Goal: Task Accomplishment & Management: Manage account settings

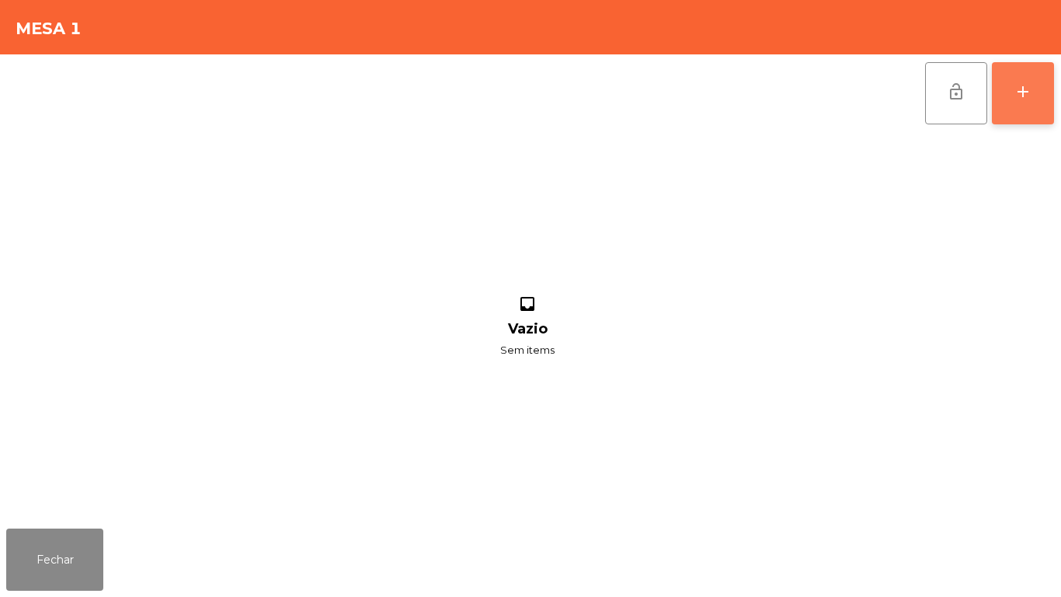
click at [1009, 99] on button "add" at bounding box center [1023, 93] width 62 height 62
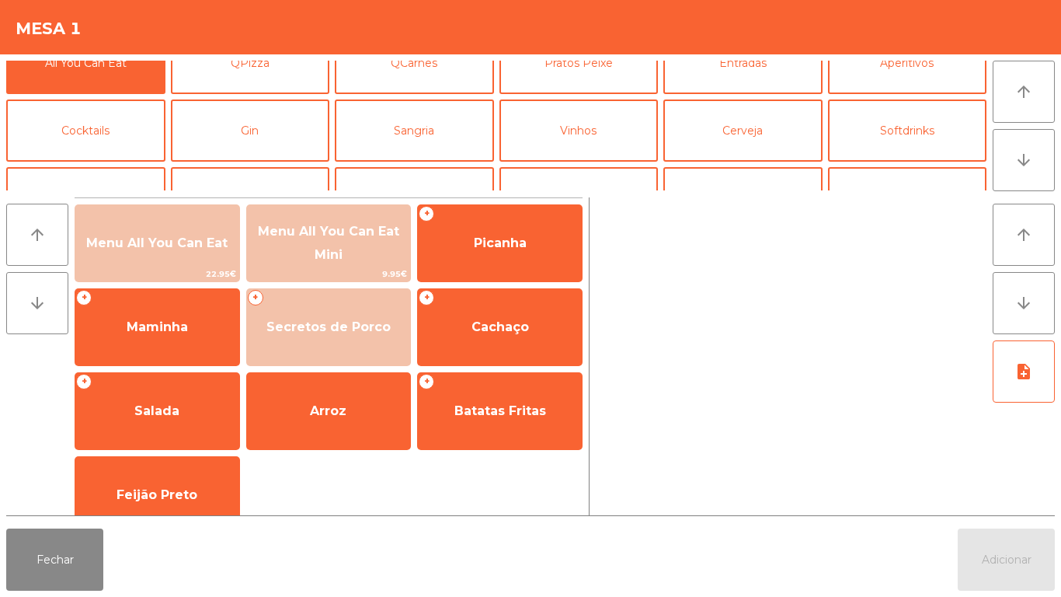
scroll to position [27, 0]
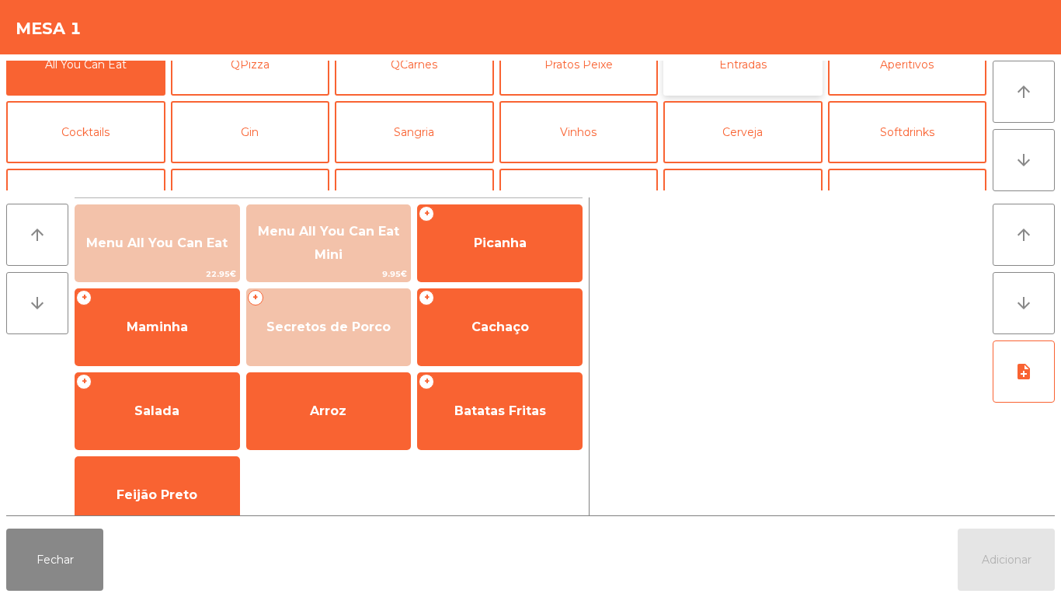
click at [726, 89] on button "Entradas" at bounding box center [742, 64] width 159 height 62
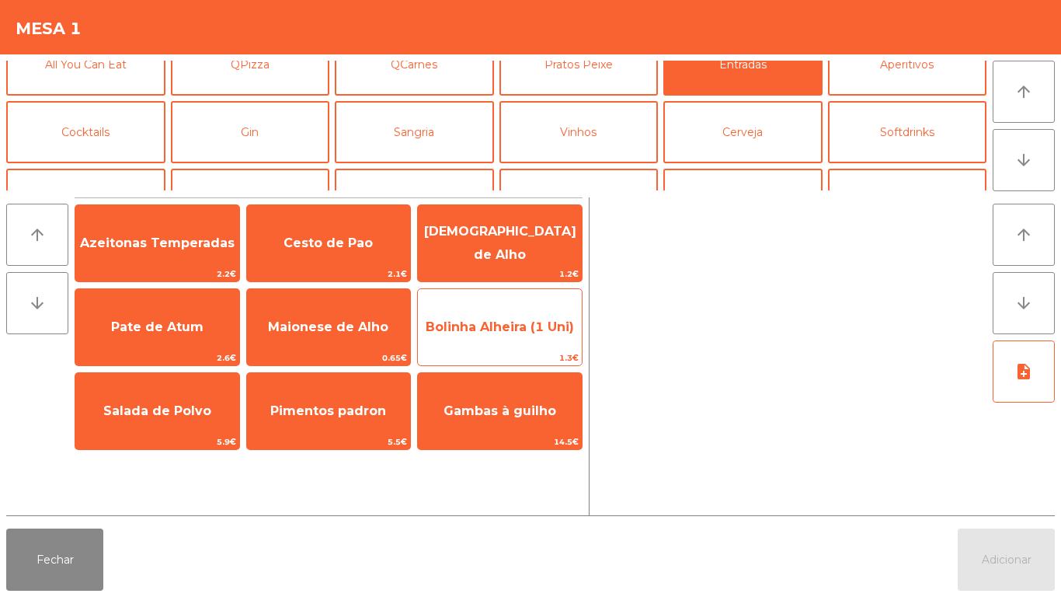
click at [500, 317] on span "Bolinha Alheira (1 Uni)" at bounding box center [500, 327] width 164 height 42
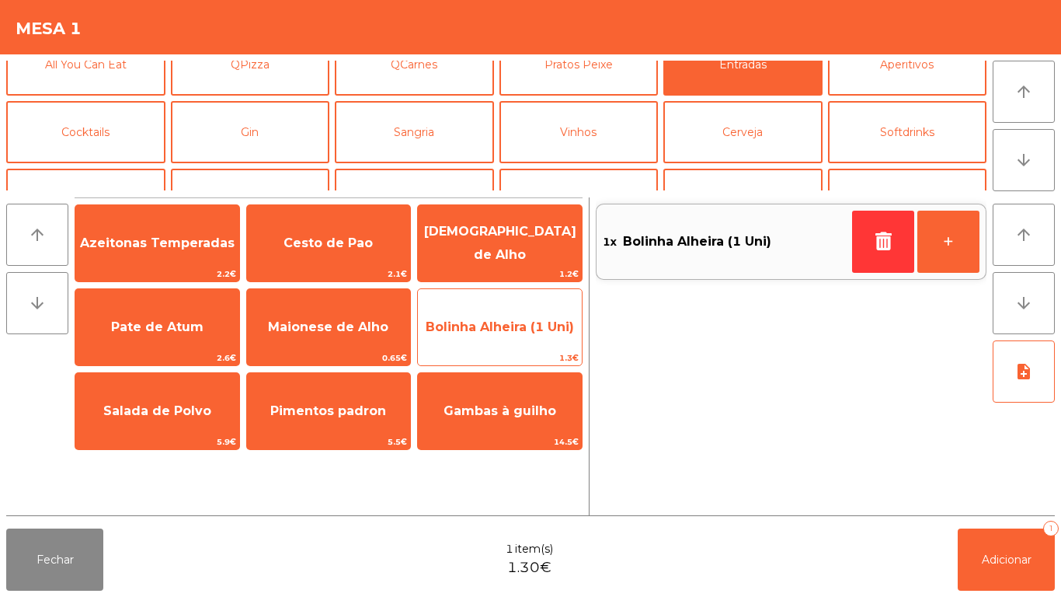
click at [500, 319] on span "Bolinha Alheira (1 Uni)" at bounding box center [500, 326] width 148 height 15
click at [502, 323] on span "Bolinha Alheira (1 Uni)" at bounding box center [500, 326] width 148 height 15
click at [520, 315] on span "Bolinha Alheira (1 Uni)" at bounding box center [500, 327] width 164 height 42
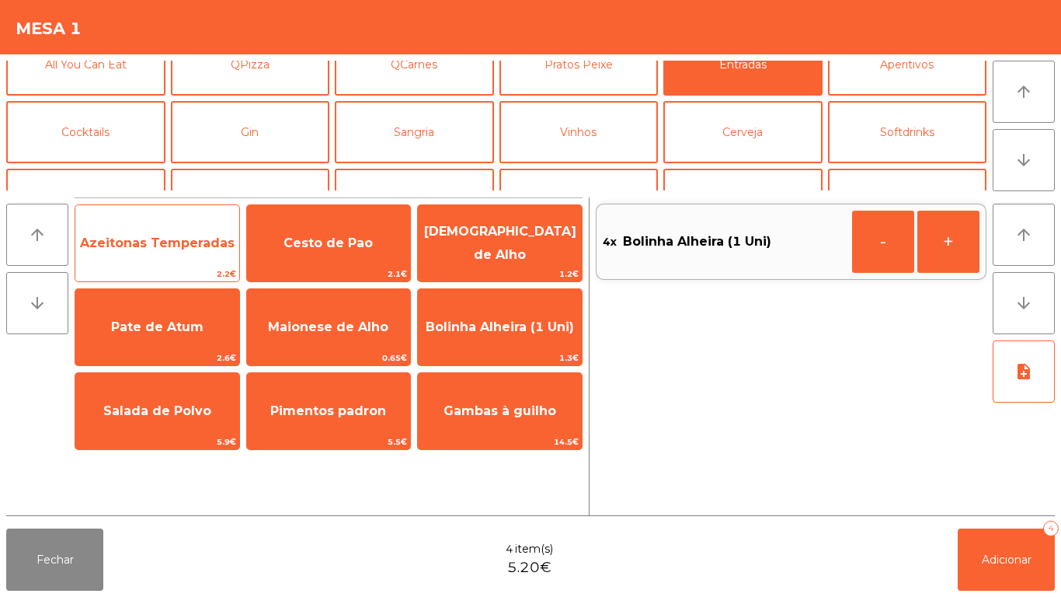
click at [183, 251] on span "Azeitonas Temperadas" at bounding box center [157, 243] width 164 height 42
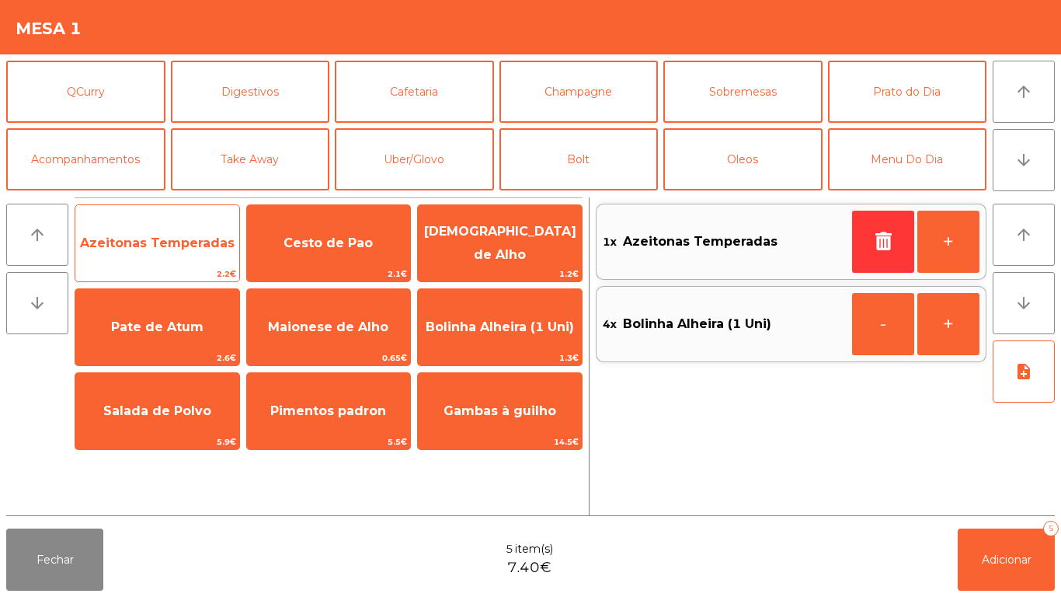
scroll to position [134, 0]
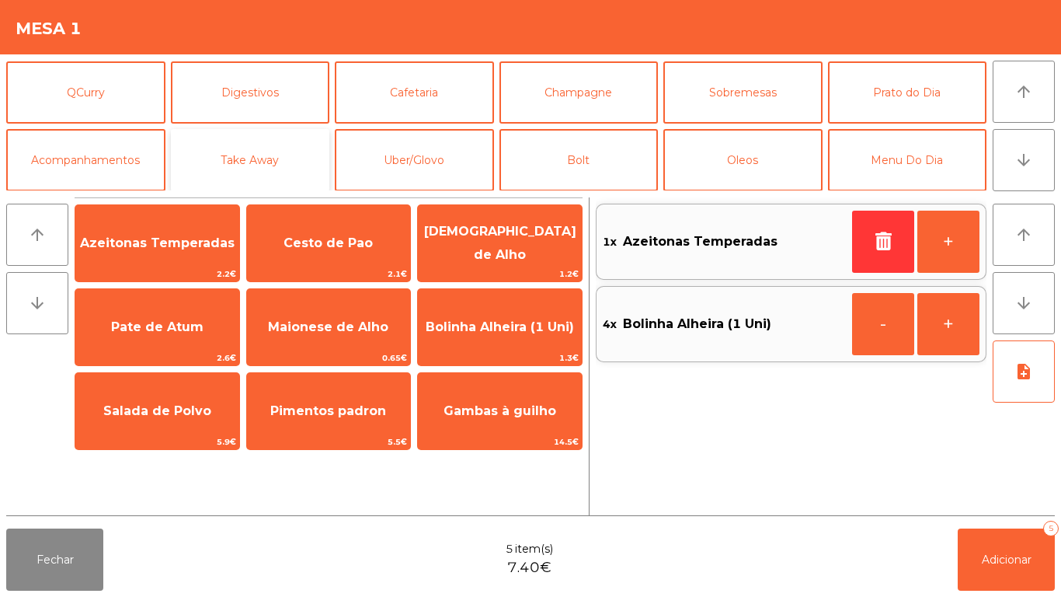
click at [220, 165] on button "Take Away" at bounding box center [250, 160] width 159 height 62
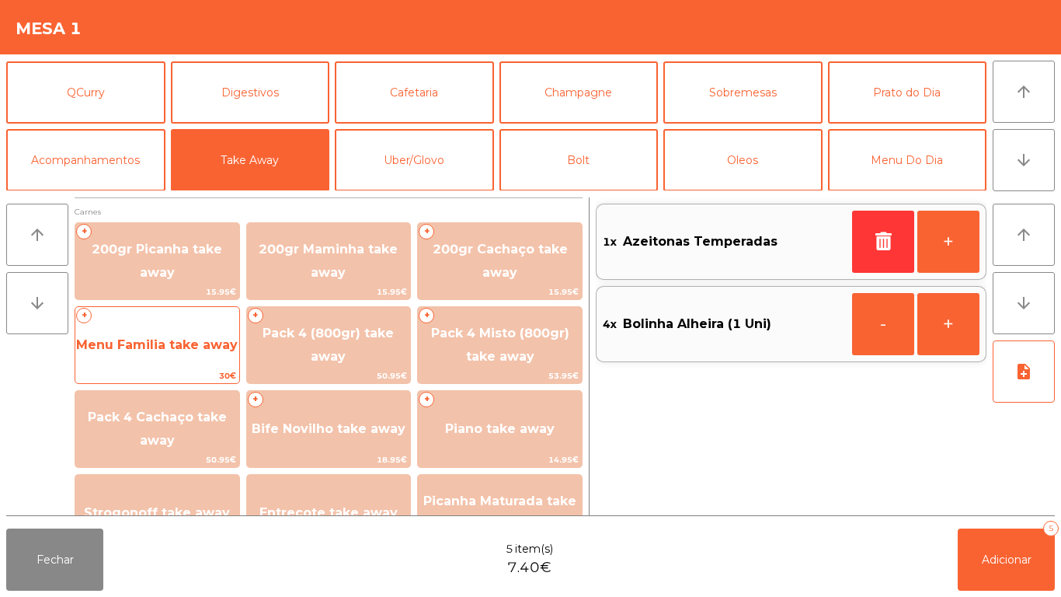
click at [141, 331] on span "Menu Familia take away" at bounding box center [157, 345] width 164 height 42
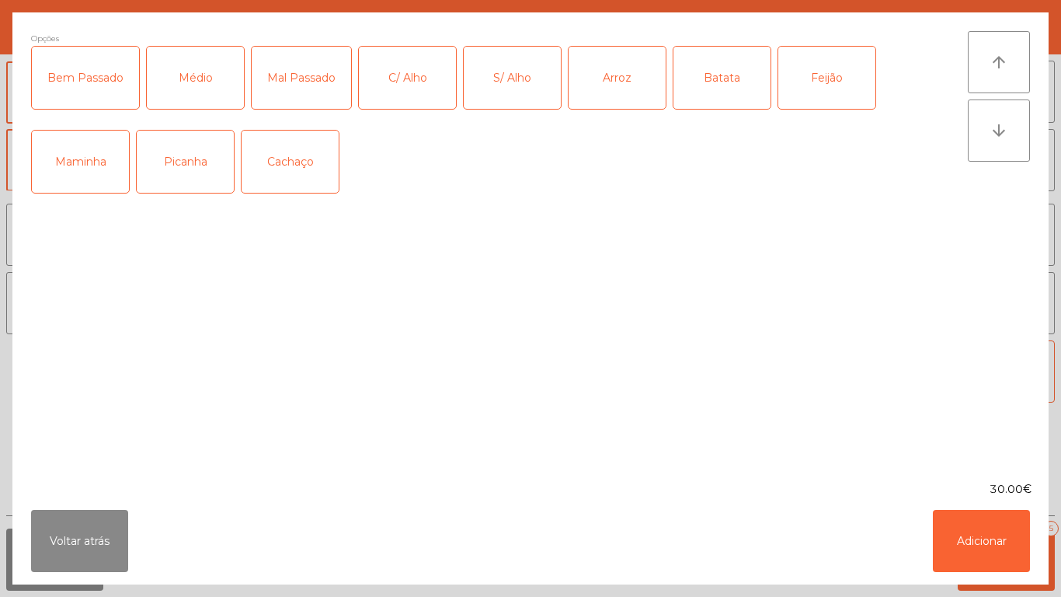
click at [211, 82] on div "Médio" at bounding box center [195, 78] width 97 height 62
click at [219, 76] on div "Médio" at bounding box center [195, 78] width 97 height 62
click at [215, 80] on div "Médio" at bounding box center [195, 78] width 97 height 62
click at [299, 91] on div "Mal Passado" at bounding box center [301, 78] width 99 height 62
click at [186, 159] on div "Picanha" at bounding box center [185, 162] width 97 height 62
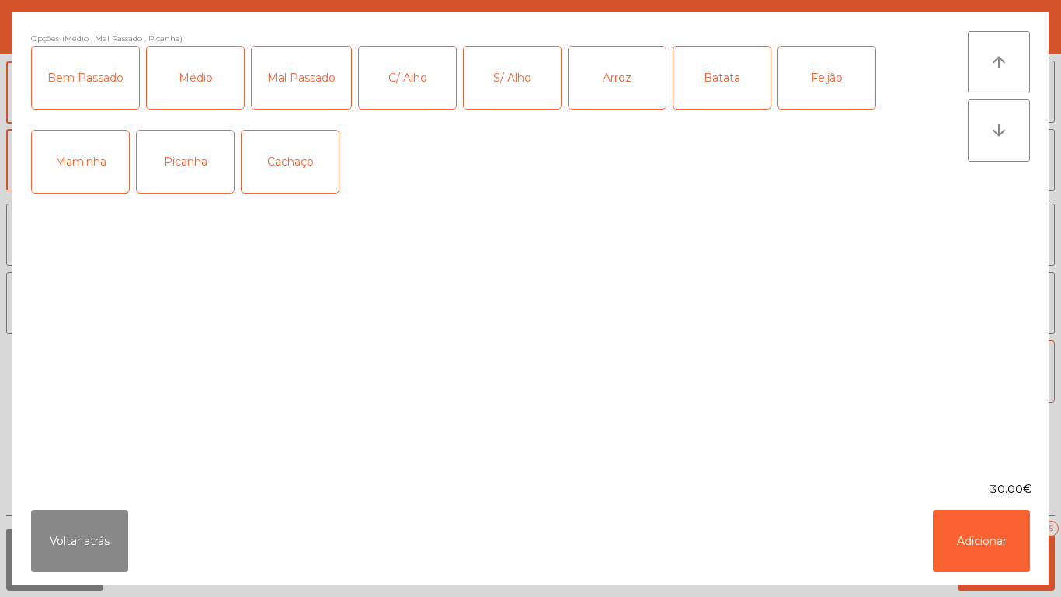
click at [405, 79] on div "C/ Alho" at bounding box center [407, 78] width 97 height 62
click at [966, 515] on button "Adicionar" at bounding box center [981, 541] width 97 height 62
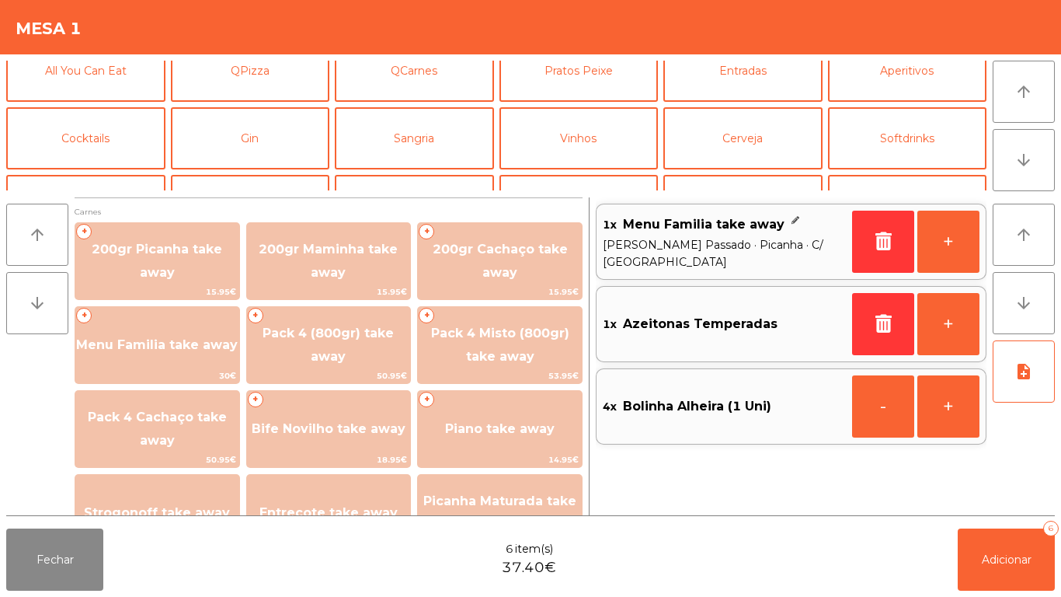
scroll to position [20, 0]
click at [611, 150] on button "Vinhos" at bounding box center [579, 139] width 159 height 62
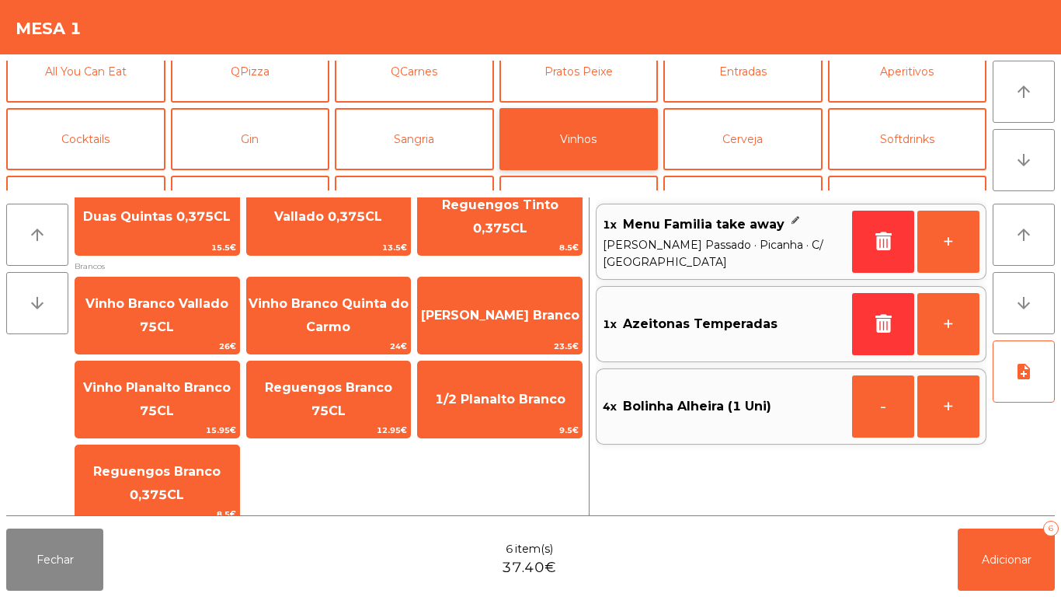
scroll to position [297, 0]
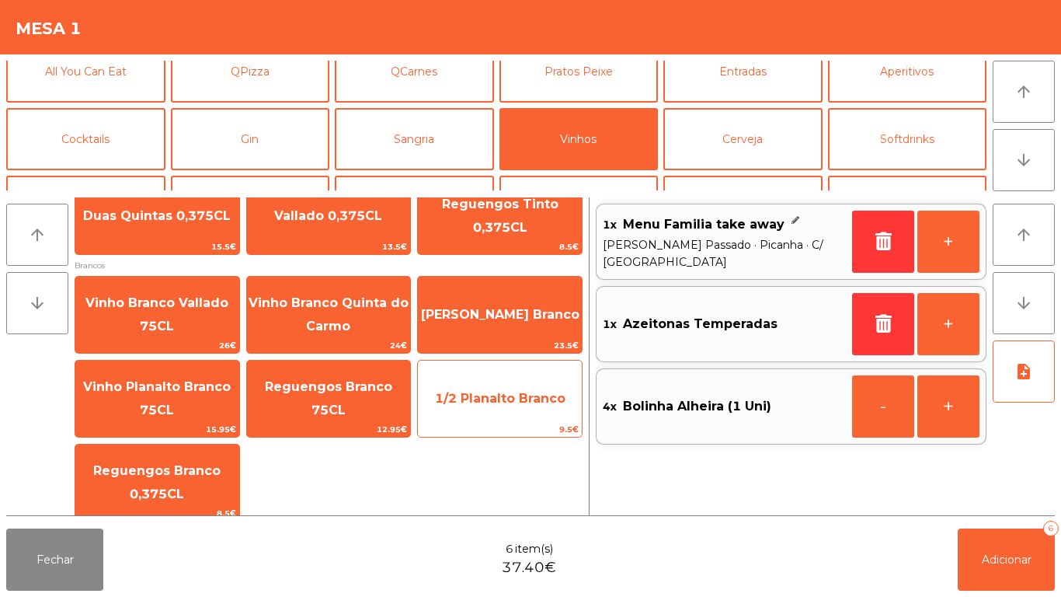
click at [506, 402] on span "1/2 Planalto Branco" at bounding box center [500, 398] width 131 height 15
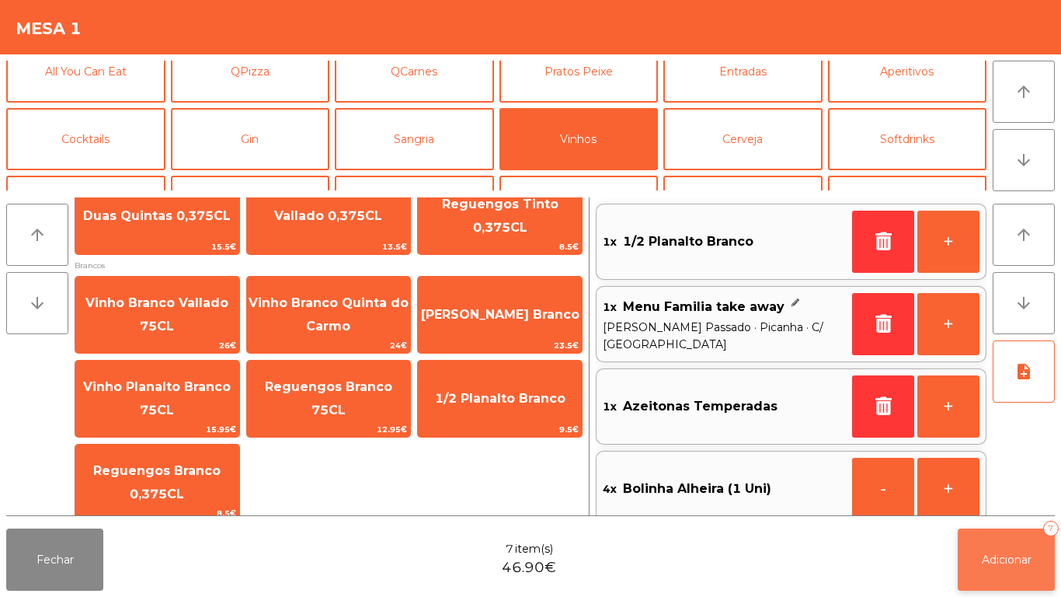
click at [1004, 555] on span "Adicionar" at bounding box center [1007, 559] width 50 height 14
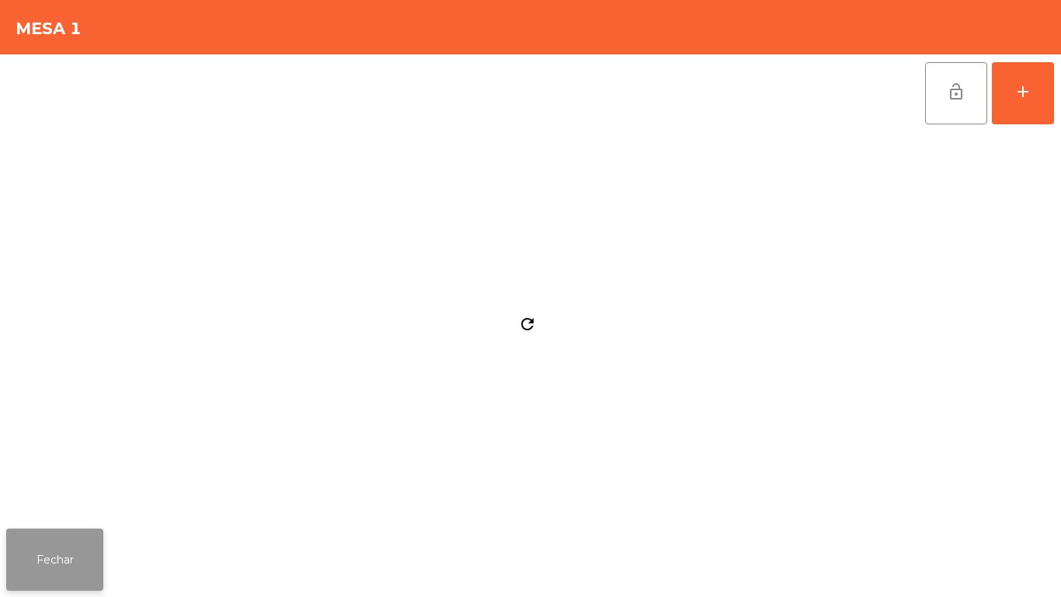
click at [89, 552] on button "Fechar" at bounding box center [54, 559] width 97 height 62
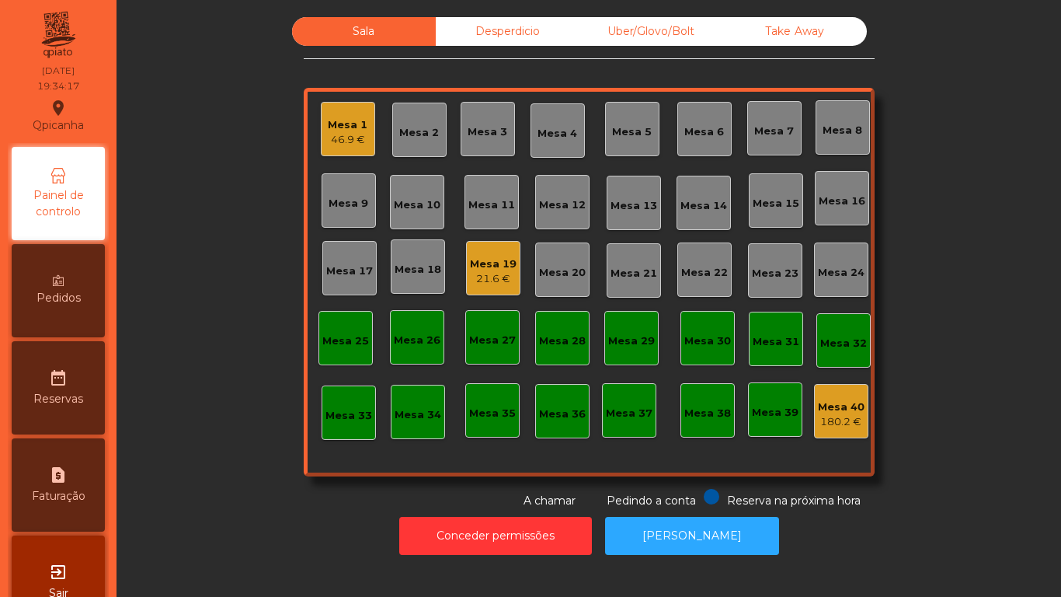
click at [490, 287] on div "Mesa 19 21.6 €" at bounding box center [493, 268] width 54 height 54
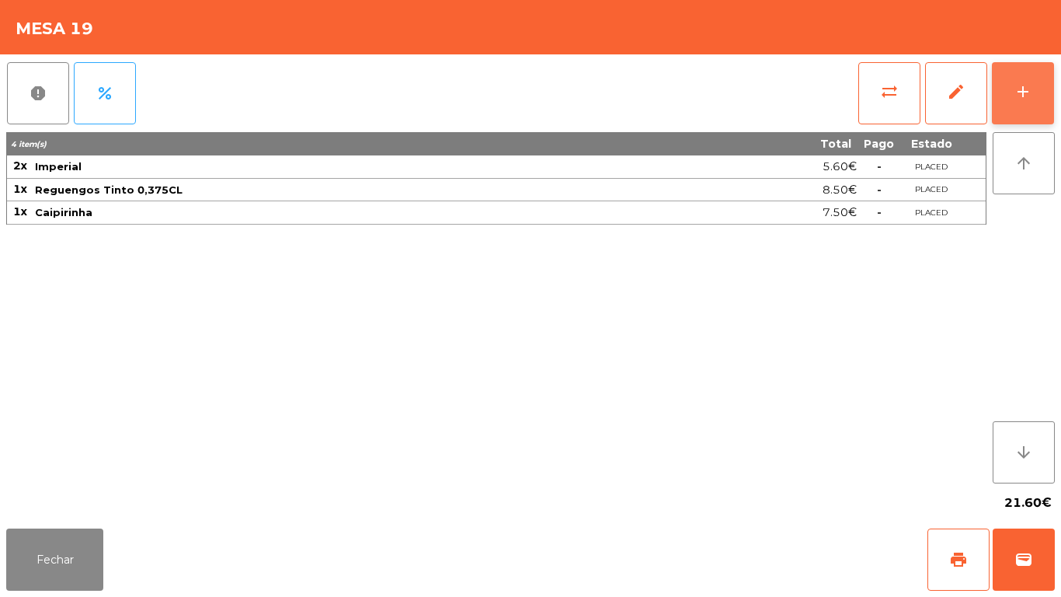
click at [1009, 87] on button "add" at bounding box center [1023, 93] width 62 height 62
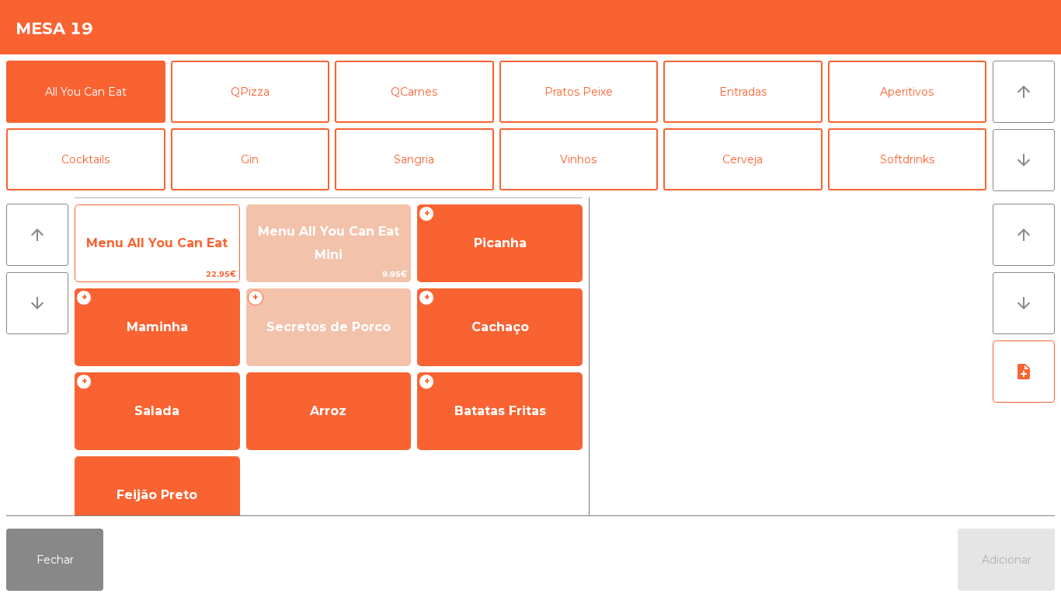
click at [196, 255] on span "Menu All You Can Eat" at bounding box center [157, 243] width 164 height 42
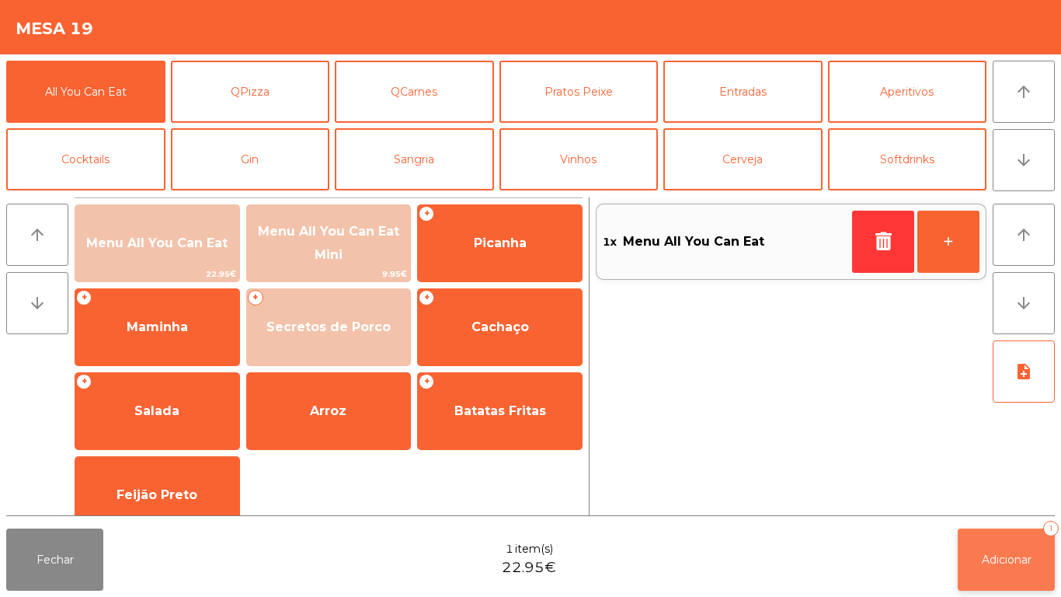
click at [980, 534] on button "Adicionar 1" at bounding box center [1006, 559] width 97 height 62
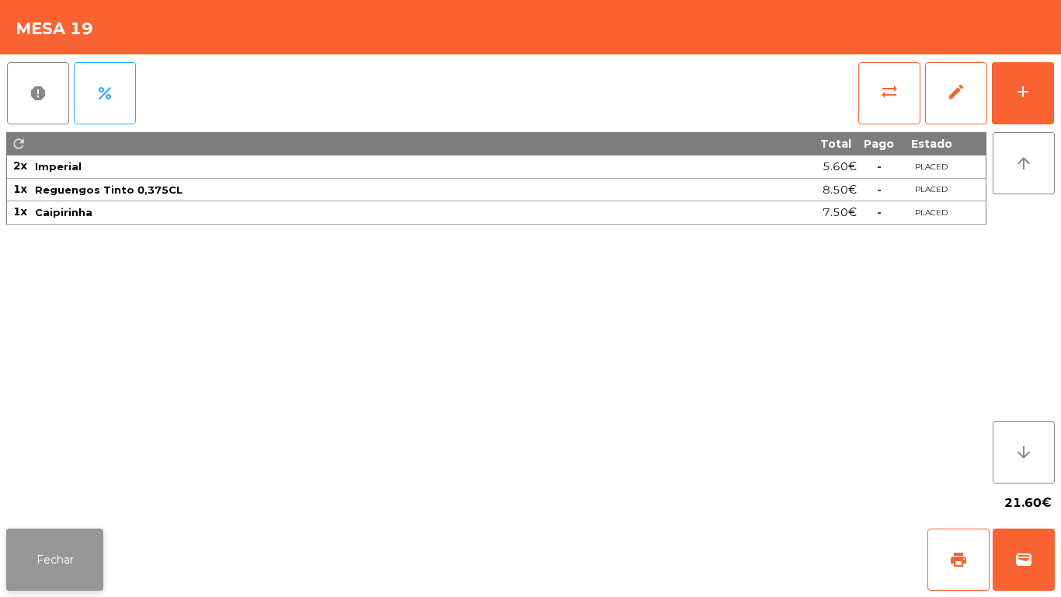
click at [103, 550] on button "Fechar" at bounding box center [54, 559] width 97 height 62
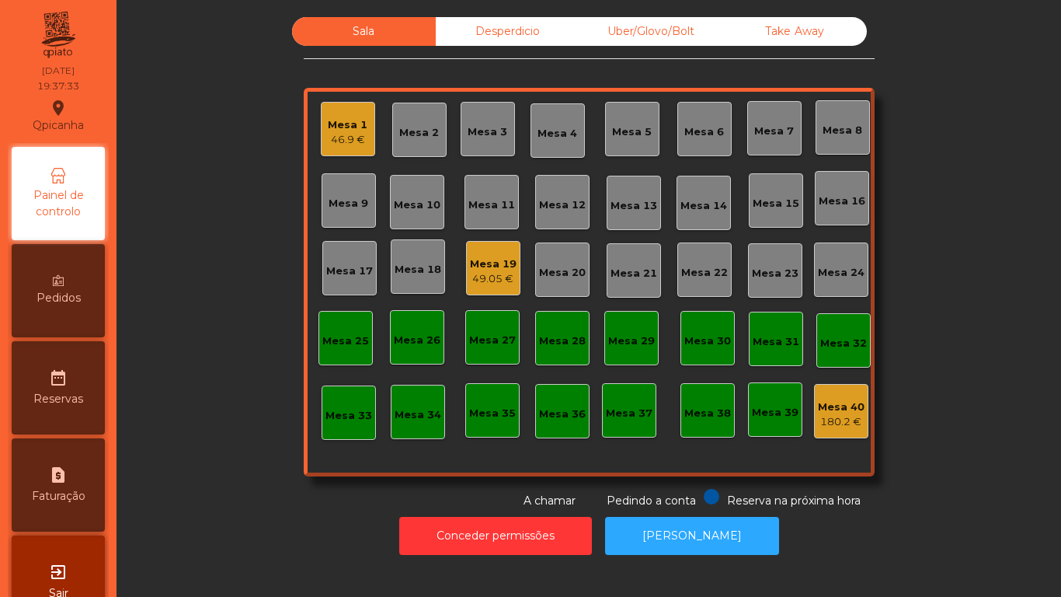
click at [479, 271] on div "49.05 €" at bounding box center [493, 279] width 47 height 16
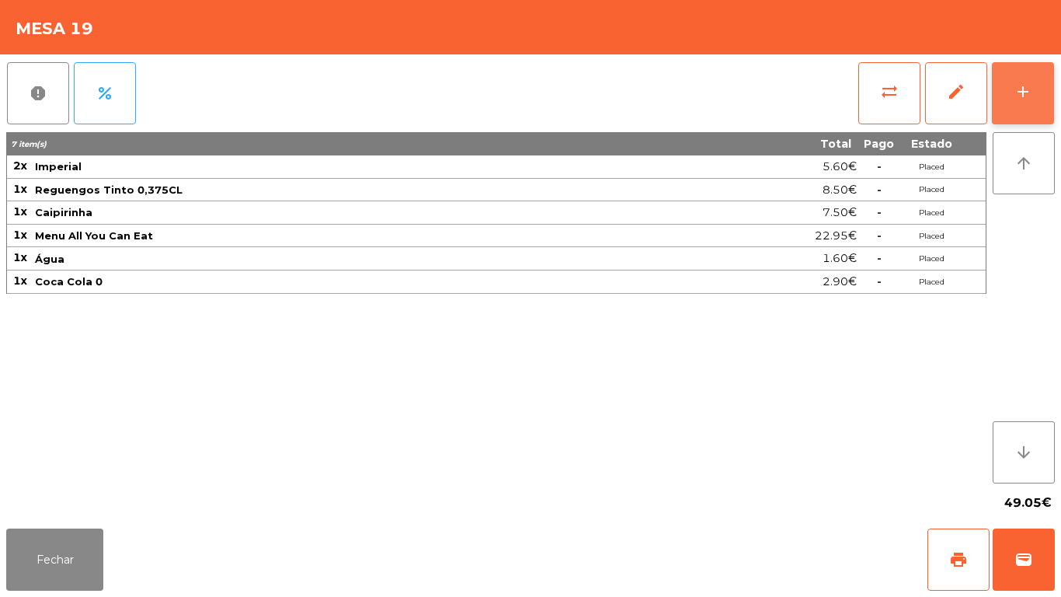
click at [1008, 109] on button "add" at bounding box center [1023, 93] width 62 height 62
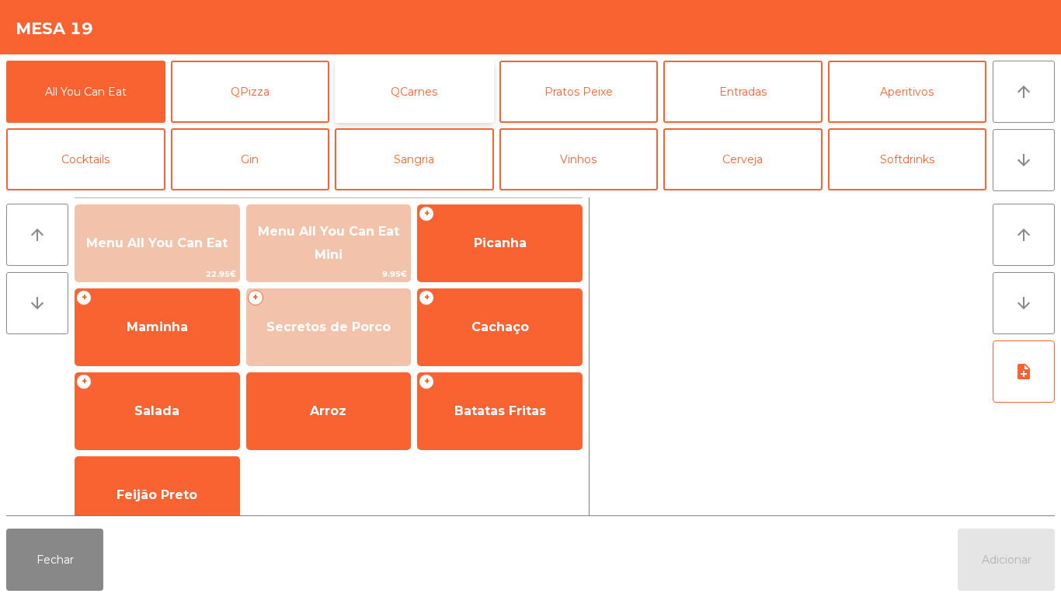
click at [437, 100] on button "QCarnes" at bounding box center [414, 92] width 159 height 62
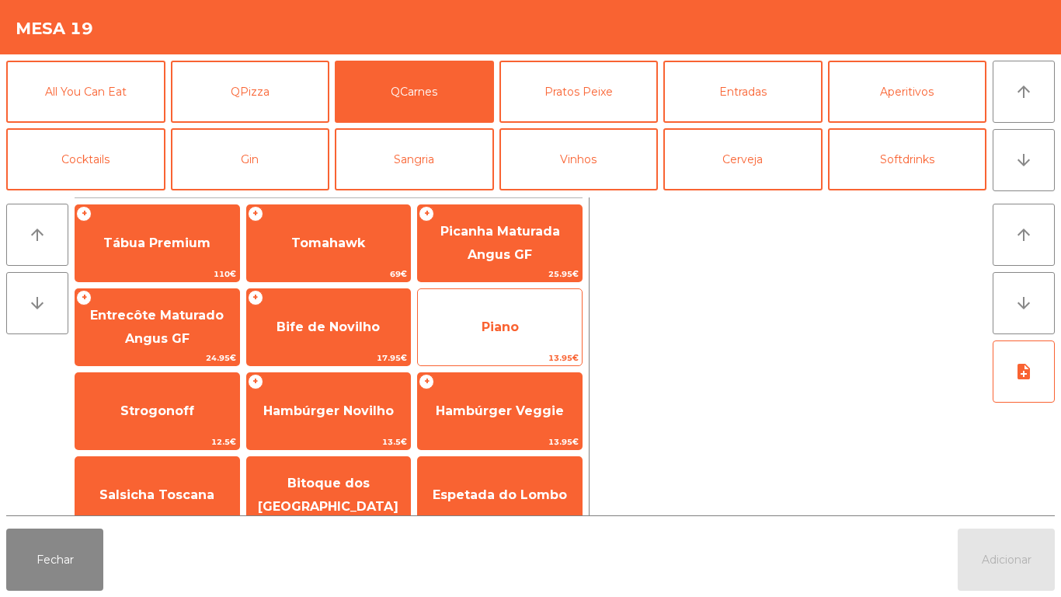
click at [531, 320] on span "Piano" at bounding box center [500, 327] width 164 height 42
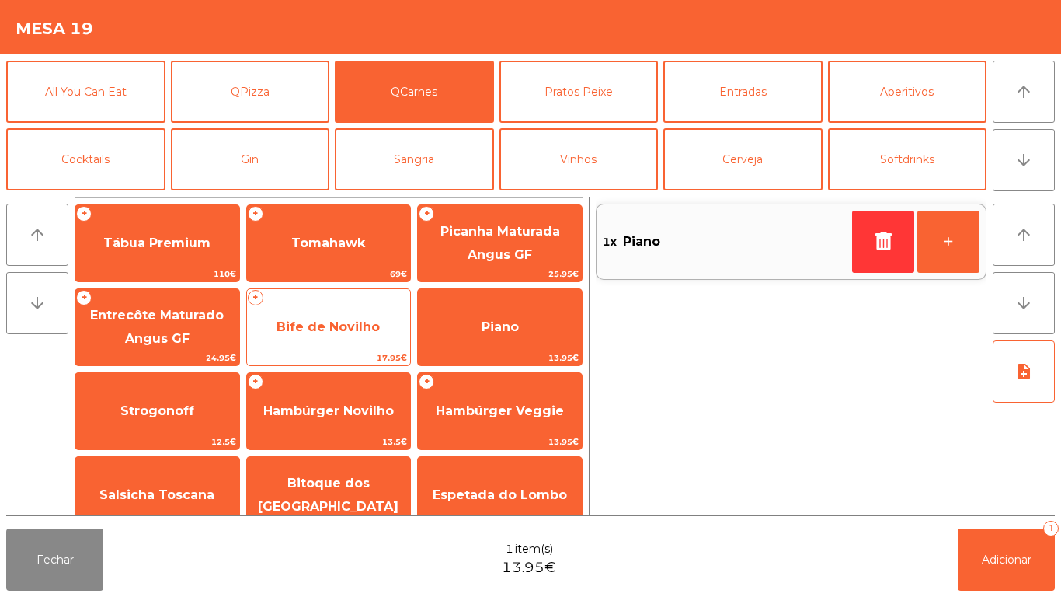
click at [360, 332] on span "Bife de Novilho" at bounding box center [328, 326] width 103 height 15
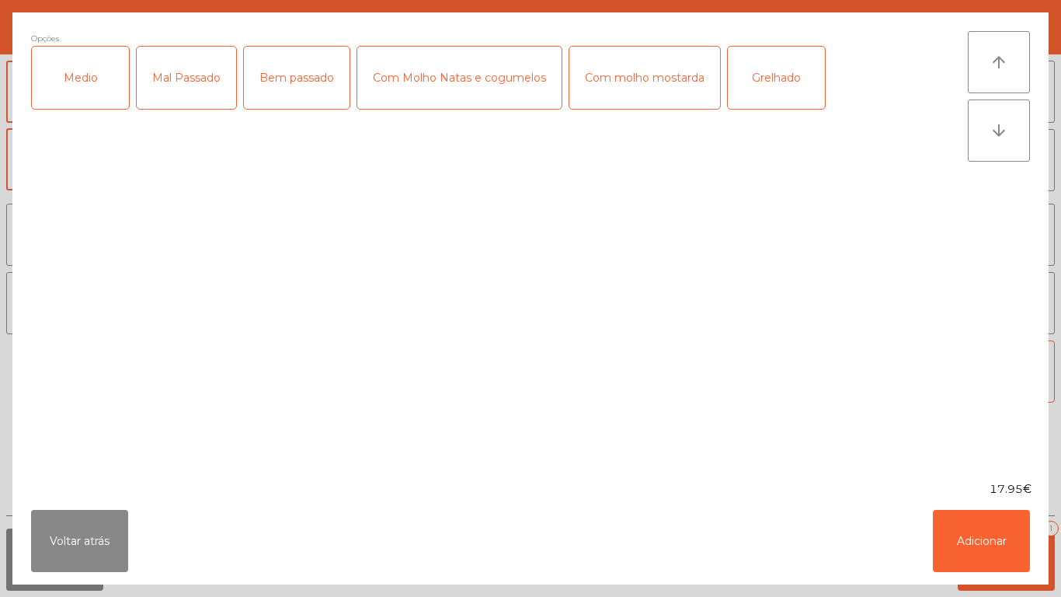
click at [89, 78] on div "Medio" at bounding box center [80, 78] width 97 height 62
click at [178, 86] on div "Mal Passado" at bounding box center [186, 78] width 99 height 62
click at [779, 76] on div "Grelhado" at bounding box center [776, 78] width 97 height 62
click at [970, 569] on button "Adicionar" at bounding box center [981, 541] width 97 height 62
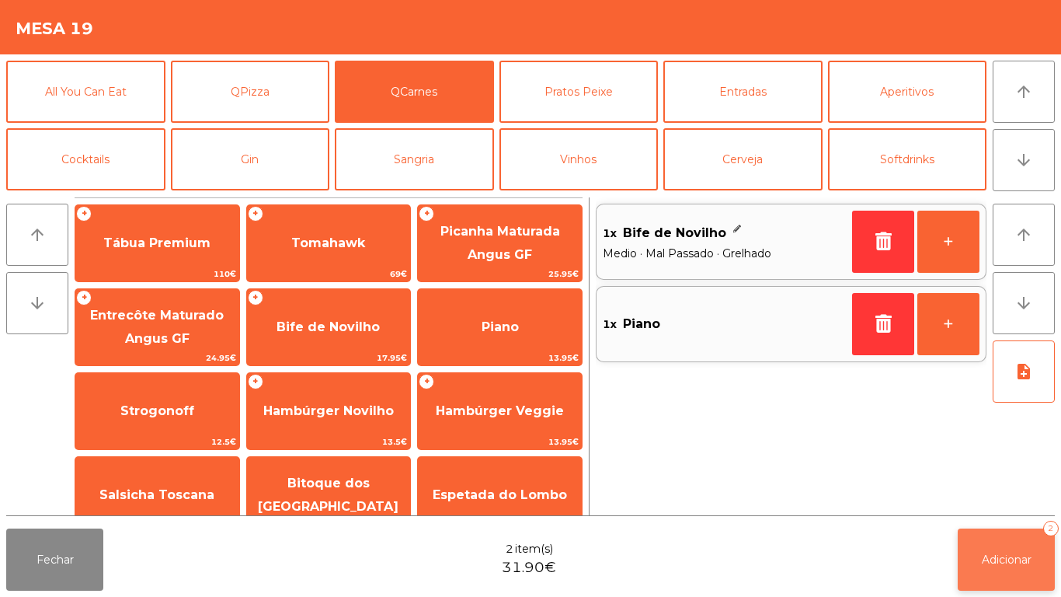
click at [987, 555] on span "Adicionar" at bounding box center [1007, 559] width 50 height 14
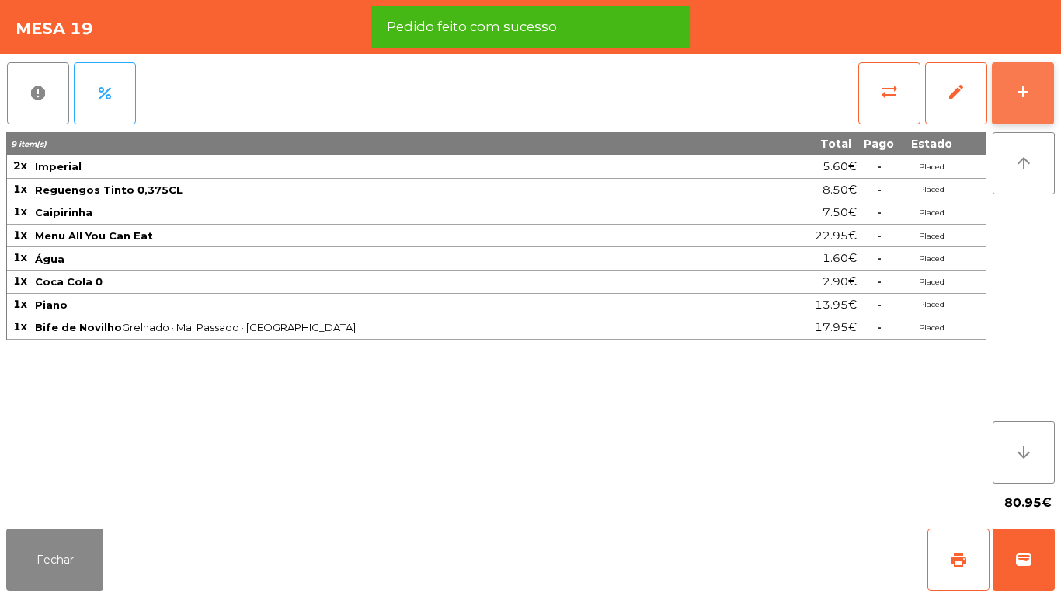
click at [1028, 96] on div "add" at bounding box center [1023, 91] width 19 height 19
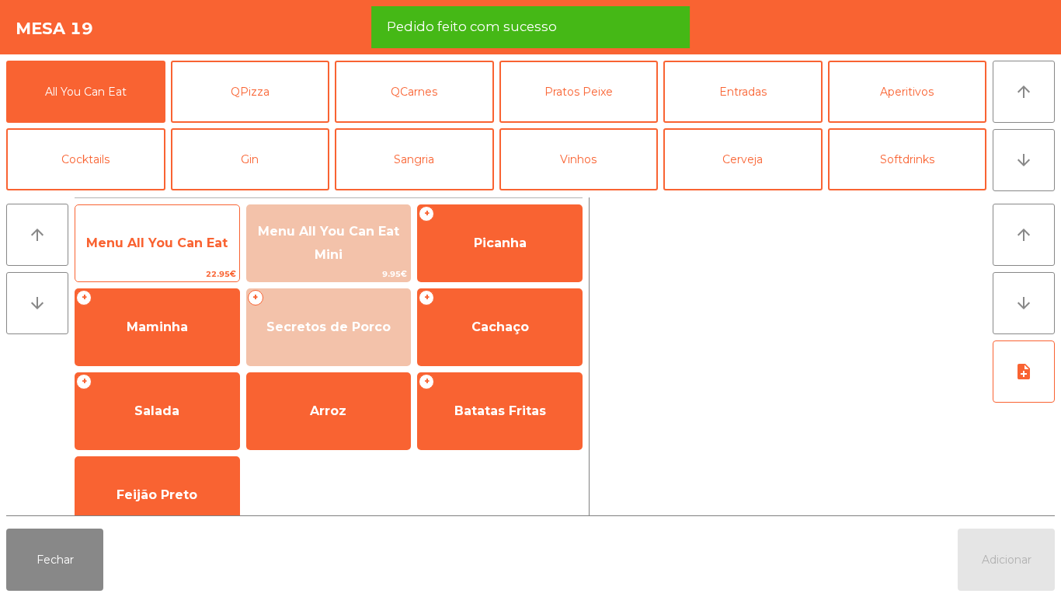
click at [173, 248] on span "Menu All You Can Eat" at bounding box center [156, 242] width 141 height 15
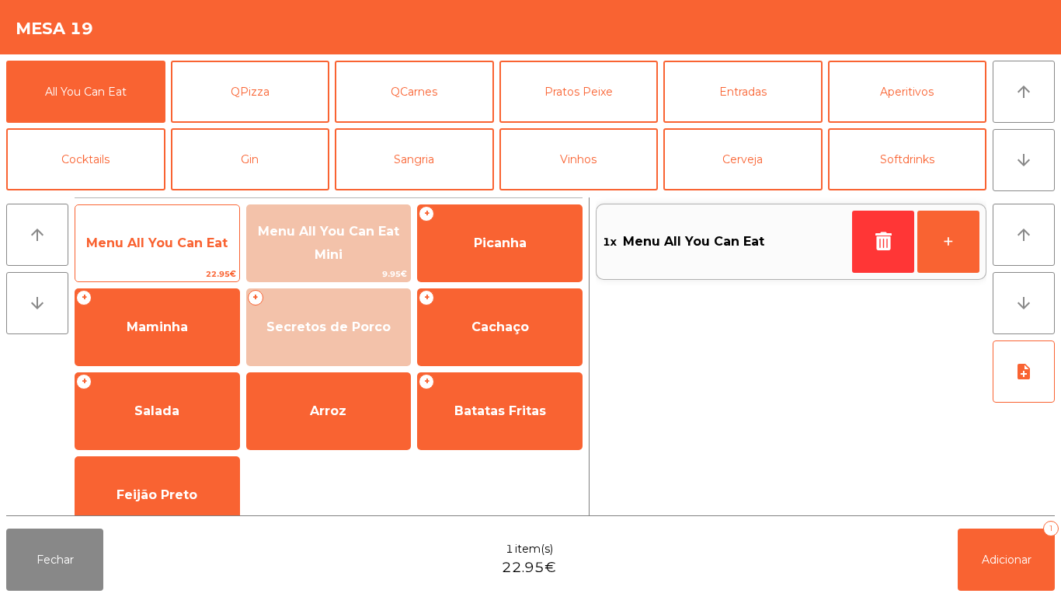
click at [169, 259] on span "Menu All You Can Eat" at bounding box center [157, 243] width 164 height 42
click at [175, 252] on span "Menu All You Can Eat" at bounding box center [157, 243] width 164 height 42
click at [177, 245] on span "Menu All You Can Eat" at bounding box center [156, 242] width 141 height 15
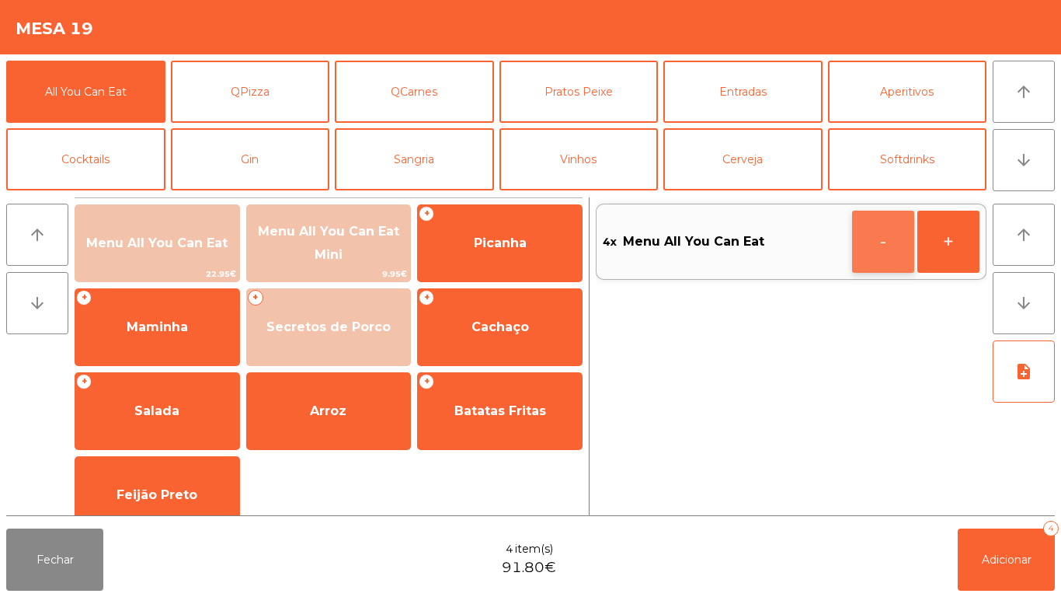
click at [864, 247] on button "-" at bounding box center [883, 242] width 62 height 62
click at [994, 596] on div "Fechar 3 item(s) 68.85€ Adicionar 3" at bounding box center [530, 559] width 1061 height 75
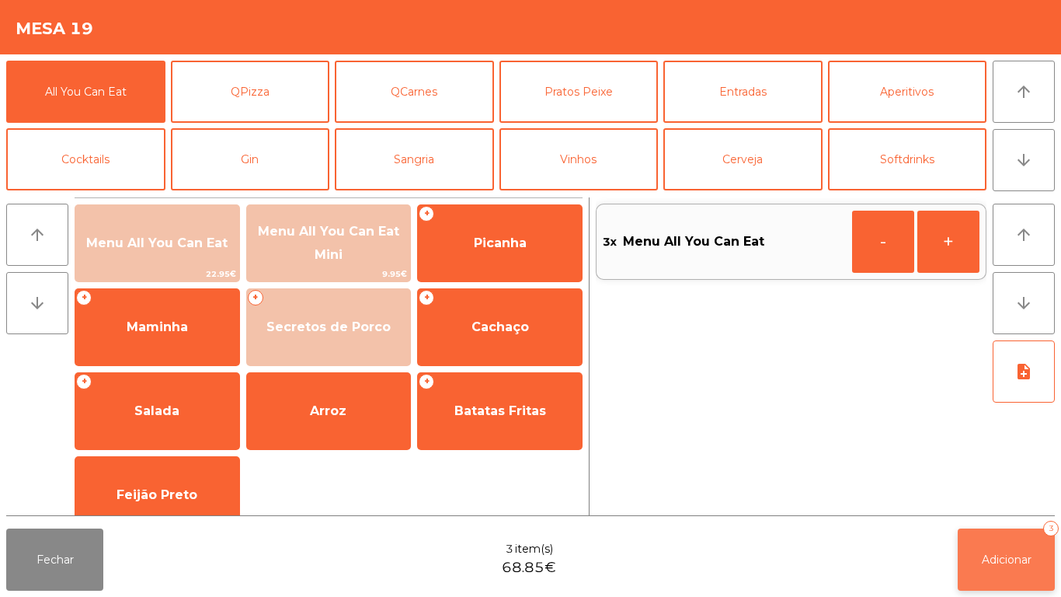
click at [1001, 583] on button "Adicionar 3" at bounding box center [1006, 559] width 97 height 62
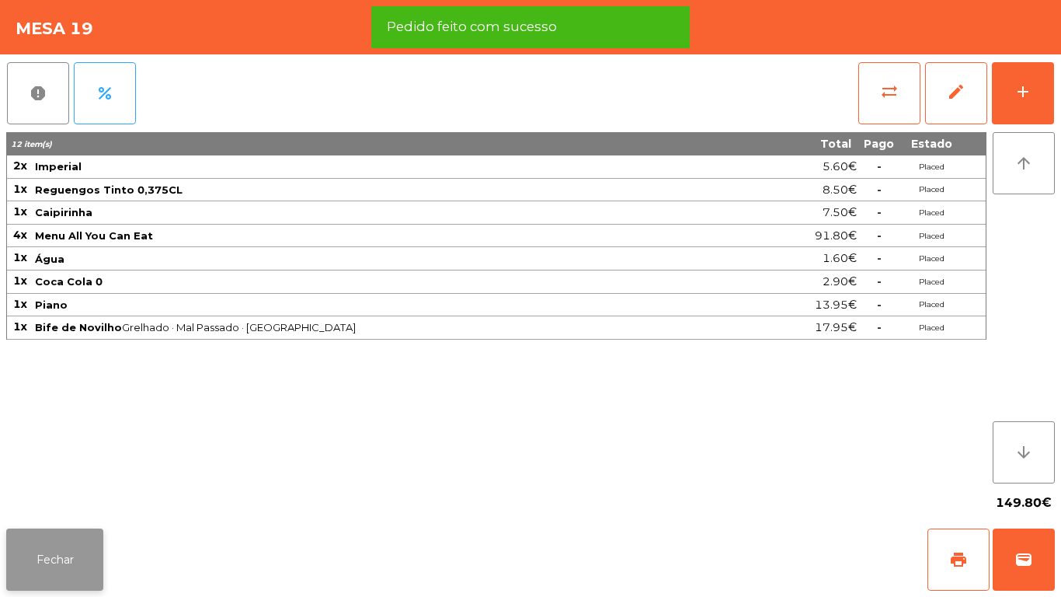
click at [86, 565] on button "Fechar" at bounding box center [54, 559] width 97 height 62
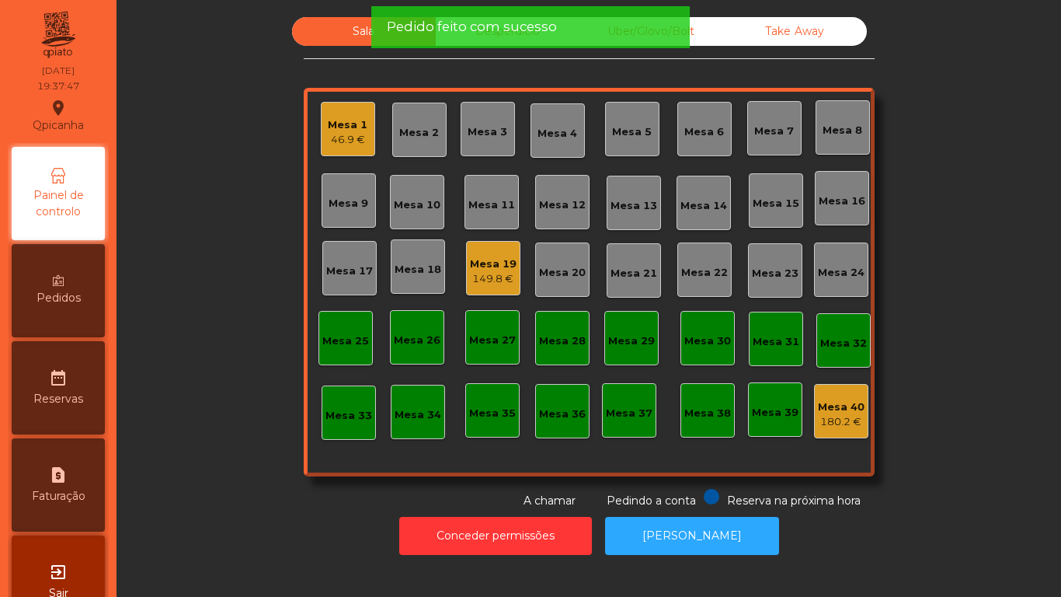
click at [232, 488] on div "Sala Desperdicio Uber/Glovo/Bolt Take Away Mesa 1 46.9 € Mesa 2 Mesa 3 Mesa 4 M…" at bounding box center [589, 263] width 903 height 492
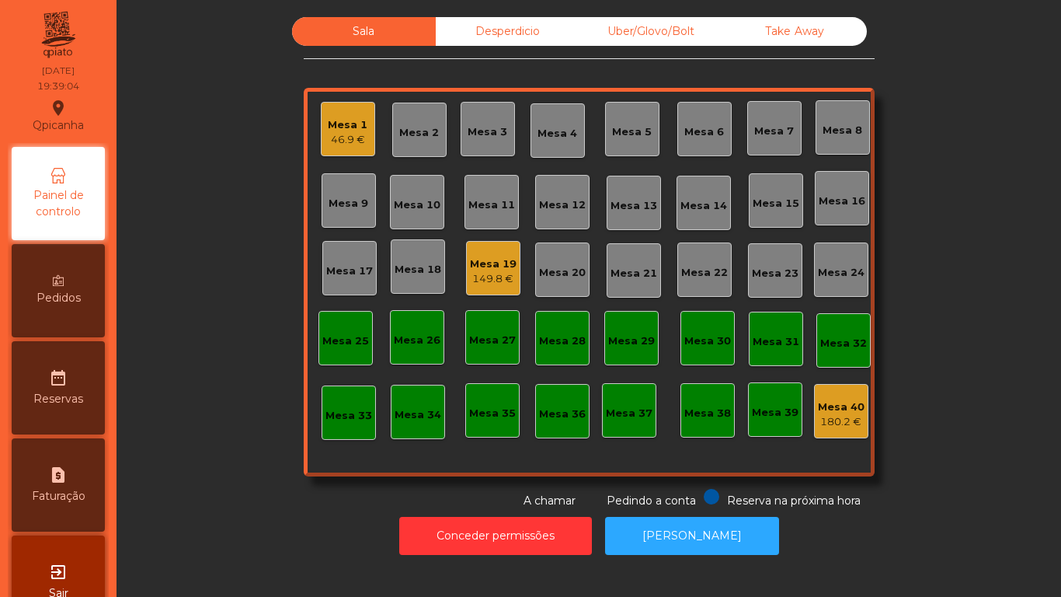
click at [358, 131] on div "Mesa 1" at bounding box center [348, 125] width 40 height 16
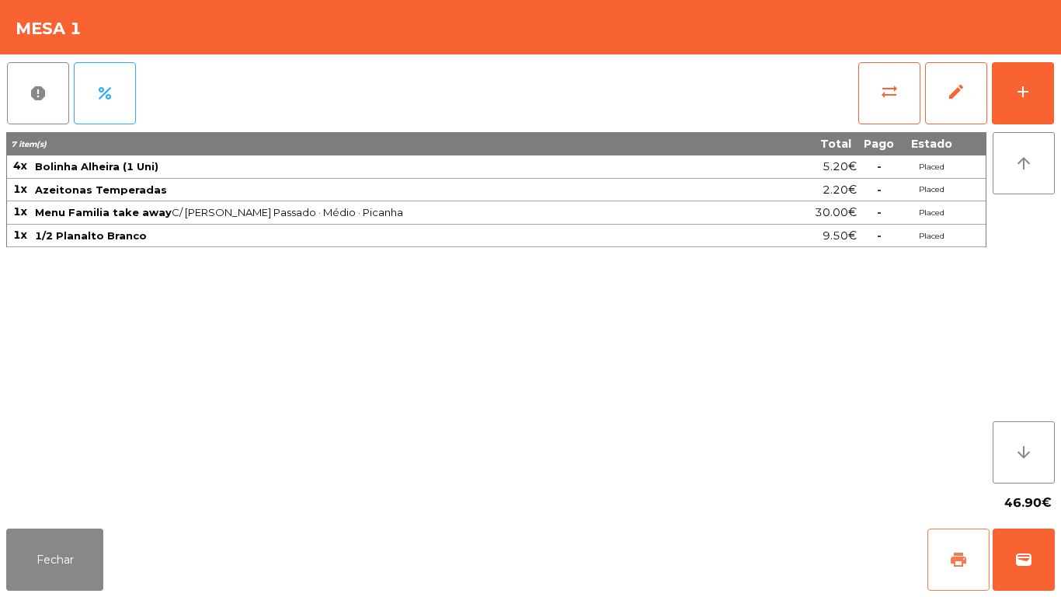
click at [949, 558] on button "print" at bounding box center [959, 559] width 62 height 62
click at [64, 551] on button "Fechar" at bounding box center [54, 559] width 97 height 62
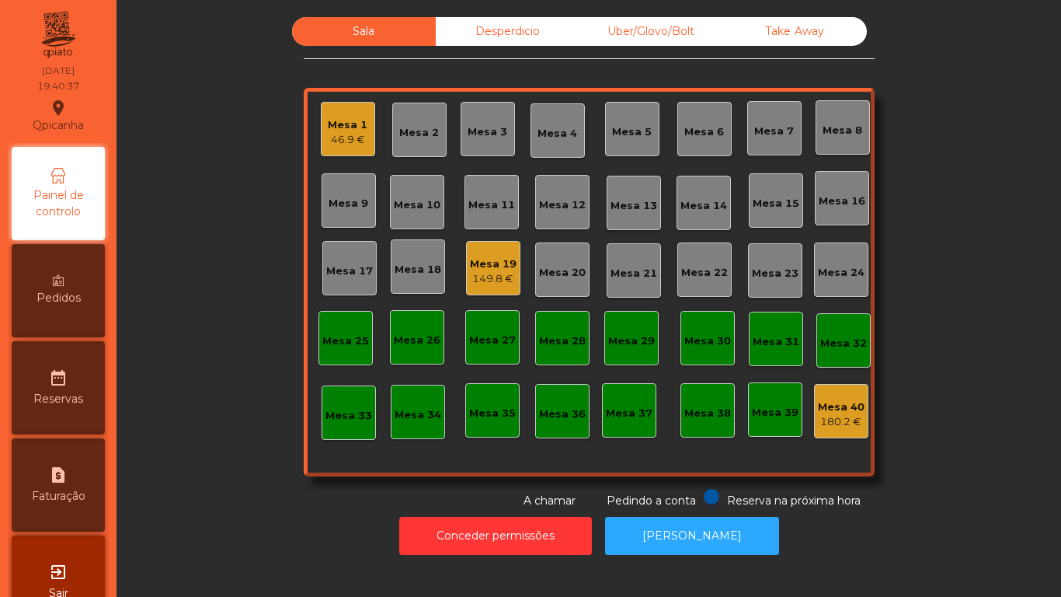
click at [360, 127] on div "Mesa 1" at bounding box center [348, 125] width 40 height 16
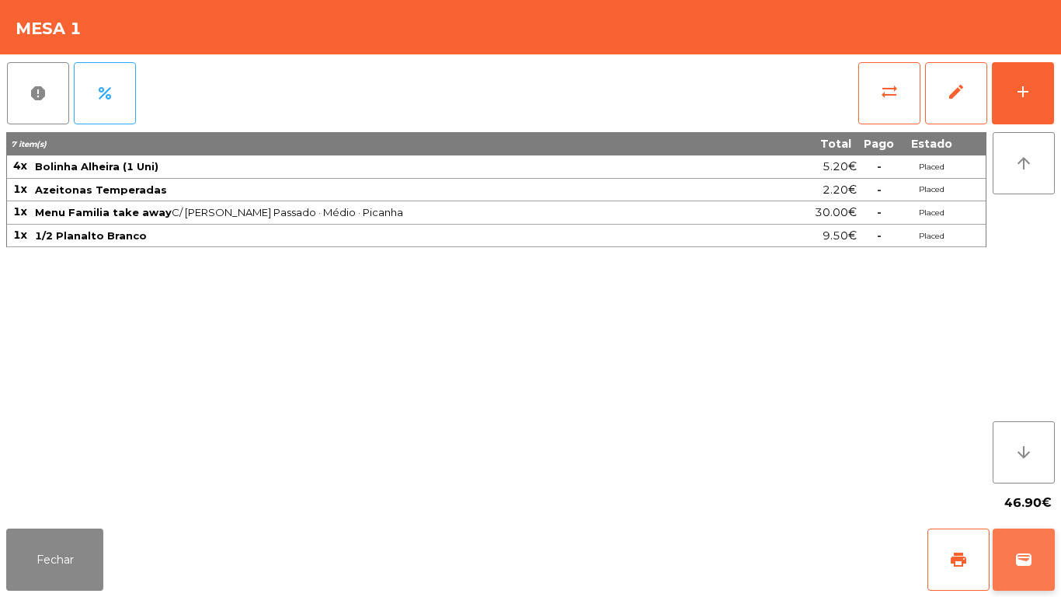
click at [1031, 555] on span "wallet" at bounding box center [1024, 559] width 19 height 19
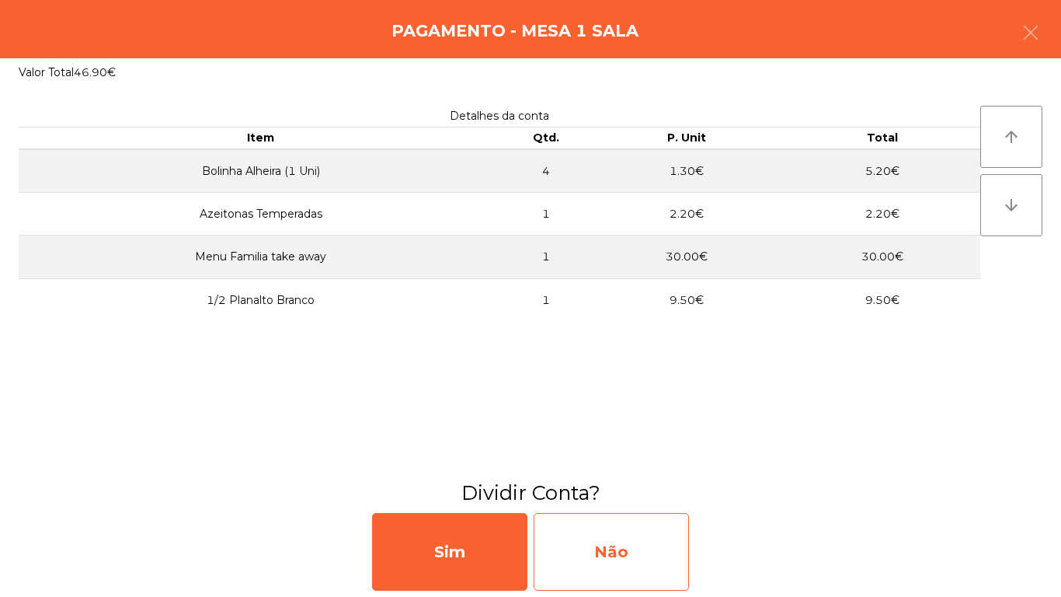
click at [569, 558] on div "Não" at bounding box center [611, 552] width 155 height 78
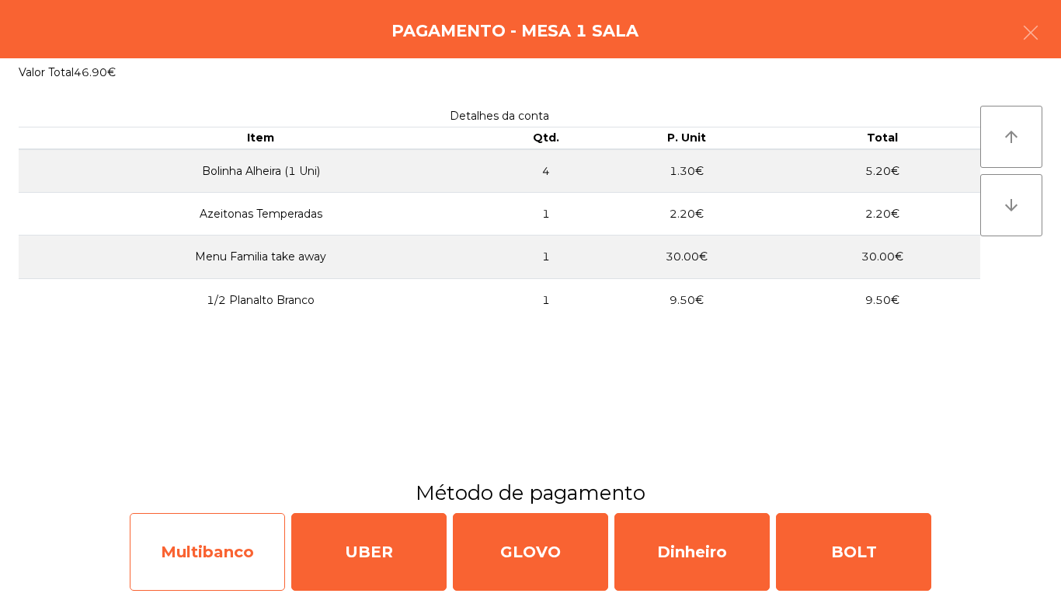
click at [249, 538] on div "Multibanco" at bounding box center [207, 552] width 155 height 78
select select "**"
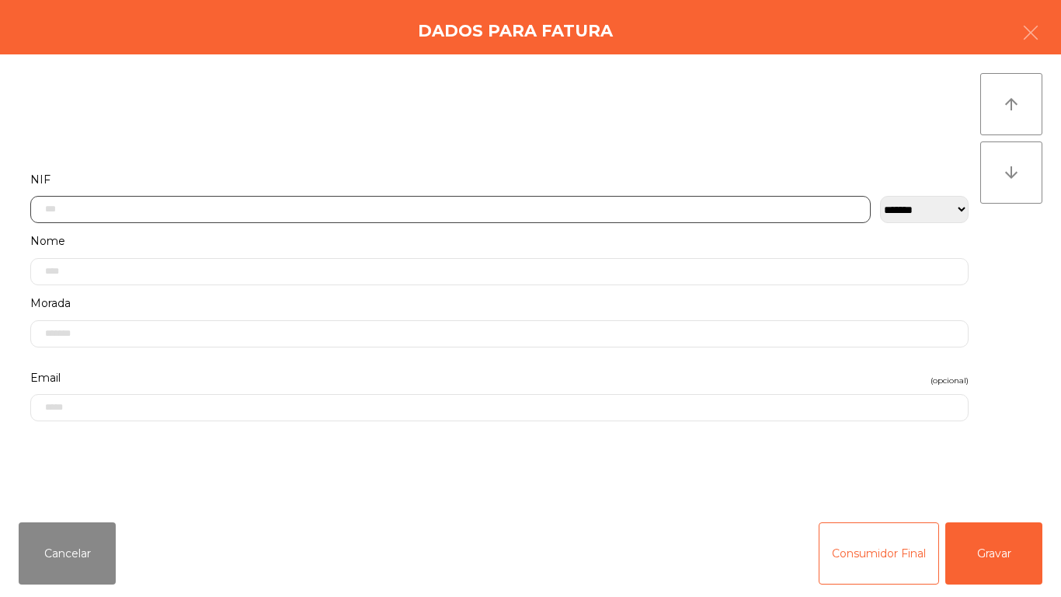
click at [263, 207] on input "text" at bounding box center [450, 209] width 841 height 27
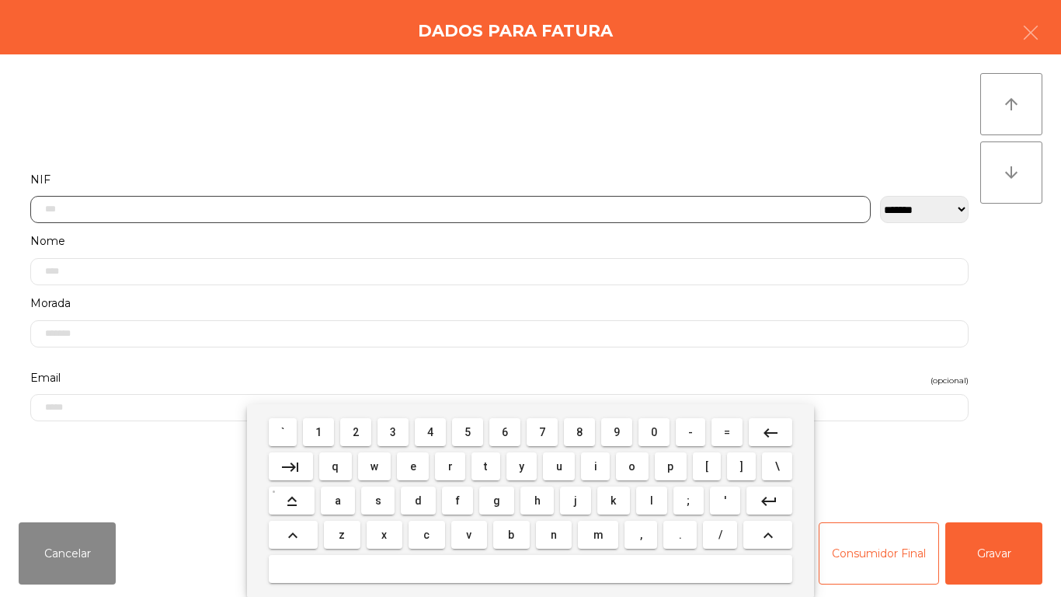
scroll to position [95, 0]
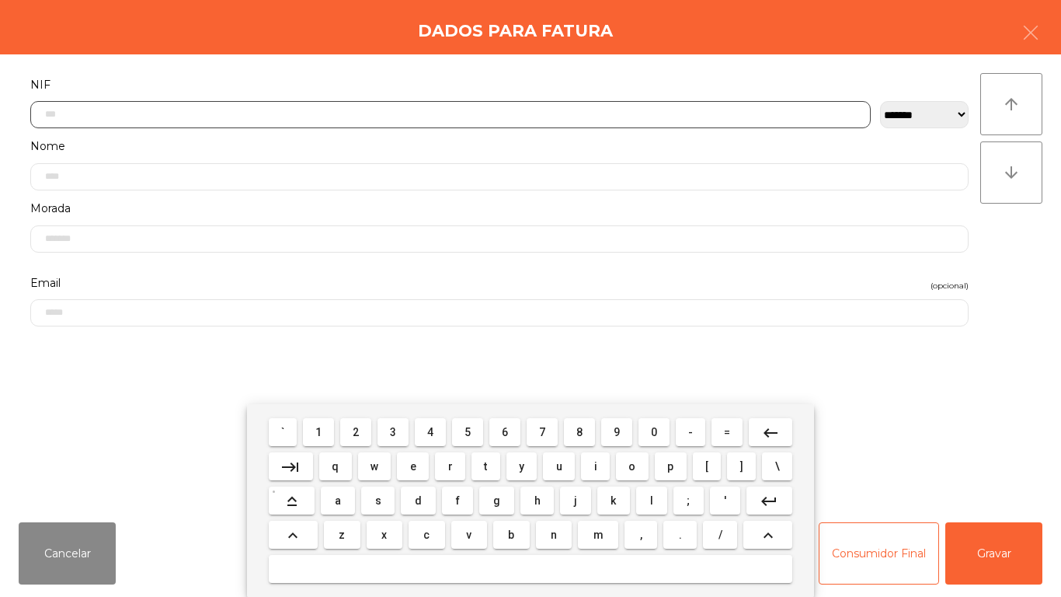
click at [319, 431] on span "1" at bounding box center [318, 432] width 6 height 12
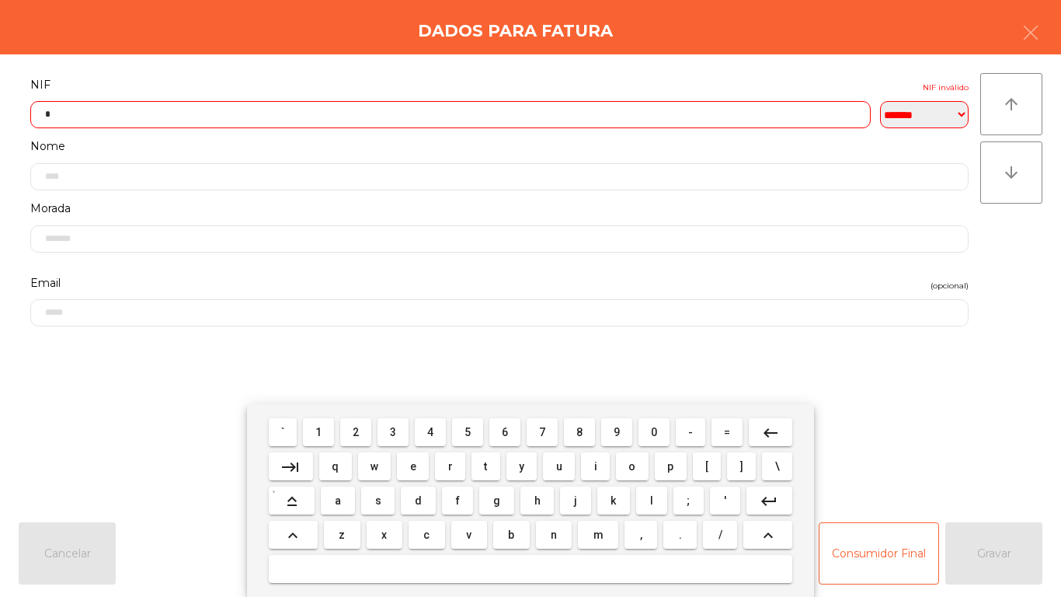
click at [430, 436] on span "4" at bounding box center [430, 432] width 6 height 12
click at [617, 431] on span "9" at bounding box center [617, 432] width 6 height 12
click at [357, 436] on span "2" at bounding box center [356, 432] width 6 height 12
click at [651, 428] on span "0" at bounding box center [654, 432] width 6 height 12
click at [583, 433] on span "8" at bounding box center [579, 432] width 6 height 12
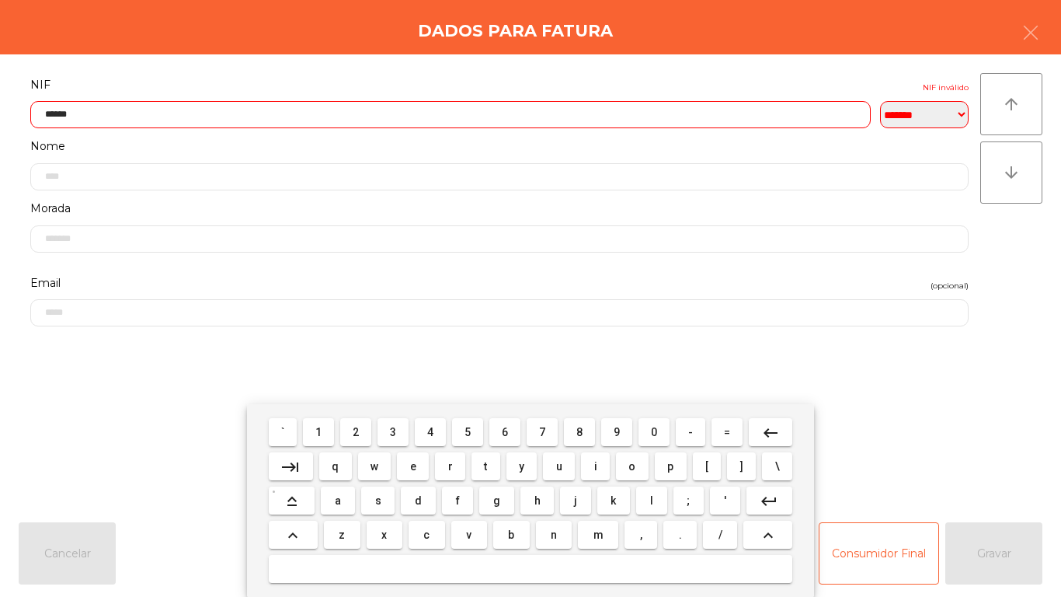
click at [433, 435] on span "4" at bounding box center [430, 432] width 6 height 12
click at [654, 431] on span "0" at bounding box center [654, 432] width 6 height 12
click at [471, 437] on span "5" at bounding box center [468, 432] width 6 height 12
type input "*********"
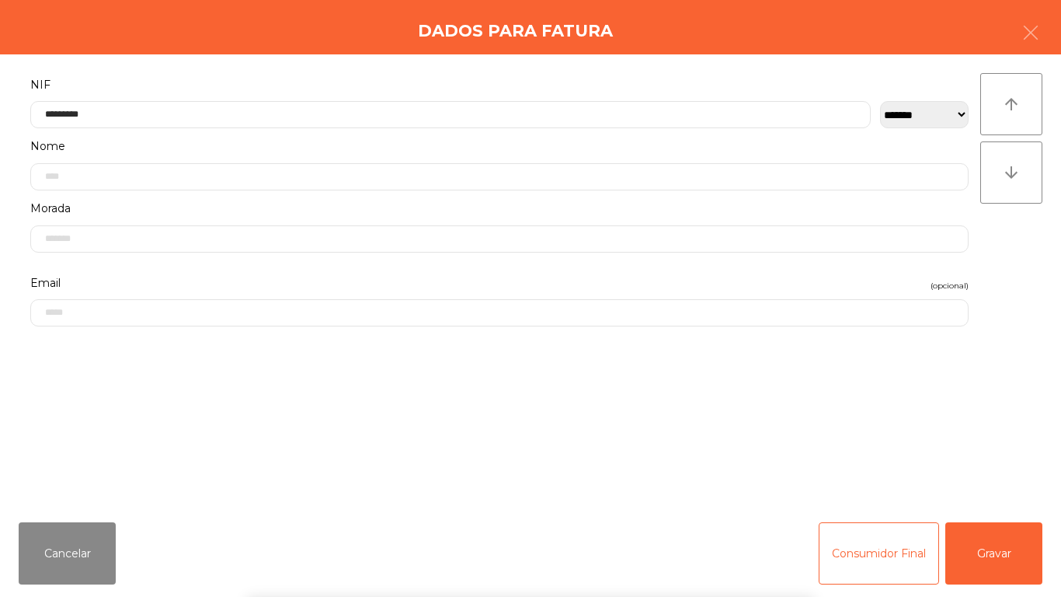
click at [615, 360] on form "**********" at bounding box center [500, 284] width 962 height 418
click at [997, 558] on button "Gravar" at bounding box center [993, 553] width 97 height 62
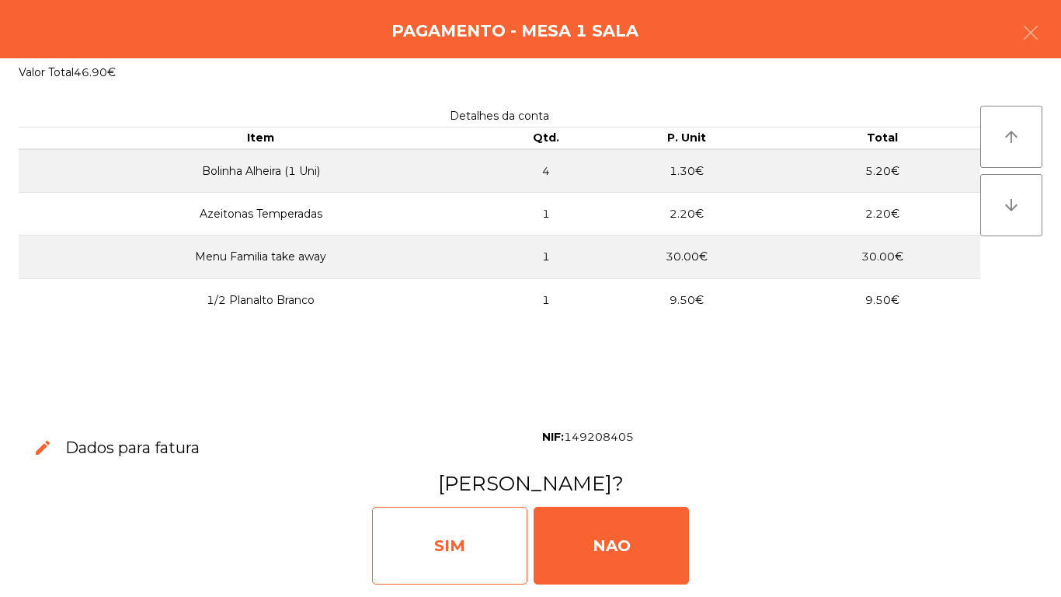
click at [484, 542] on div "SIM" at bounding box center [449, 546] width 155 height 78
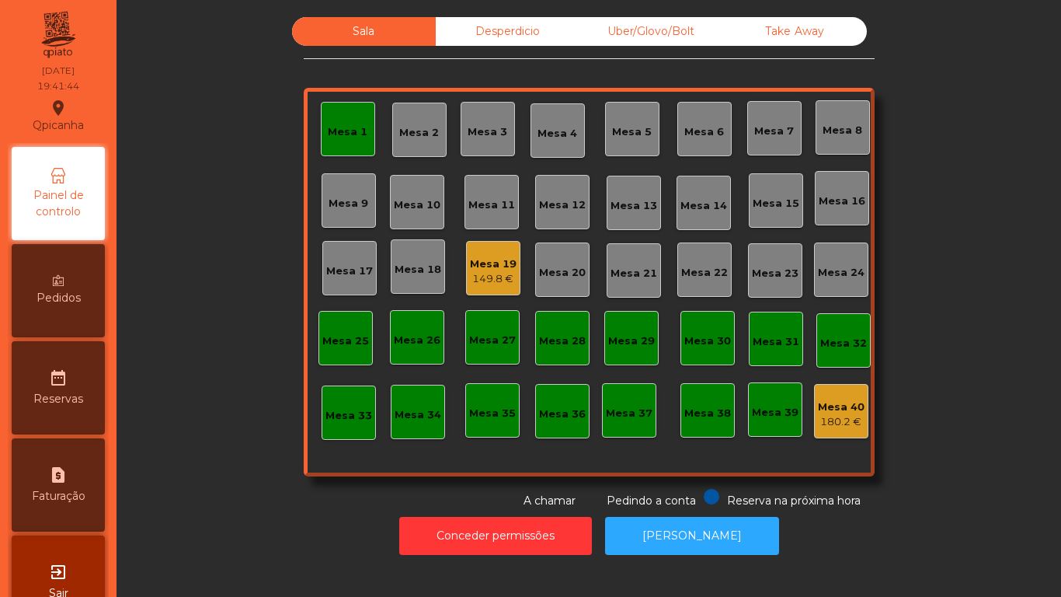
click at [341, 140] on div "Mesa 1" at bounding box center [348, 129] width 54 height 54
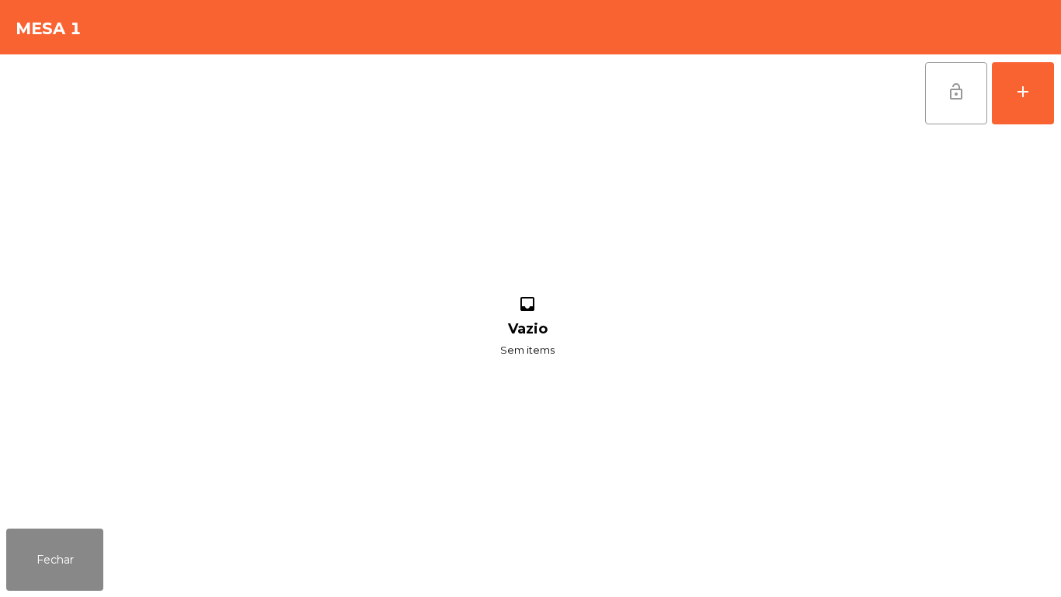
click at [944, 115] on button "lock_open" at bounding box center [956, 93] width 62 height 62
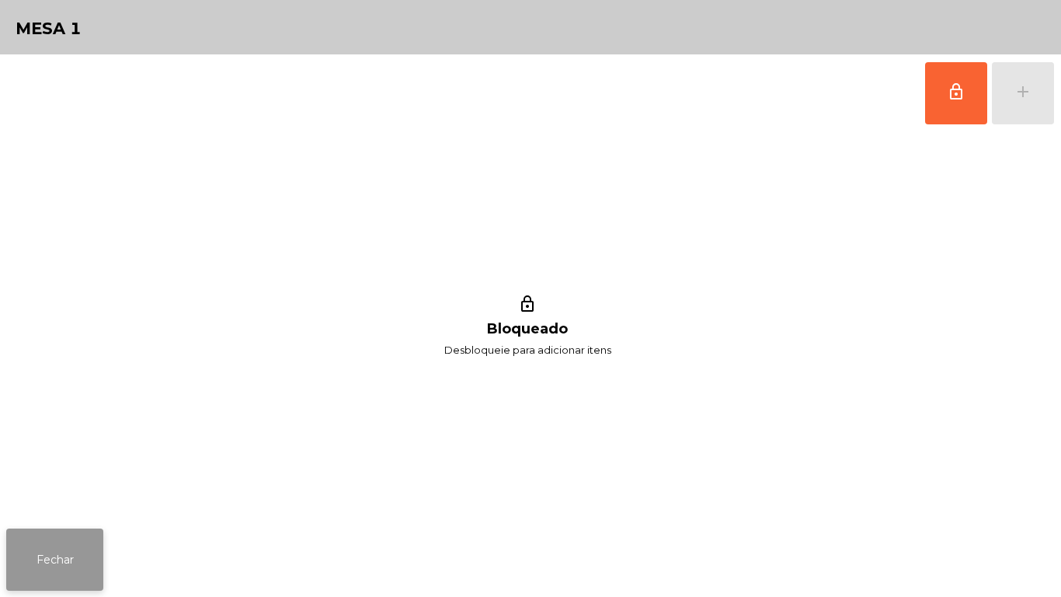
click at [91, 559] on button "Fechar" at bounding box center [54, 559] width 97 height 62
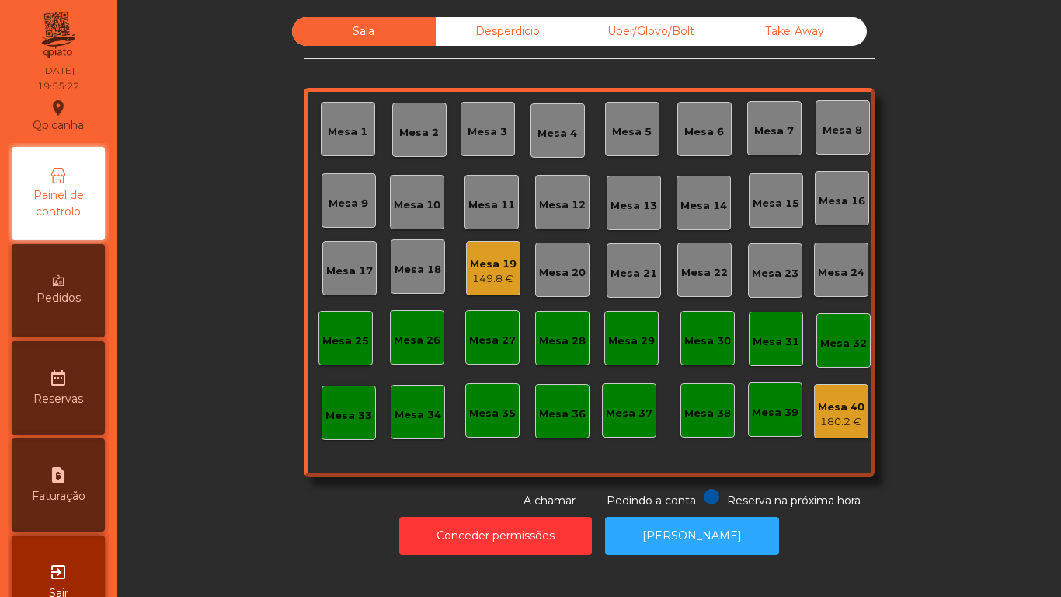
click at [496, 277] on div "149.8 €" at bounding box center [493, 279] width 47 height 16
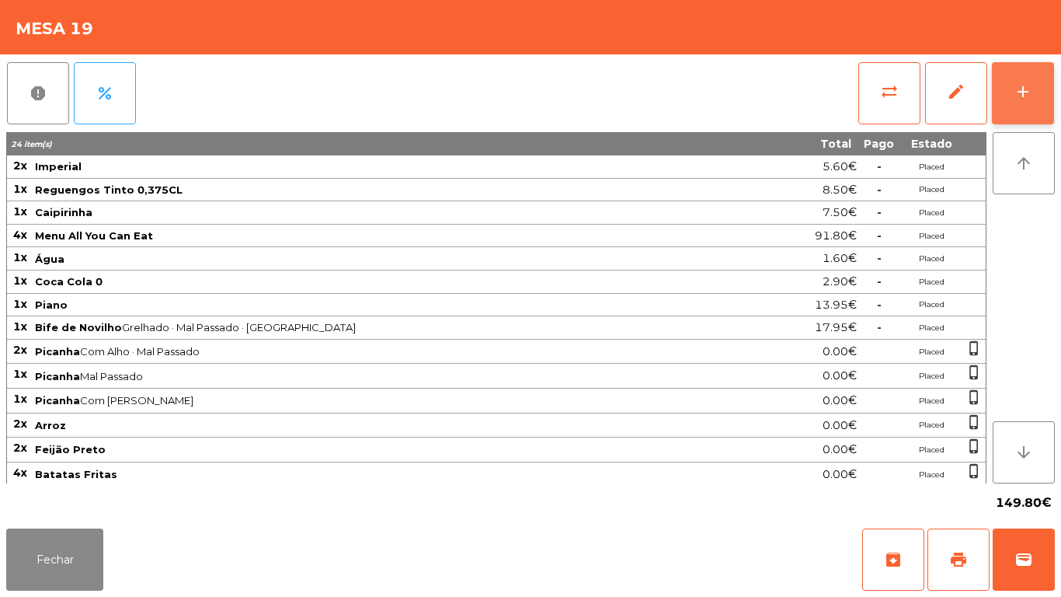
click at [1009, 96] on button "add" at bounding box center [1023, 93] width 62 height 62
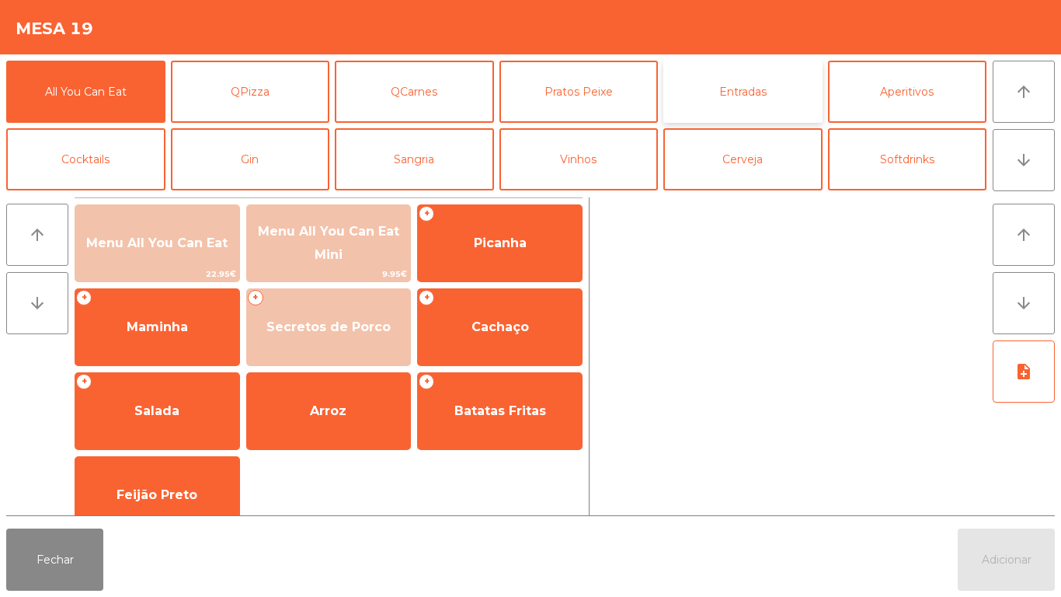
click at [748, 99] on button "Entradas" at bounding box center [742, 92] width 159 height 62
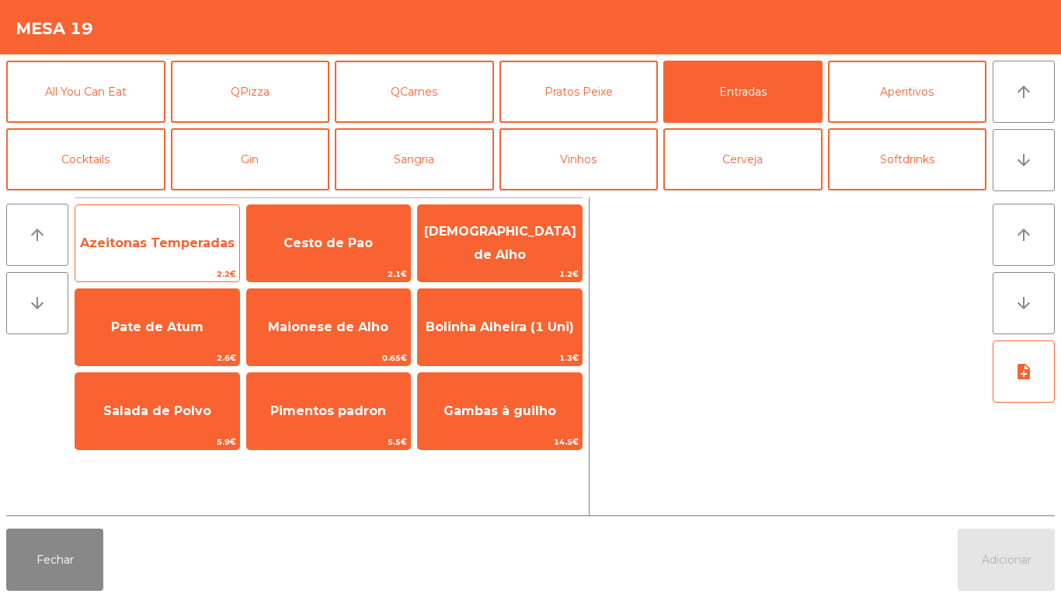
click at [198, 249] on span "Azeitonas Temperadas" at bounding box center [157, 242] width 155 height 15
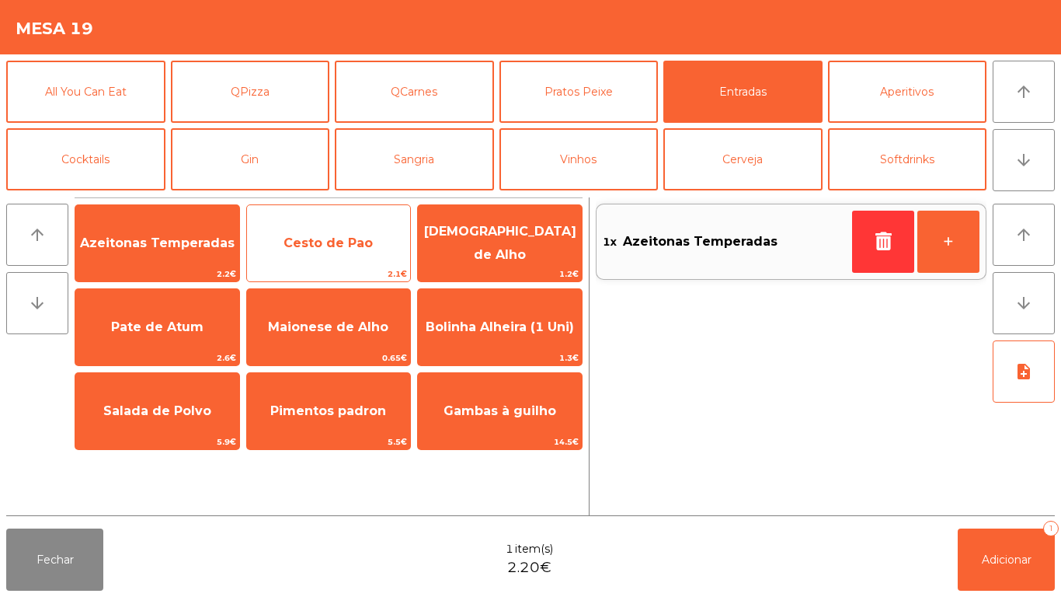
click at [312, 252] on span "Cesto de Pao" at bounding box center [329, 243] width 164 height 42
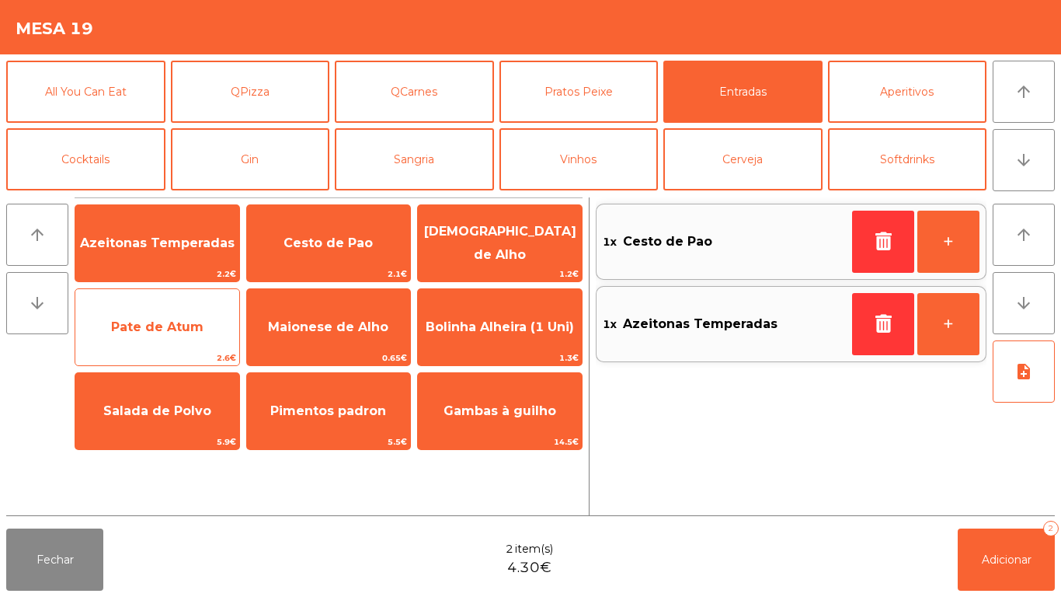
click at [186, 325] on span "Pate de Atum" at bounding box center [157, 326] width 92 height 15
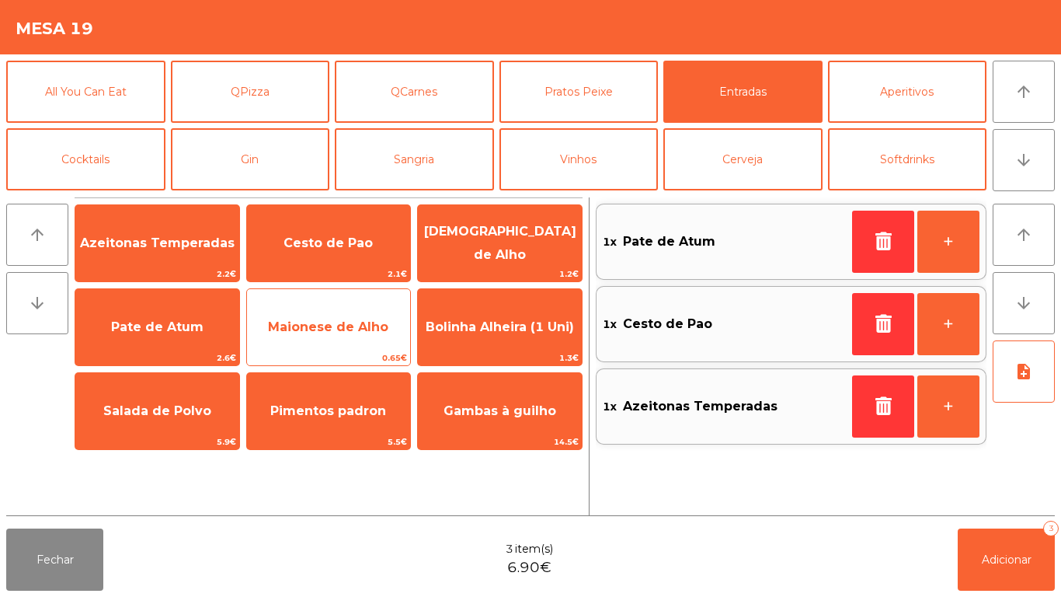
click at [337, 330] on span "Maionese de Alho" at bounding box center [328, 326] width 120 height 15
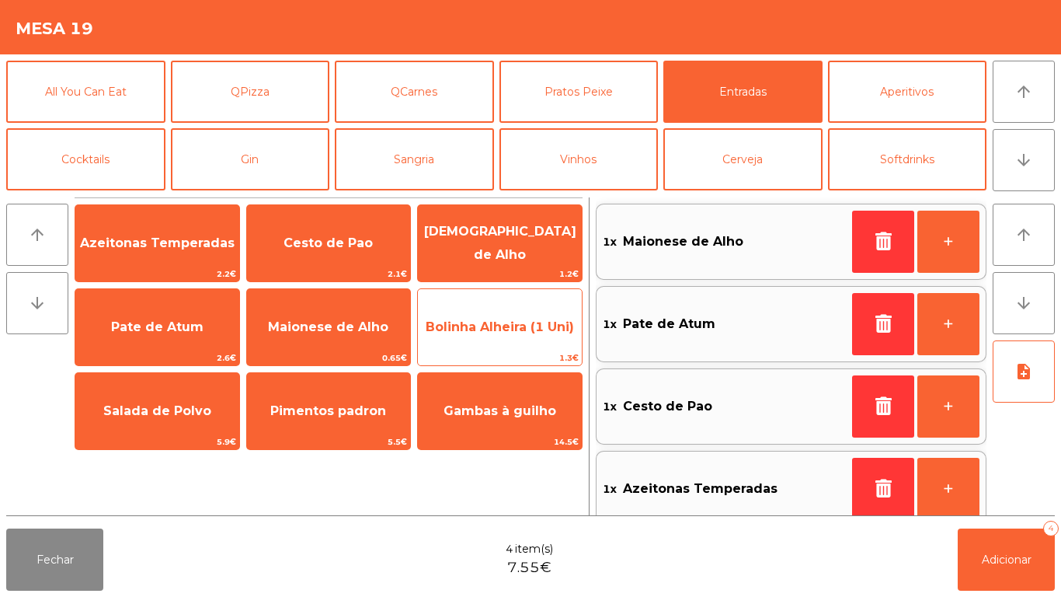
click at [492, 326] on span "Bolinha Alheira (1 Uni)" at bounding box center [500, 326] width 148 height 15
click at [485, 339] on span "Bolinha Alheira (1 Uni)" at bounding box center [500, 327] width 164 height 42
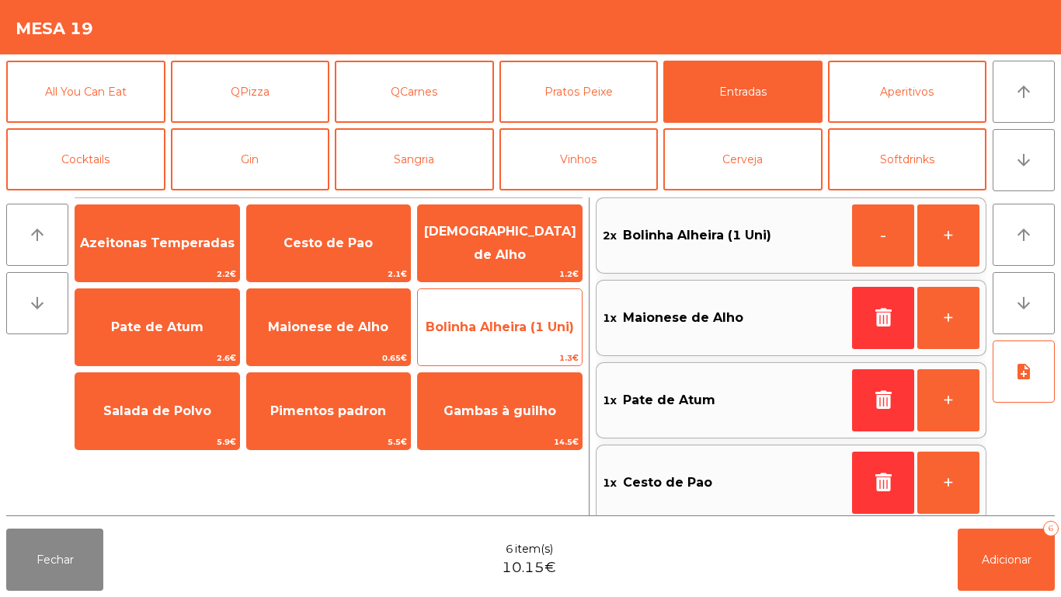
click at [486, 336] on span "Bolinha Alheira (1 Uni)" at bounding box center [500, 327] width 164 height 42
click at [489, 332] on span "Bolinha Alheira (1 Uni)" at bounding box center [500, 326] width 148 height 15
click at [493, 324] on span "Bolinha Alheira (1 Uni)" at bounding box center [500, 326] width 148 height 15
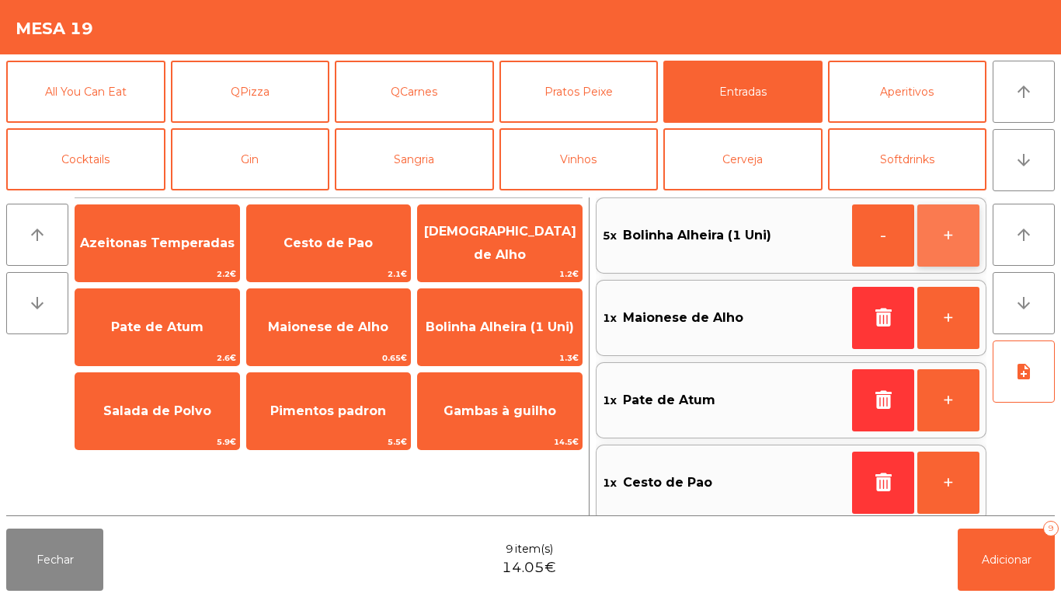
click at [946, 243] on button "+" at bounding box center [948, 235] width 62 height 62
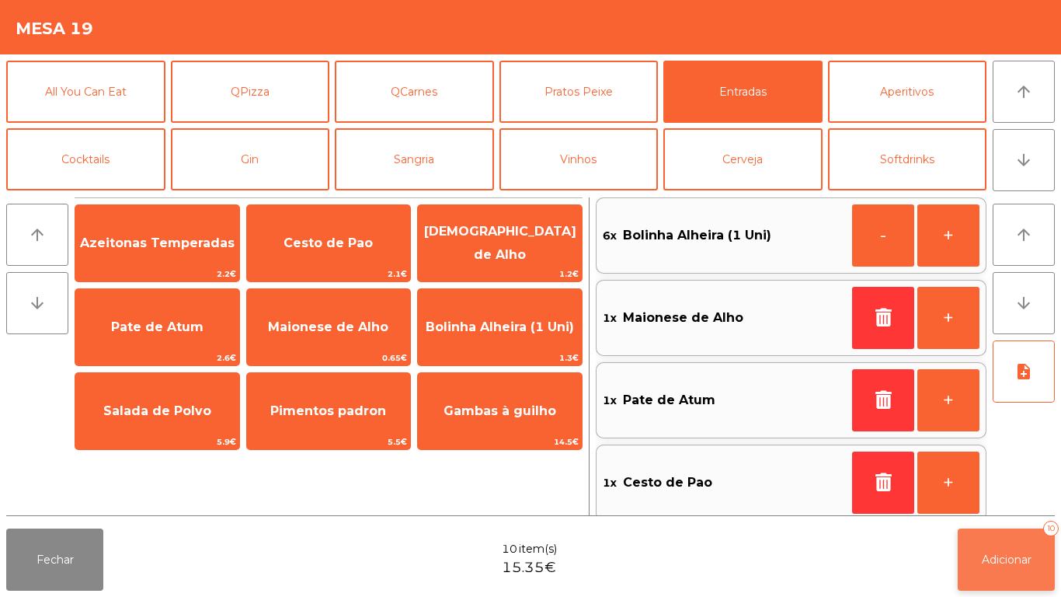
click at [980, 532] on button "Adicionar 10" at bounding box center [1006, 559] width 97 height 62
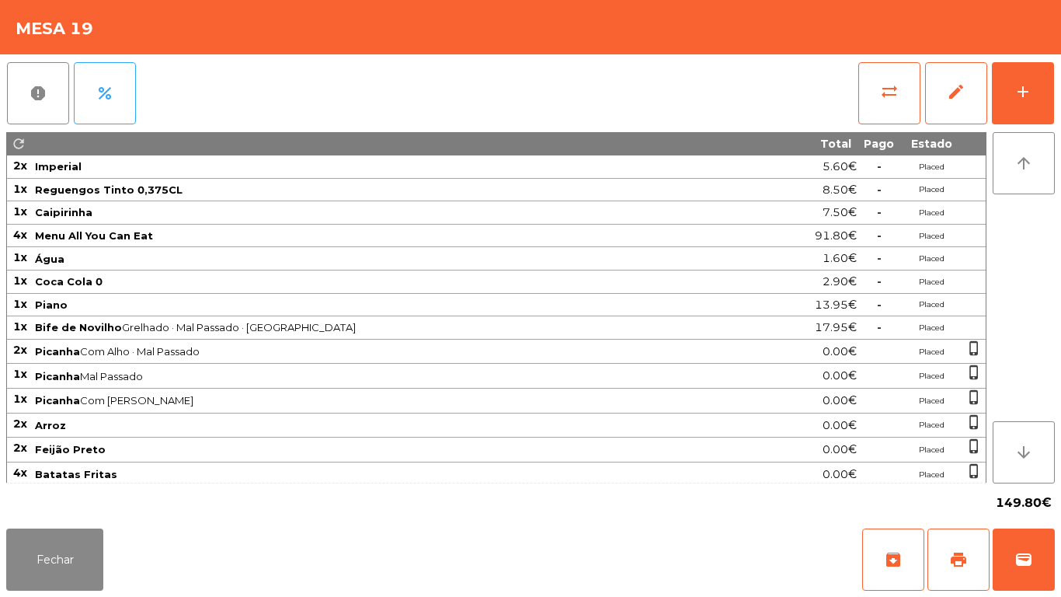
click at [70, 596] on div "Fechar archive print wallet" at bounding box center [530, 559] width 1061 height 75
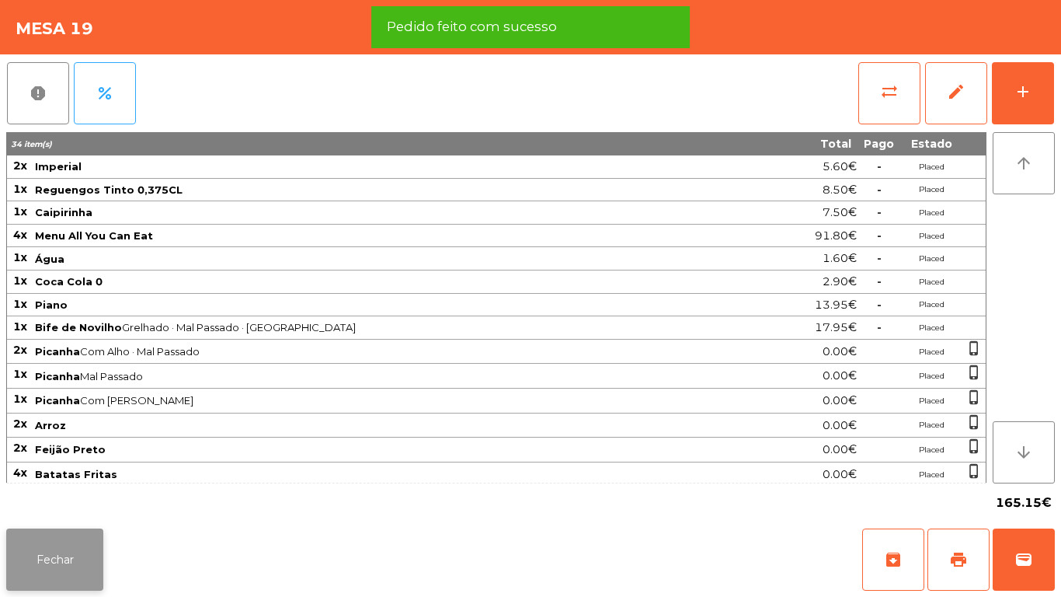
click at [72, 536] on button "Fechar" at bounding box center [54, 559] width 97 height 62
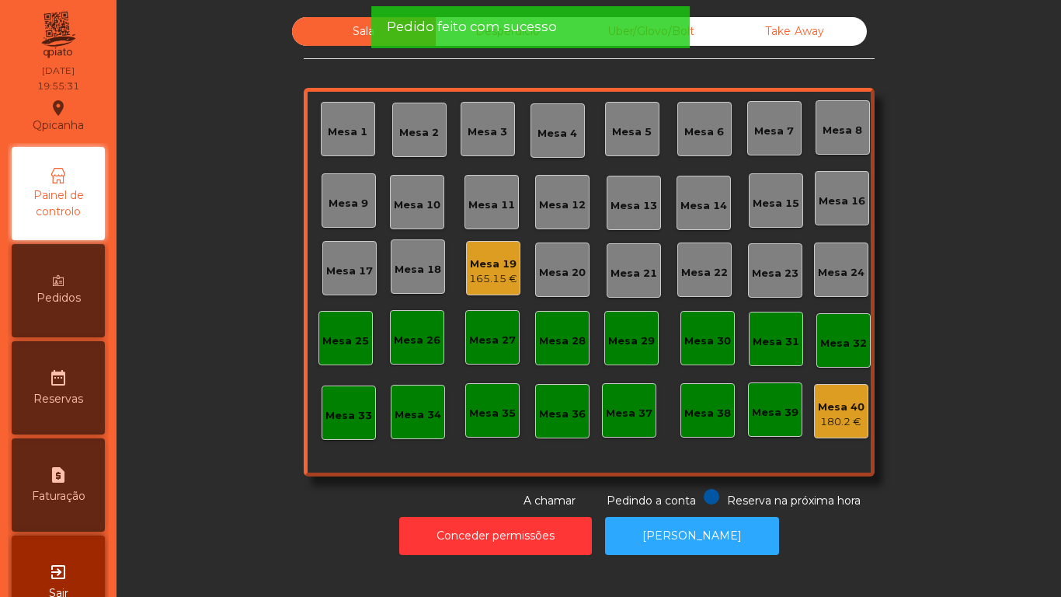
click at [628, 219] on div "Mesa 13" at bounding box center [634, 203] width 54 height 54
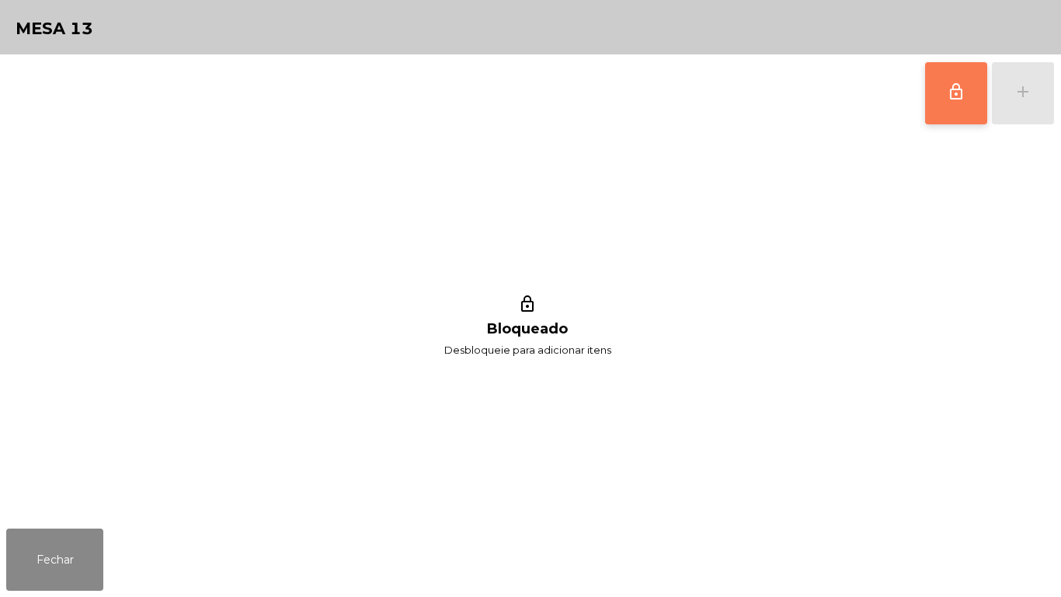
click at [938, 99] on button "lock_outline" at bounding box center [956, 93] width 62 height 62
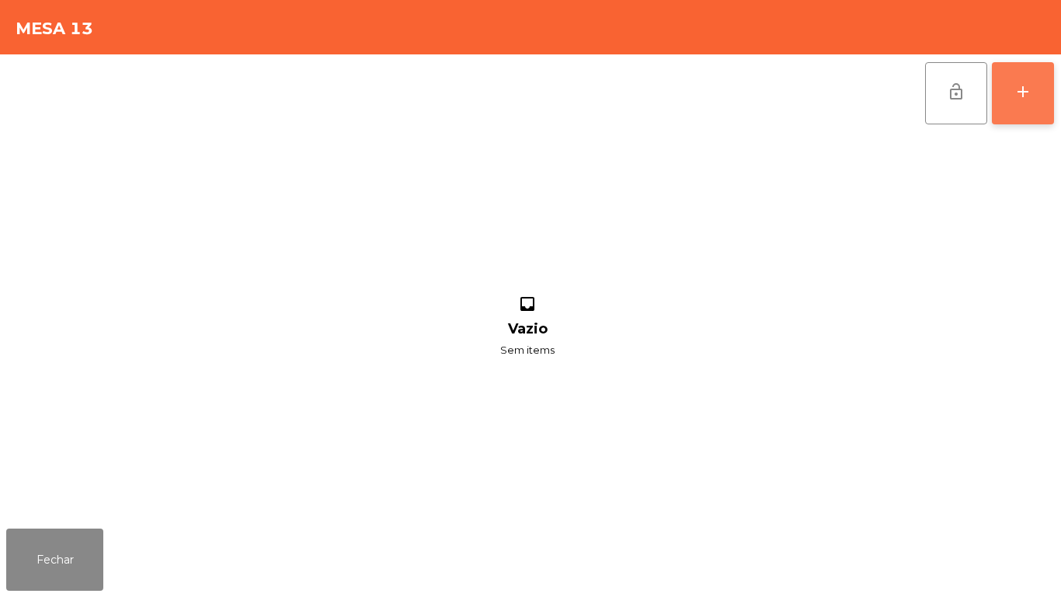
click at [1013, 121] on button "add" at bounding box center [1023, 93] width 62 height 62
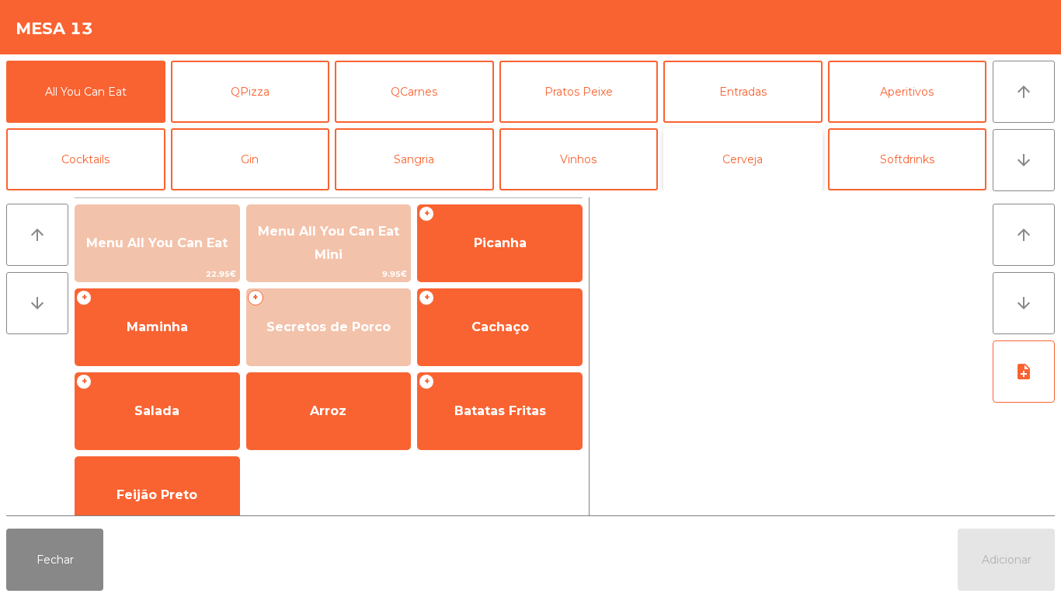
click at [767, 167] on button "Cerveja" at bounding box center [742, 159] width 159 height 62
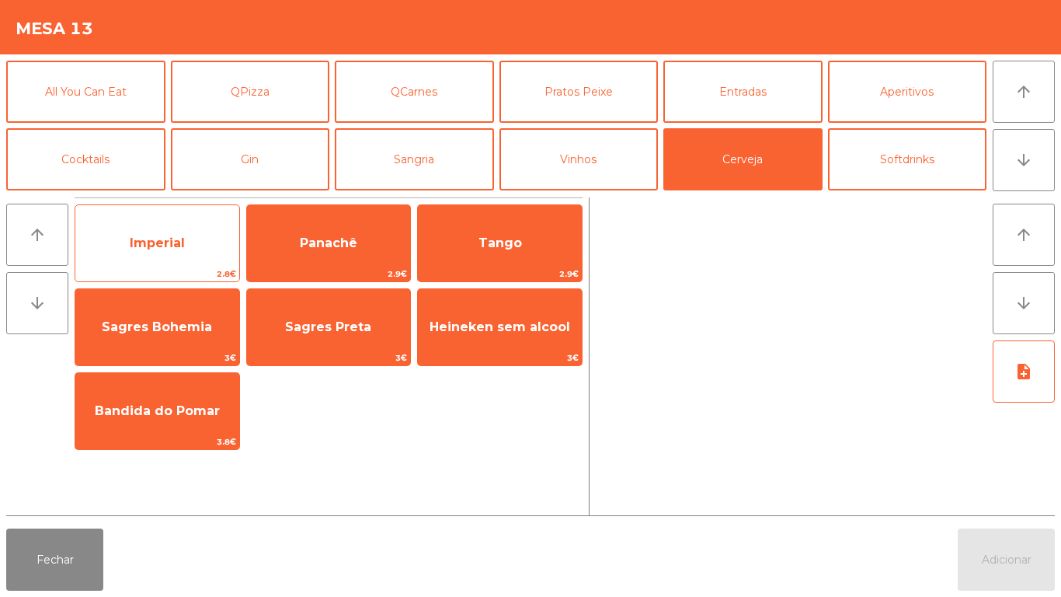
click at [186, 248] on span "Imperial" at bounding box center [157, 243] width 164 height 42
click at [183, 245] on span "Imperial" at bounding box center [157, 242] width 55 height 15
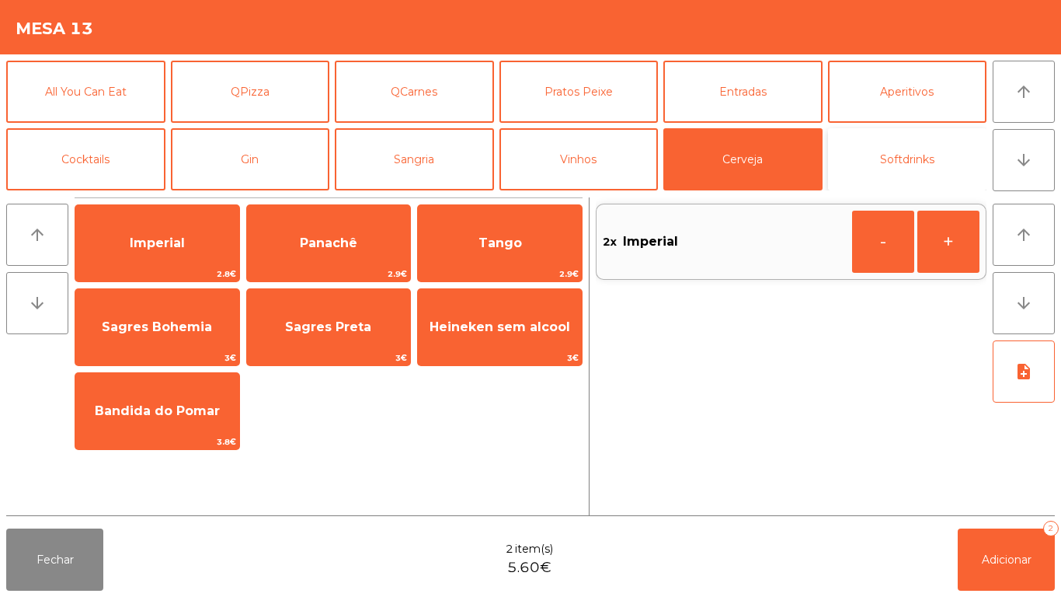
click at [907, 166] on button "Softdrinks" at bounding box center [907, 159] width 159 height 62
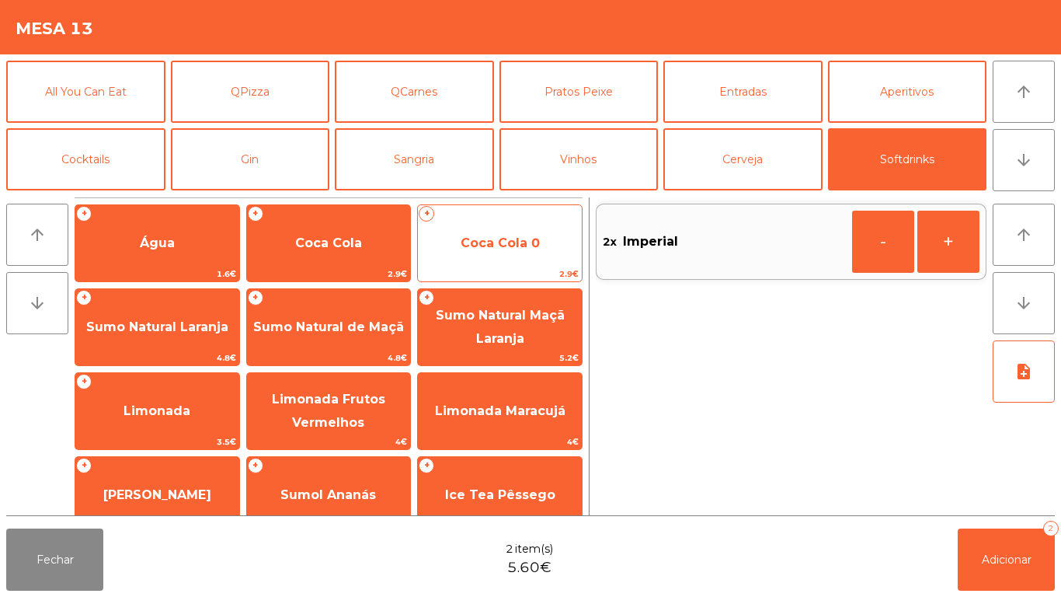
click at [497, 235] on span "Coca Cola 0" at bounding box center [500, 242] width 79 height 15
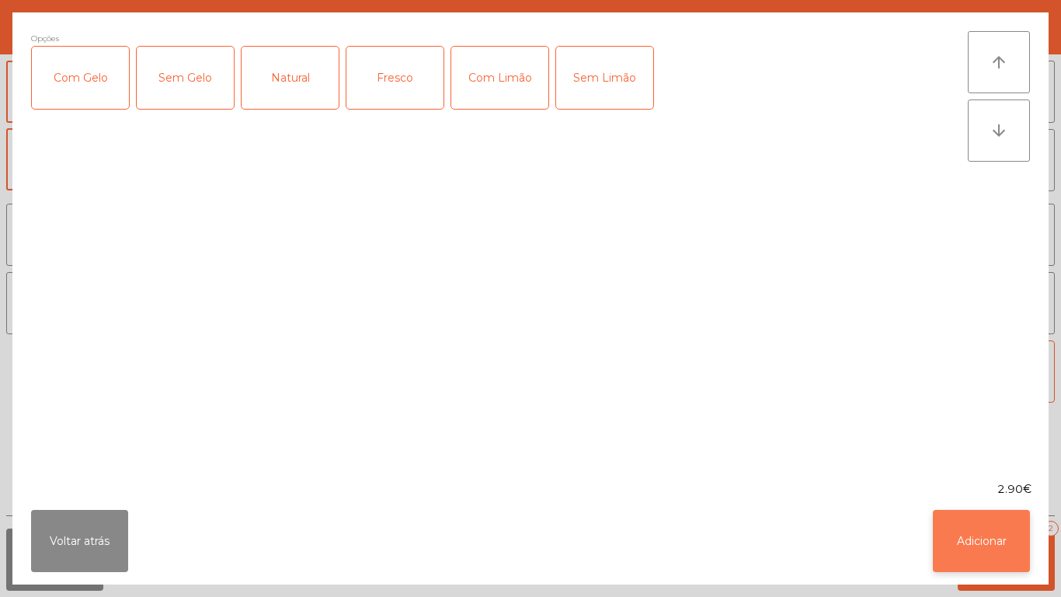
click at [977, 532] on button "Adicionar" at bounding box center [981, 541] width 97 height 62
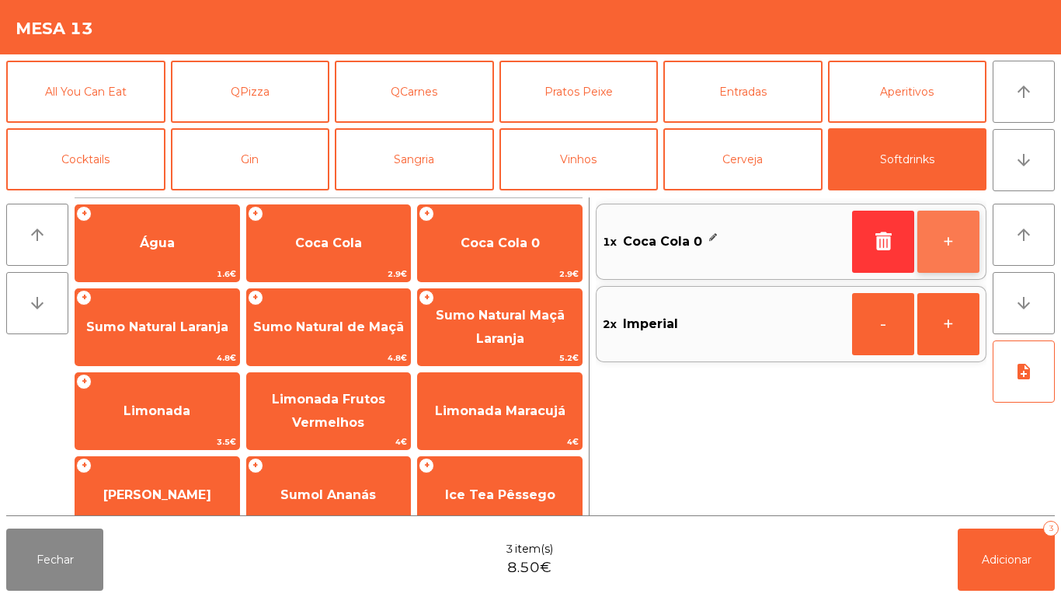
click at [937, 253] on button "+" at bounding box center [948, 242] width 62 height 62
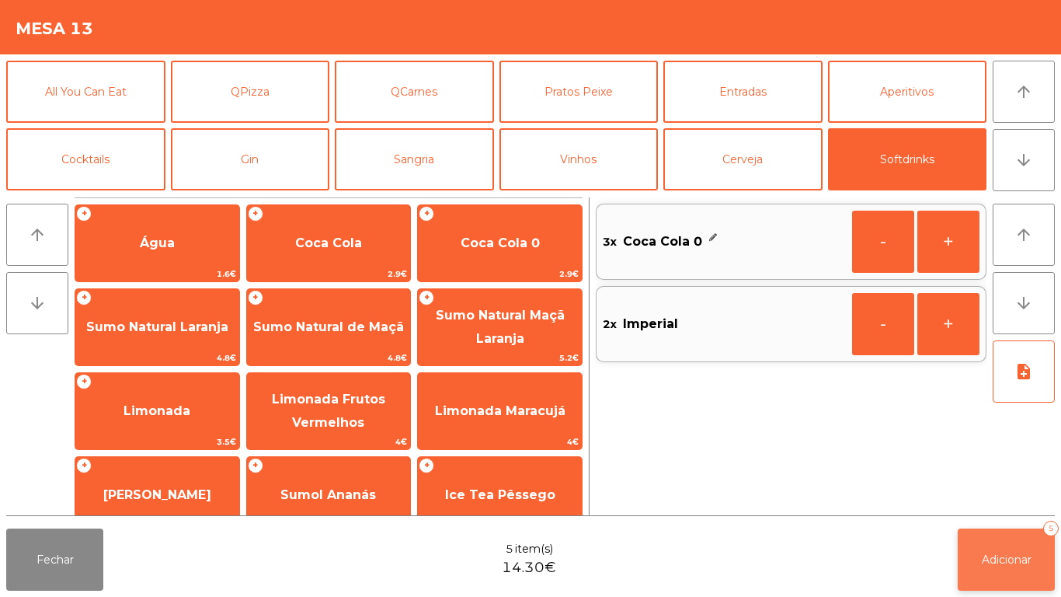
click at [984, 572] on button "Adicionar 5" at bounding box center [1006, 559] width 97 height 62
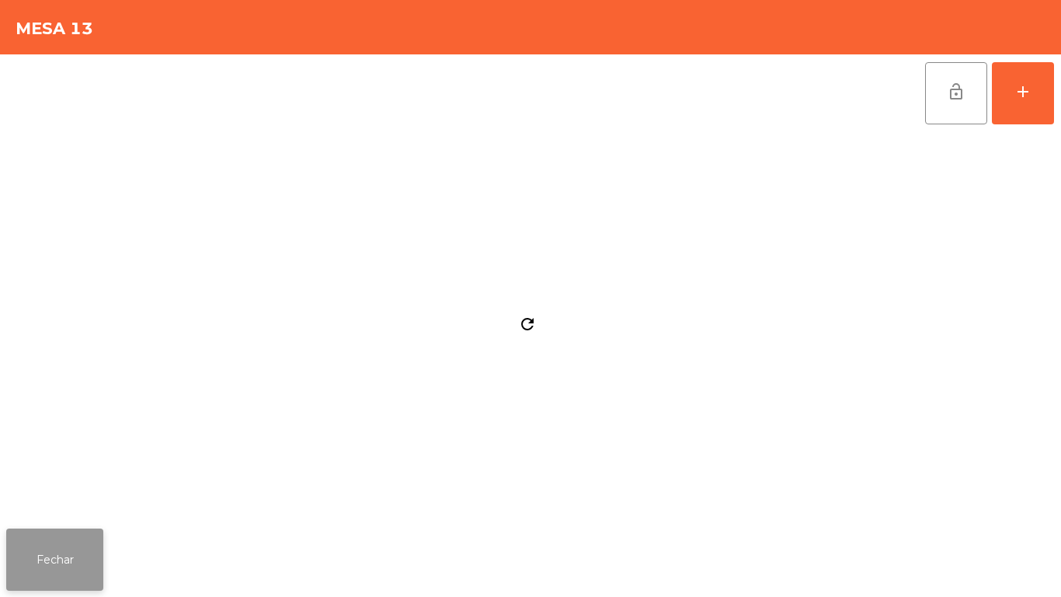
click at [75, 540] on button "Fechar" at bounding box center [54, 559] width 97 height 62
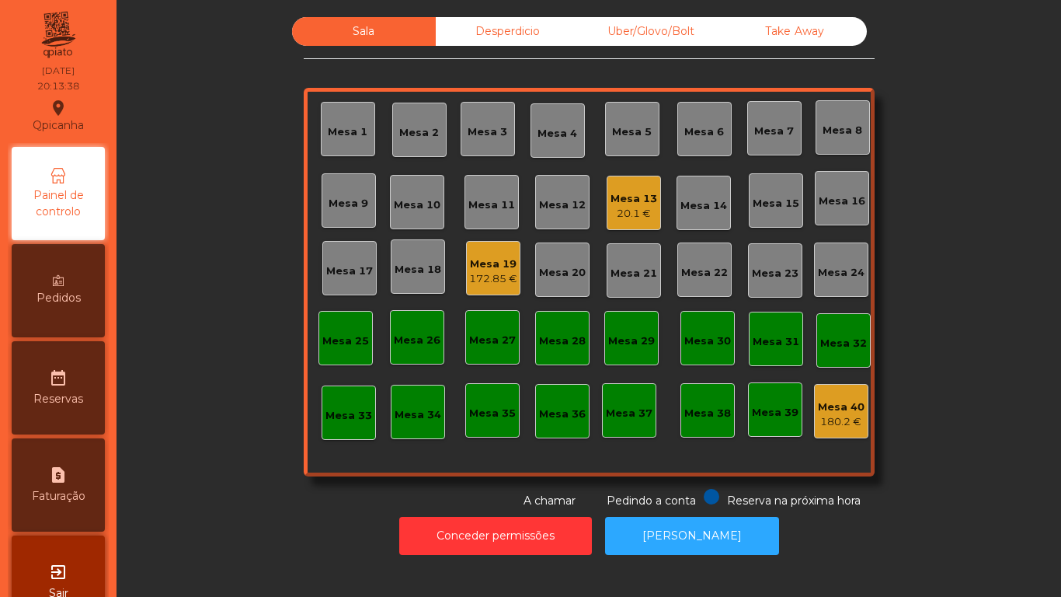
click at [433, 150] on div "Mesa 2" at bounding box center [419, 130] width 54 height 54
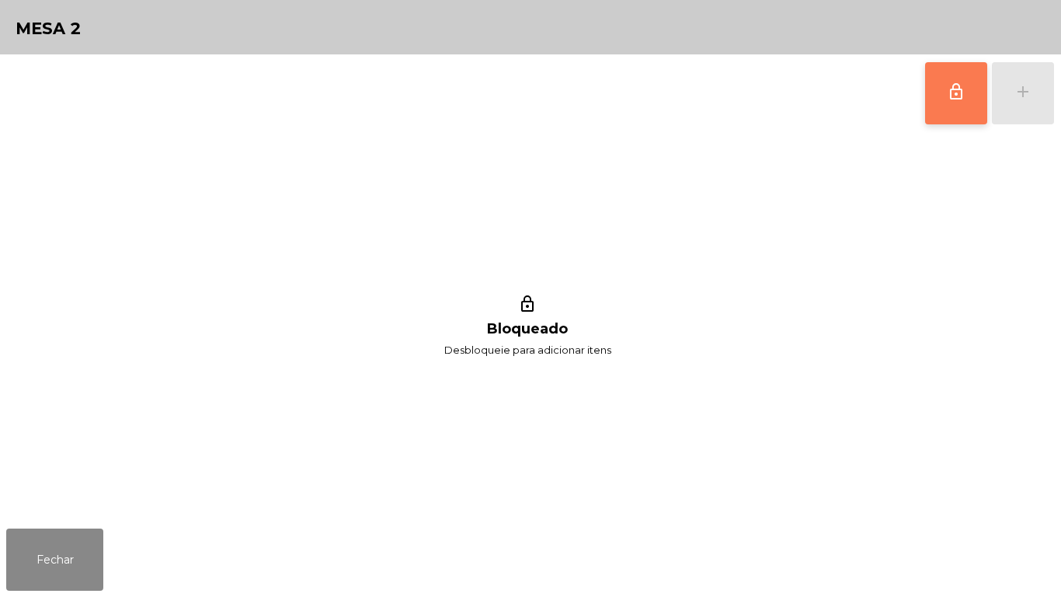
click at [935, 111] on button "lock_outline" at bounding box center [956, 93] width 62 height 62
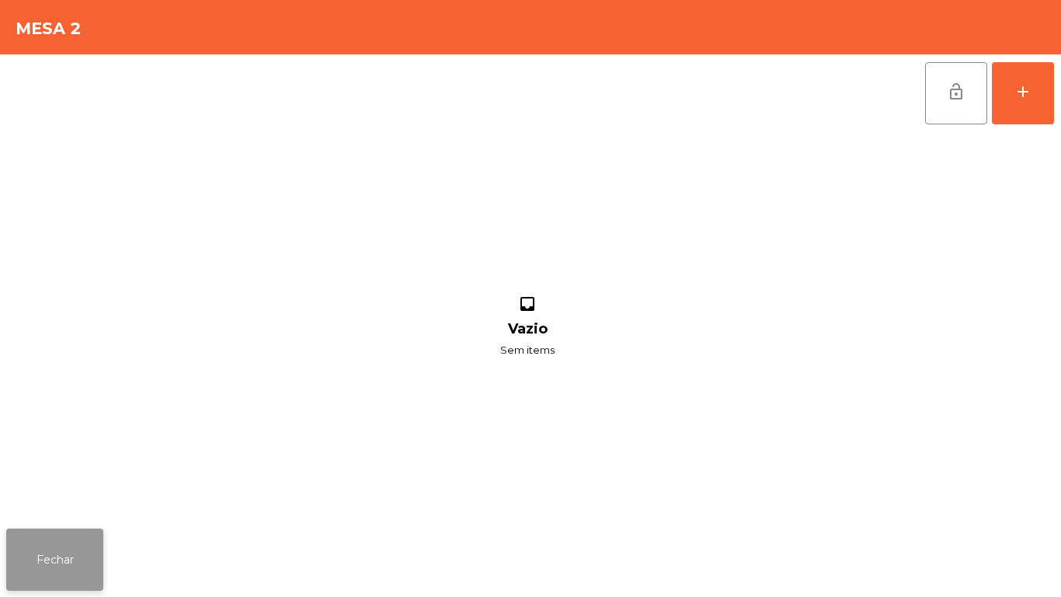
click at [78, 534] on button "Fechar" at bounding box center [54, 559] width 97 height 62
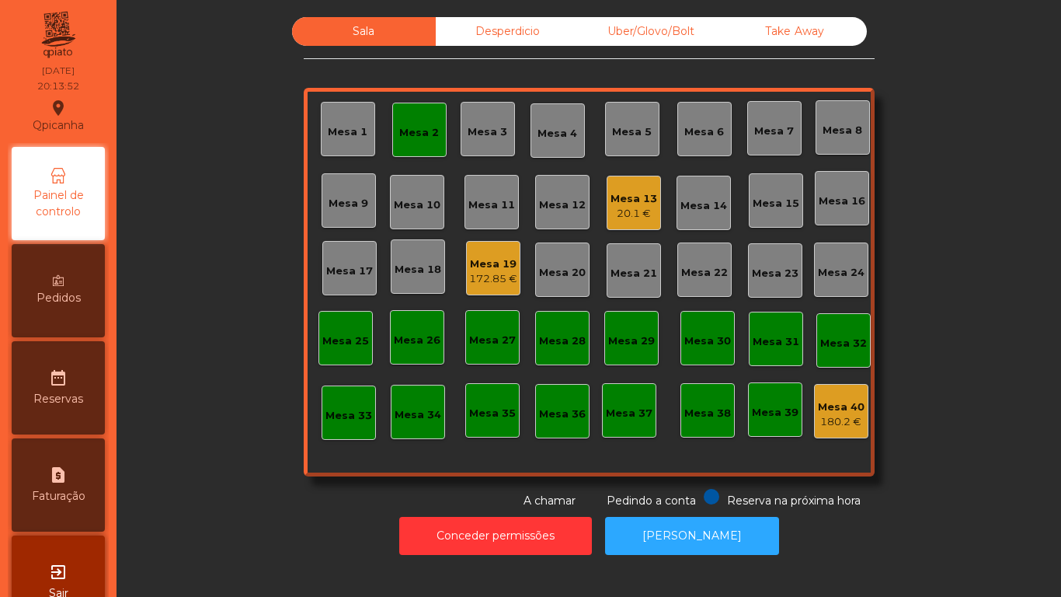
click at [407, 127] on div "Mesa 2" at bounding box center [419, 133] width 40 height 16
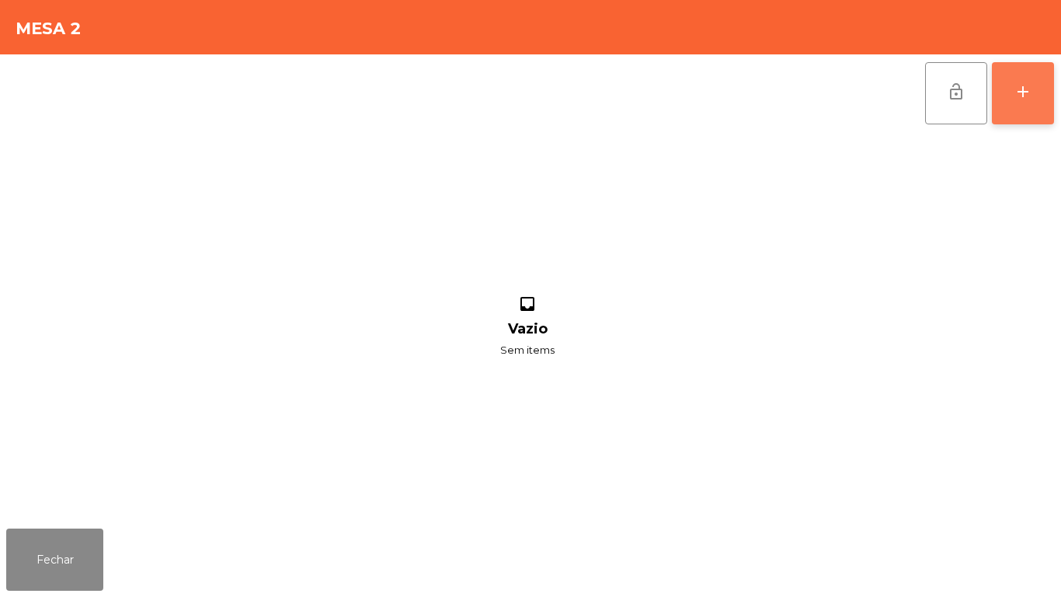
click at [1022, 99] on div "add" at bounding box center [1023, 91] width 19 height 19
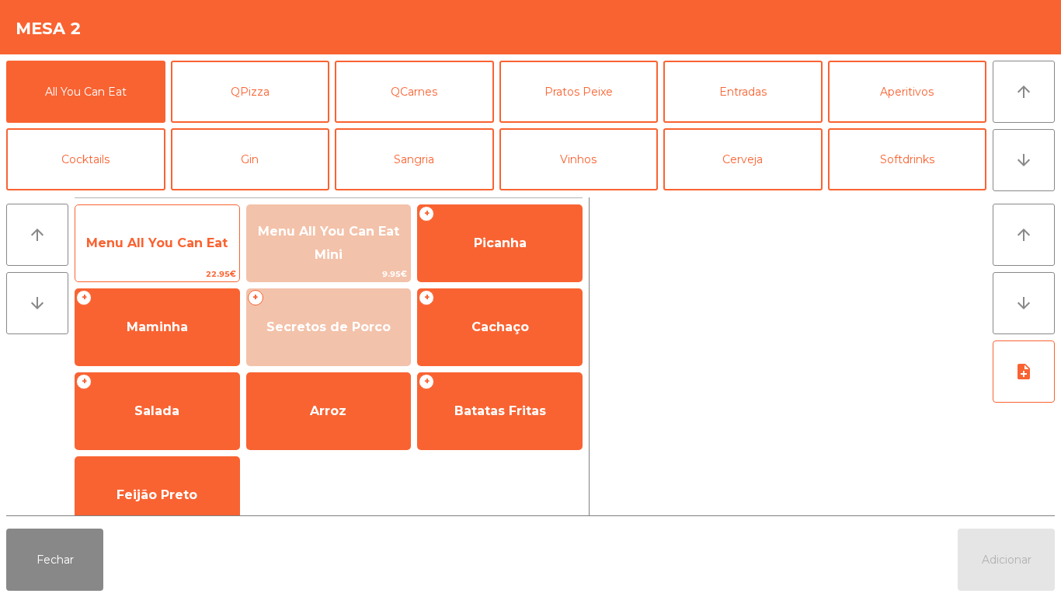
click at [165, 257] on span "Menu All You Can Eat" at bounding box center [157, 243] width 164 height 42
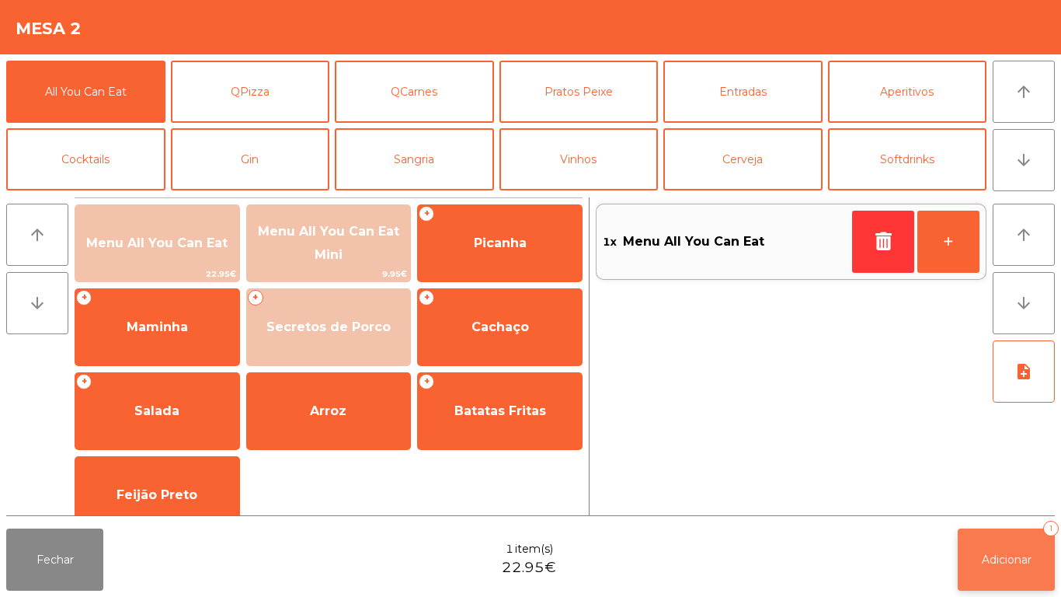
click at [973, 546] on button "Adicionar 1" at bounding box center [1006, 559] width 97 height 62
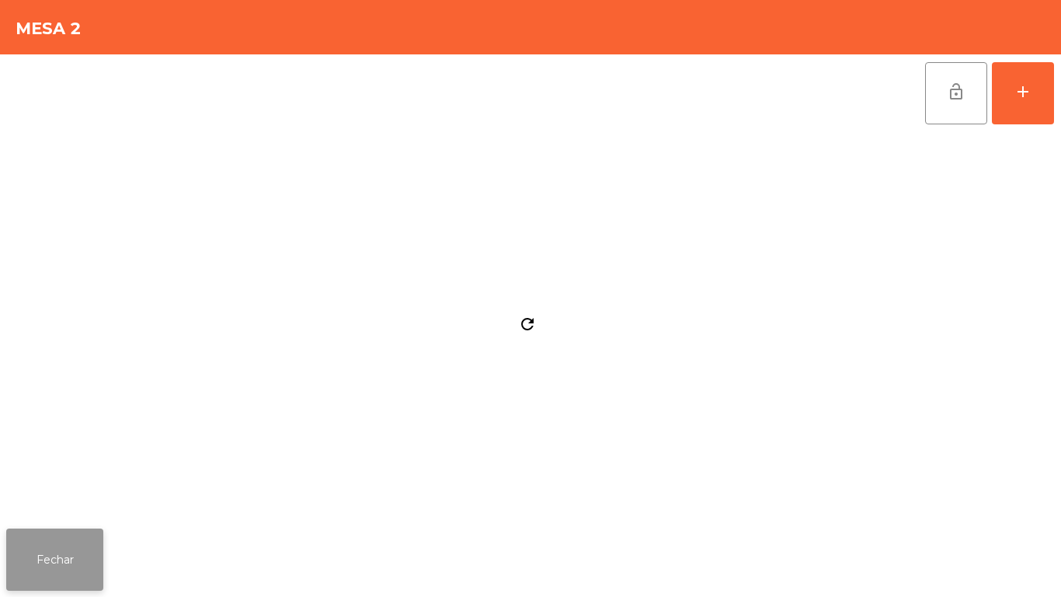
click at [76, 530] on button "Fechar" at bounding box center [54, 559] width 97 height 62
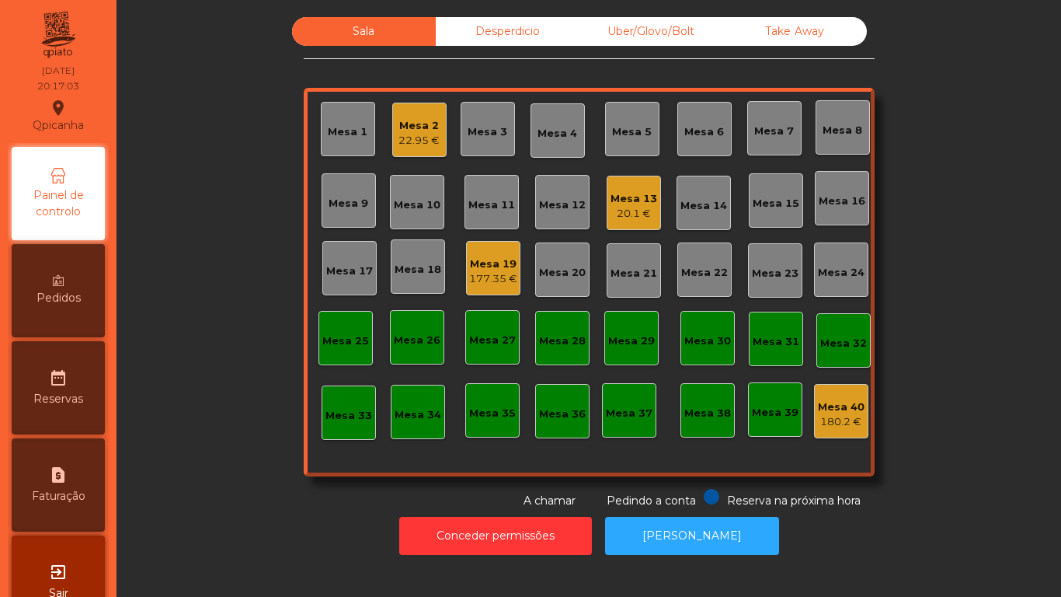
click at [399, 138] on div "22.95 €" at bounding box center [419, 141] width 41 height 16
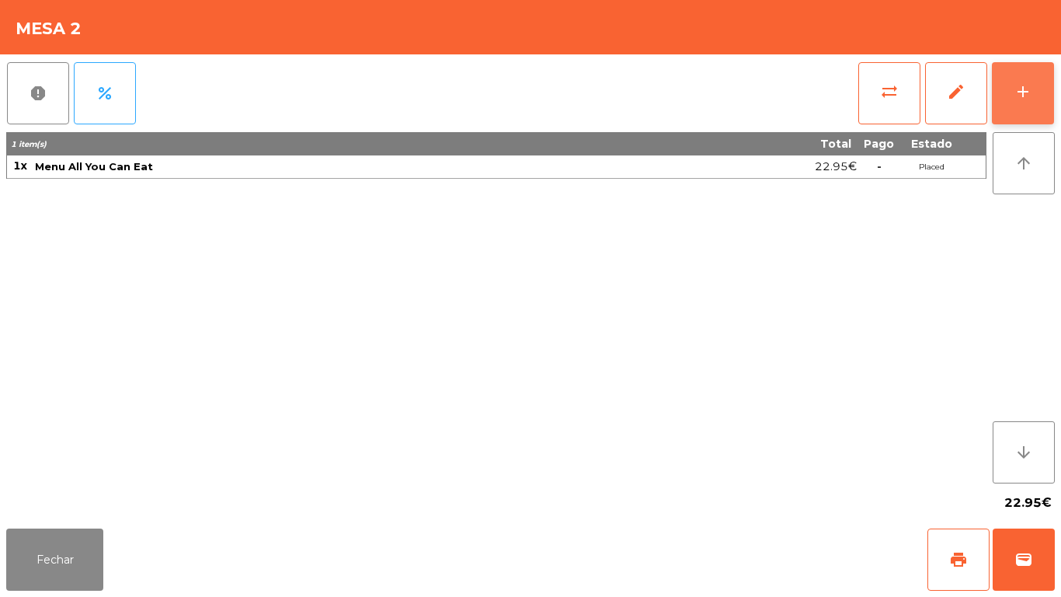
click at [1012, 111] on button "add" at bounding box center [1023, 93] width 62 height 62
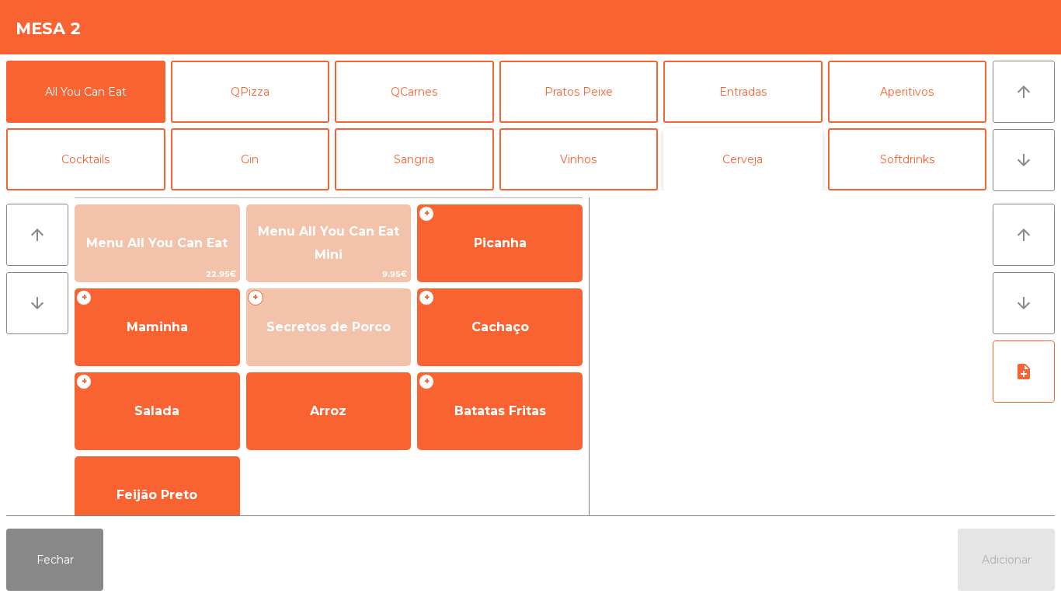
click at [754, 158] on button "Cerveja" at bounding box center [742, 159] width 159 height 62
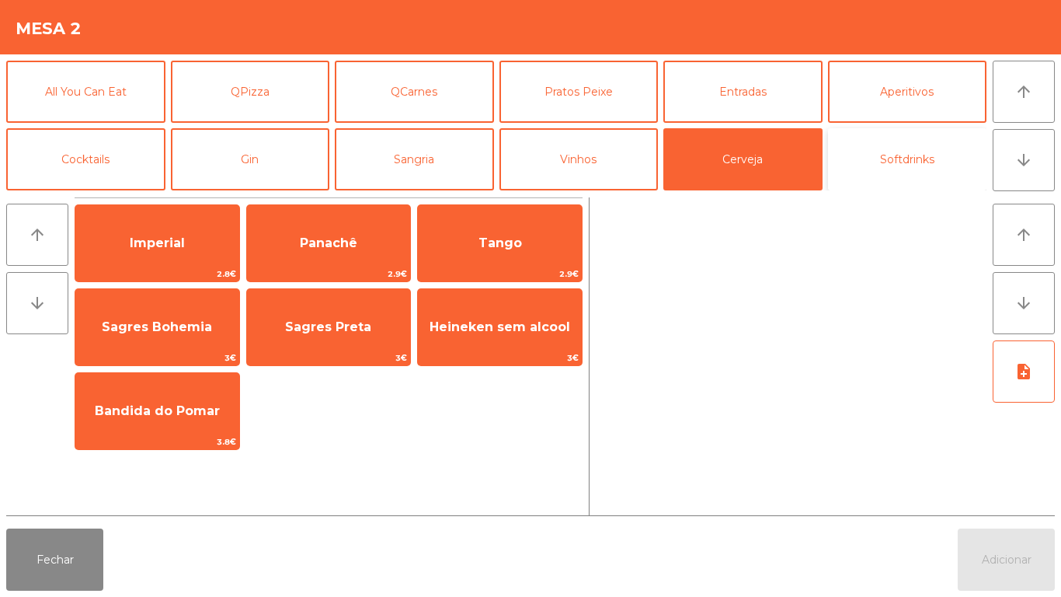
click at [891, 153] on button "Softdrinks" at bounding box center [907, 159] width 159 height 62
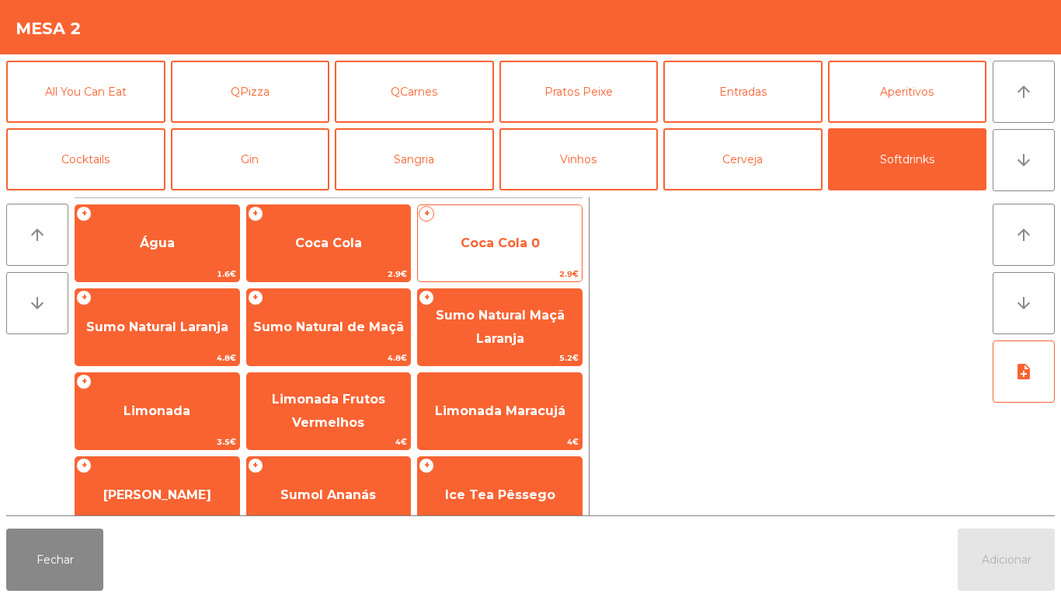
click at [504, 258] on span "Coca Cola 0" at bounding box center [500, 243] width 164 height 42
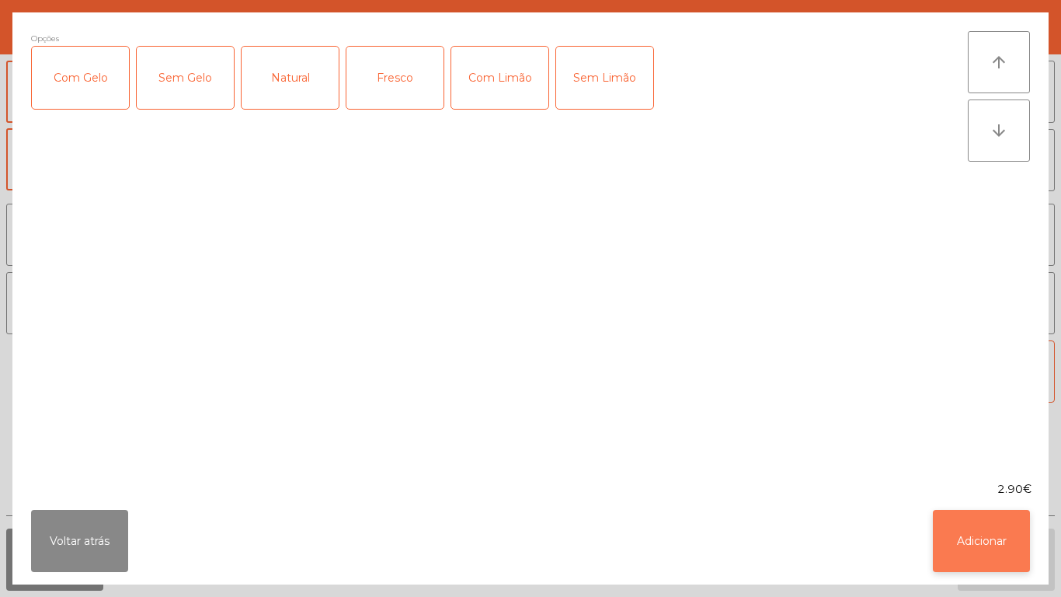
click at [982, 510] on button "Adicionar" at bounding box center [981, 541] width 97 height 62
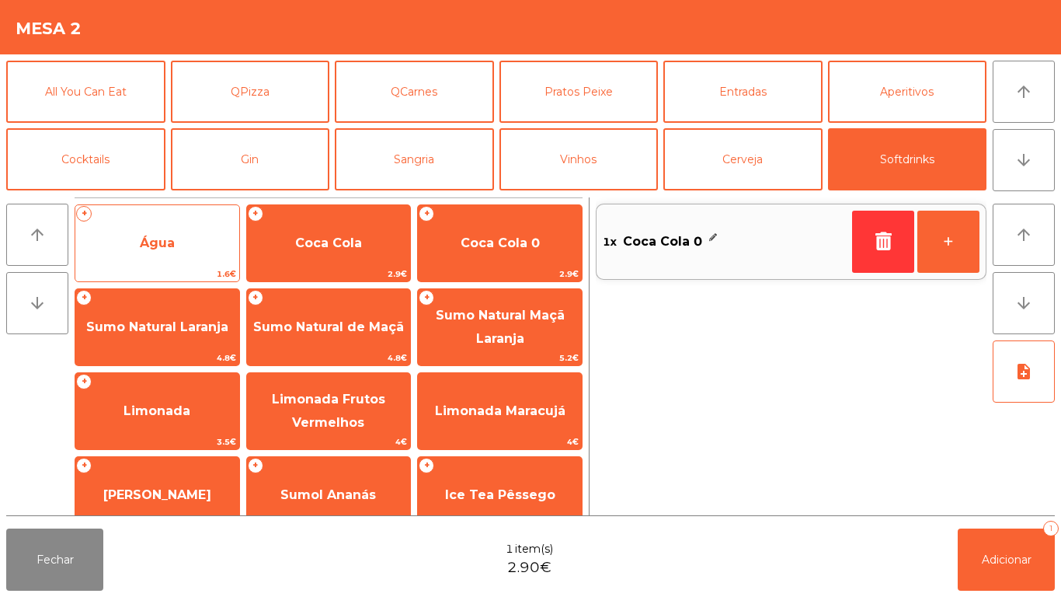
click at [212, 242] on span "Água" at bounding box center [157, 243] width 164 height 42
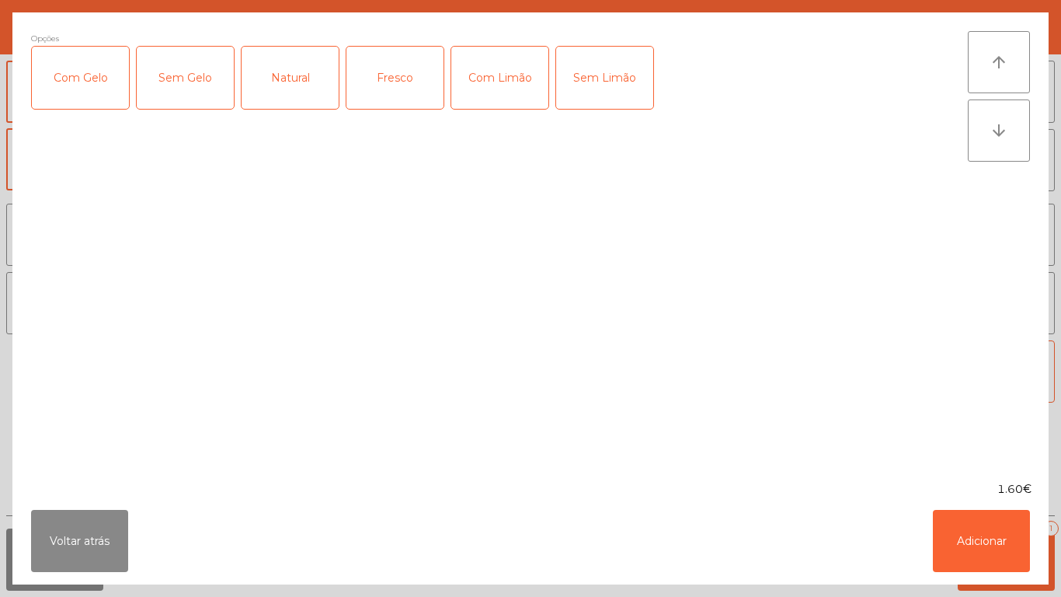
click at [390, 83] on div "Fresco" at bounding box center [394, 78] width 97 height 62
click at [994, 523] on button "Adicionar" at bounding box center [981, 541] width 97 height 62
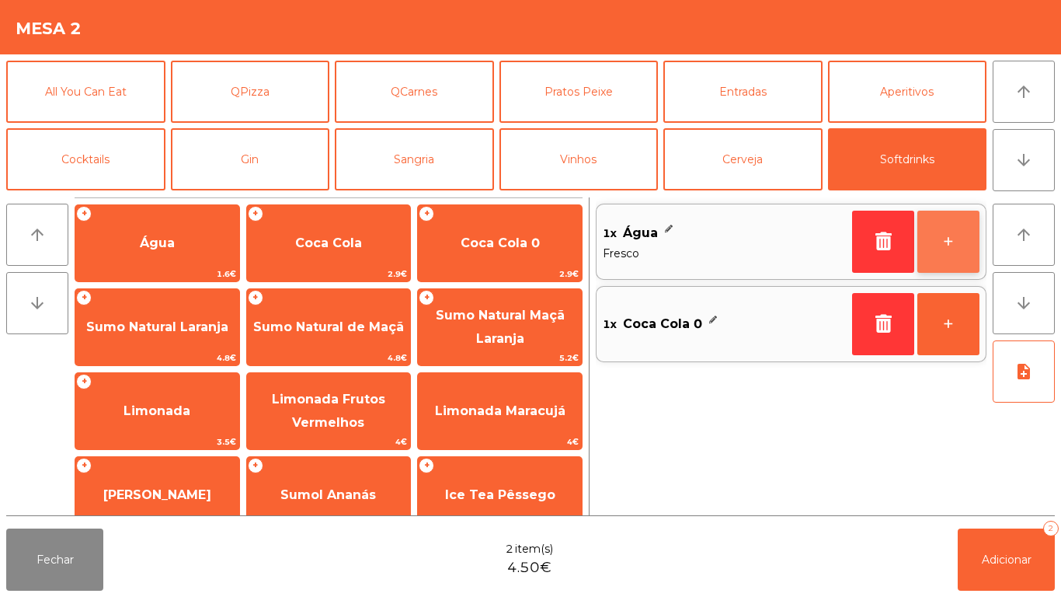
click at [949, 245] on button "+" at bounding box center [948, 242] width 62 height 62
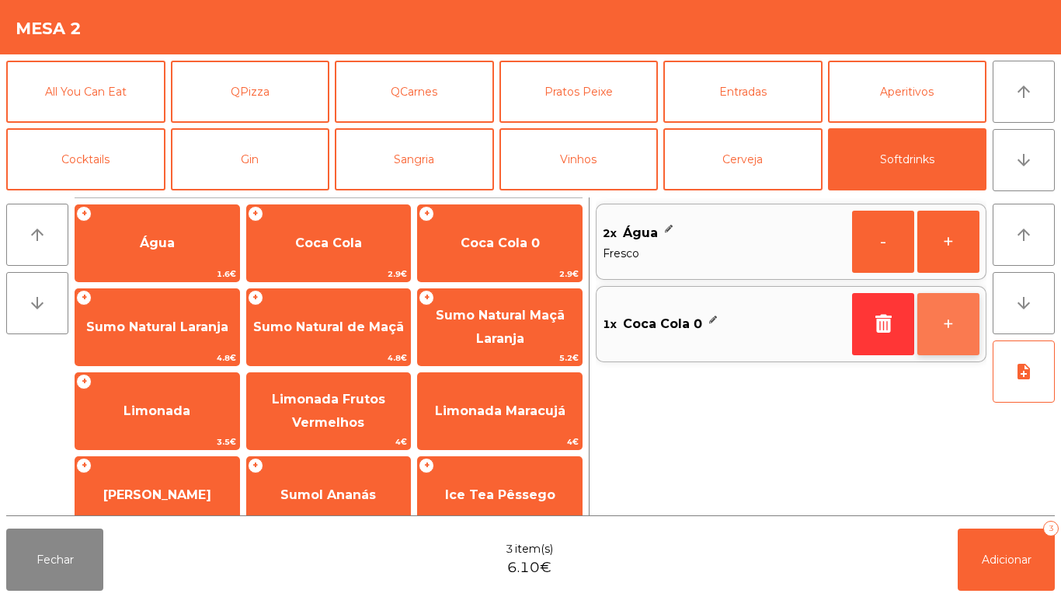
click at [940, 323] on button "+" at bounding box center [948, 324] width 62 height 62
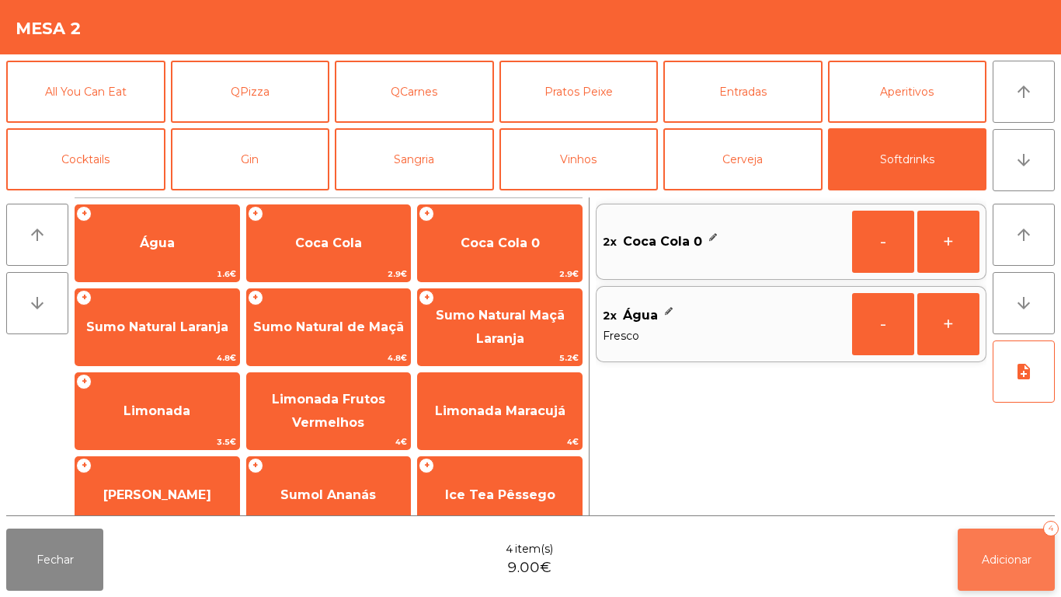
click at [997, 560] on span "Adicionar" at bounding box center [1007, 559] width 50 height 14
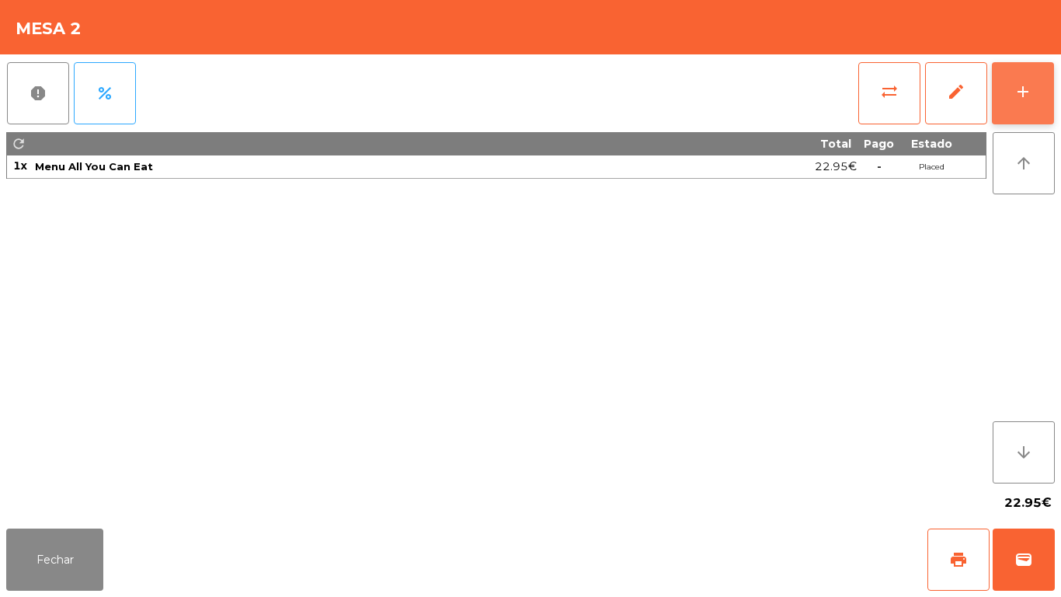
click at [1001, 109] on button "add" at bounding box center [1023, 93] width 62 height 62
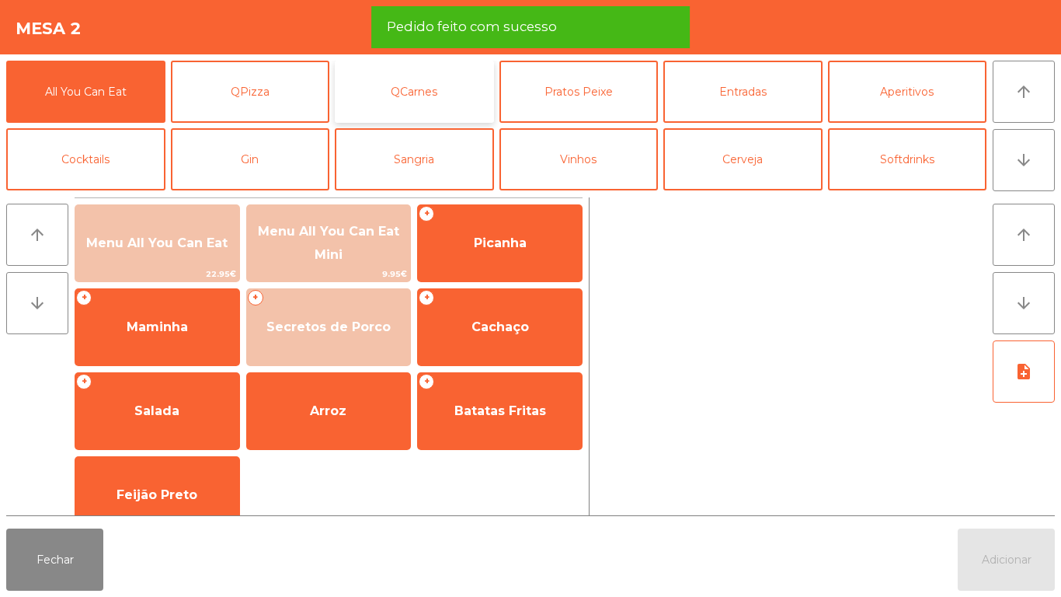
click at [438, 88] on button "QCarnes" at bounding box center [414, 92] width 159 height 62
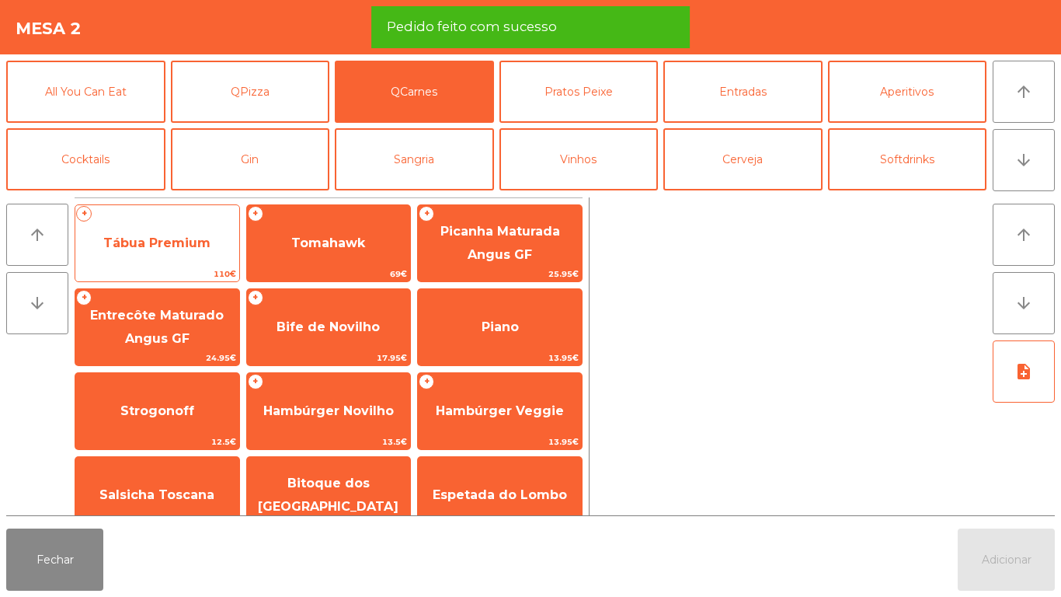
click at [195, 247] on span "Tábua Premium" at bounding box center [156, 242] width 107 height 15
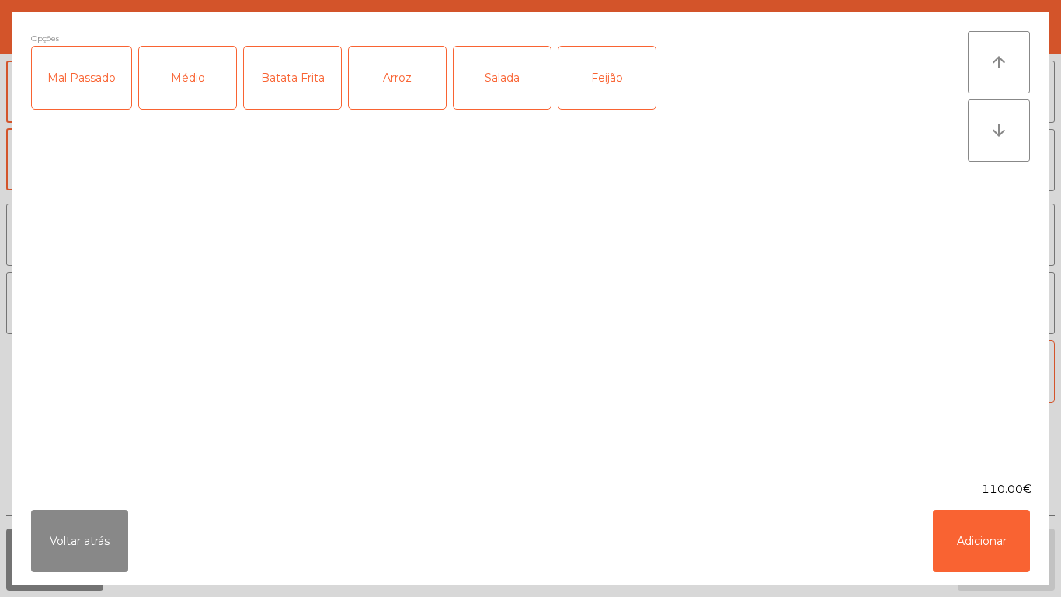
click at [181, 76] on div "Médio" at bounding box center [187, 78] width 97 height 62
click at [90, 85] on div "Mal Passado" at bounding box center [81, 78] width 99 height 62
click at [977, 521] on button "Adicionar" at bounding box center [981, 541] width 97 height 62
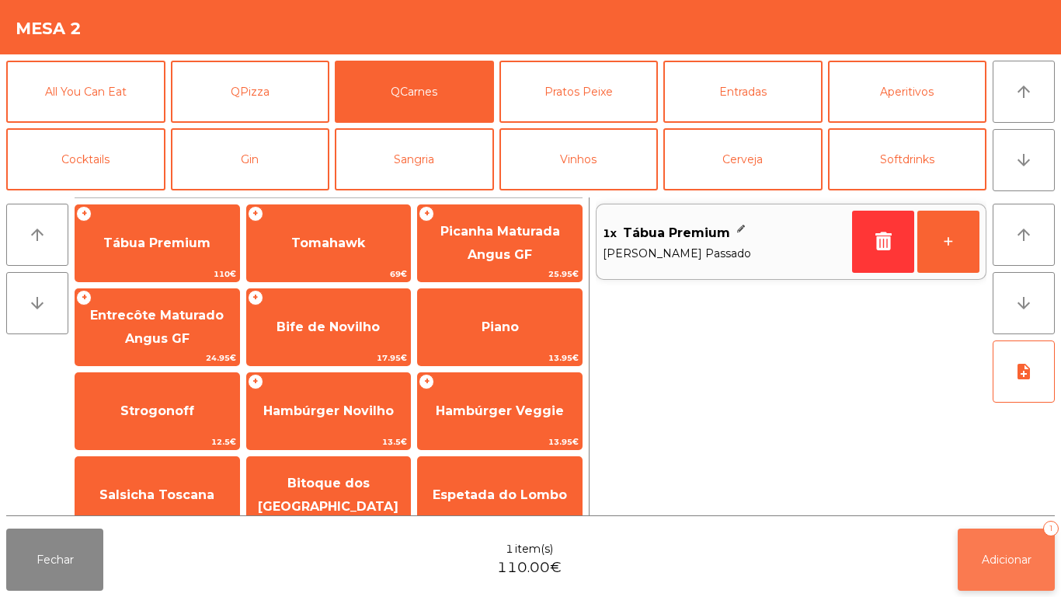
click at [1001, 546] on button "Adicionar 1" at bounding box center [1006, 559] width 97 height 62
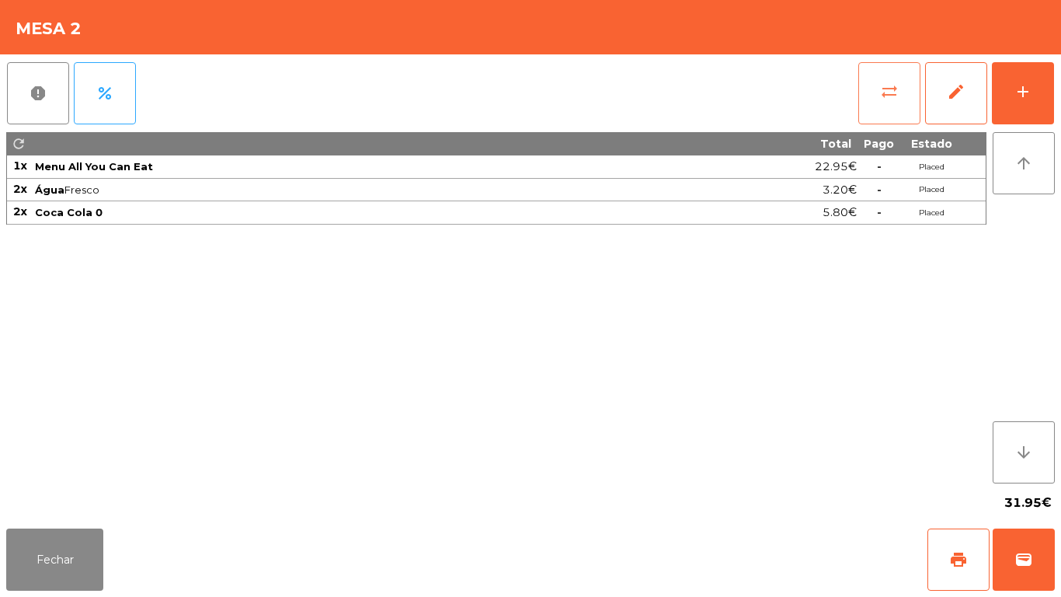
click at [872, 104] on button "sync_alt" at bounding box center [889, 93] width 62 height 62
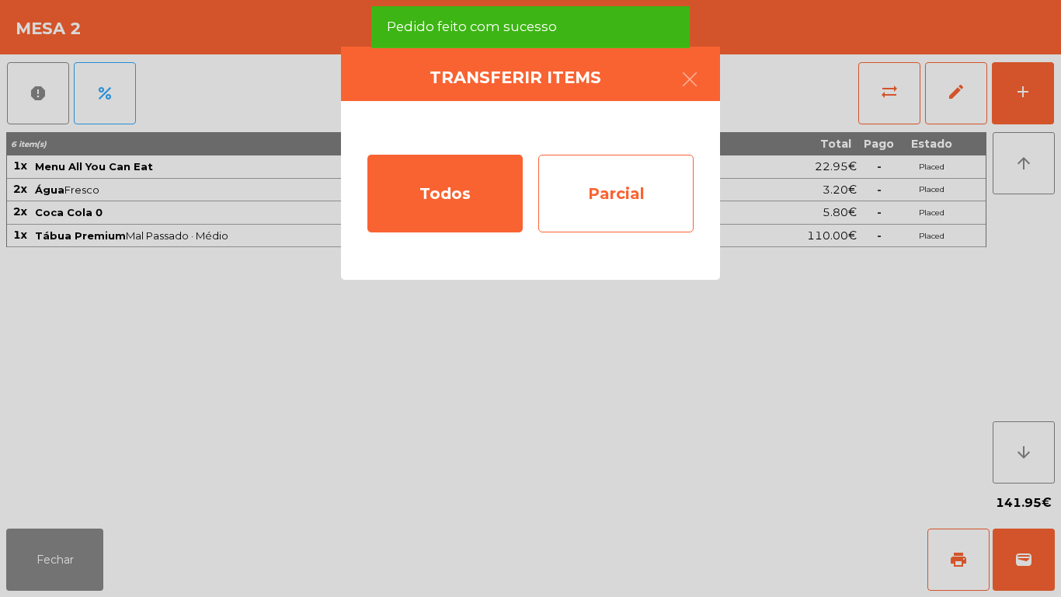
click at [625, 218] on div "Parcial" at bounding box center [615, 194] width 155 height 78
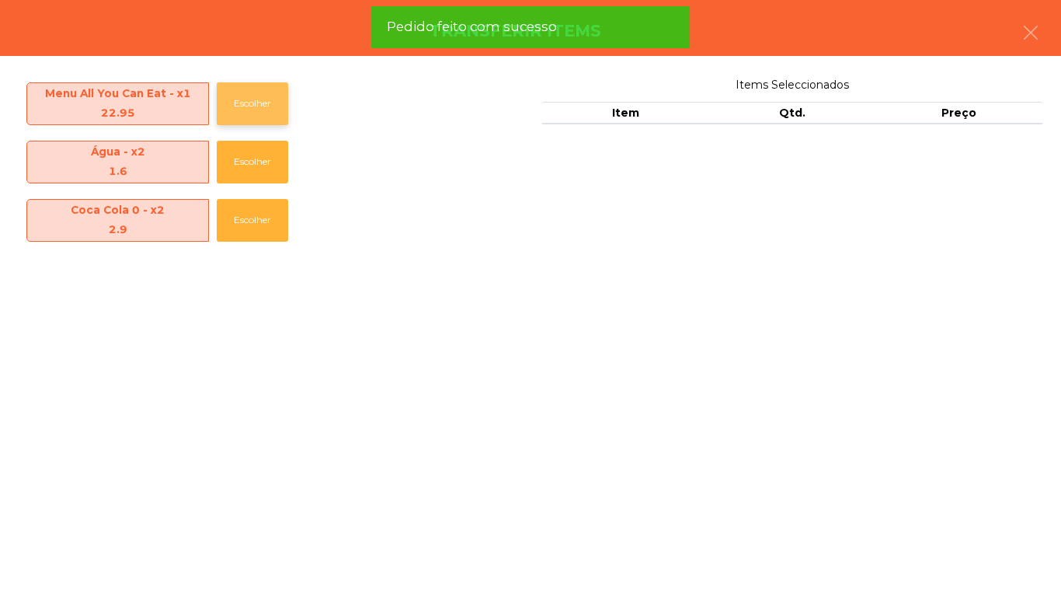
click at [245, 109] on button "Escolher" at bounding box center [252, 103] width 71 height 43
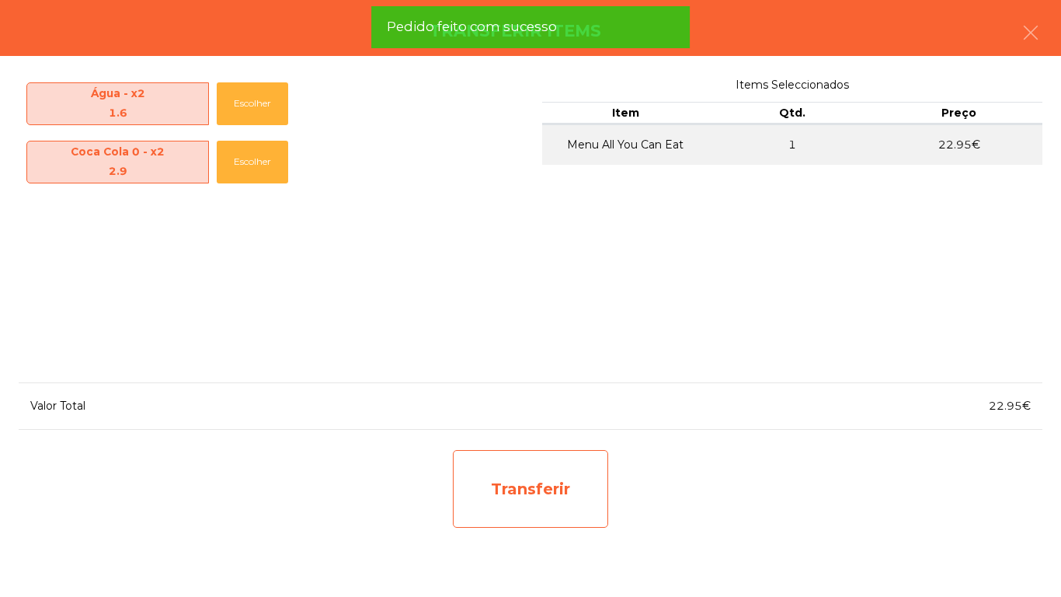
click at [527, 495] on div "Transferir" at bounding box center [530, 489] width 155 height 78
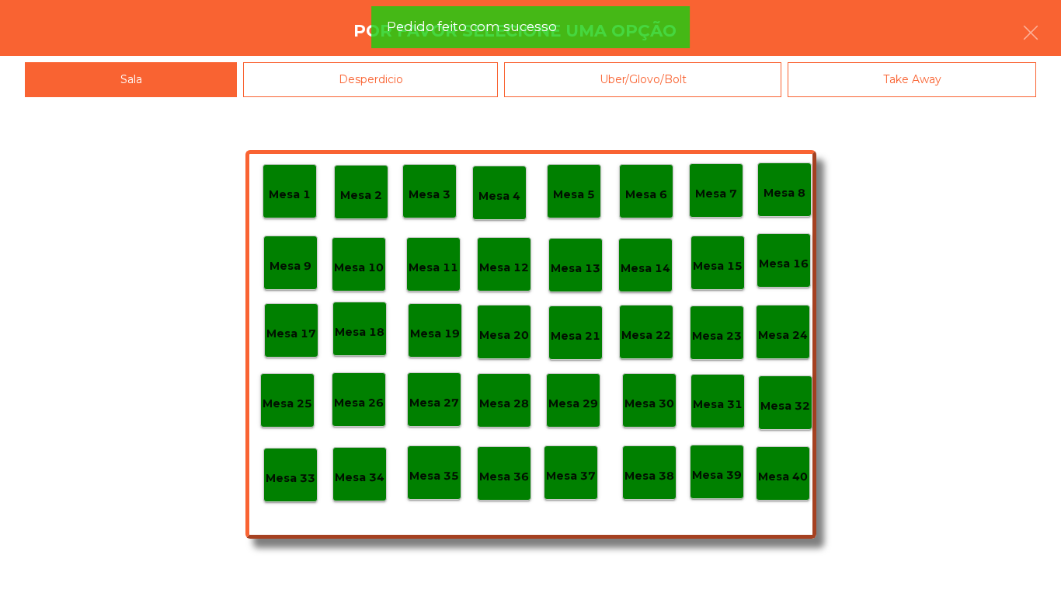
click at [383, 85] on div "Desperdicio" at bounding box center [370, 79] width 255 height 35
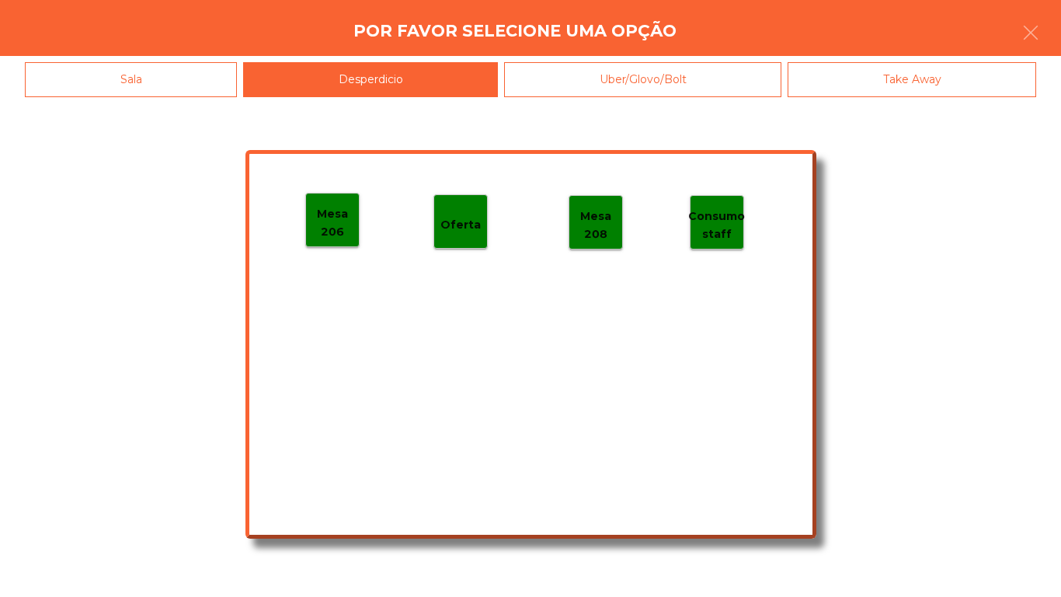
click at [326, 263] on div "Mesa 206 Oferta Mesa 208 Consumo staff" at bounding box center [530, 344] width 571 height 388
click at [347, 200] on div "Mesa 206" at bounding box center [332, 219] width 53 height 41
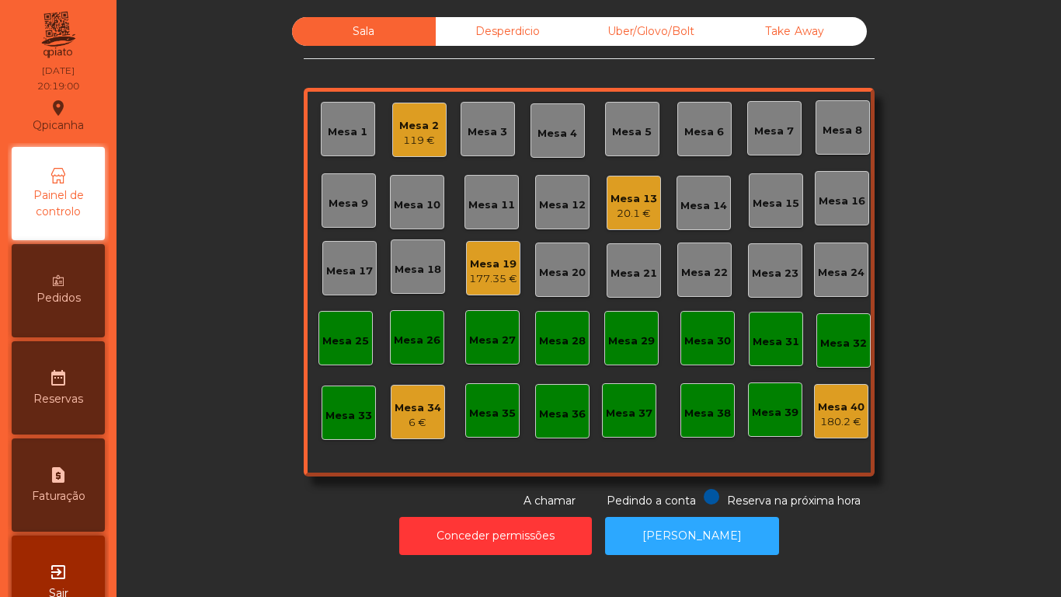
click at [263, 500] on div "Sala Desperdicio Uber/Glovo/Bolt Take Away Mesa 1 Mesa 2 119 € Mesa 3 Mesa 4 Me…" at bounding box center [589, 263] width 903 height 492
click at [424, 405] on div "Mesa 34" at bounding box center [418, 408] width 47 height 16
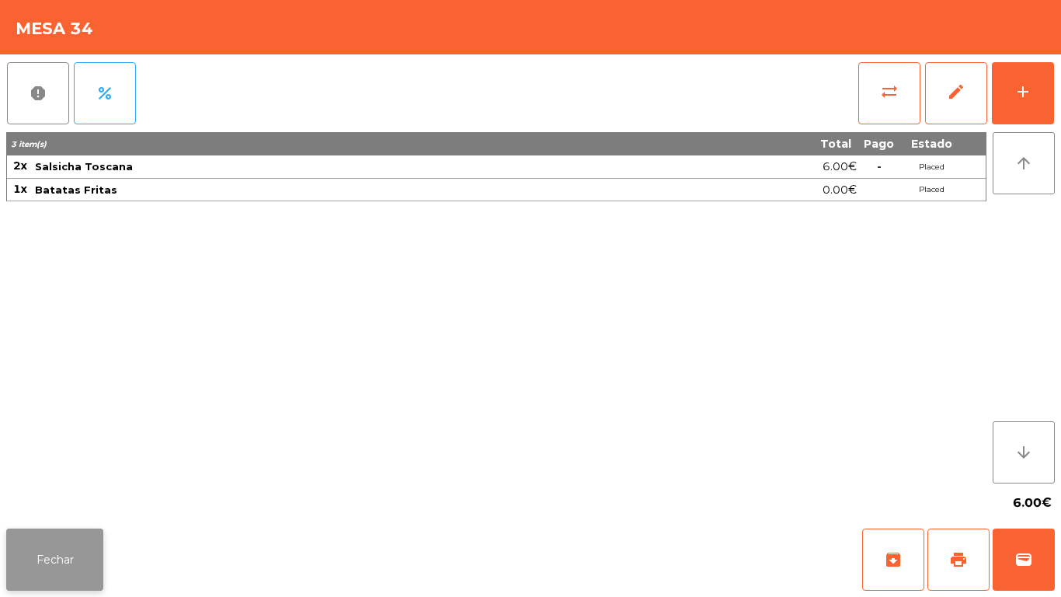
click at [65, 565] on button "Fechar" at bounding box center [54, 559] width 97 height 62
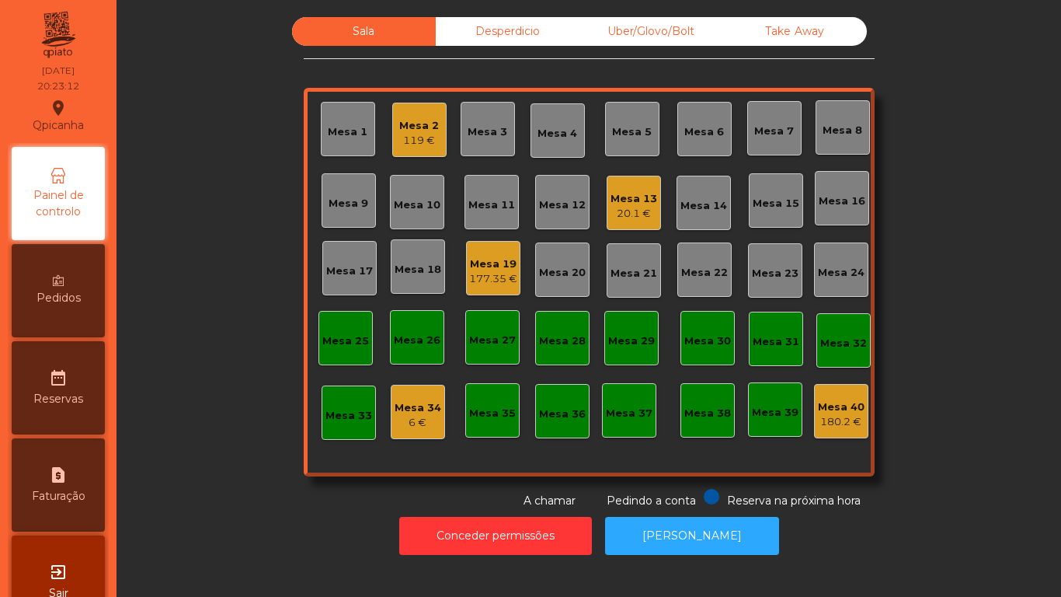
click at [339, 149] on div "Mesa 1" at bounding box center [348, 129] width 54 height 54
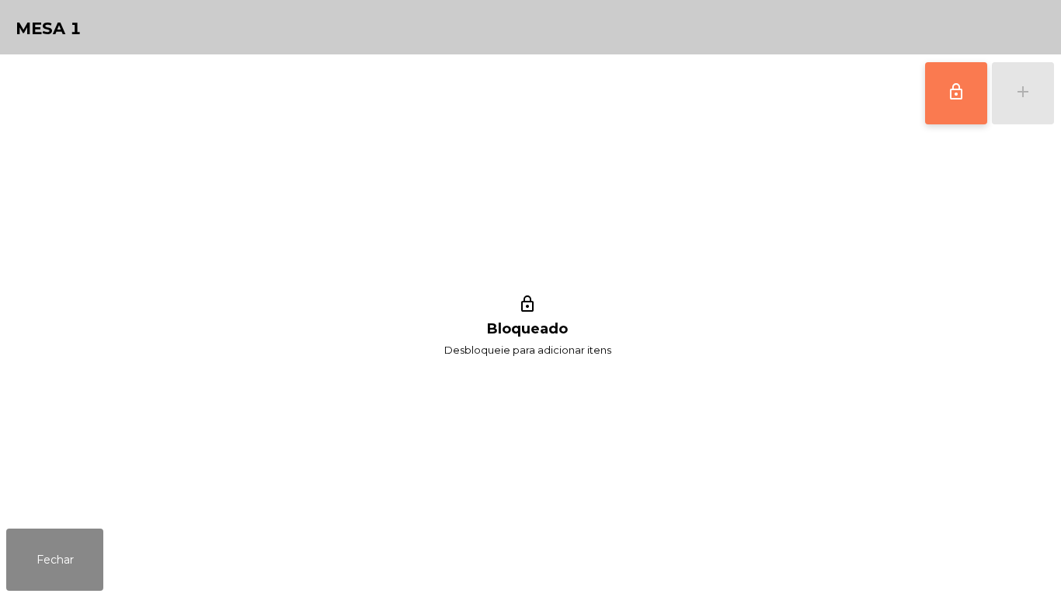
click at [927, 96] on button "lock_outline" at bounding box center [956, 93] width 62 height 62
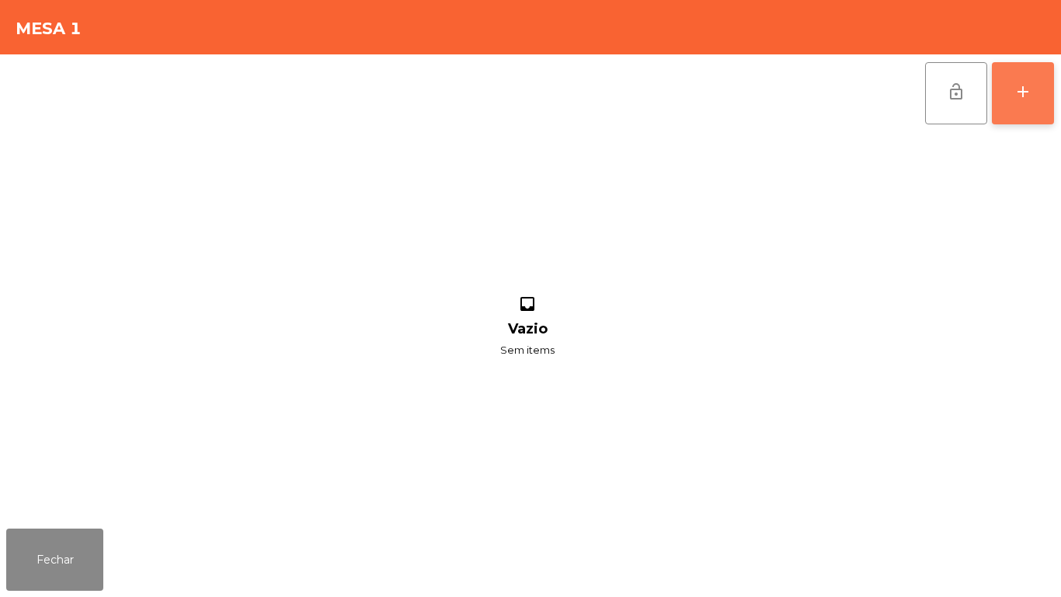
click at [1007, 117] on button "add" at bounding box center [1023, 93] width 62 height 62
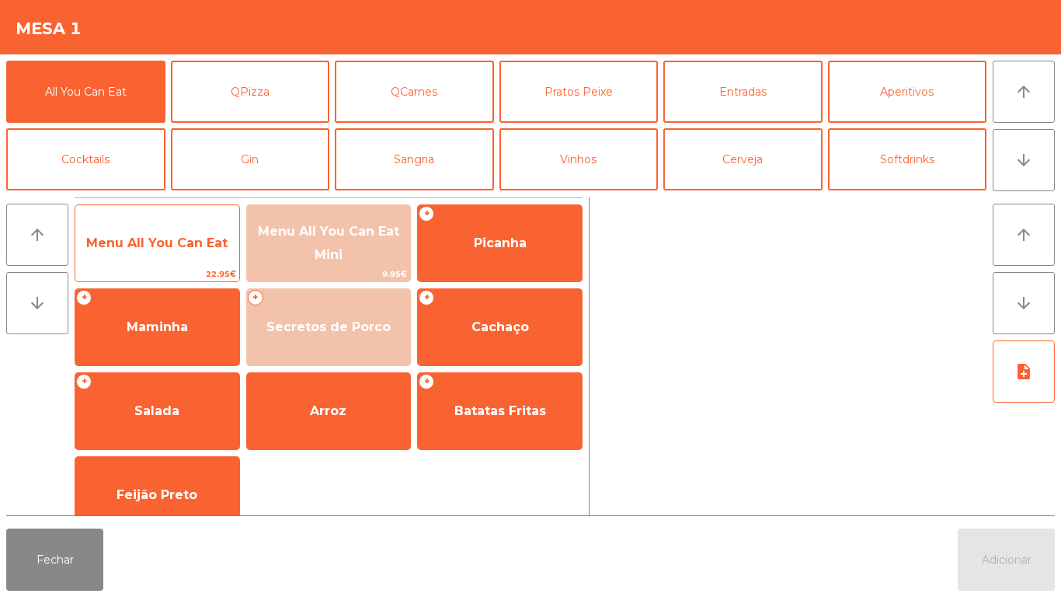
click at [186, 235] on span "Menu All You Can Eat" at bounding box center [156, 242] width 141 height 15
click at [187, 233] on span "Menu All You Can Eat" at bounding box center [157, 243] width 164 height 42
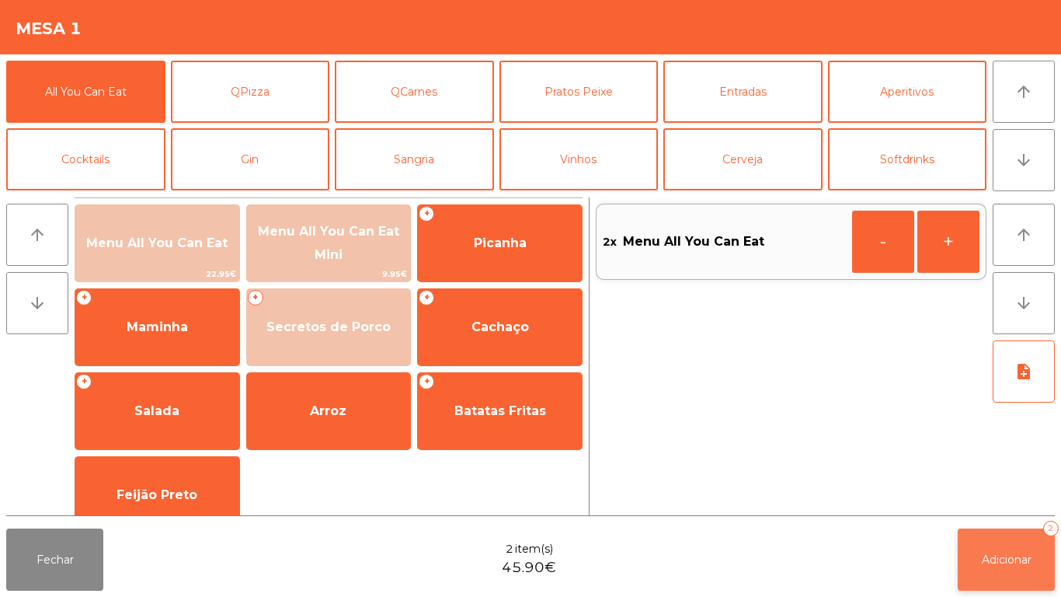
click at [994, 543] on button "Adicionar 2" at bounding box center [1006, 559] width 97 height 62
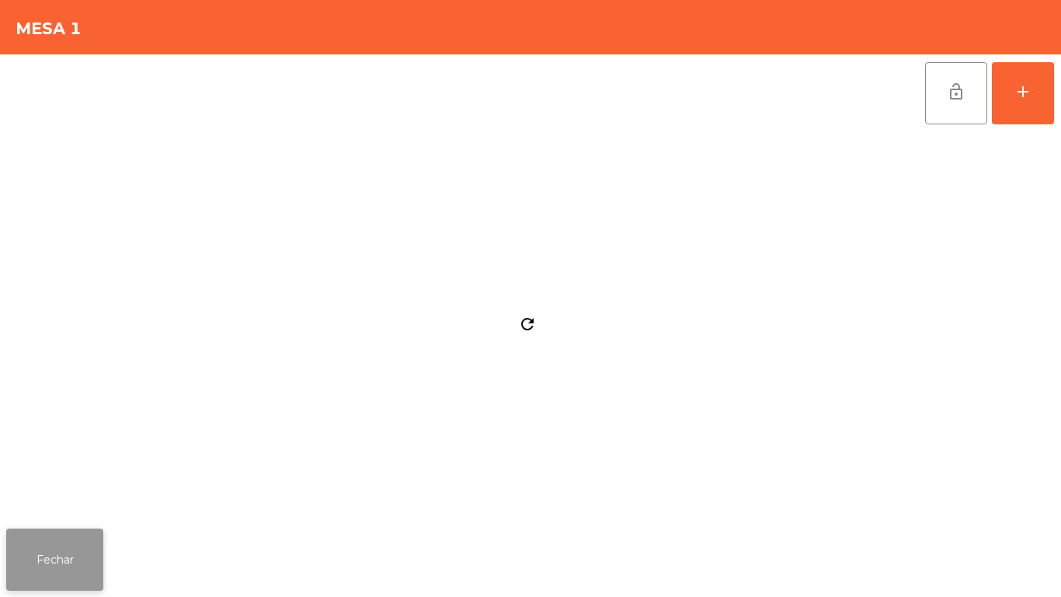
click at [77, 540] on button "Fechar" at bounding box center [54, 559] width 97 height 62
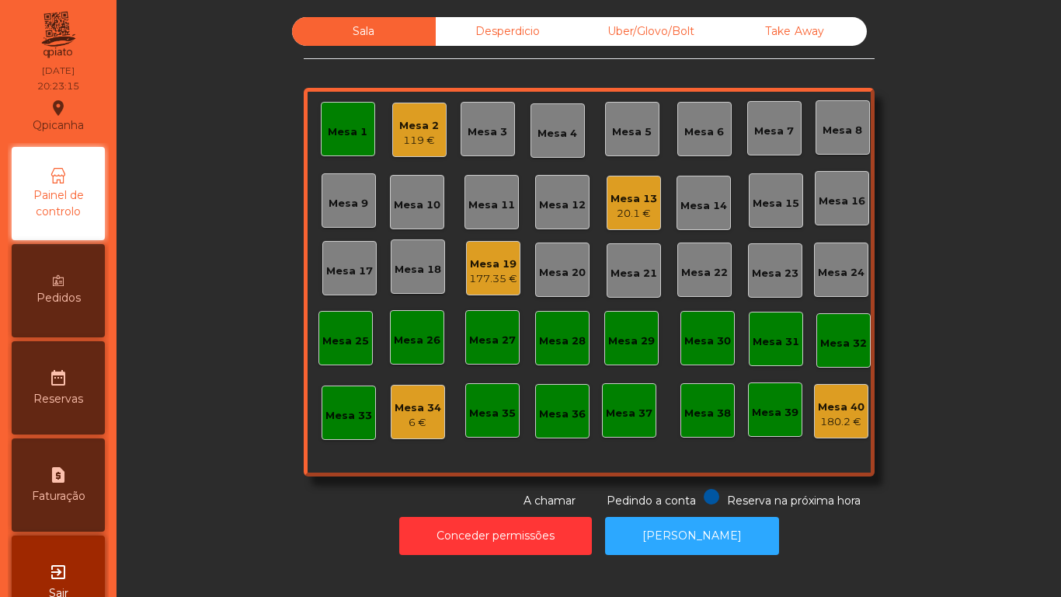
click at [486, 45] on div "Desperdicio" at bounding box center [508, 31] width 144 height 29
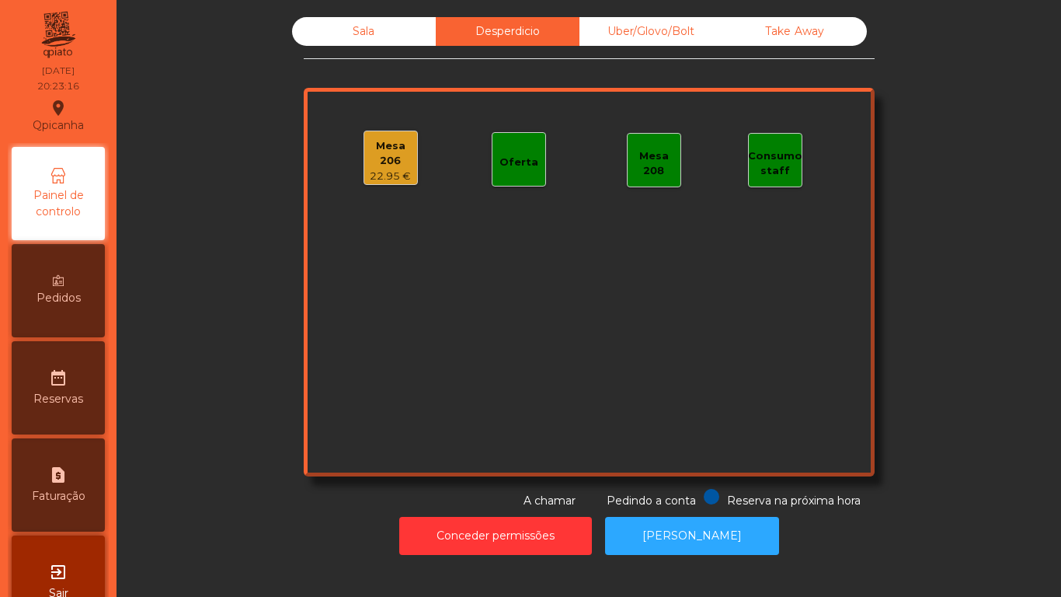
click at [388, 177] on div "Mesa 206 22.95 €" at bounding box center [391, 158] width 54 height 54
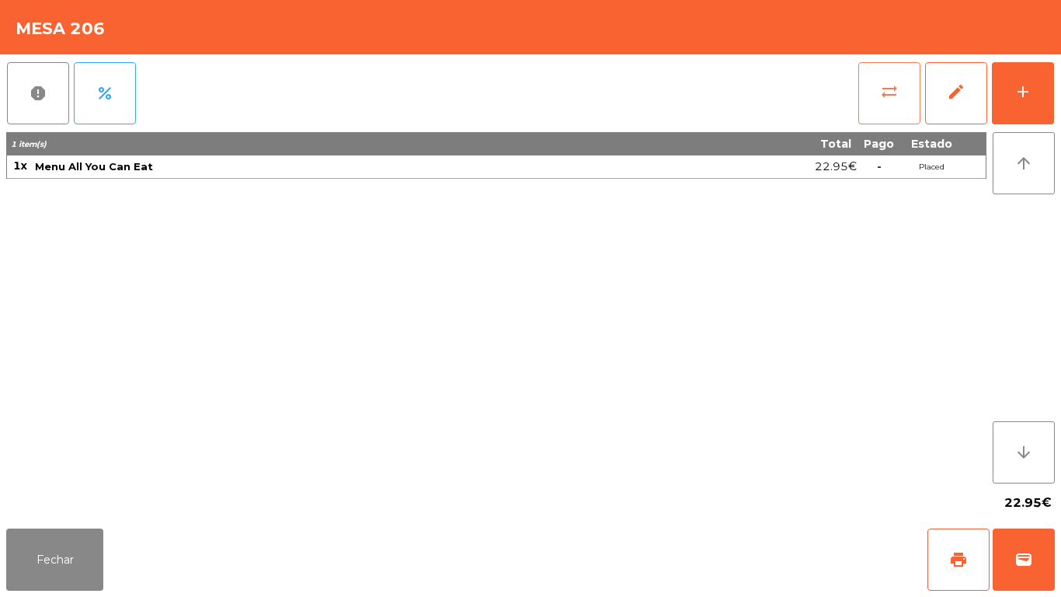
click at [878, 104] on button "sync_alt" at bounding box center [889, 93] width 62 height 62
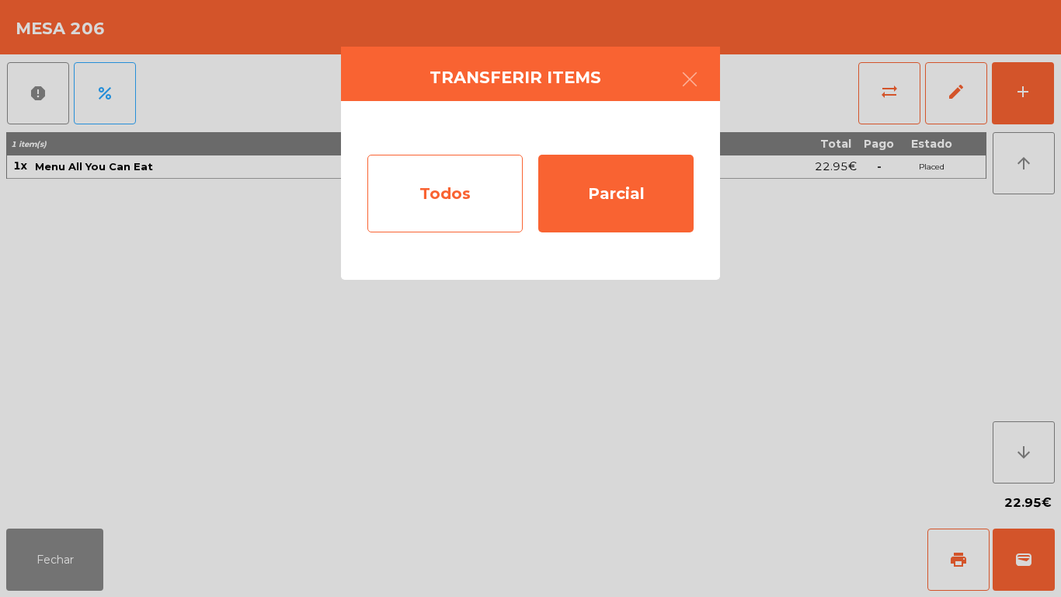
click at [461, 190] on div "Todos" at bounding box center [444, 194] width 155 height 78
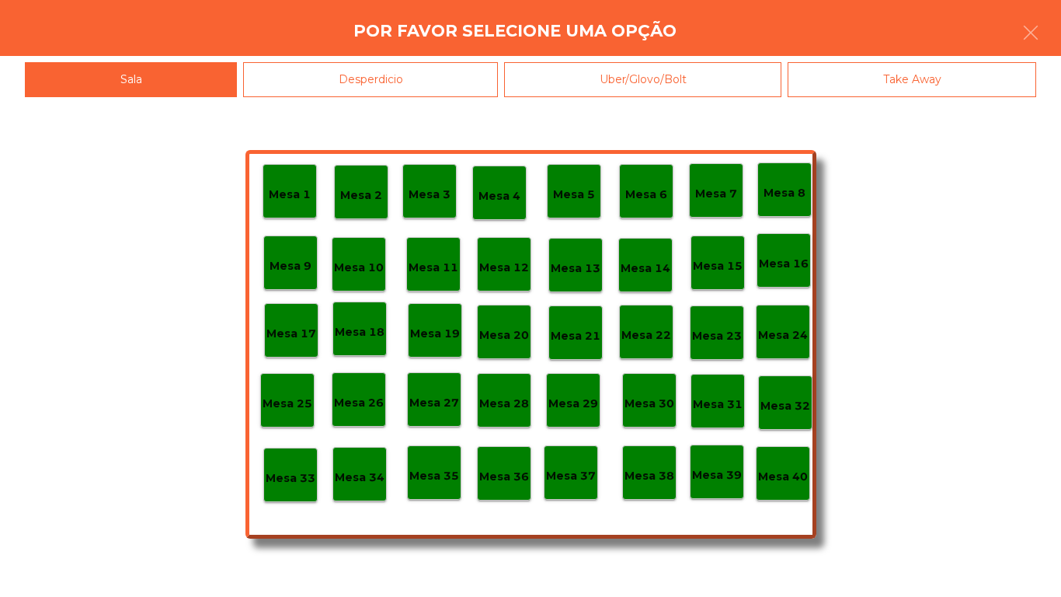
click at [303, 178] on div "Mesa 1" at bounding box center [290, 191] width 54 height 54
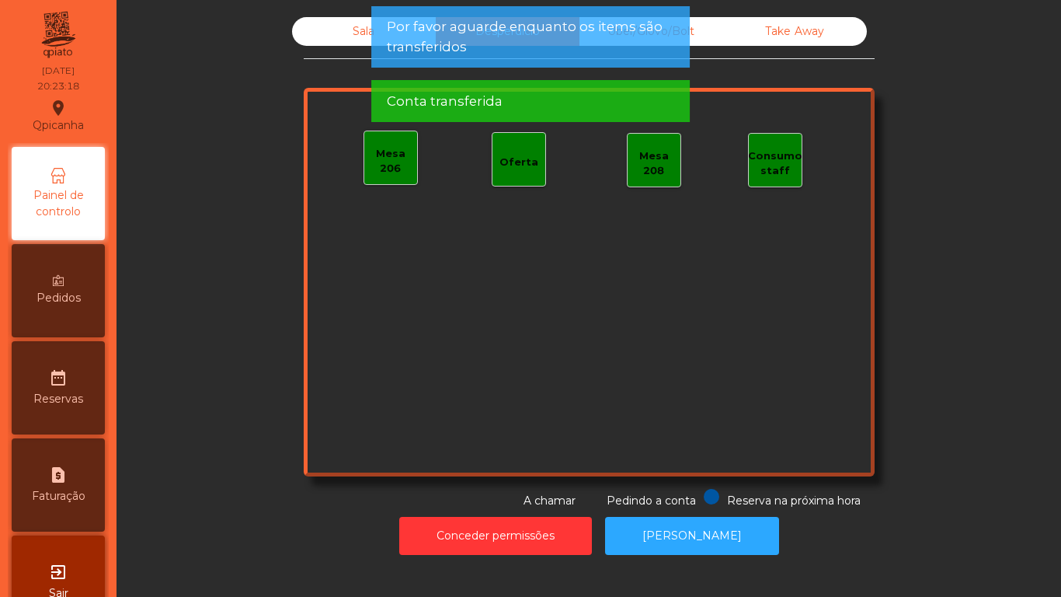
click at [328, 39] on div "Sala" at bounding box center [364, 31] width 144 height 29
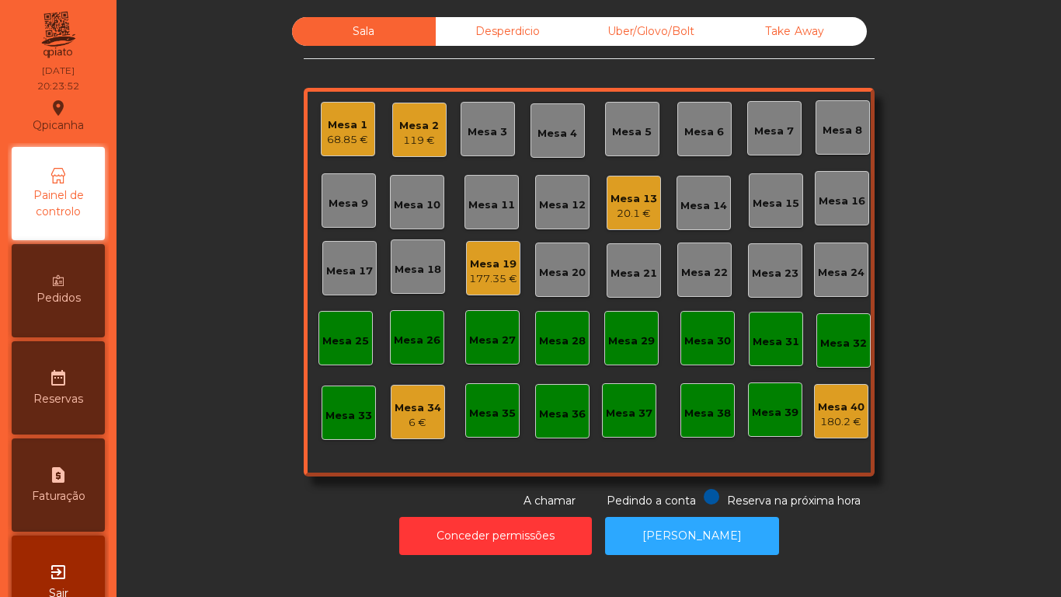
click at [350, 129] on div "Mesa 1" at bounding box center [347, 125] width 41 height 16
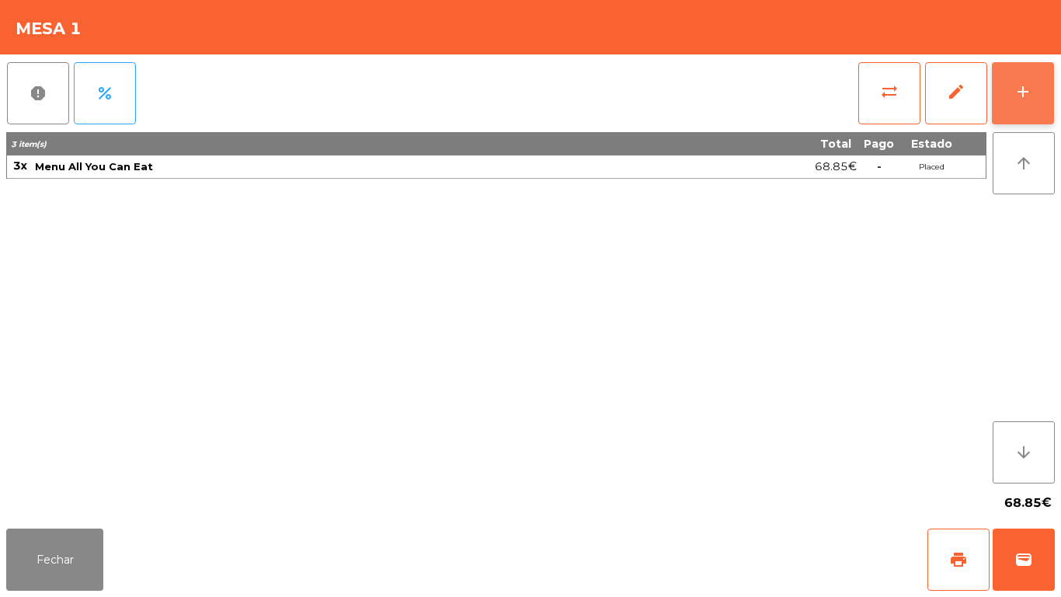
click at [1014, 98] on div "add" at bounding box center [1023, 91] width 19 height 19
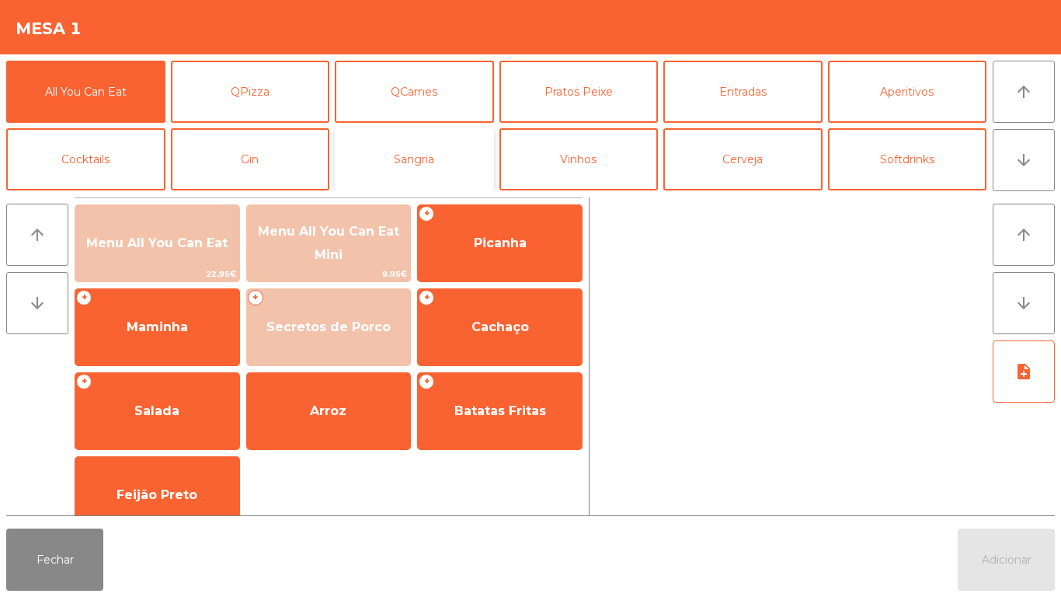
click at [416, 163] on button "Sangria" at bounding box center [414, 159] width 159 height 62
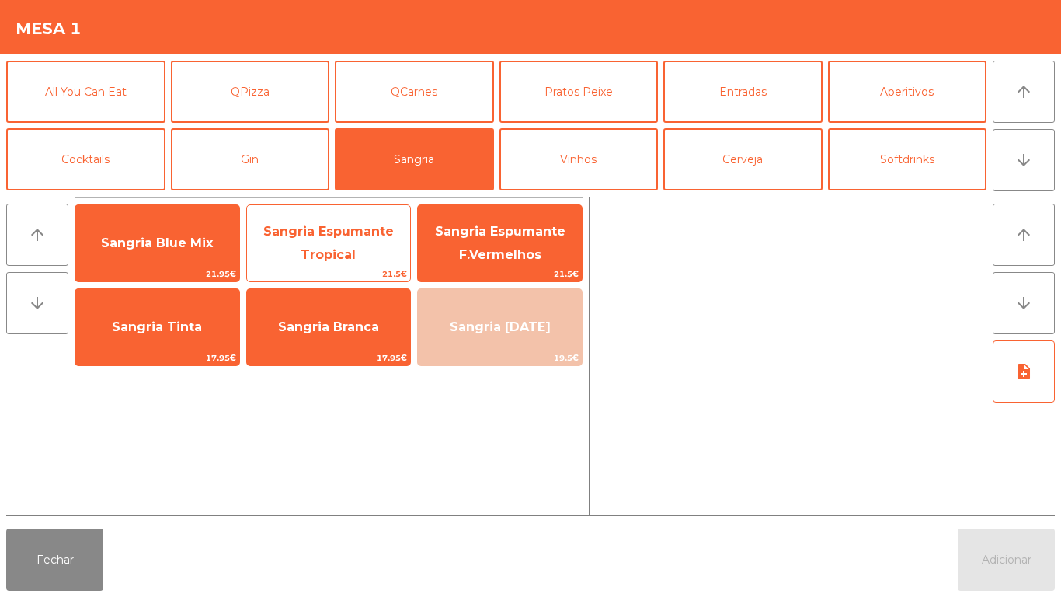
click at [356, 248] on span "Sangria Espumante Tropical" at bounding box center [329, 244] width 164 height 66
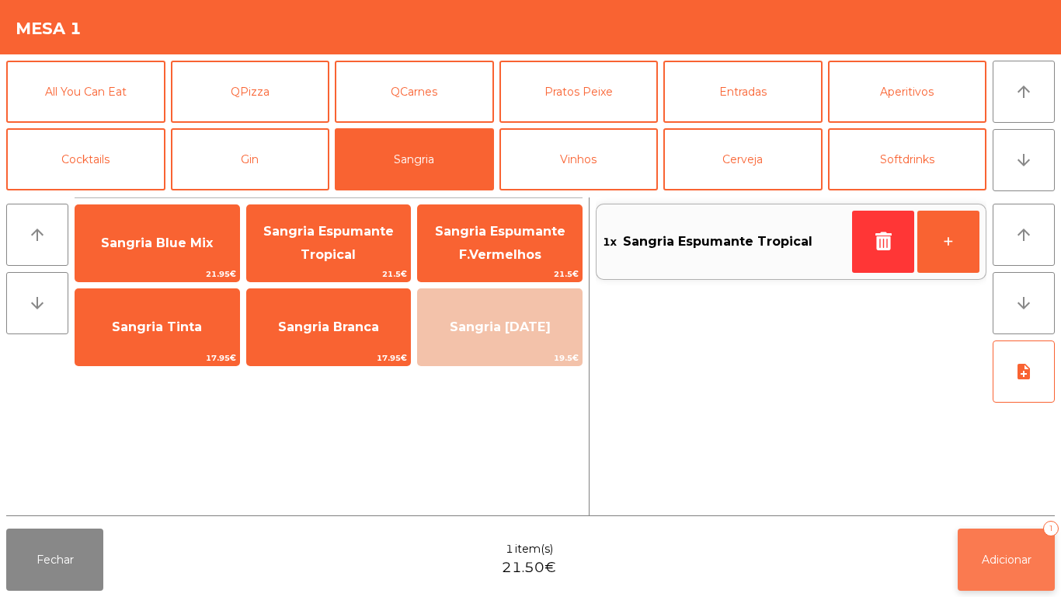
click at [1015, 528] on button "Adicionar 1" at bounding box center [1006, 559] width 97 height 62
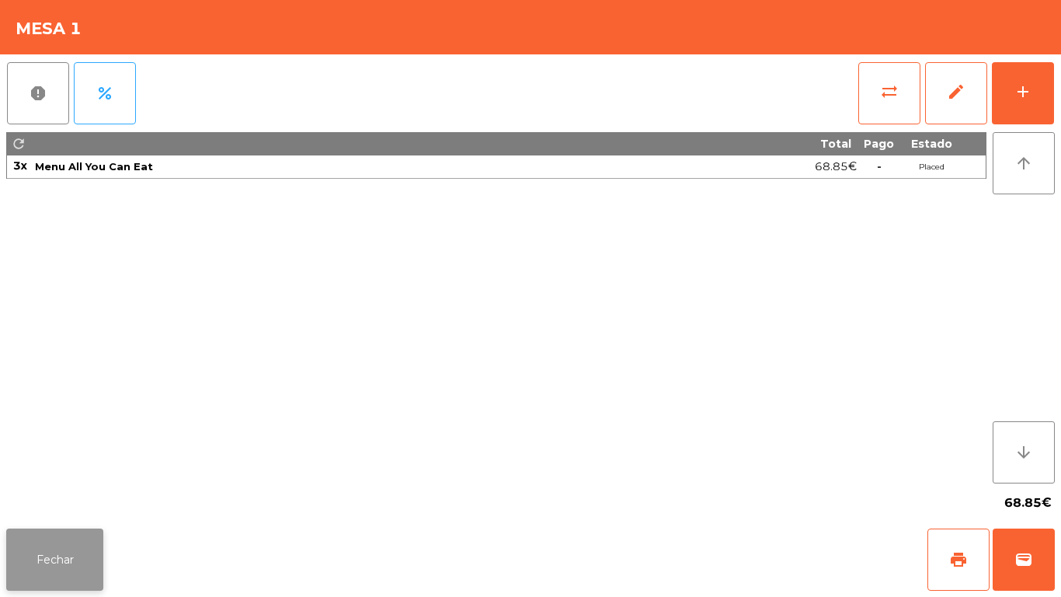
click at [86, 555] on button "Fechar" at bounding box center [54, 559] width 97 height 62
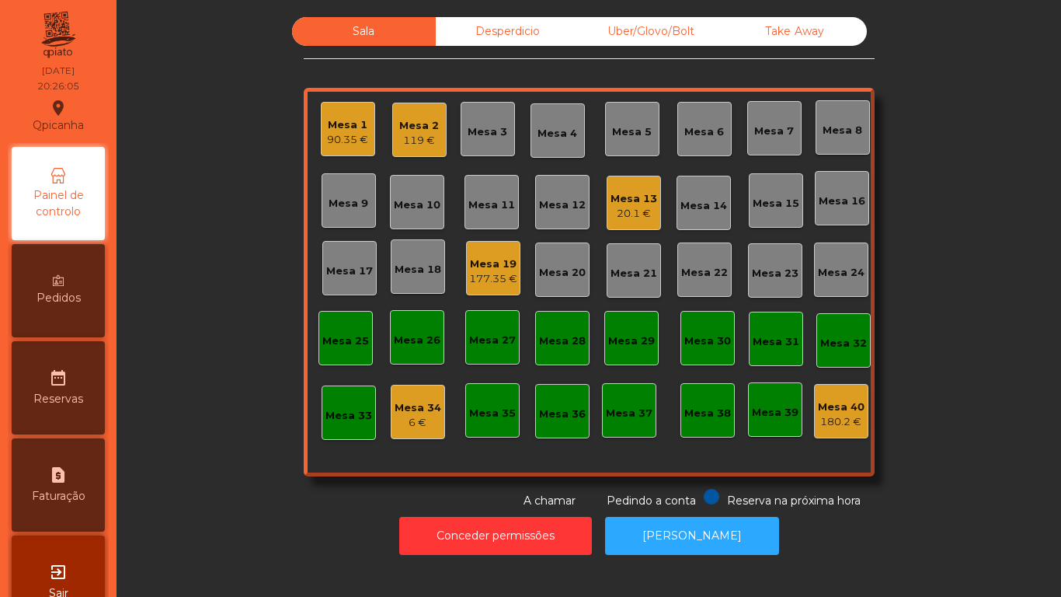
click at [352, 148] on div "Mesa 1 90.35 €" at bounding box center [348, 129] width 54 height 54
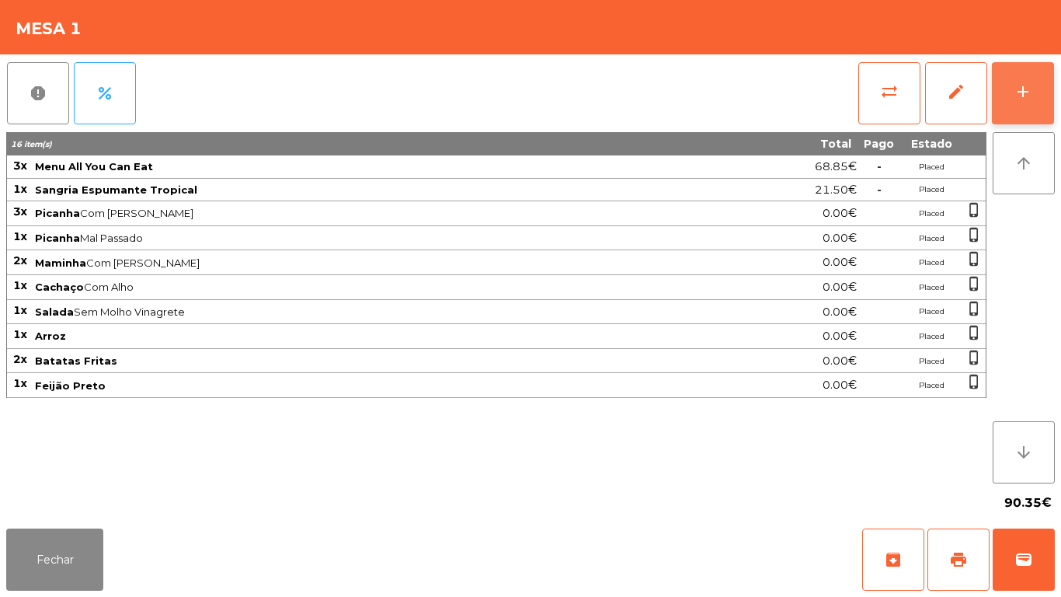
click at [1014, 113] on button "add" at bounding box center [1023, 93] width 62 height 62
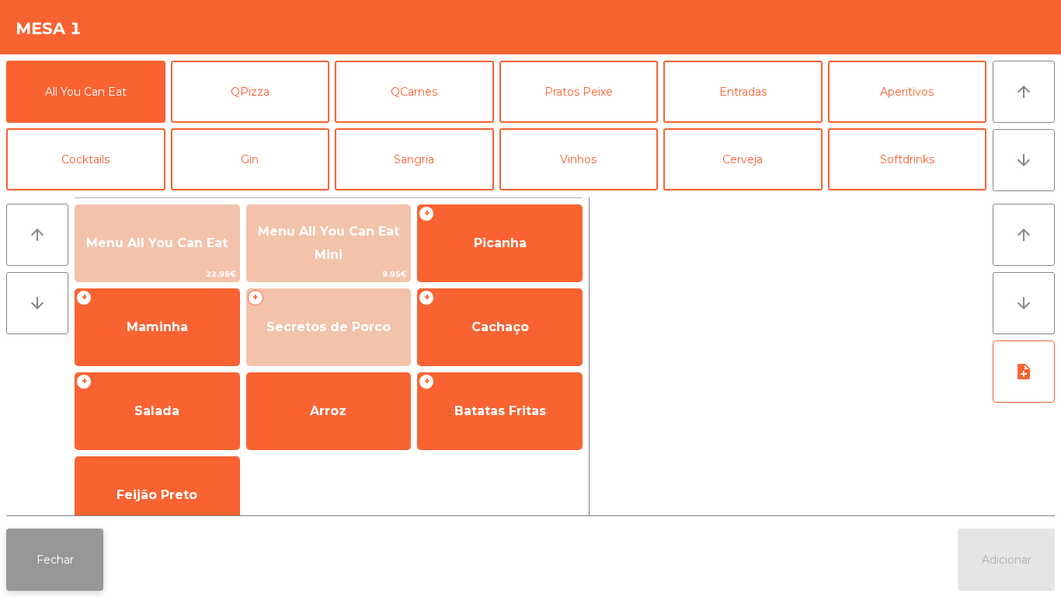
click at [103, 554] on button "Fechar" at bounding box center [54, 559] width 97 height 62
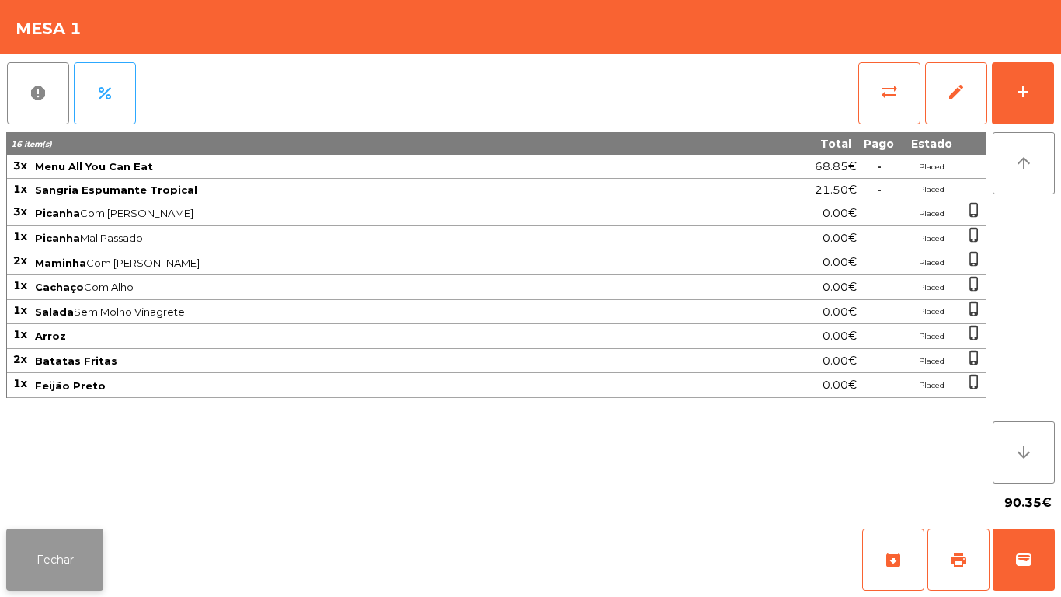
click at [92, 531] on button "Fechar" at bounding box center [54, 559] width 97 height 62
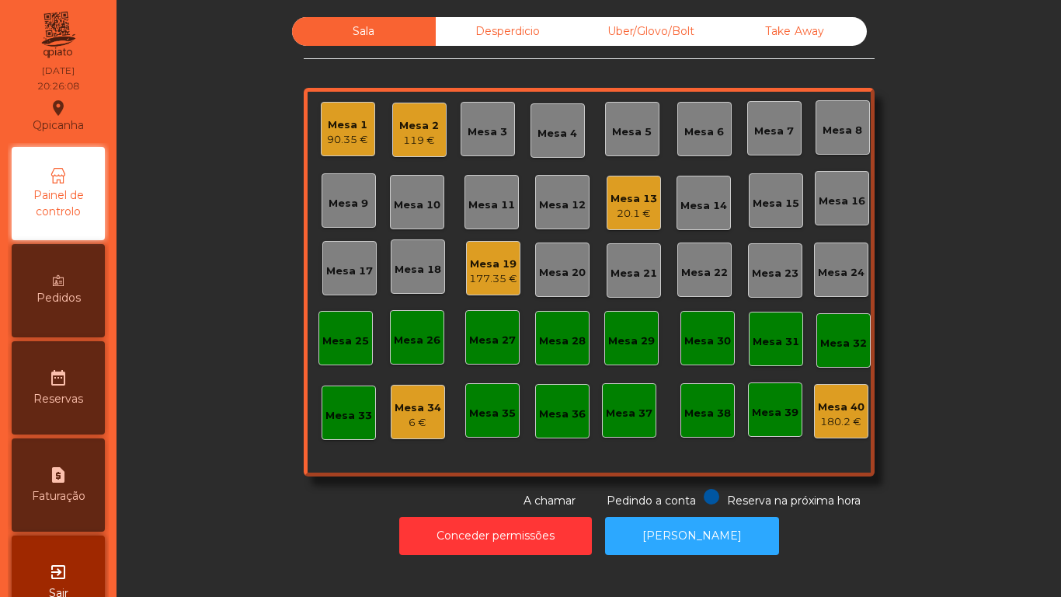
click at [628, 213] on div "20.1 €" at bounding box center [634, 214] width 47 height 16
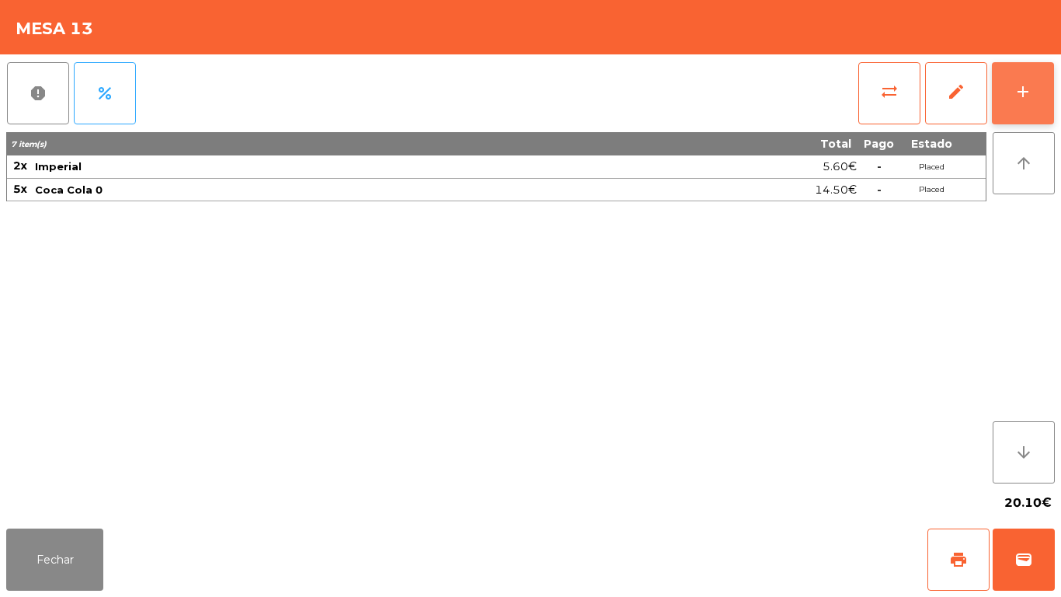
click at [1009, 103] on button "add" at bounding box center [1023, 93] width 62 height 62
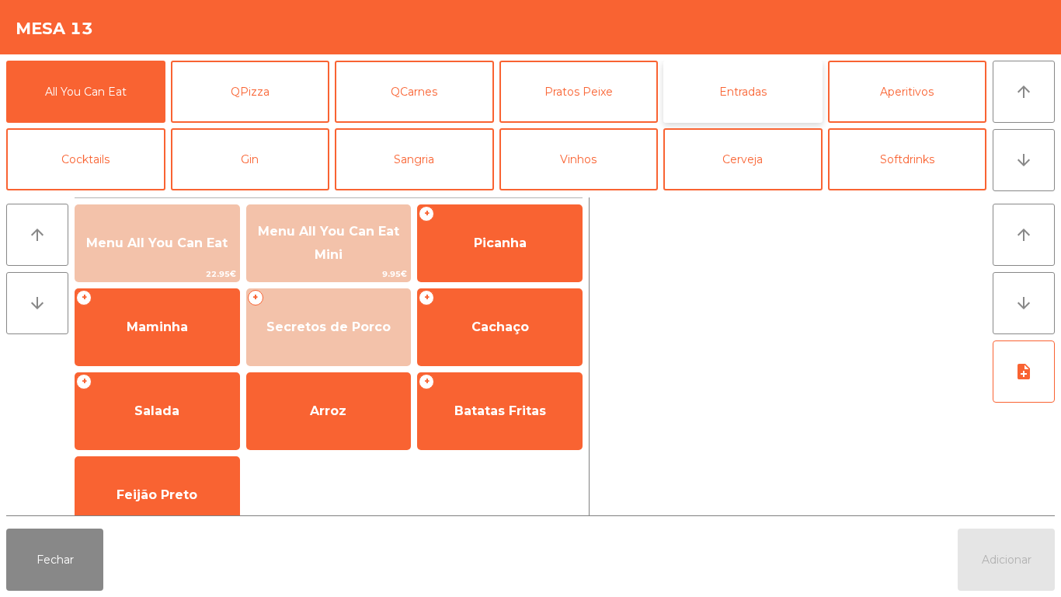
click at [746, 97] on button "Entradas" at bounding box center [742, 92] width 159 height 62
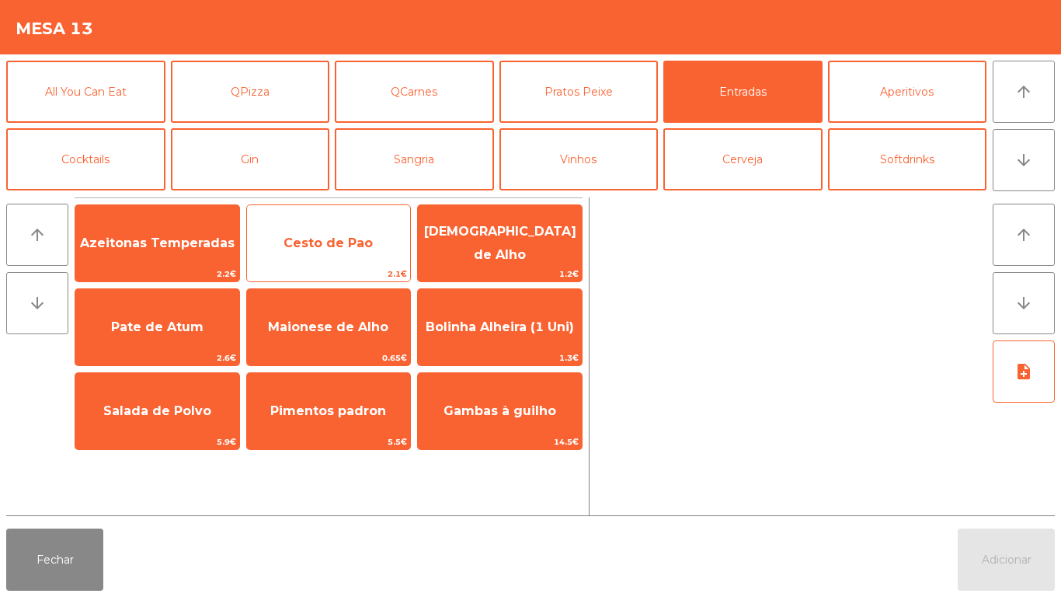
click at [371, 246] on span "Cesto de Pao" at bounding box center [329, 243] width 164 height 42
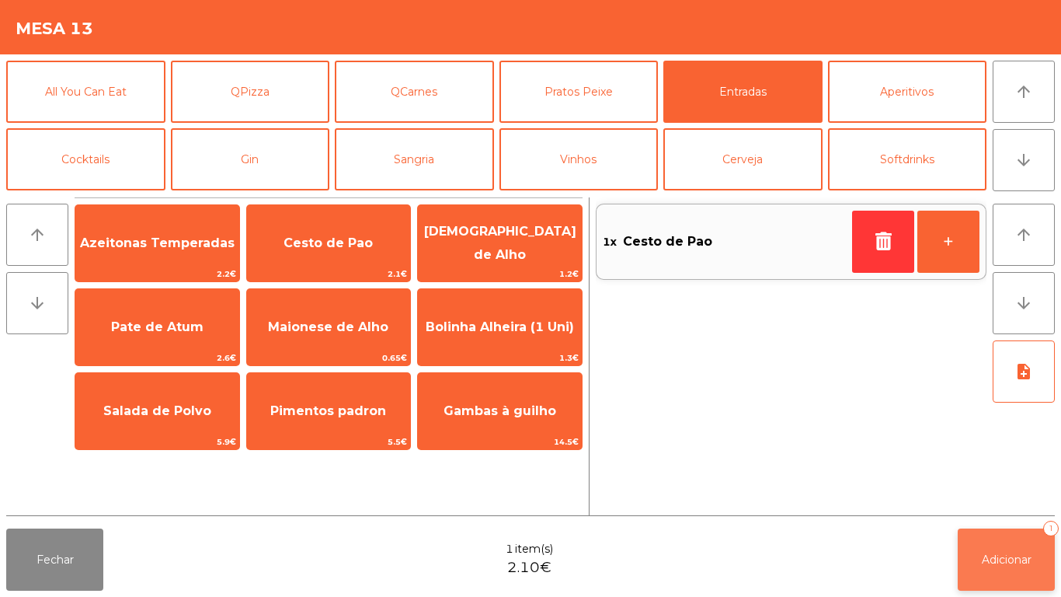
click at [982, 534] on button "Adicionar 1" at bounding box center [1006, 559] width 97 height 62
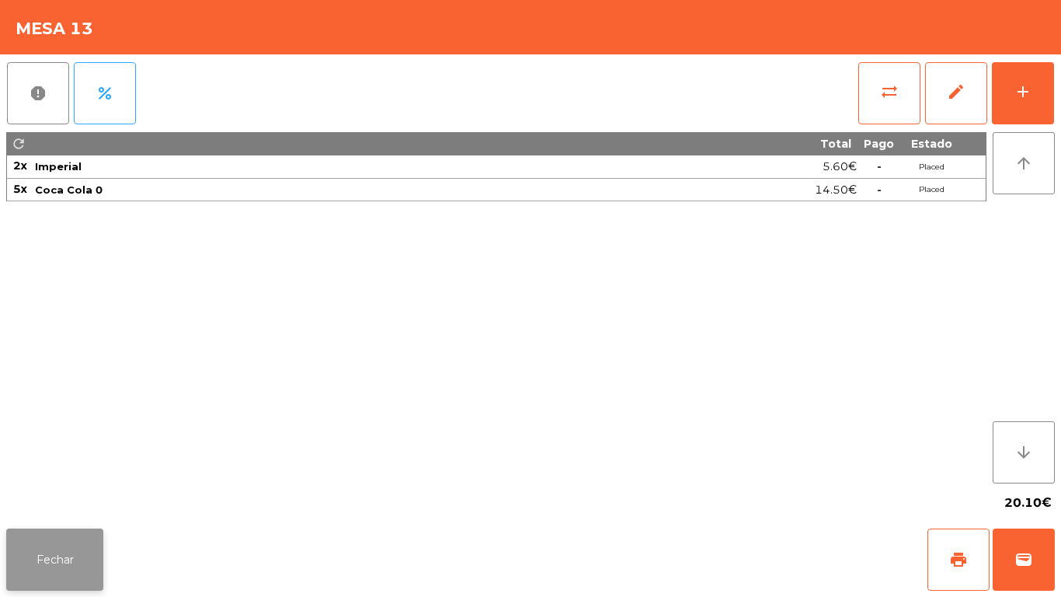
click at [102, 536] on button "Fechar" at bounding box center [54, 559] width 97 height 62
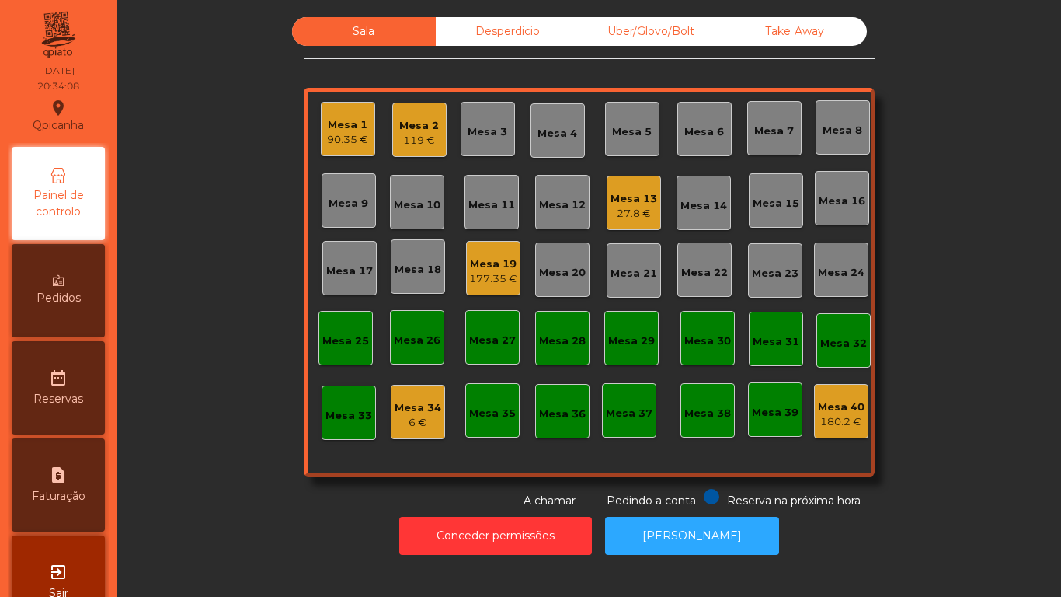
click at [81, 287] on div "Pedidos" at bounding box center [58, 290] width 93 height 93
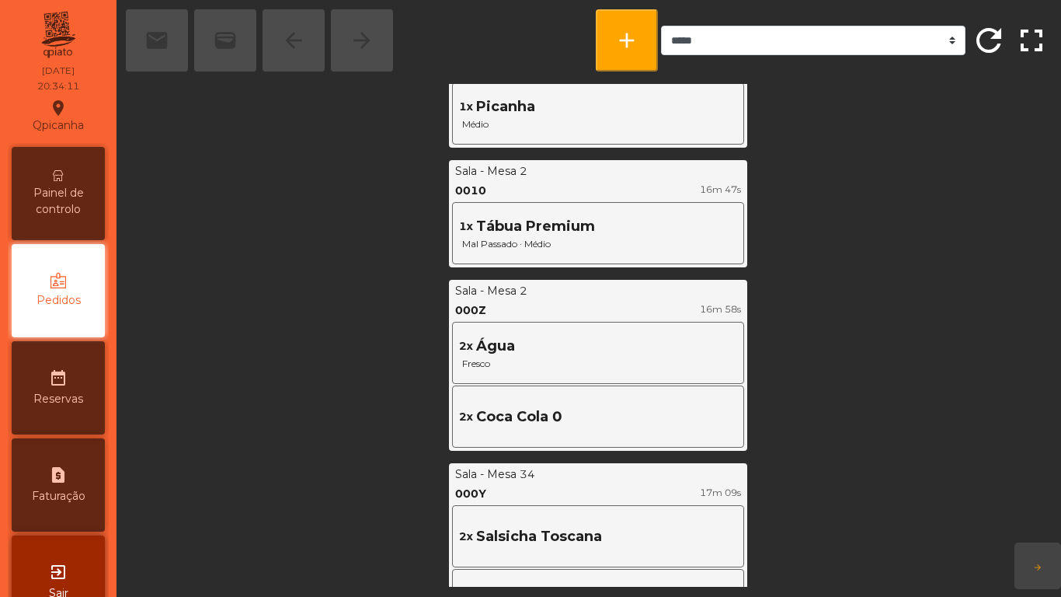
scroll to position [1140, 0]
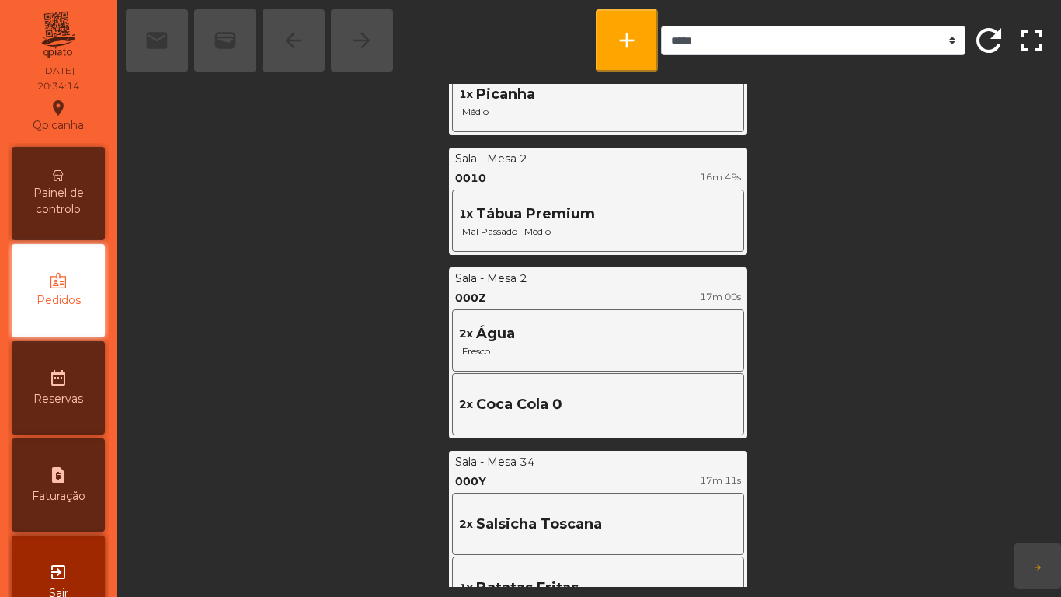
click at [79, 206] on span "Painel de controlo" at bounding box center [58, 201] width 85 height 33
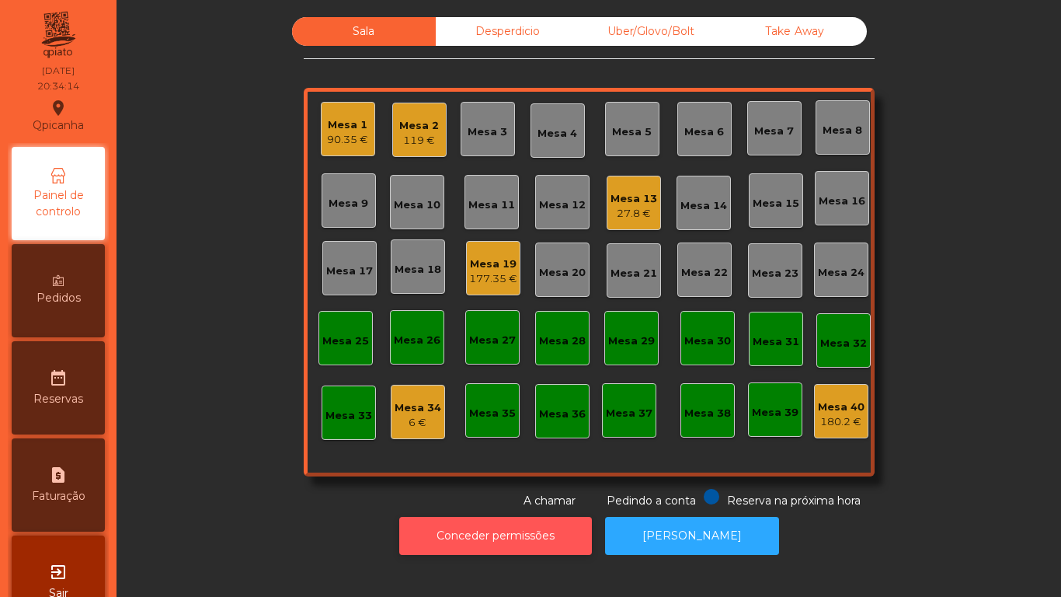
click at [447, 520] on button "Conceder permissões" at bounding box center [495, 536] width 193 height 38
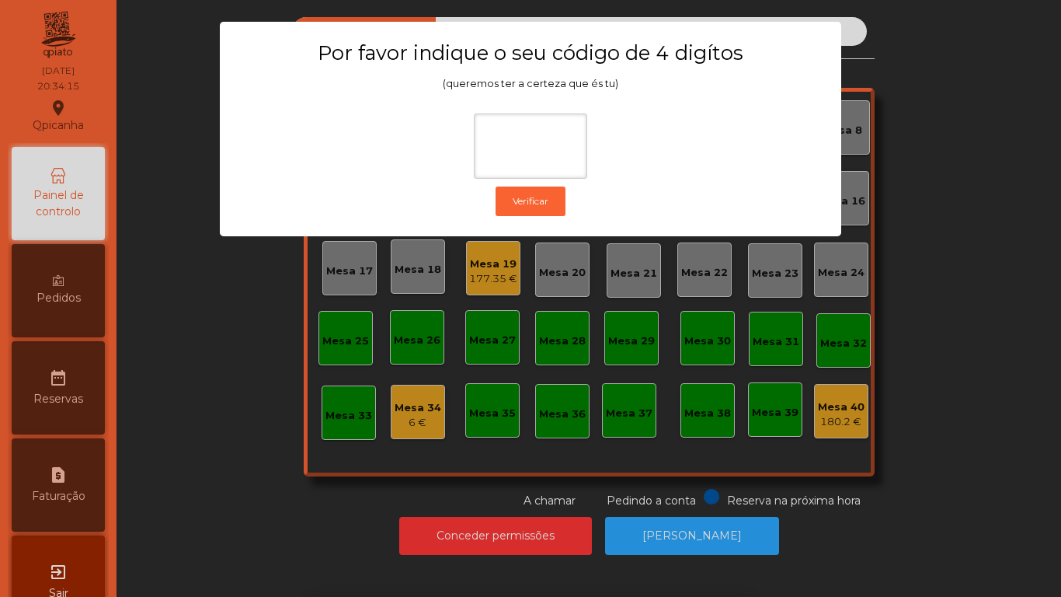
click at [236, 498] on div "1 2 3 keyboard_backspace 4 5 6 . - 7 8 9 keyboard_return 0" at bounding box center [530, 517] width 1061 height 158
click at [286, 558] on ngb-modal-window "Por favor indique o seu código de 4 digítos (queremos ter a certeza que és tu) …" at bounding box center [530, 298] width 1008 height 597
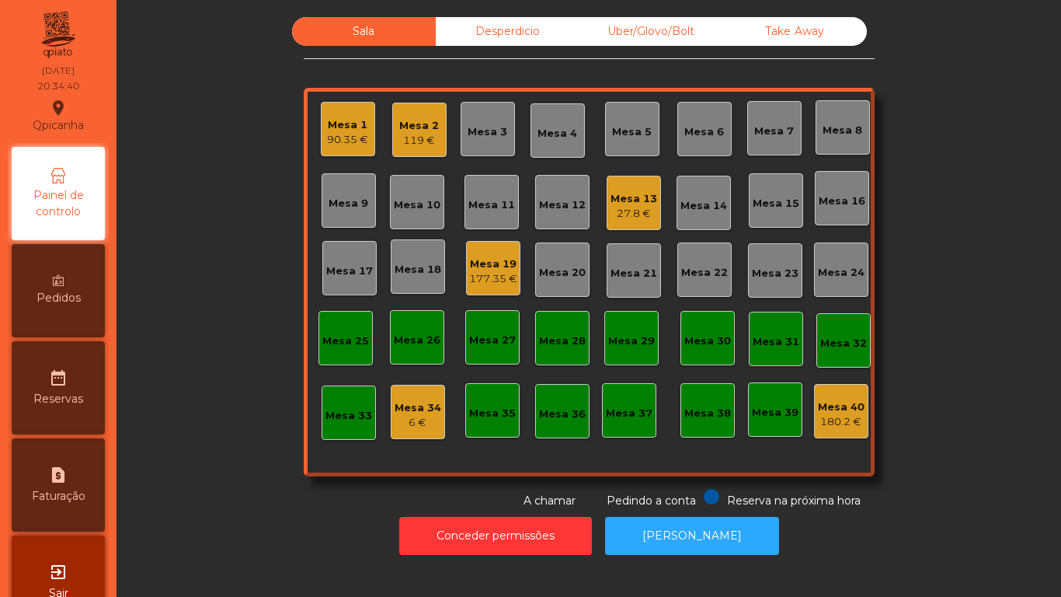
click at [413, 151] on div "Mesa 2 119 €" at bounding box center [419, 130] width 54 height 54
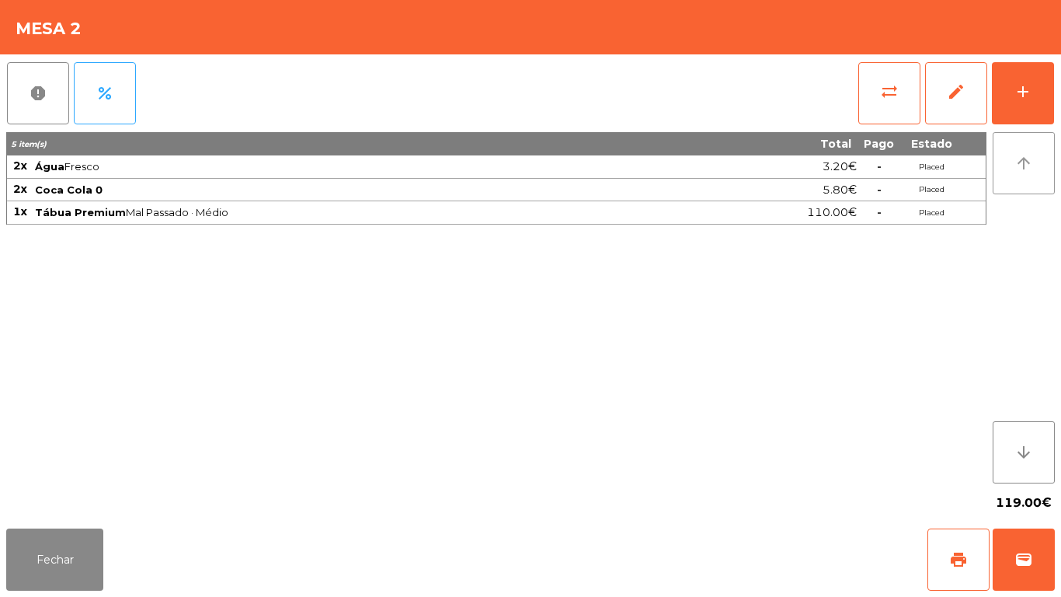
click at [1000, 138] on button "arrow_upward" at bounding box center [1024, 163] width 62 height 62
click at [1015, 118] on button "add" at bounding box center [1023, 93] width 62 height 62
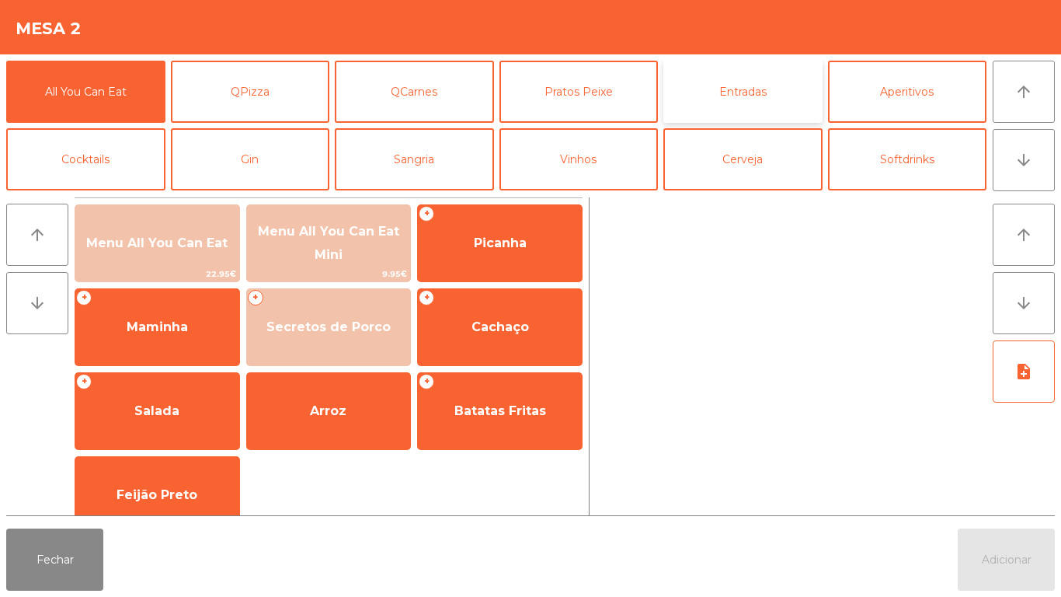
click at [741, 91] on button "Entradas" at bounding box center [742, 92] width 159 height 62
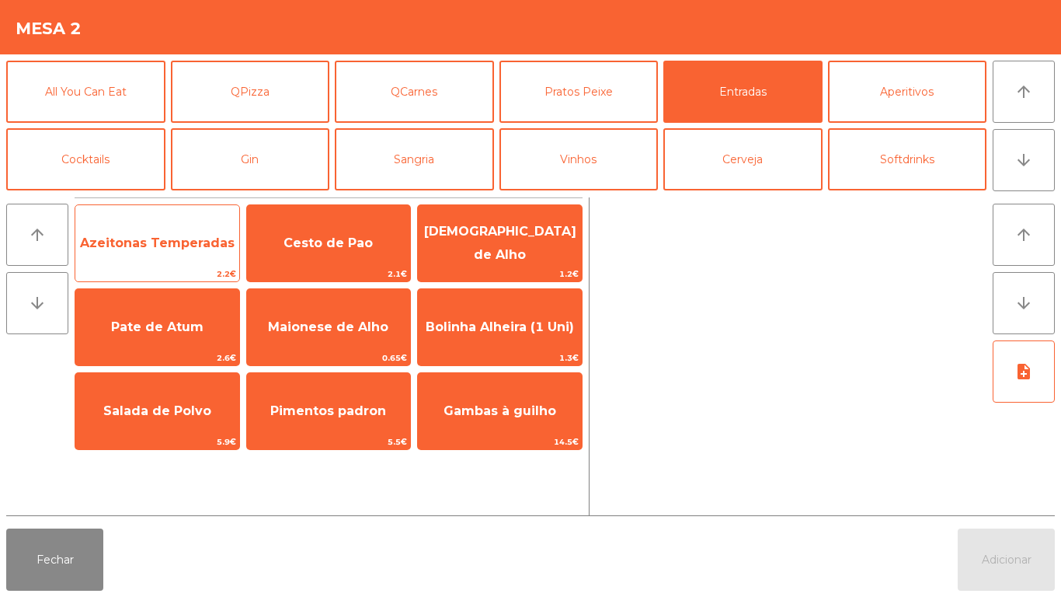
click at [159, 253] on span "Azeitonas Temperadas" at bounding box center [157, 243] width 164 height 42
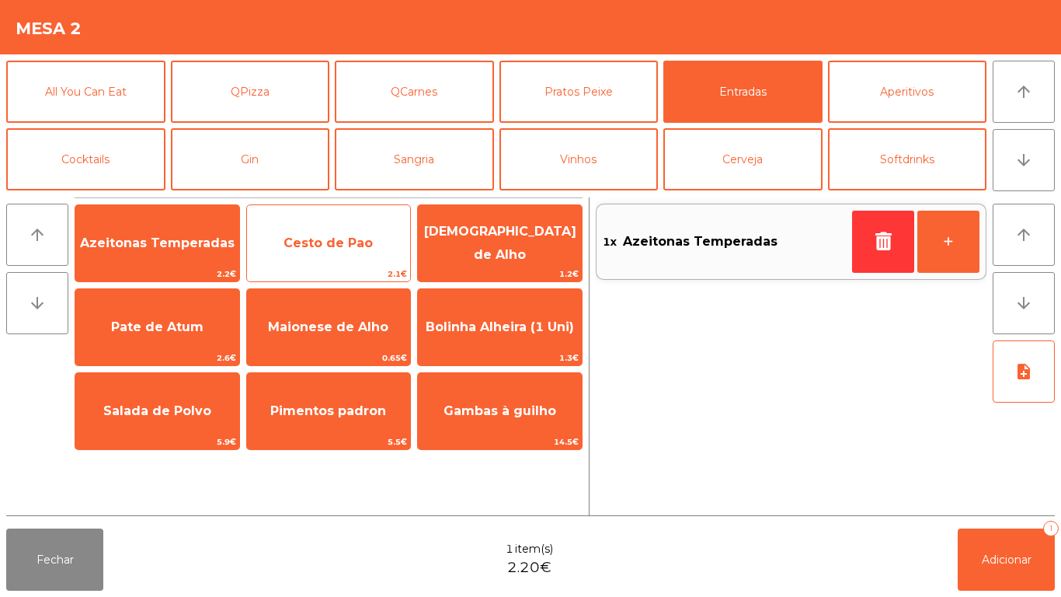
click at [306, 254] on span "Cesto de Pao" at bounding box center [329, 243] width 164 height 42
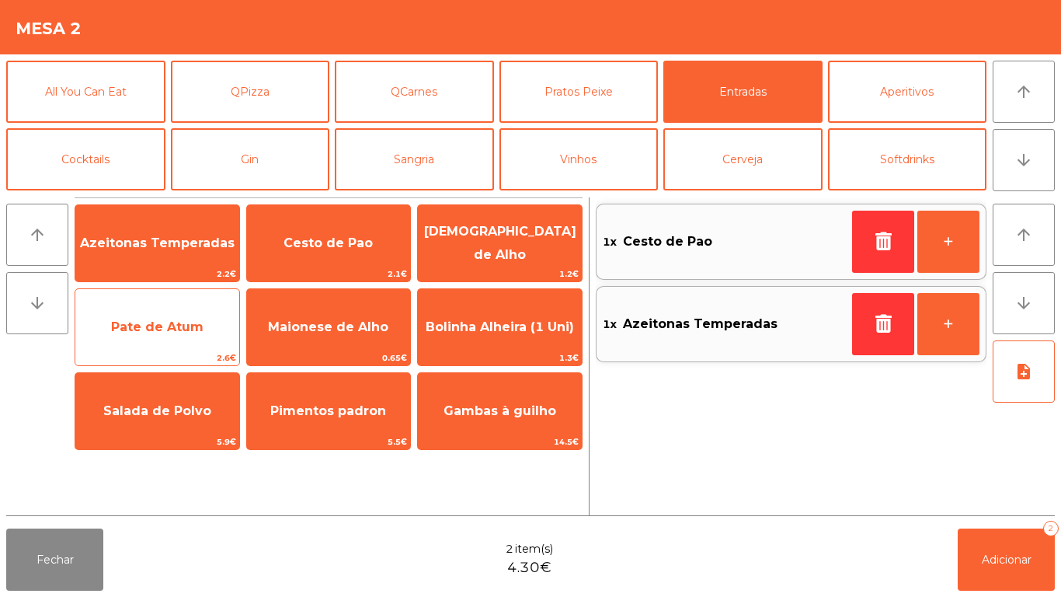
click at [189, 325] on span "Pate de Atum" at bounding box center [157, 326] width 92 height 15
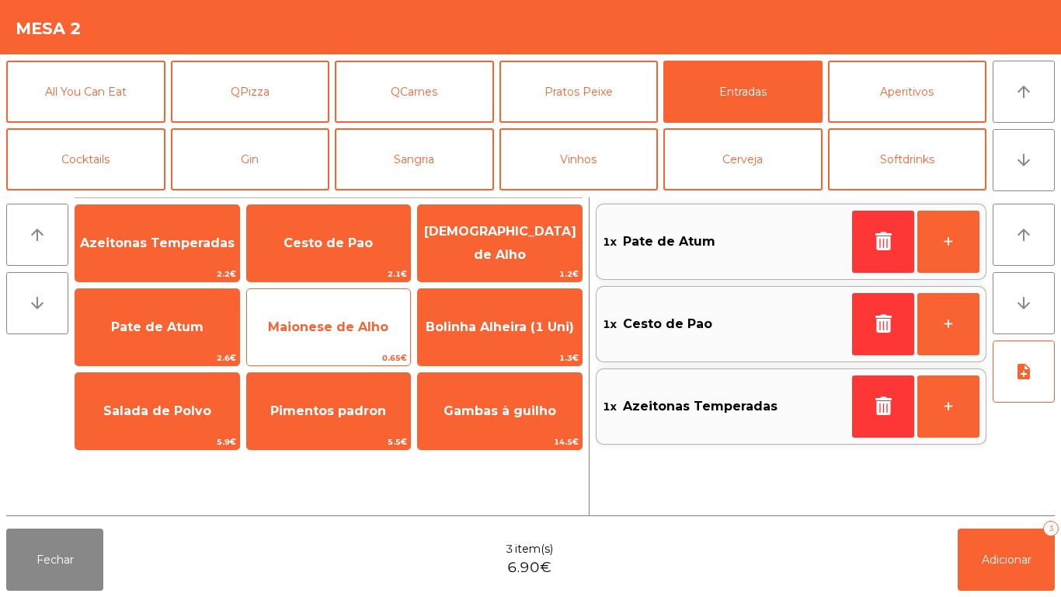
click at [339, 324] on span "Maionese de Alho" at bounding box center [328, 326] width 120 height 15
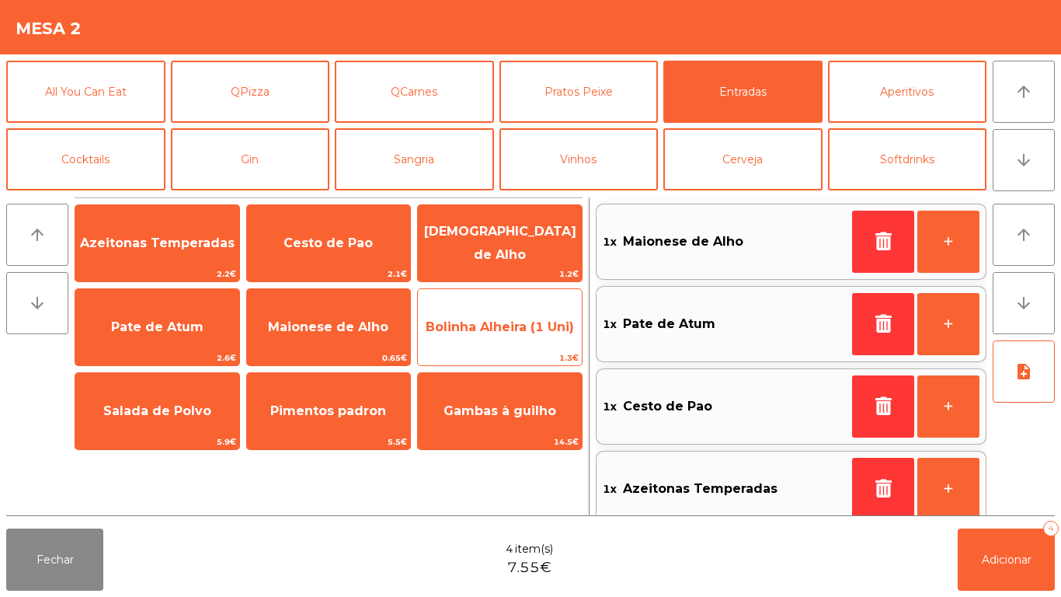
click at [507, 332] on span "Bolinha Alheira (1 Uni)" at bounding box center [500, 326] width 148 height 15
click at [507, 329] on span "Bolinha Alheira (1 Uni)" at bounding box center [500, 326] width 148 height 15
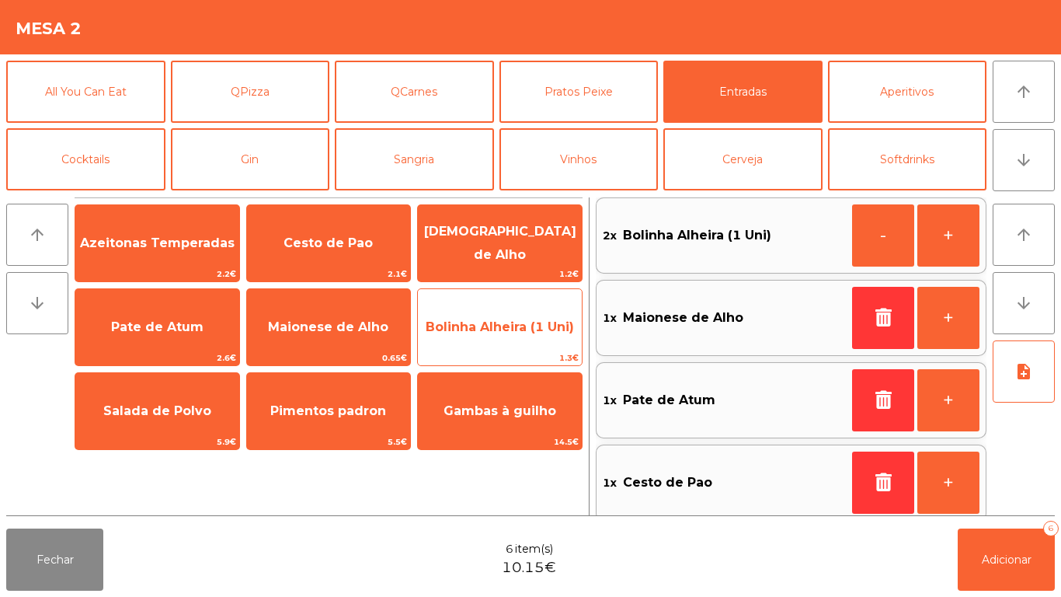
click at [510, 329] on span "Bolinha Alheira (1 Uni)" at bounding box center [500, 326] width 148 height 15
click at [517, 331] on span "Bolinha Alheira (1 Uni)" at bounding box center [500, 326] width 148 height 15
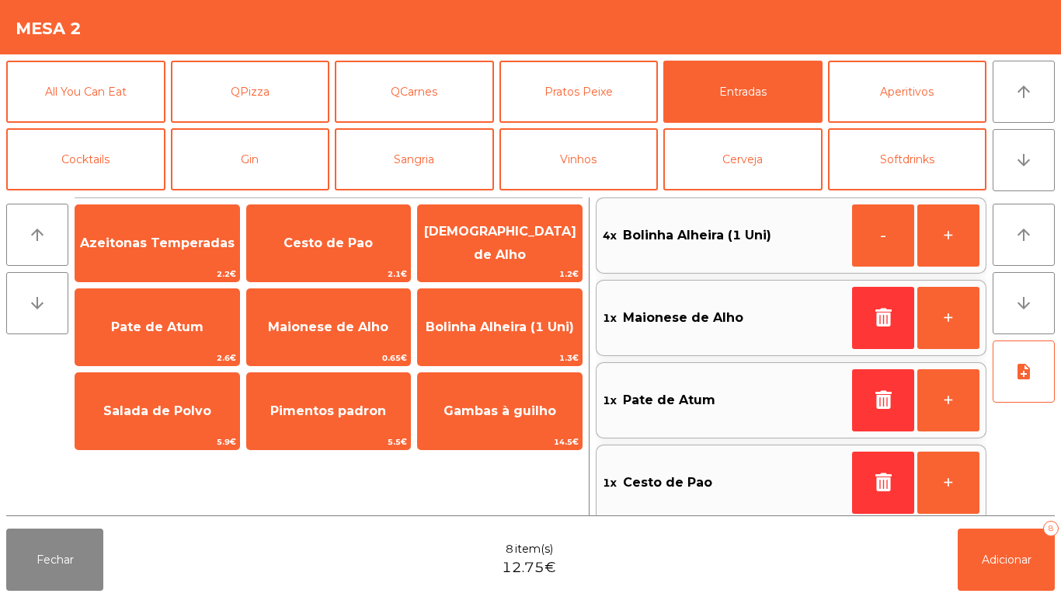
click at [985, 592] on div "Fechar 8 item(s) 12.75€ Adicionar 8" at bounding box center [530, 559] width 1061 height 75
click at [993, 555] on span "Adicionar" at bounding box center [1007, 559] width 50 height 14
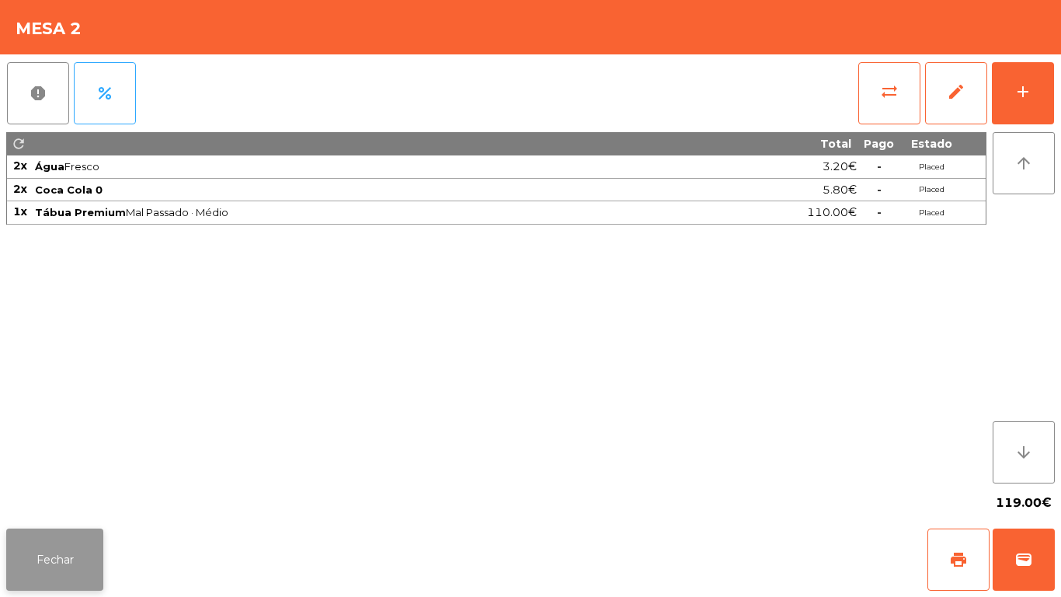
click at [99, 549] on button "Fechar" at bounding box center [54, 559] width 97 height 62
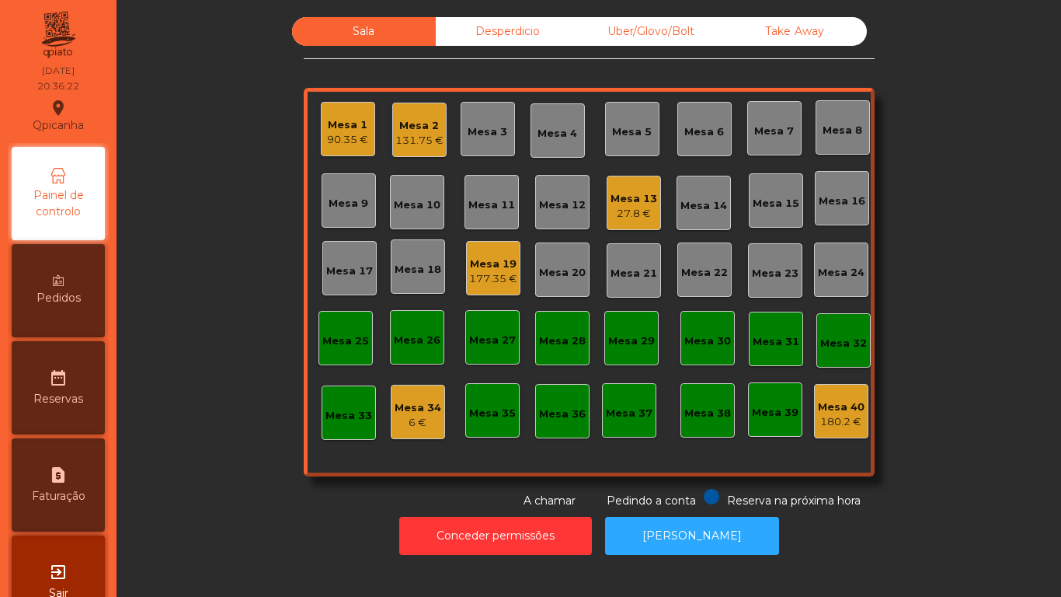
click at [343, 123] on div "Mesa 1" at bounding box center [347, 125] width 41 height 16
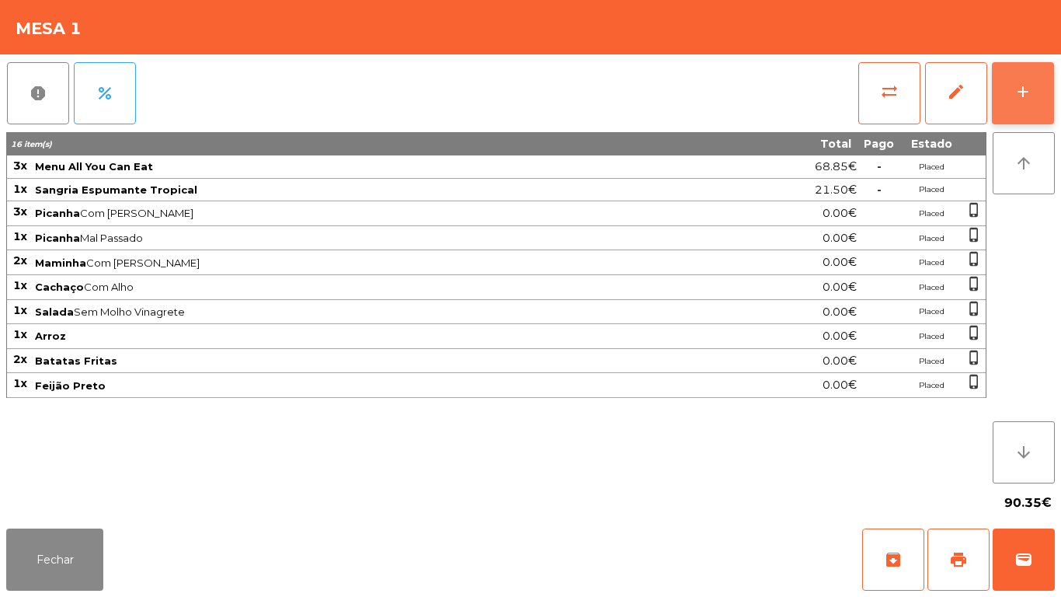
click at [1020, 84] on div "add" at bounding box center [1023, 91] width 19 height 19
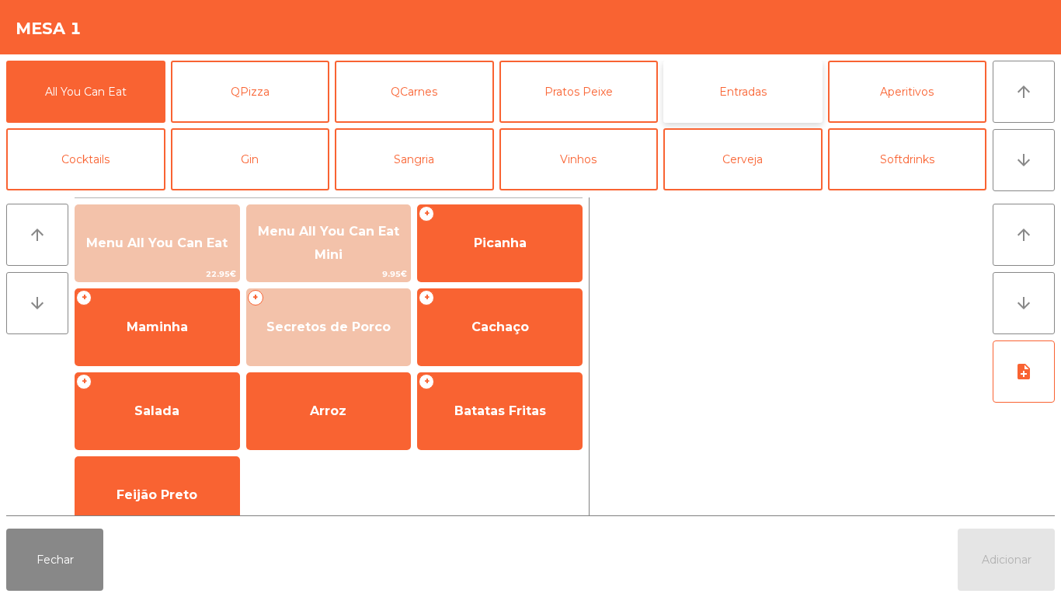
click at [720, 103] on button "Entradas" at bounding box center [742, 92] width 159 height 62
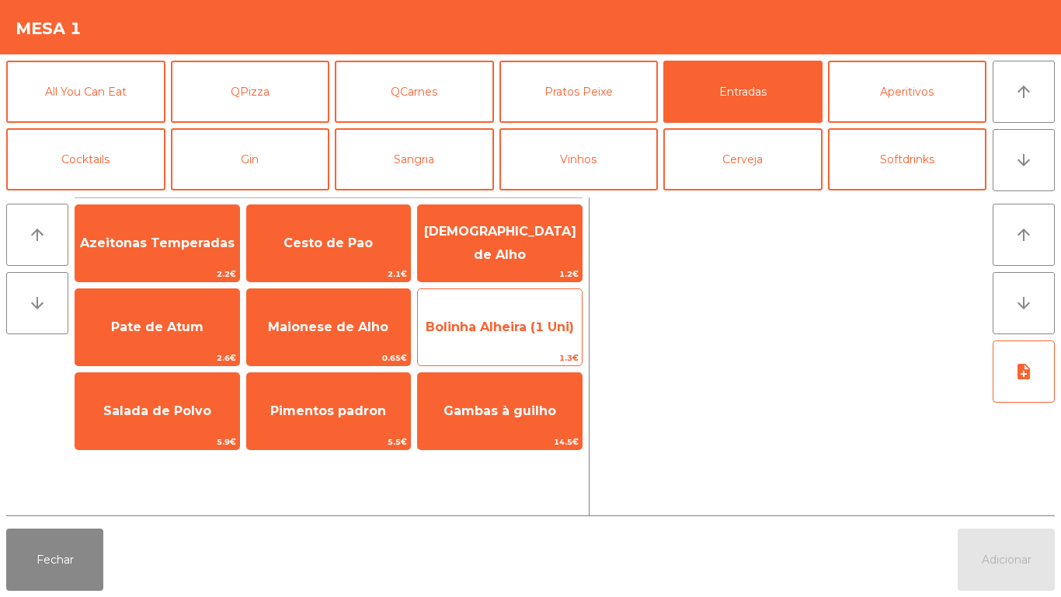
click at [475, 324] on span "Bolinha Alheira (1 Uni)" at bounding box center [500, 326] width 148 height 15
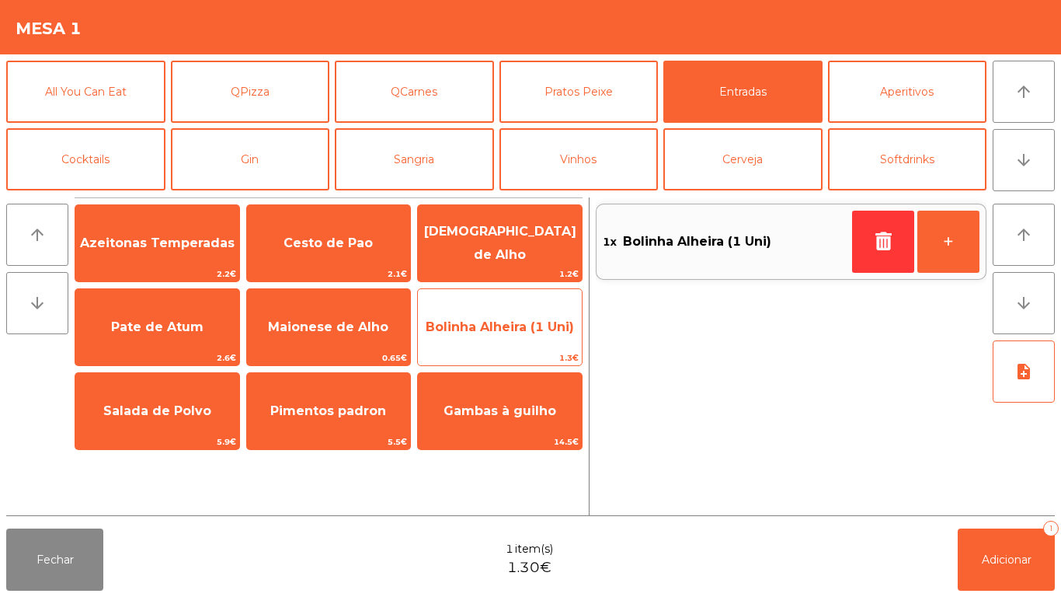
click at [460, 320] on span "Bolinha Alheira (1 Uni)" at bounding box center [500, 326] width 148 height 15
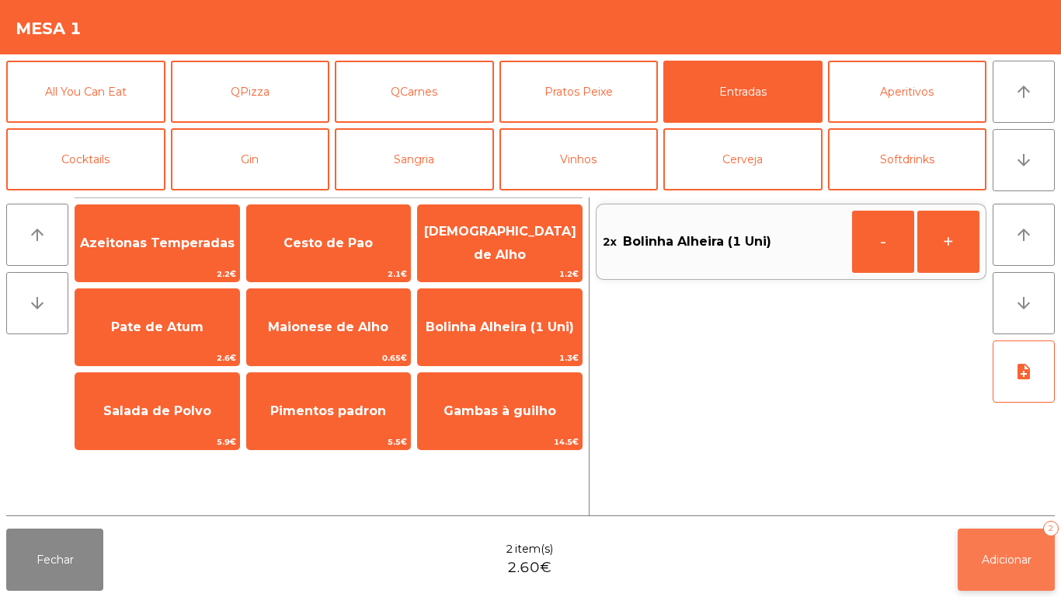
click at [1000, 548] on button "Adicionar 2" at bounding box center [1006, 559] width 97 height 62
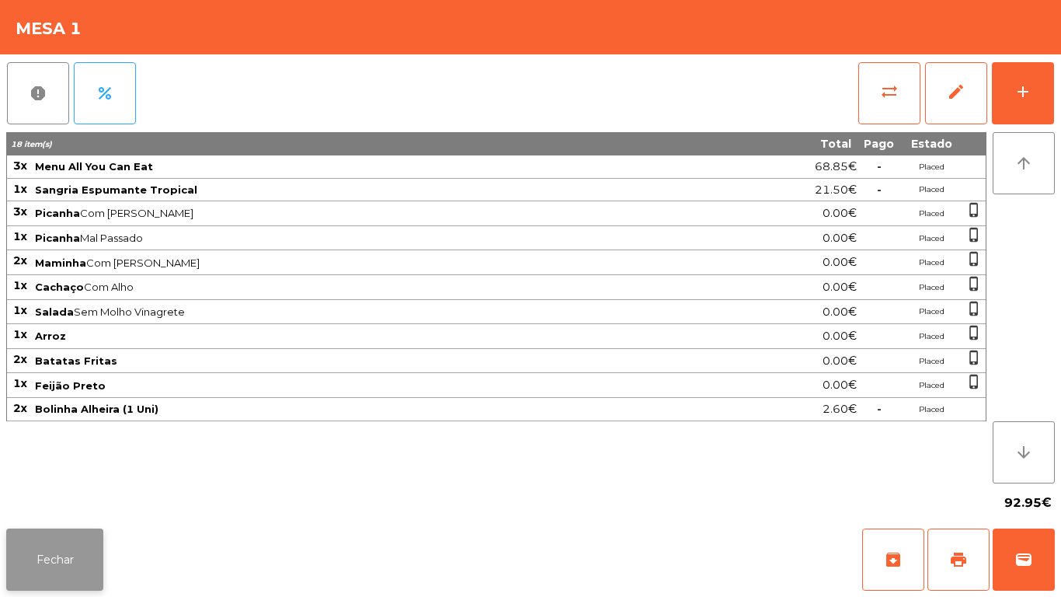
click at [55, 547] on button "Fechar" at bounding box center [54, 559] width 97 height 62
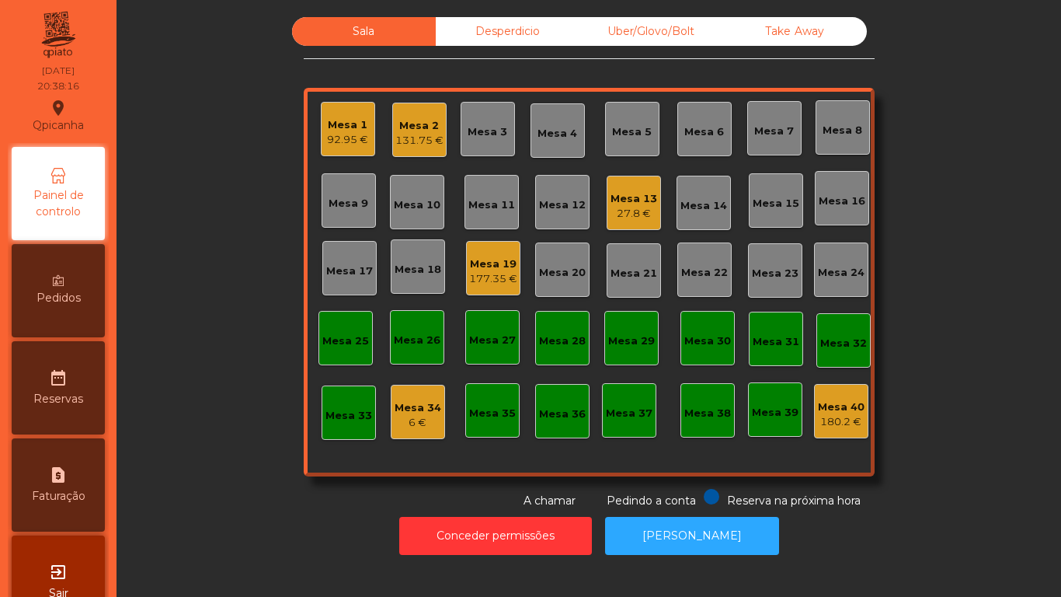
click at [485, 267] on div "Mesa 19" at bounding box center [493, 264] width 48 height 16
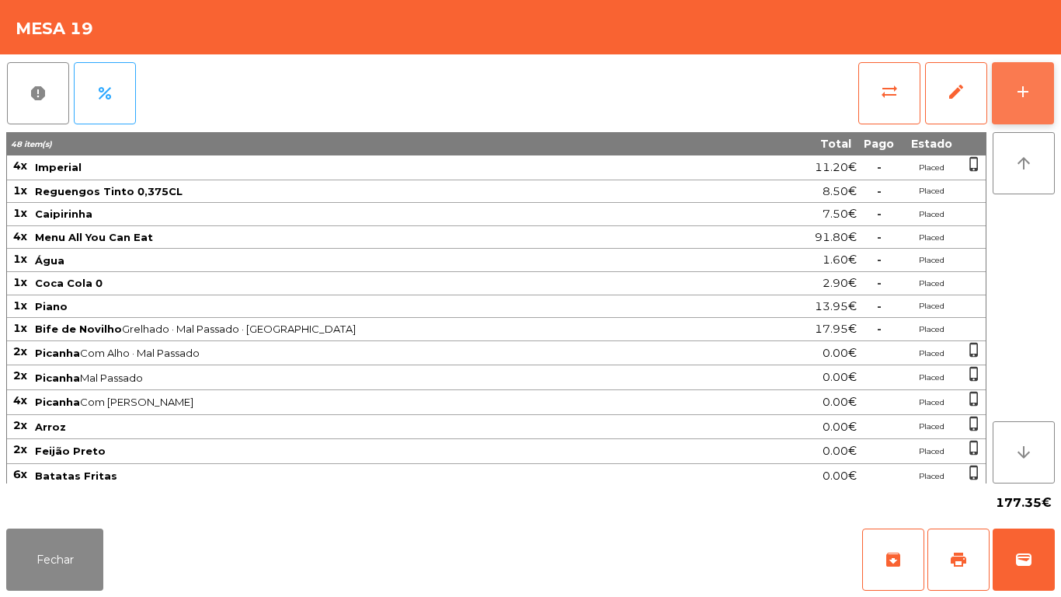
click at [1012, 85] on button "add" at bounding box center [1023, 93] width 62 height 62
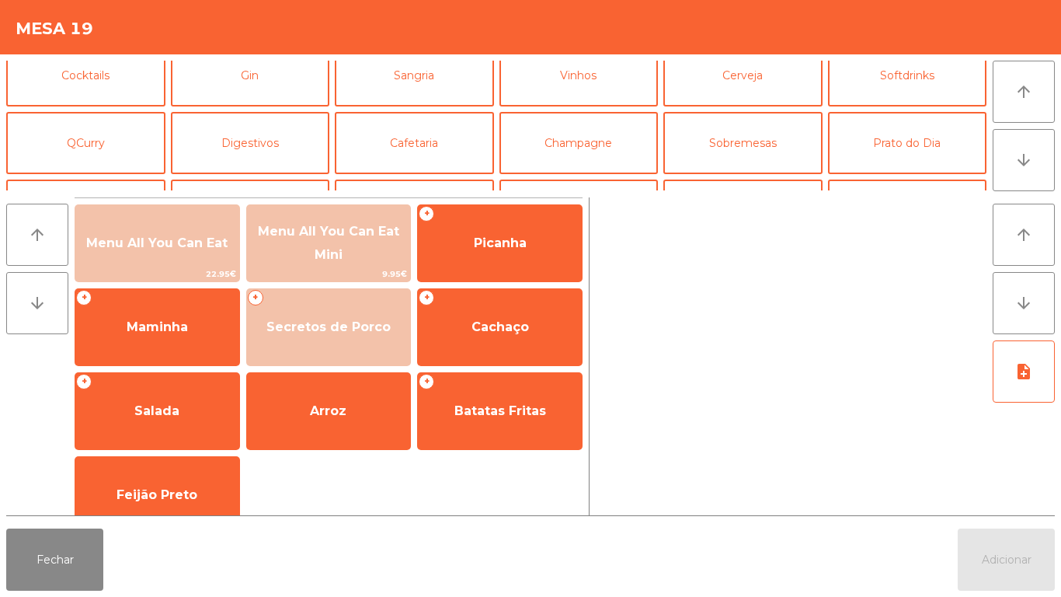
scroll to position [83, 0]
click at [715, 149] on button "Sobremesas" at bounding box center [742, 144] width 159 height 62
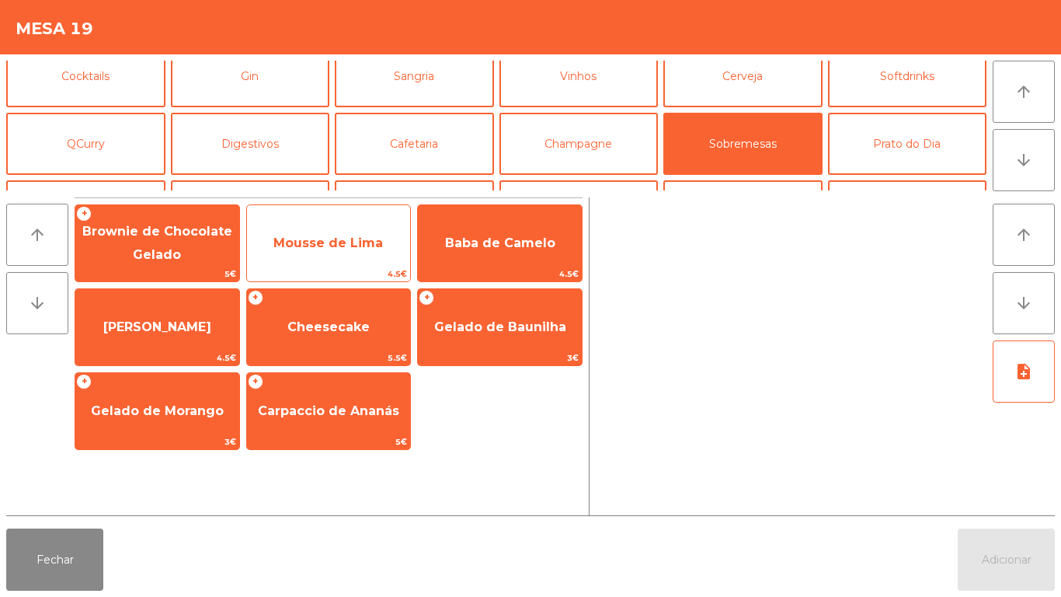
click at [334, 252] on span "Mousse de Lima" at bounding box center [329, 243] width 164 height 42
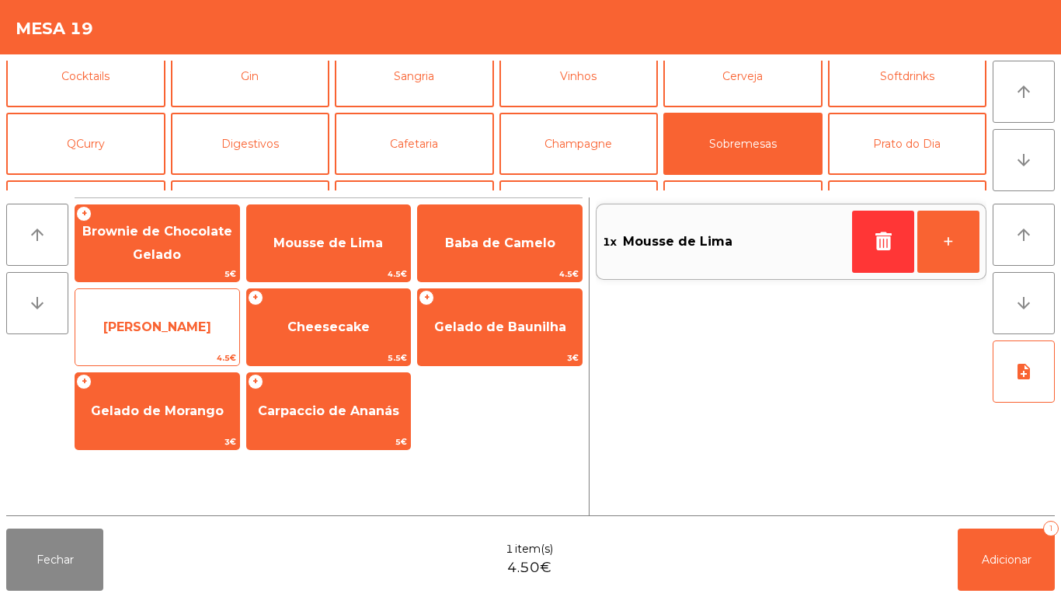
click at [189, 332] on span "[PERSON_NAME]" at bounding box center [157, 326] width 108 height 15
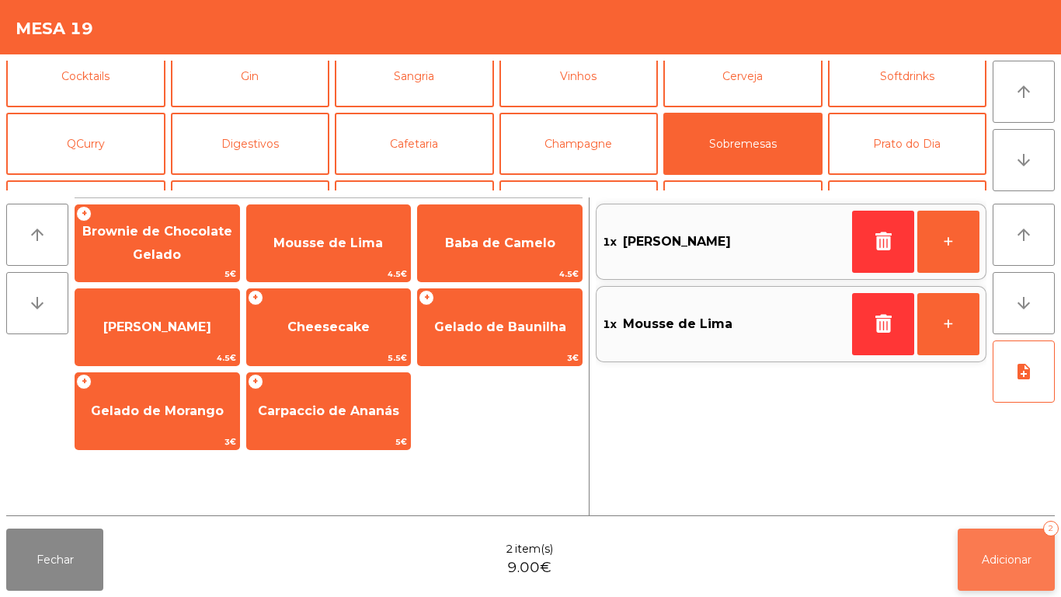
click at [984, 555] on span "Adicionar" at bounding box center [1007, 559] width 50 height 14
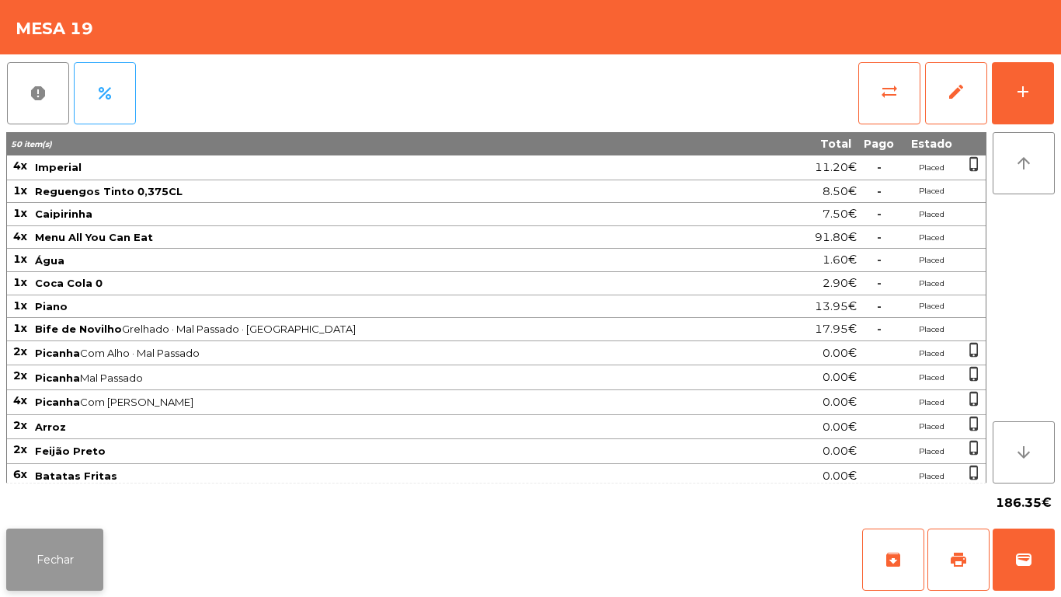
click at [48, 560] on button "Fechar" at bounding box center [54, 559] width 97 height 62
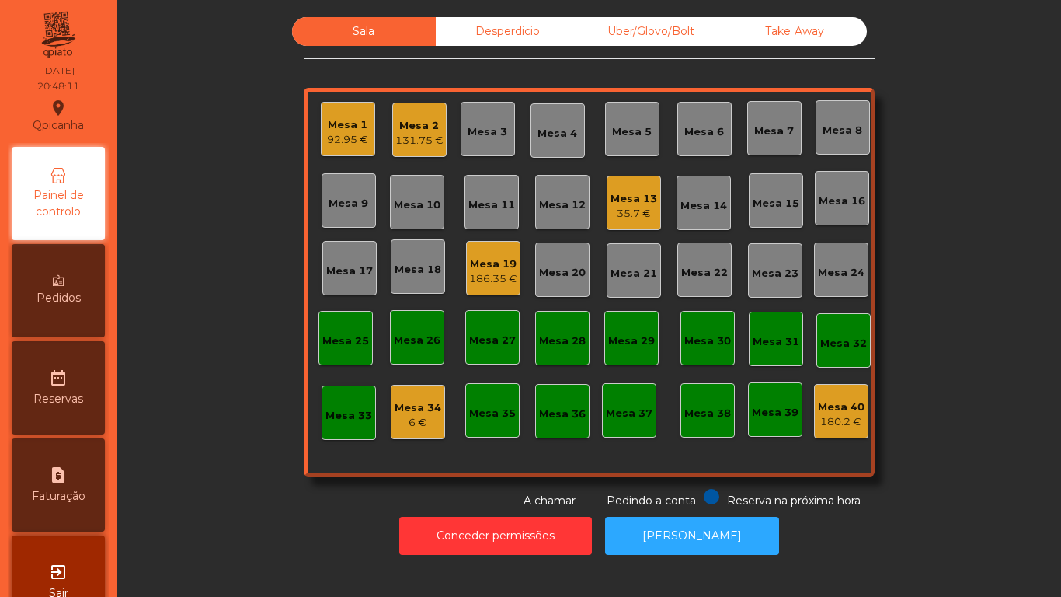
click at [335, 138] on div "92.95 €" at bounding box center [347, 140] width 41 height 16
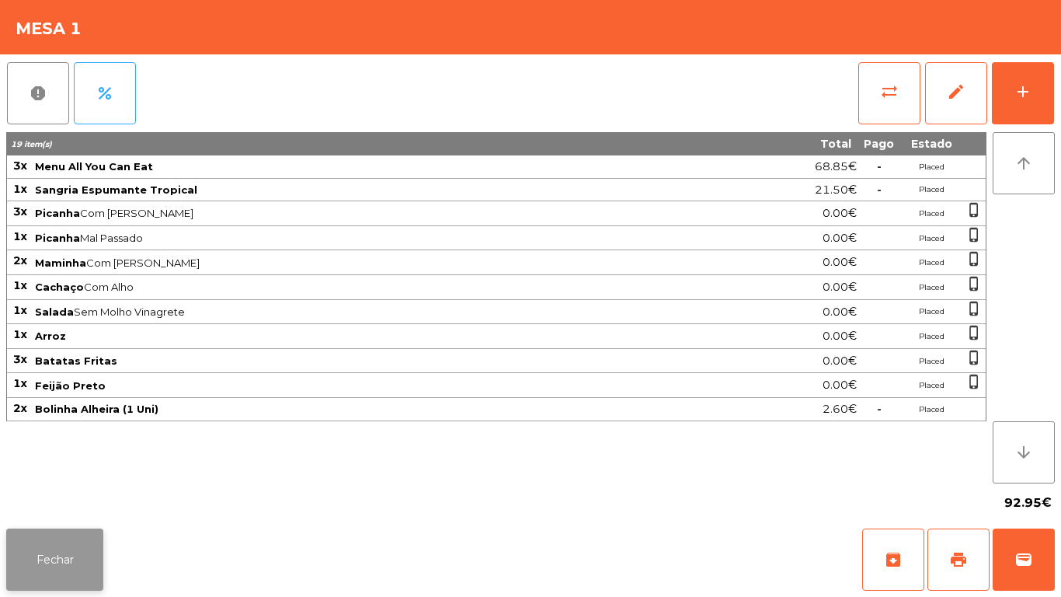
click at [55, 556] on button "Fechar" at bounding box center [54, 559] width 97 height 62
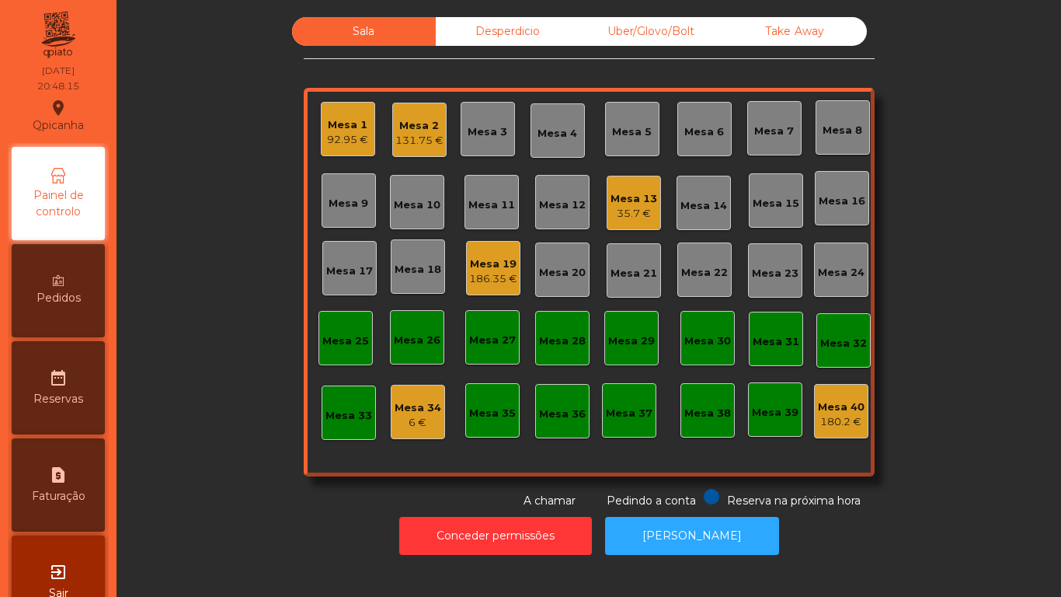
click at [631, 201] on div "Mesa 13" at bounding box center [634, 199] width 47 height 16
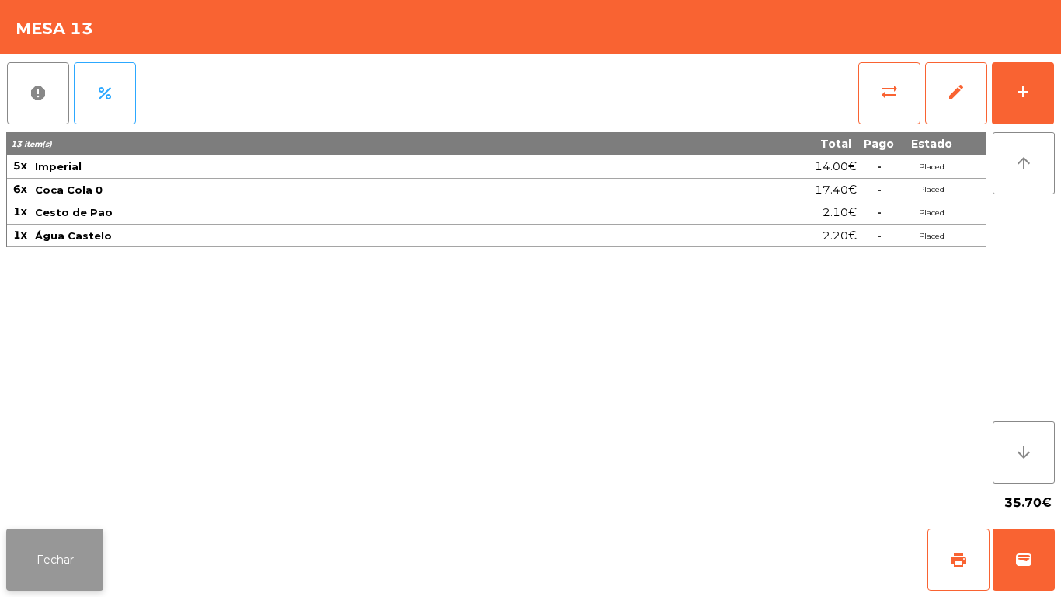
click at [50, 532] on button "Fechar" at bounding box center [54, 559] width 97 height 62
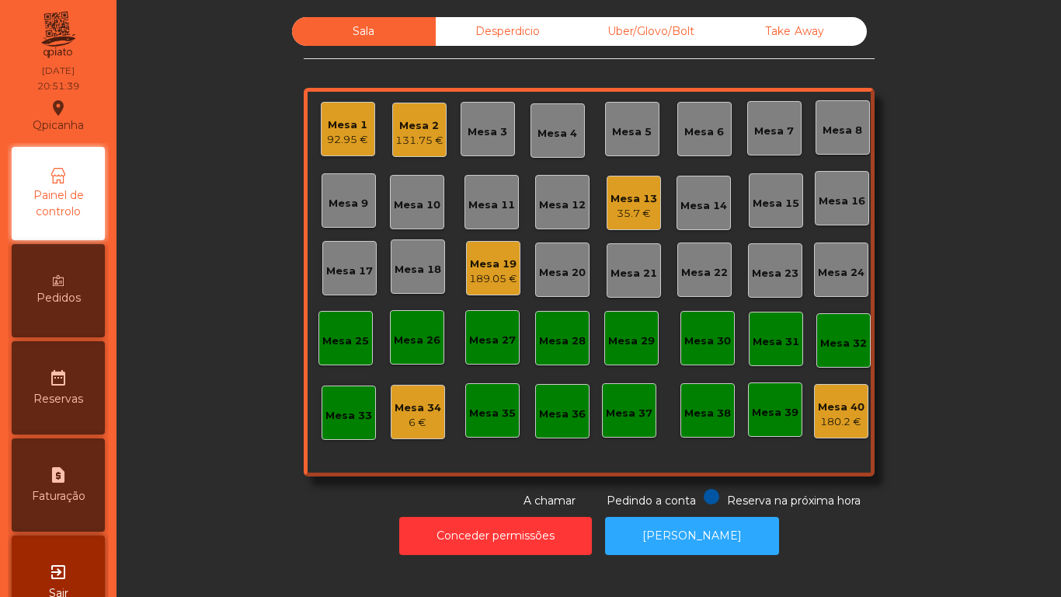
click at [408, 129] on div "Mesa 2" at bounding box center [419, 126] width 48 height 16
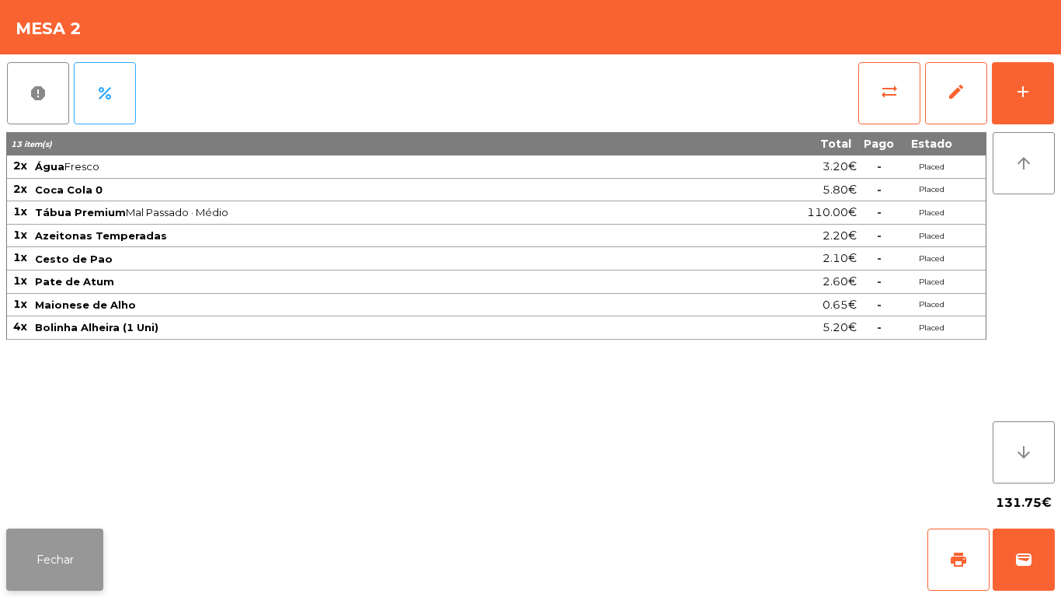
click at [83, 533] on button "Fechar" at bounding box center [54, 559] width 97 height 62
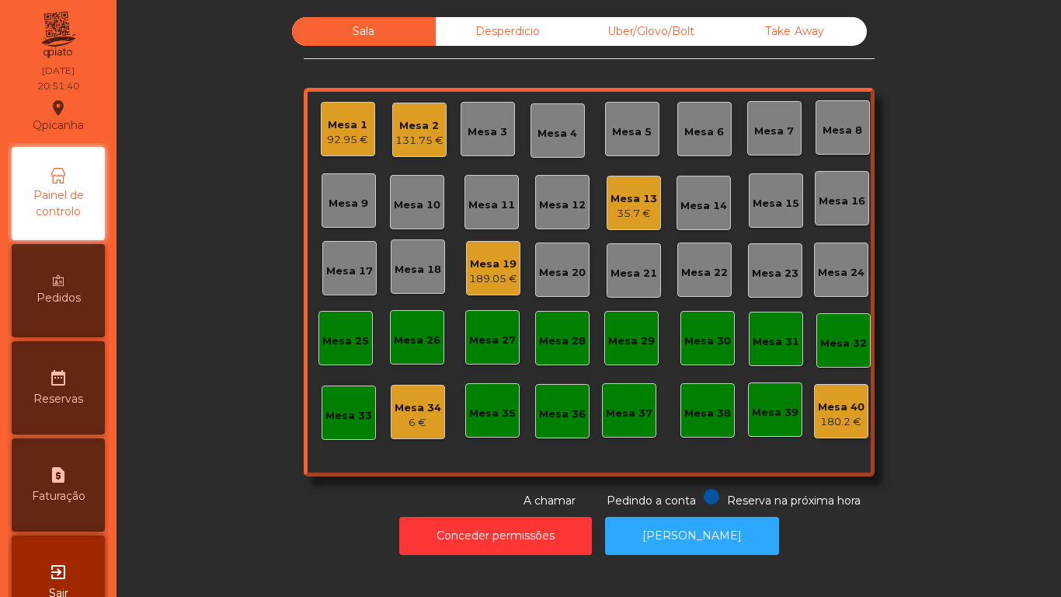
click at [210, 439] on div "Sala Desperdicio Uber/Glovo/Bolt Take Away Mesa 1 92.95 € Mesa 2 131.75 € Mesa …" at bounding box center [589, 263] width 903 height 492
click at [625, 212] on div "35.7 €" at bounding box center [634, 214] width 47 height 16
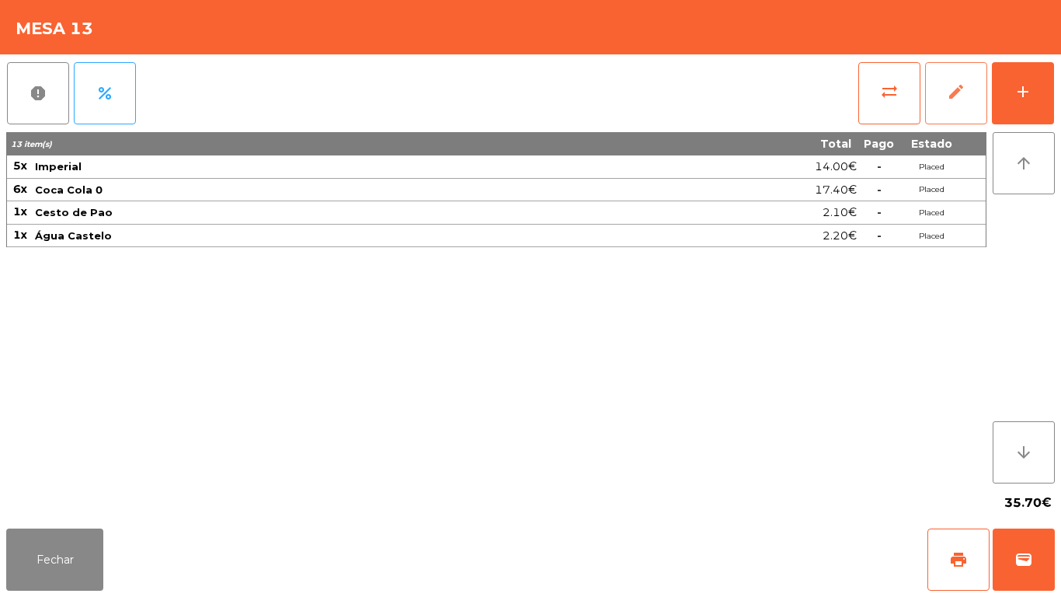
click at [982, 106] on button "edit" at bounding box center [956, 93] width 62 height 62
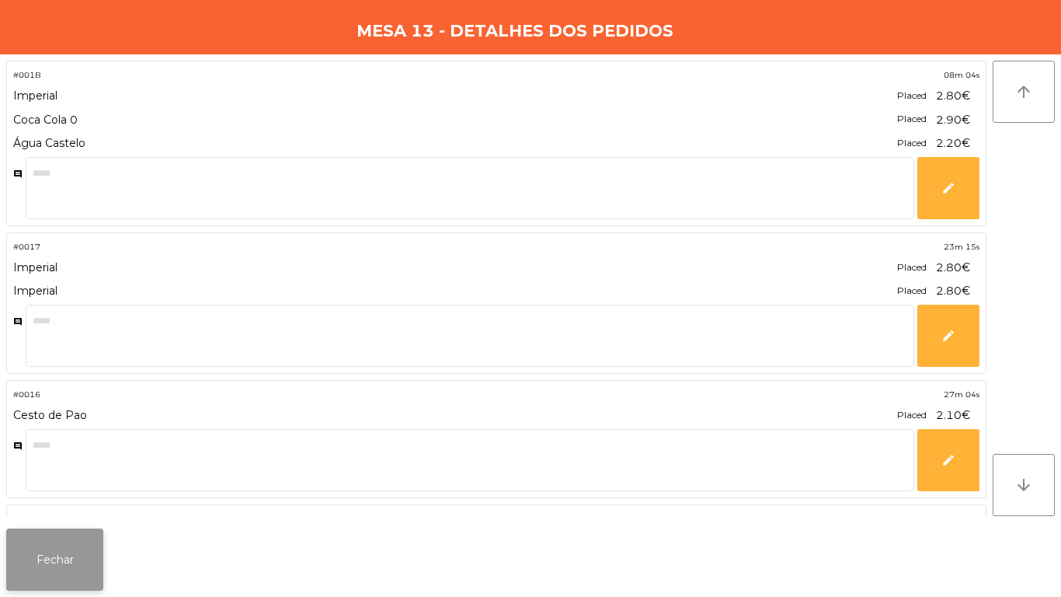
click at [61, 558] on button "Fechar" at bounding box center [54, 559] width 97 height 62
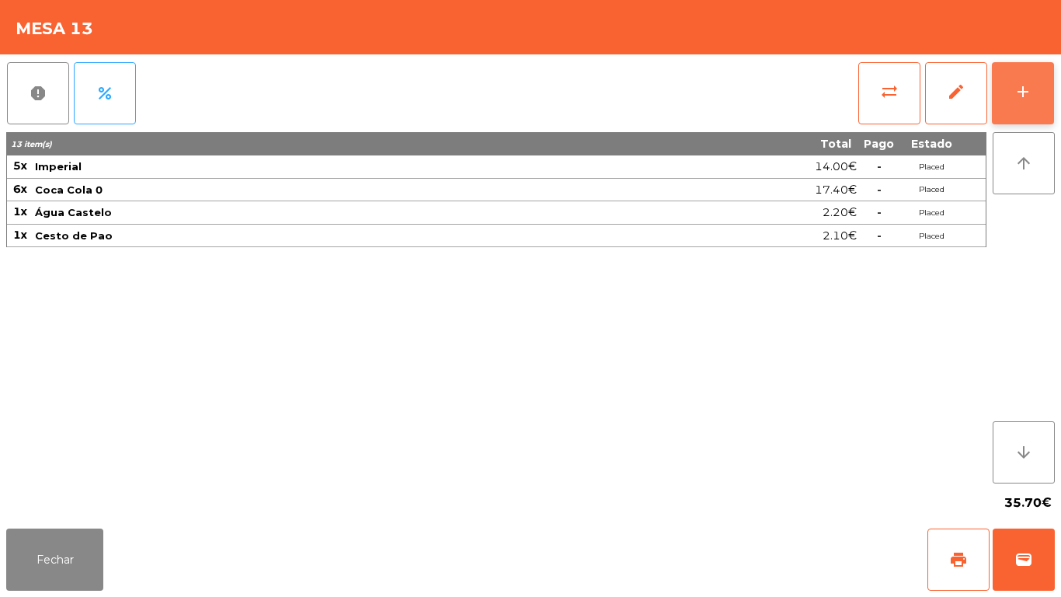
click at [1013, 106] on button "add" at bounding box center [1023, 93] width 62 height 62
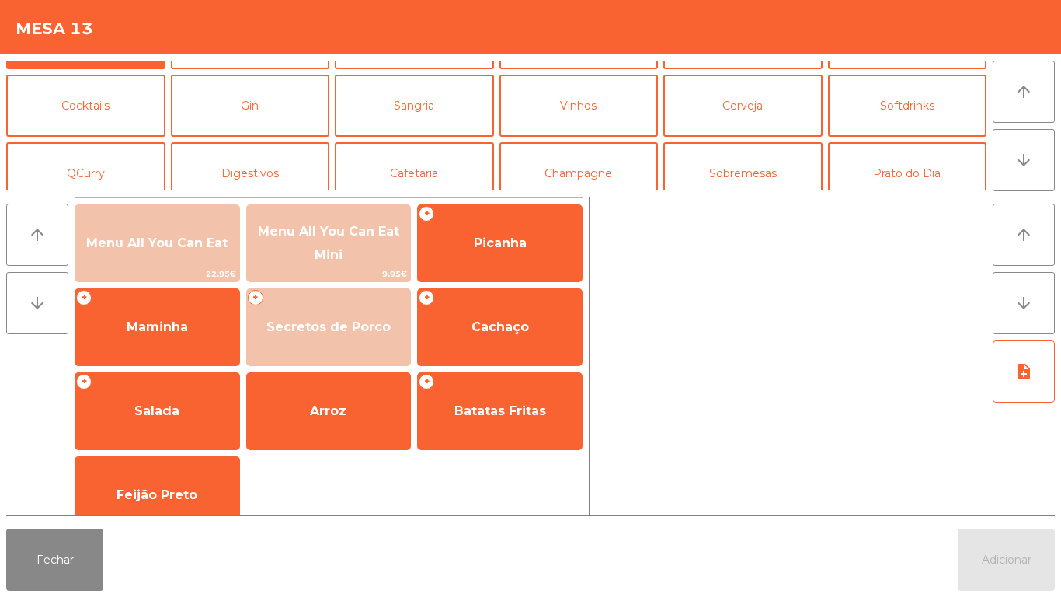
scroll to position [67, 0]
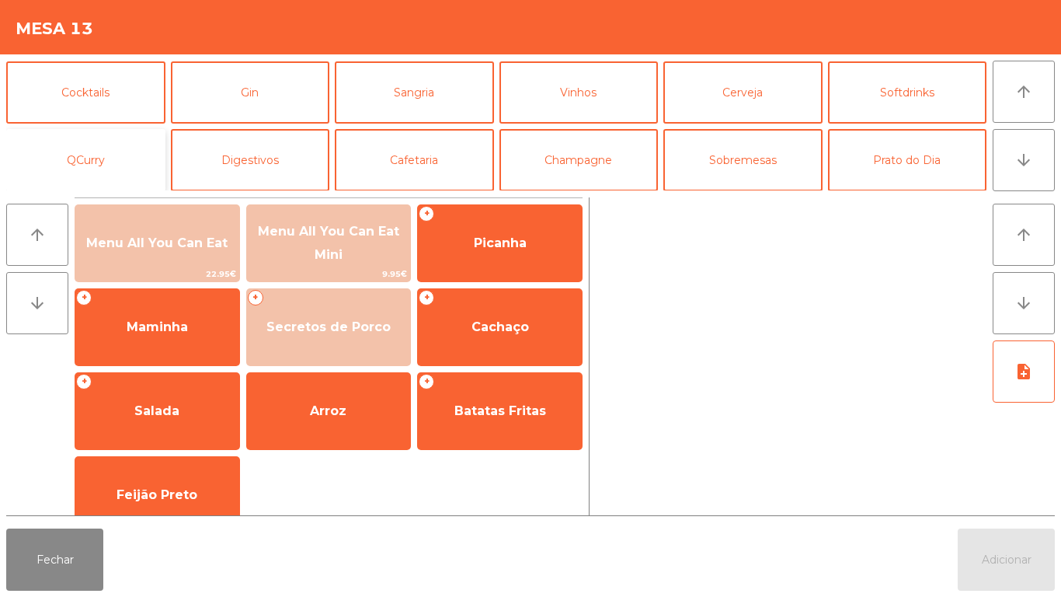
click at [116, 165] on button "QCurry" at bounding box center [85, 160] width 159 height 62
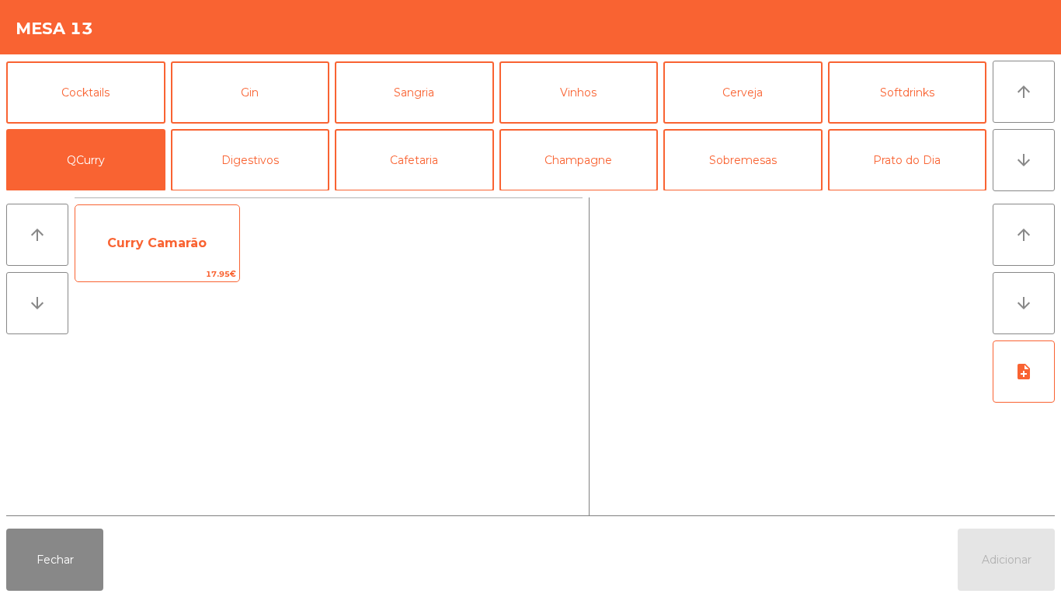
click at [173, 251] on span "Curry Camarão" at bounding box center [157, 243] width 164 height 42
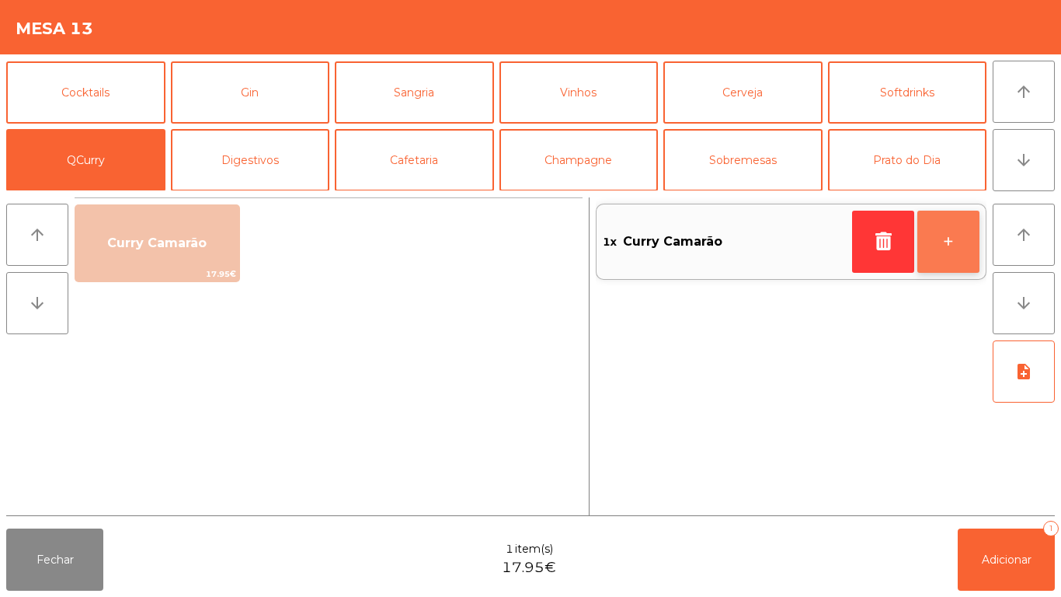
click at [939, 231] on button "+" at bounding box center [948, 242] width 62 height 62
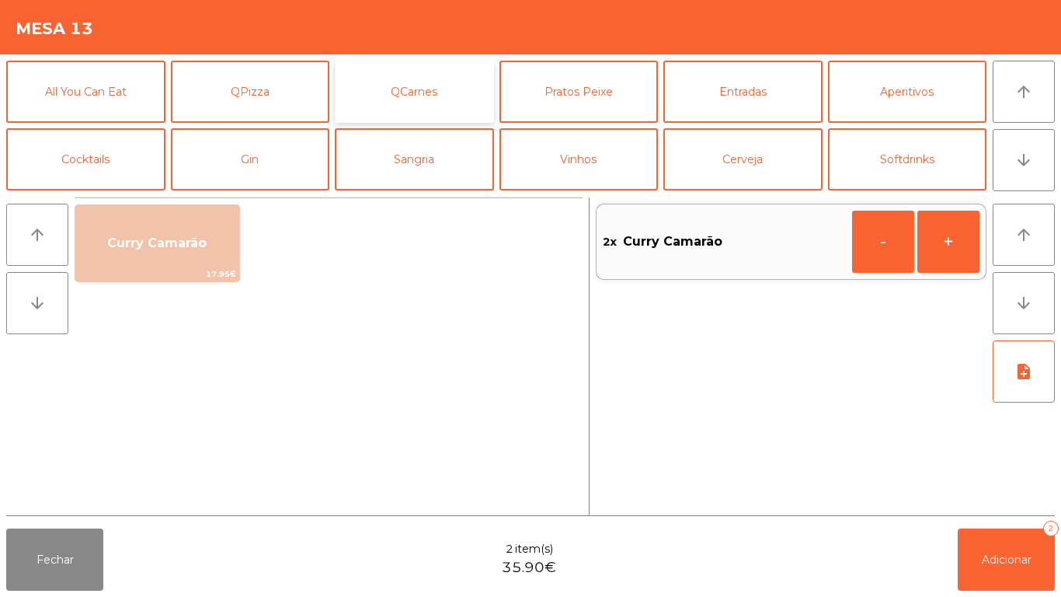
click at [428, 103] on button "QCarnes" at bounding box center [414, 92] width 159 height 62
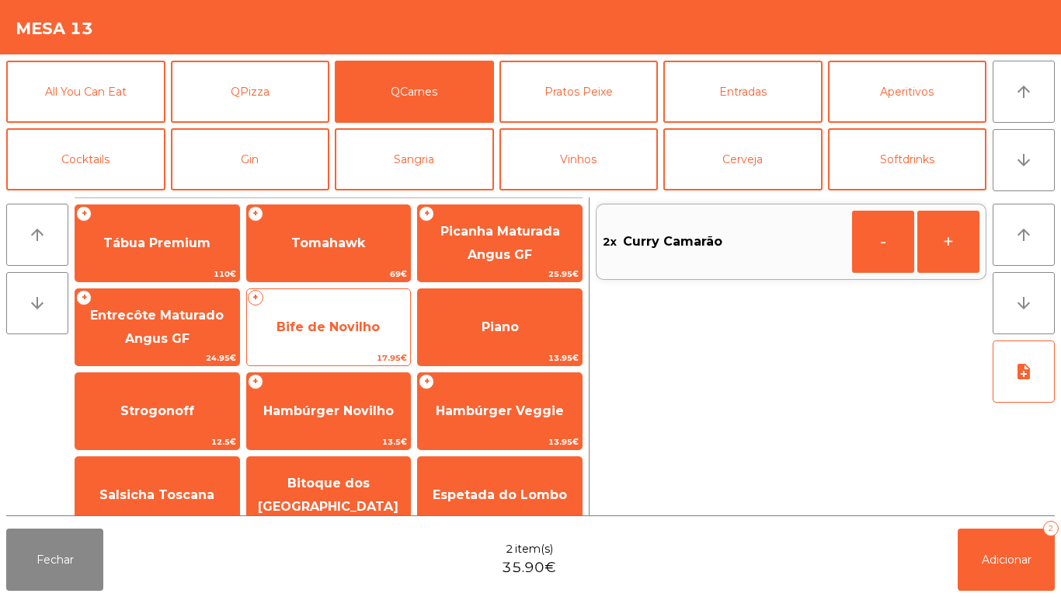
click at [357, 333] on span "Bife de Novilho" at bounding box center [328, 326] width 103 height 15
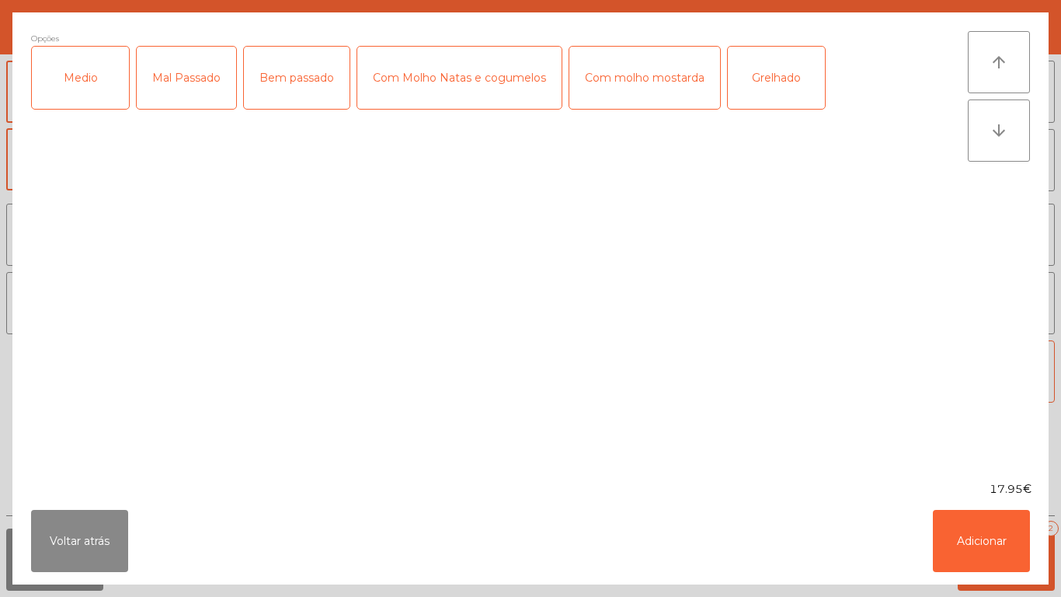
click at [197, 89] on div "Mal Passado" at bounding box center [186, 78] width 99 height 62
click at [614, 80] on div "Com molho mostarda" at bounding box center [644, 78] width 151 height 62
click at [973, 539] on button "Adicionar" at bounding box center [981, 541] width 97 height 62
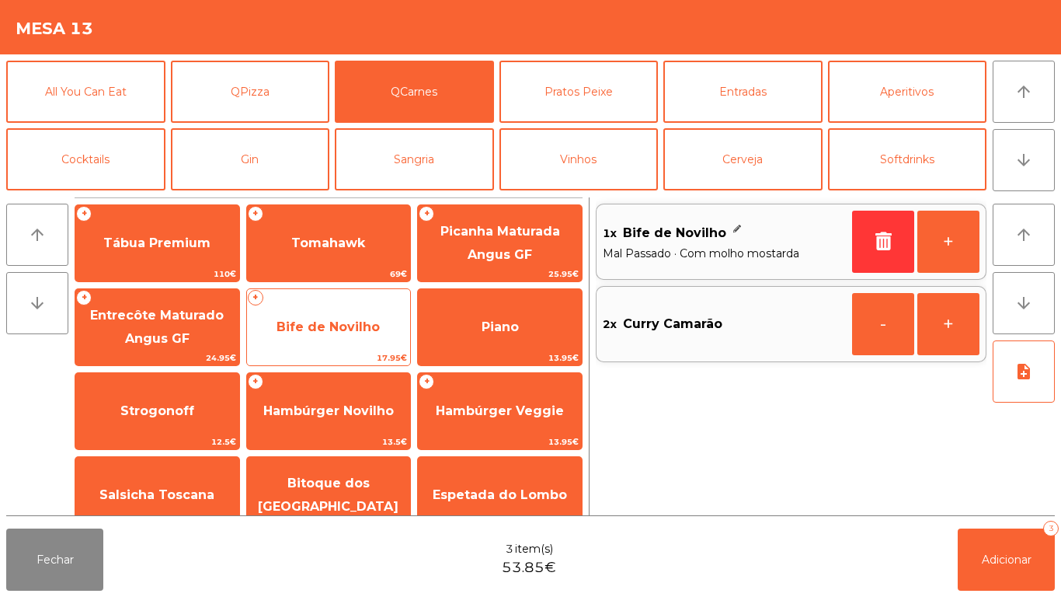
click at [360, 319] on span "Bife de Novilho" at bounding box center [328, 326] width 103 height 15
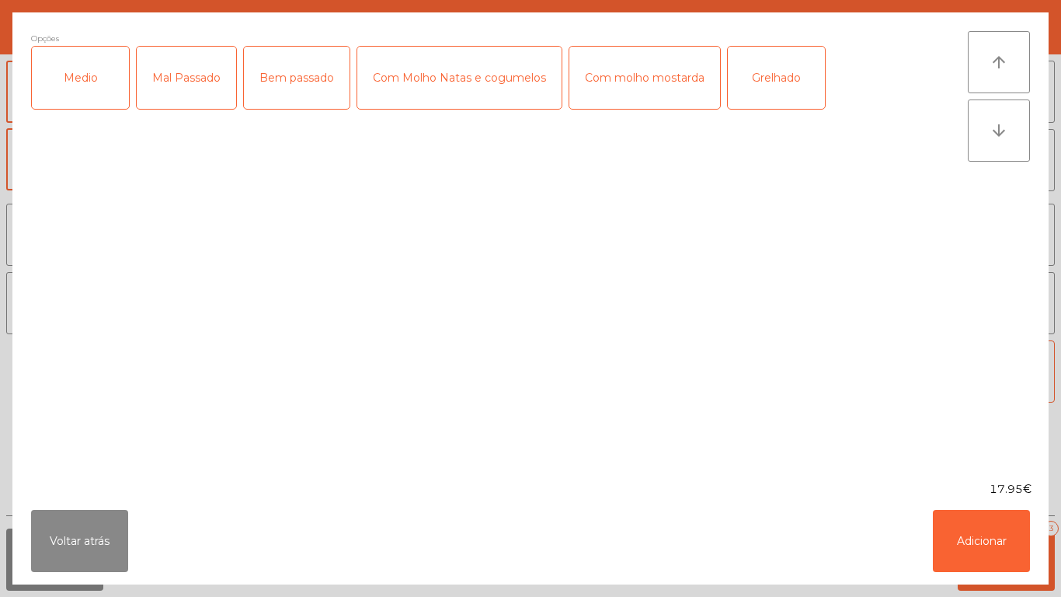
click at [103, 76] on div "Medio" at bounding box center [80, 78] width 97 height 62
click at [653, 81] on div "Com molho mostarda" at bounding box center [644, 78] width 151 height 62
click at [980, 533] on button "Adicionar" at bounding box center [981, 541] width 97 height 62
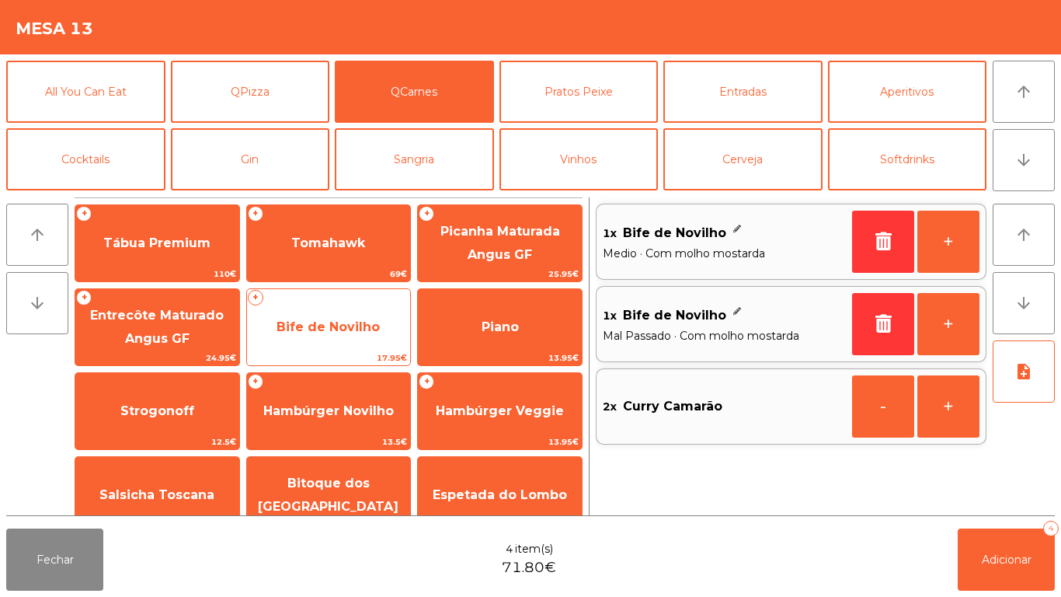
click at [348, 316] on span "Bife de Novilho" at bounding box center [329, 327] width 164 height 42
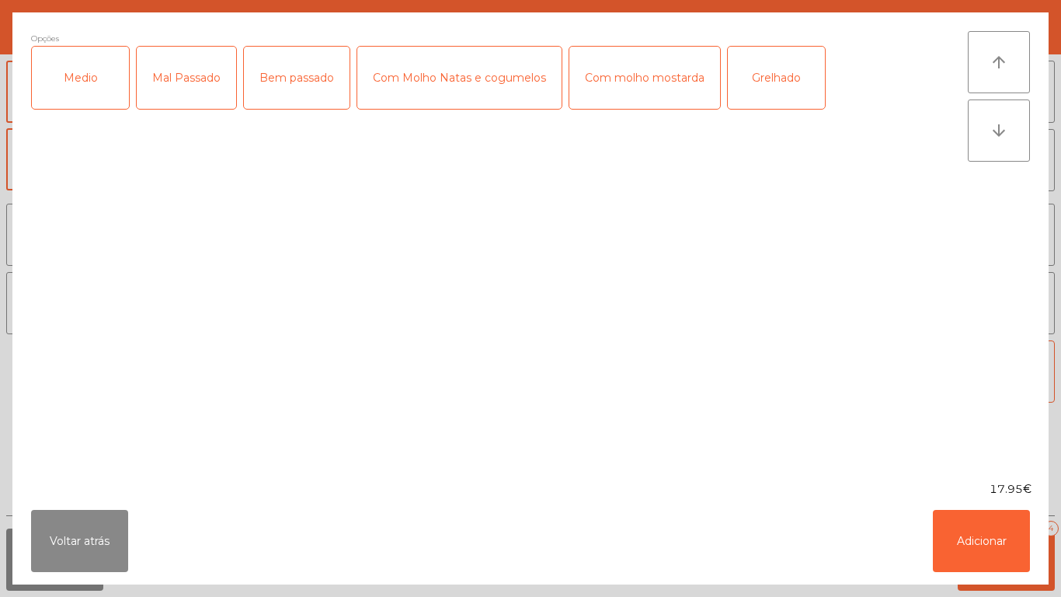
click at [200, 77] on div "Mal Passado" at bounding box center [186, 78] width 99 height 62
click at [477, 89] on div "Com Molho Natas e cogumelos" at bounding box center [459, 78] width 204 height 62
click at [983, 520] on button "Adicionar" at bounding box center [981, 541] width 97 height 62
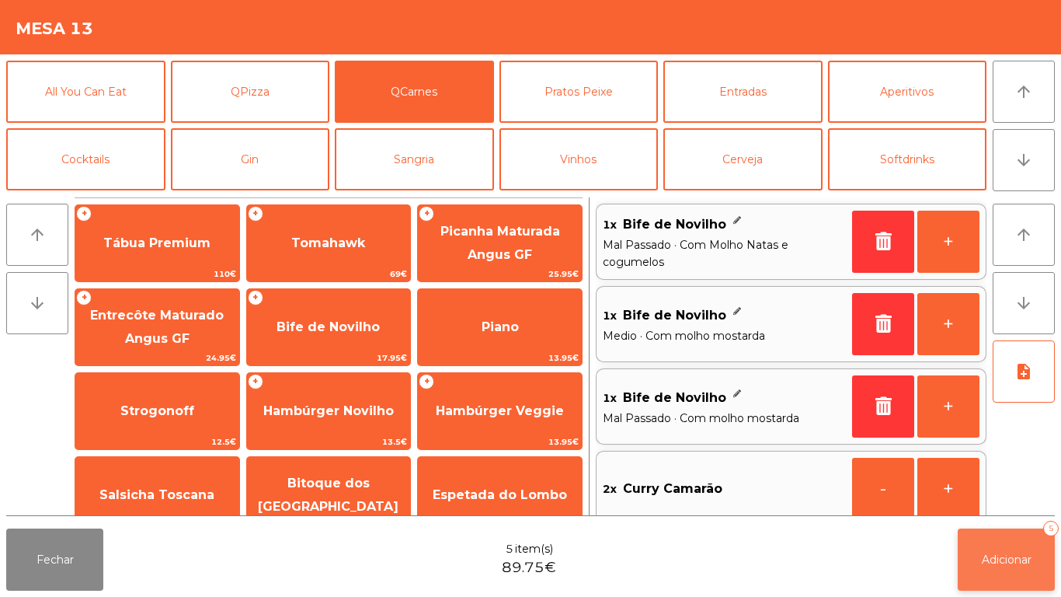
click at [1009, 545] on button "Adicionar 5" at bounding box center [1006, 559] width 97 height 62
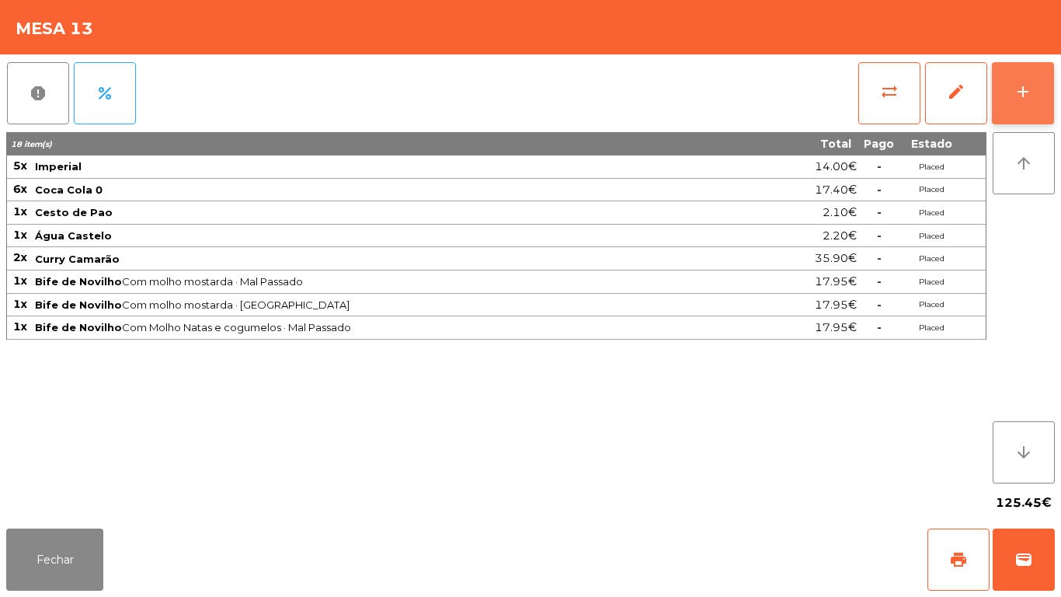
click at [1022, 88] on div "add" at bounding box center [1023, 91] width 19 height 19
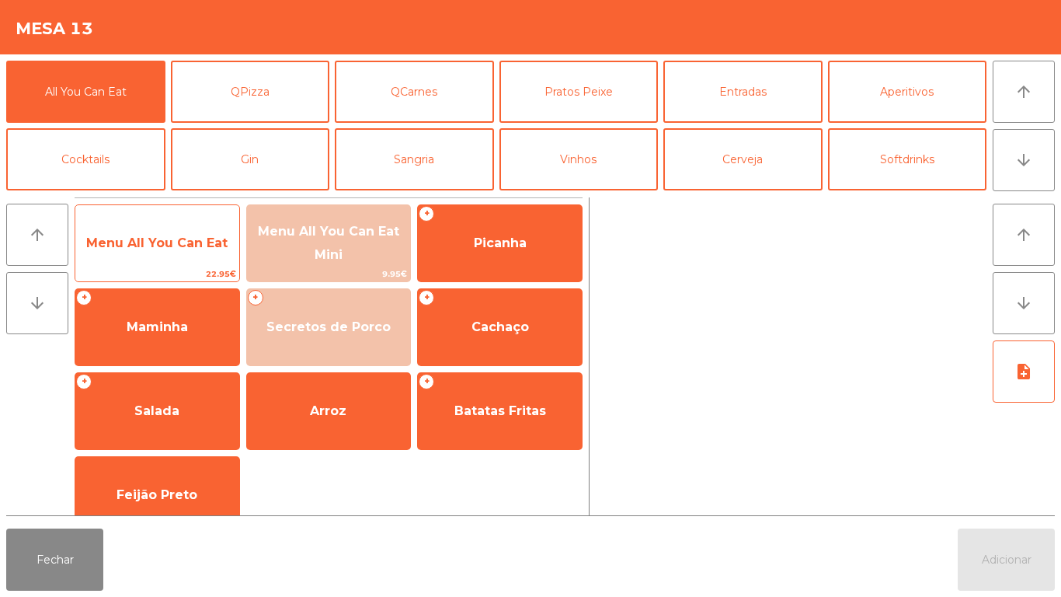
click at [162, 238] on span "Menu All You Can Eat" at bounding box center [156, 242] width 141 height 15
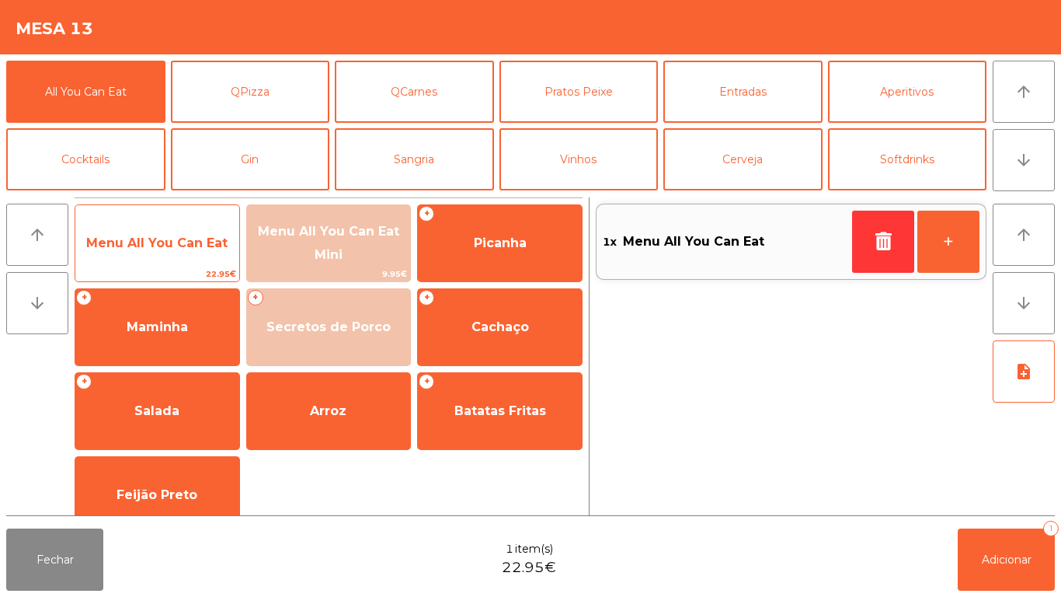
click at [158, 245] on span "Menu All You Can Eat" at bounding box center [156, 242] width 141 height 15
click at [158, 240] on span "Menu All You Can Eat" at bounding box center [156, 242] width 141 height 15
click at [151, 236] on span "Menu All You Can Eat" at bounding box center [156, 242] width 141 height 15
click at [144, 242] on span "Menu All You Can Eat" at bounding box center [156, 242] width 141 height 15
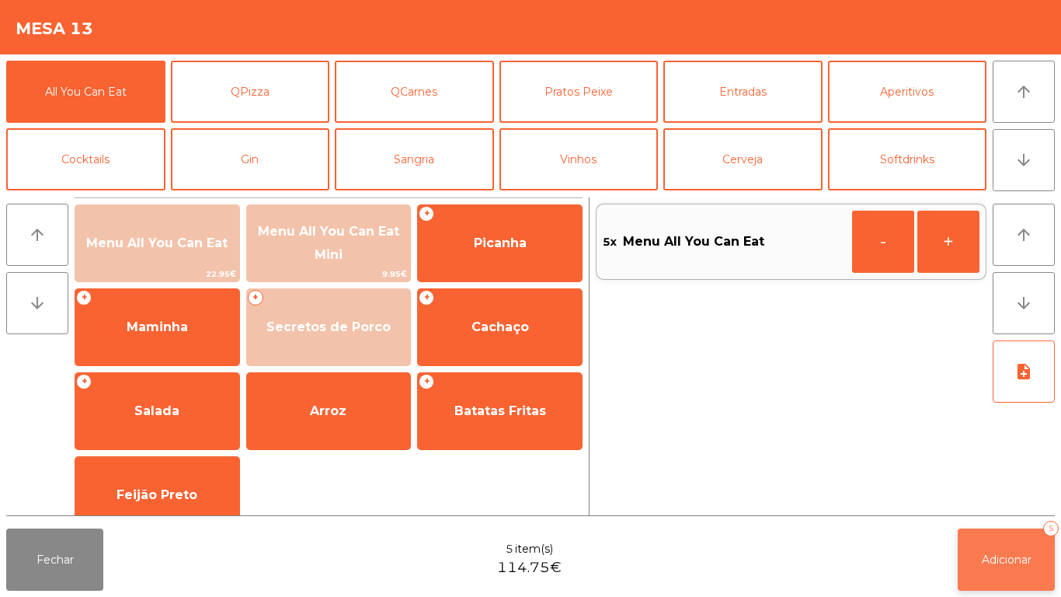
click at [1011, 551] on button "Adicionar 5" at bounding box center [1006, 559] width 97 height 62
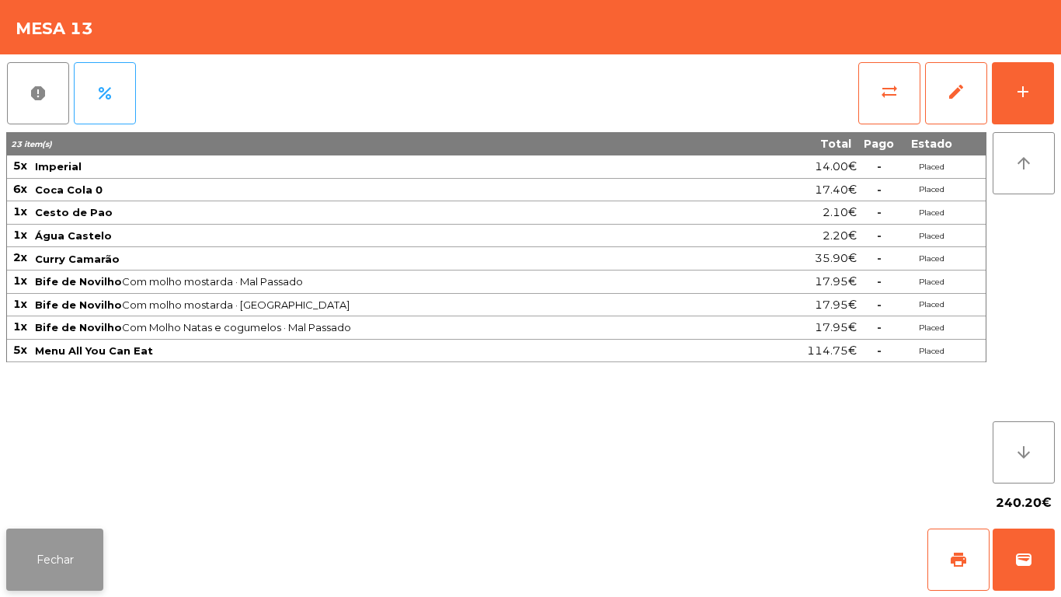
click at [85, 533] on button "Fechar" at bounding box center [54, 559] width 97 height 62
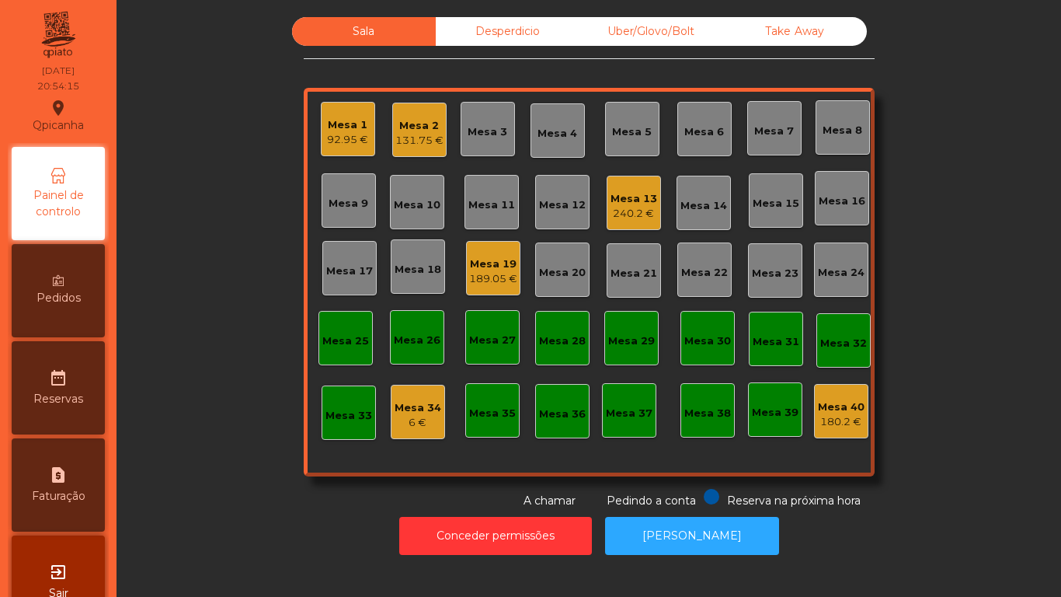
click at [358, 151] on div "Mesa 1 92.95 €" at bounding box center [348, 129] width 54 height 54
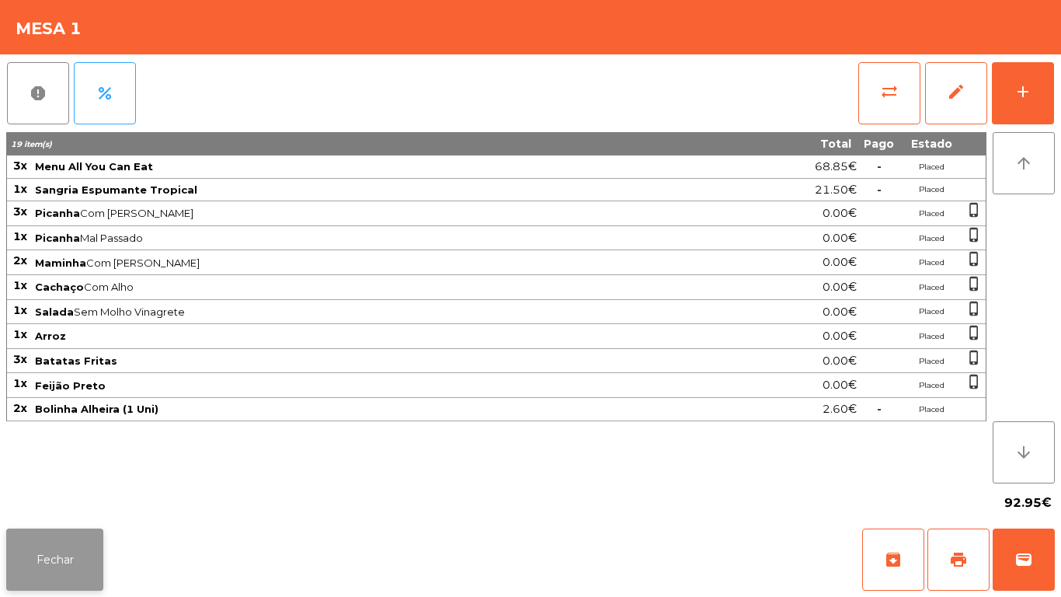
click at [72, 562] on button "Fechar" at bounding box center [54, 559] width 97 height 62
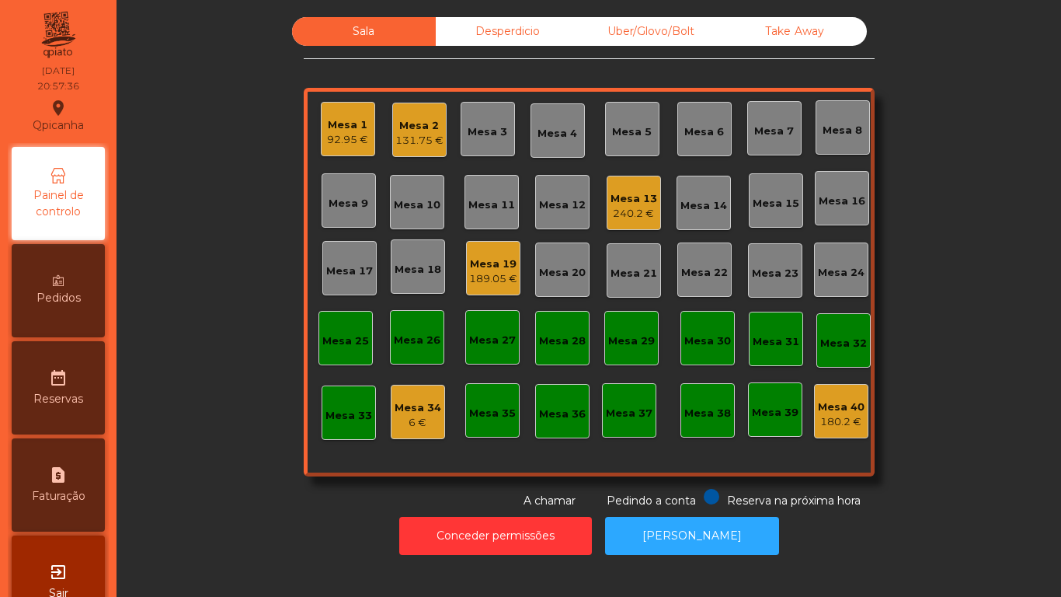
click at [495, 272] on div "189.05 €" at bounding box center [493, 279] width 48 height 16
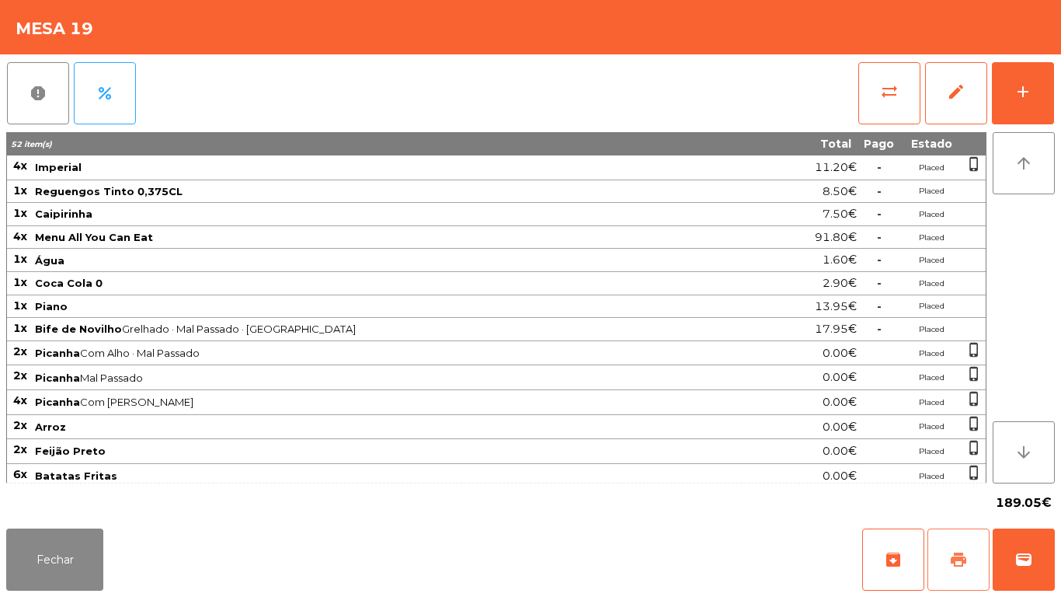
click at [940, 556] on button "print" at bounding box center [959, 559] width 62 height 62
click at [92, 538] on button "Fechar" at bounding box center [54, 559] width 97 height 62
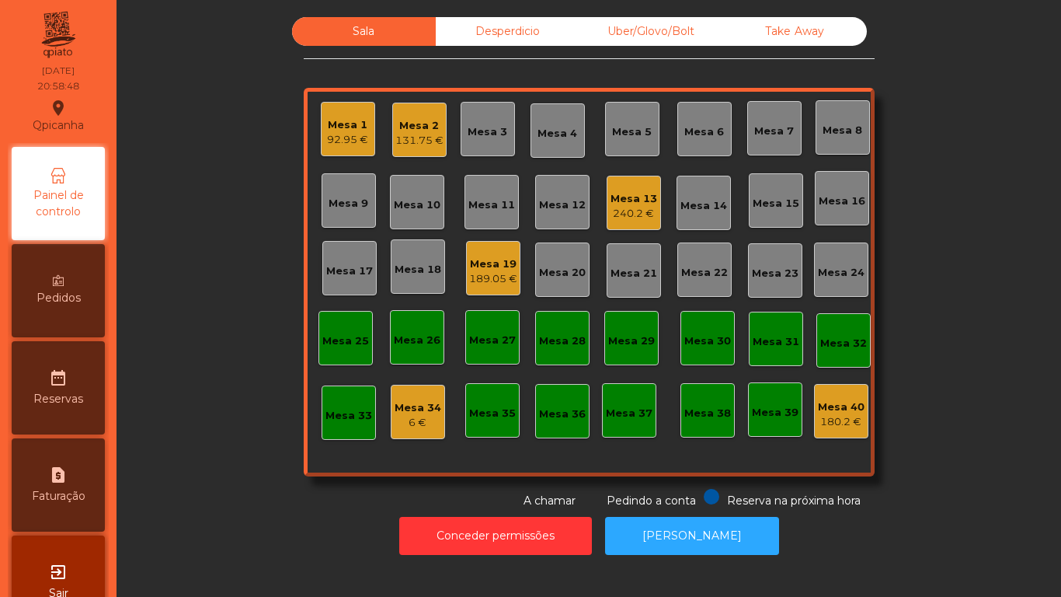
click at [415, 407] on div "Mesa 34" at bounding box center [418, 408] width 47 height 16
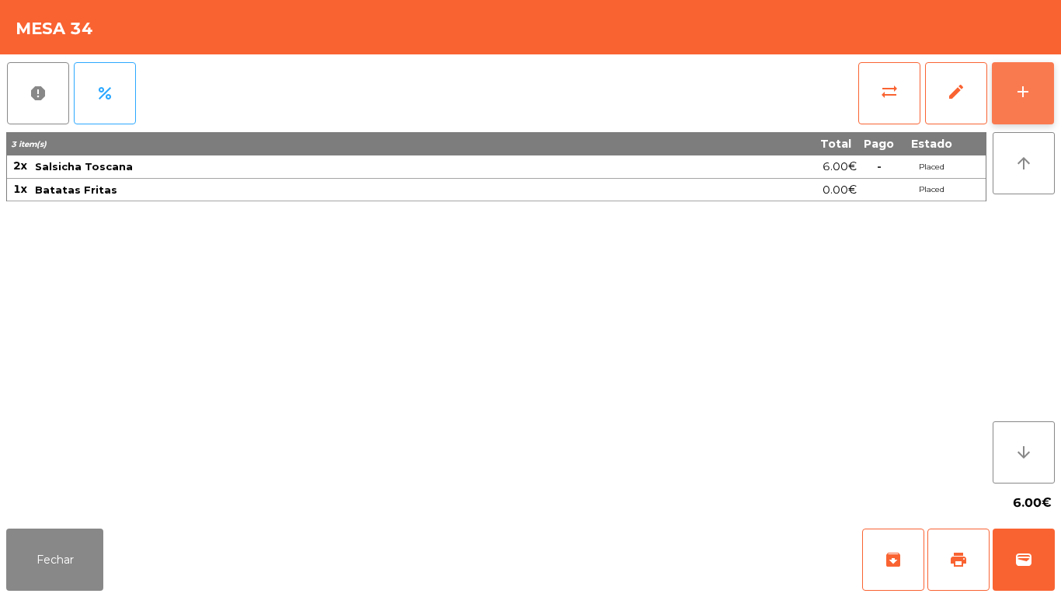
click at [1011, 88] on button "add" at bounding box center [1023, 93] width 62 height 62
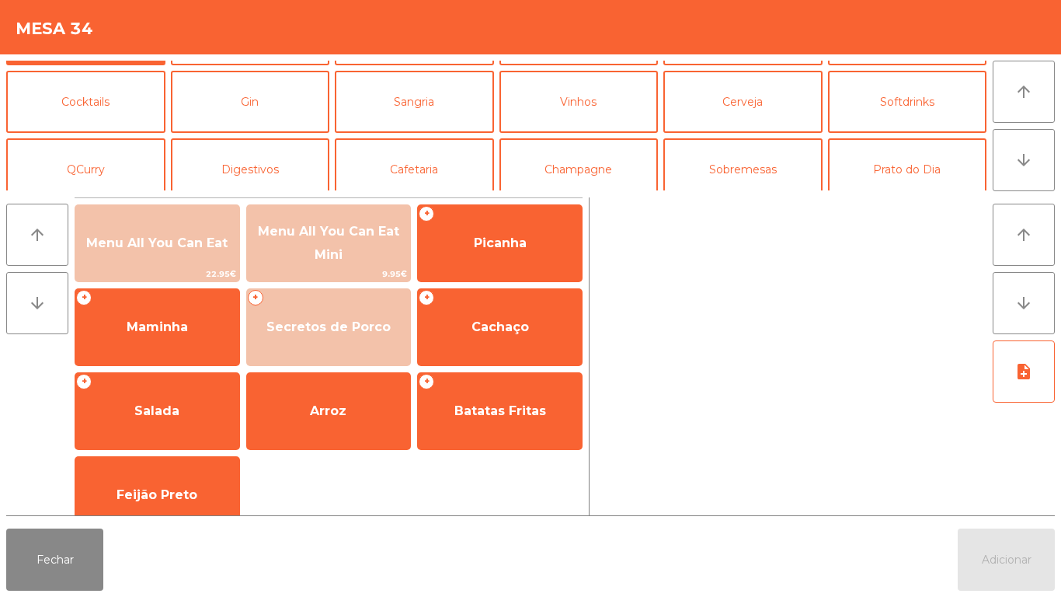
scroll to position [75, 0]
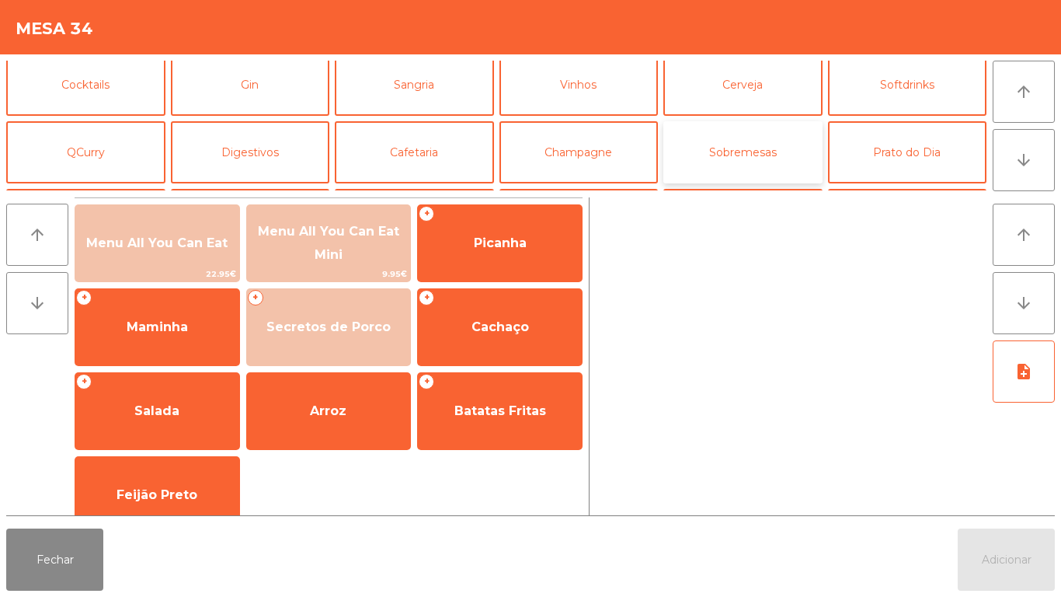
click at [743, 162] on button "Sobremesas" at bounding box center [742, 152] width 159 height 62
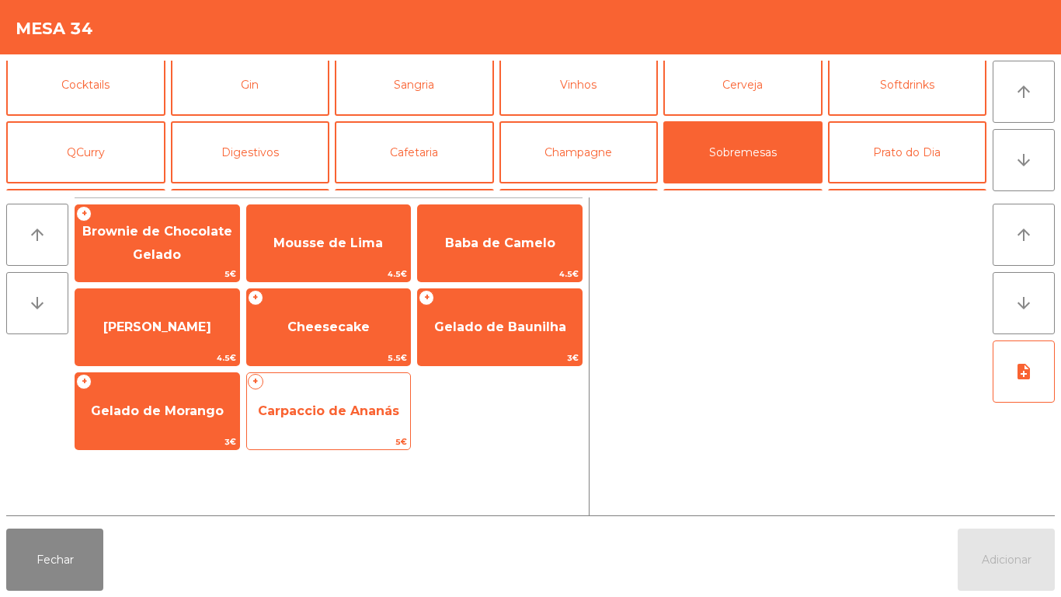
click at [322, 423] on span "Carpaccio de Ananás" at bounding box center [329, 411] width 164 height 42
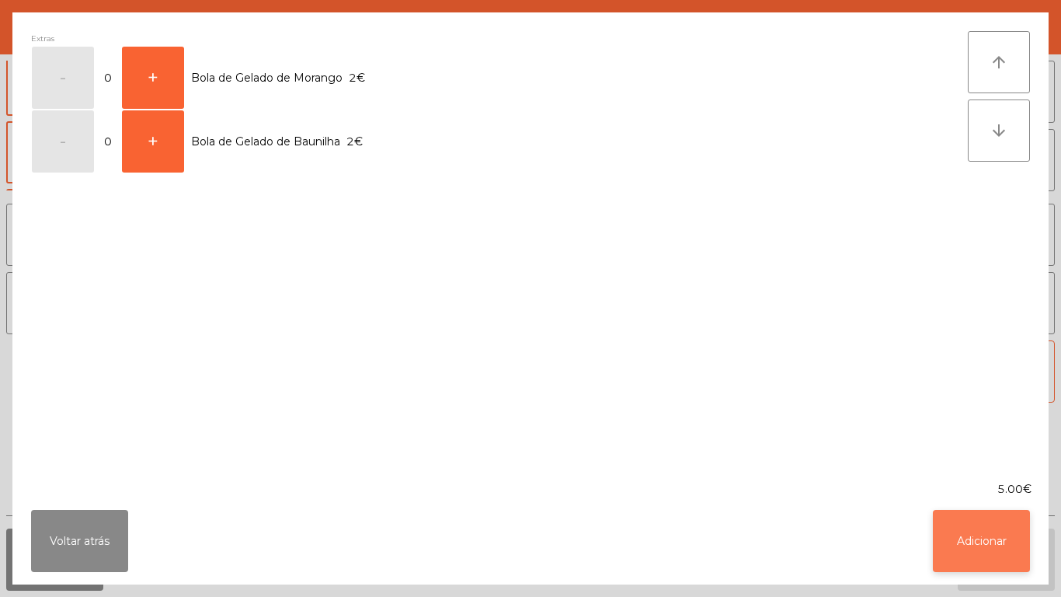
click at [990, 532] on button "Adicionar" at bounding box center [981, 541] width 97 height 62
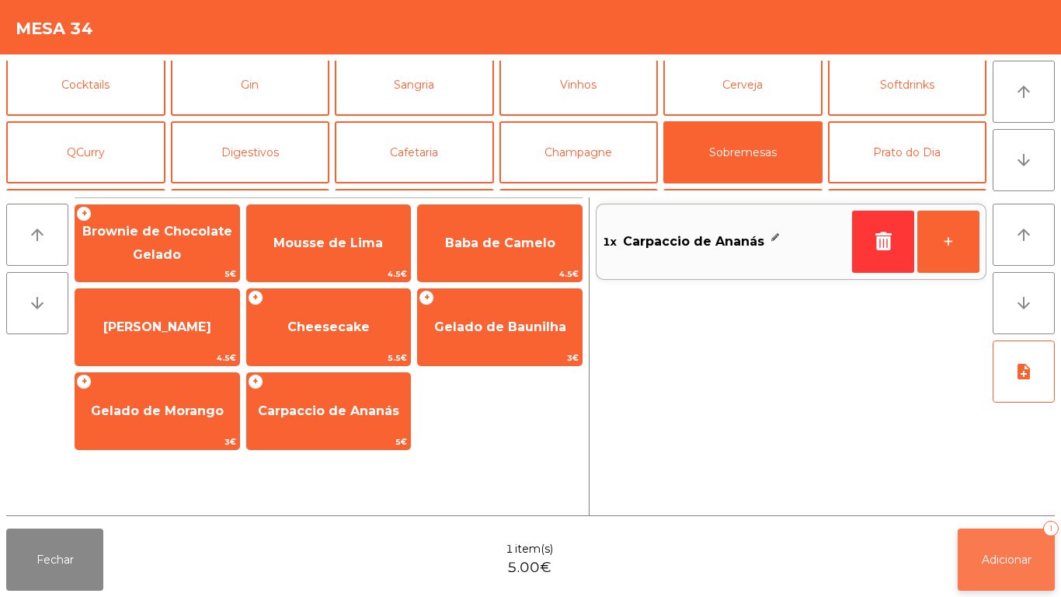
click at [1005, 574] on button "Adicionar 1" at bounding box center [1006, 559] width 97 height 62
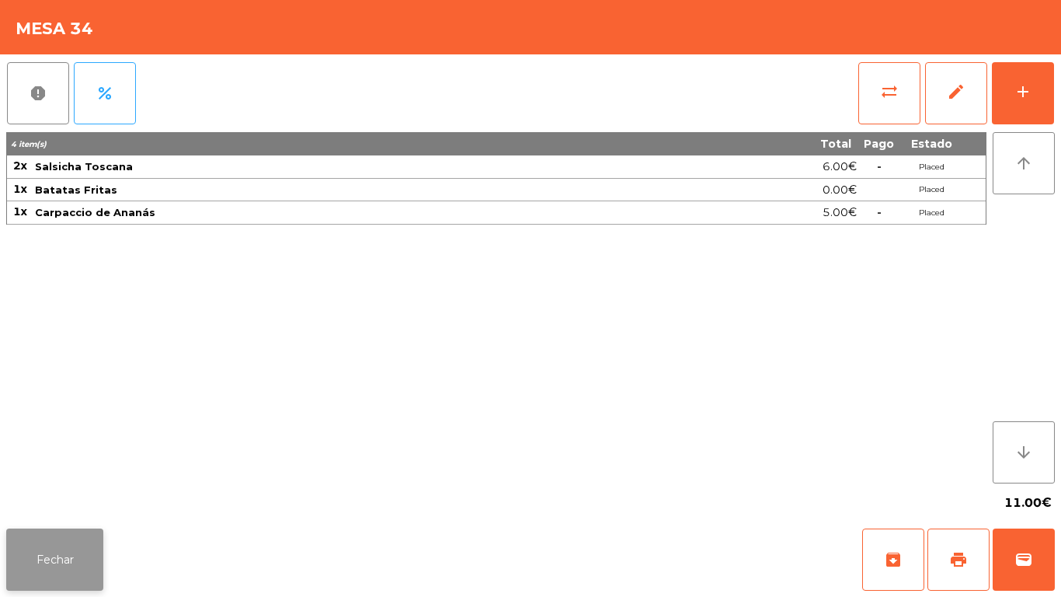
click at [50, 545] on button "Fechar" at bounding box center [54, 559] width 97 height 62
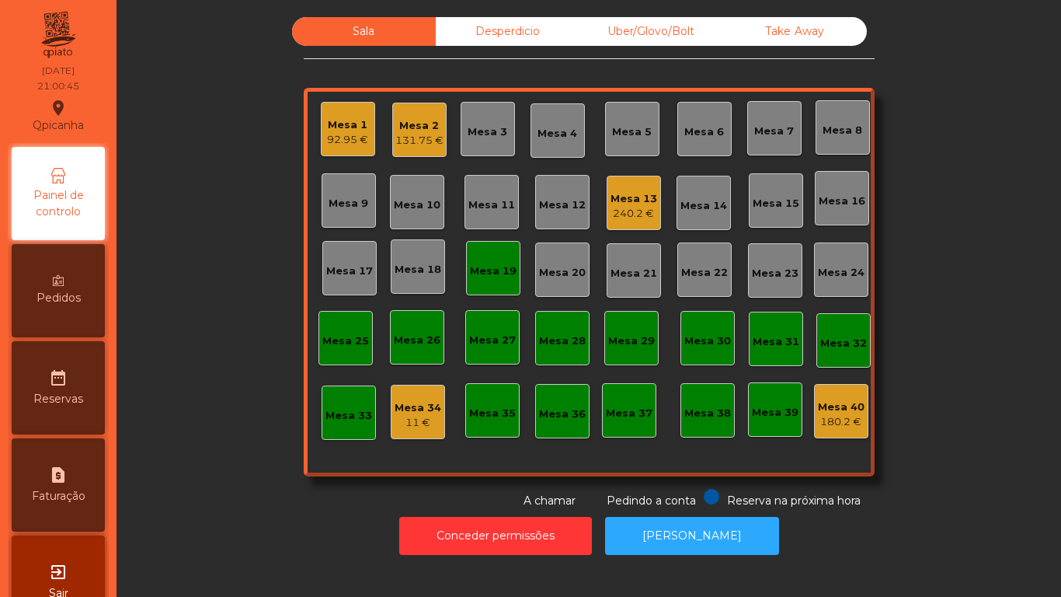
click at [253, 479] on div "Sala Desperdicio Uber/Glovo/Bolt Take Away Mesa 1 92.95 € Mesa 2 131.75 € Mesa …" at bounding box center [589, 263] width 903 height 492
click at [633, 194] on div "Mesa 13" at bounding box center [634, 199] width 47 height 16
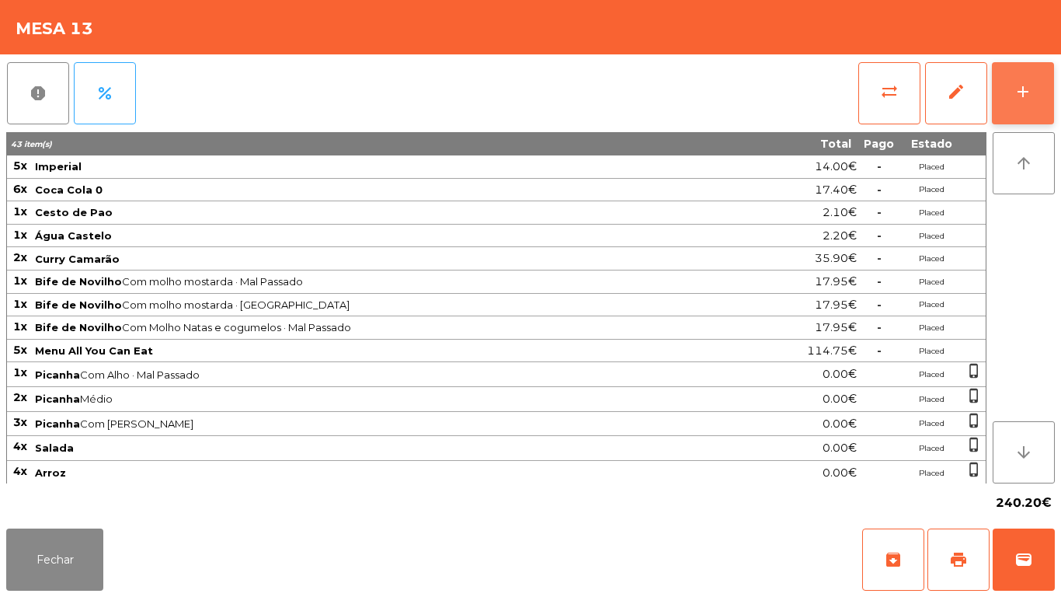
click at [1004, 80] on button "add" at bounding box center [1023, 93] width 62 height 62
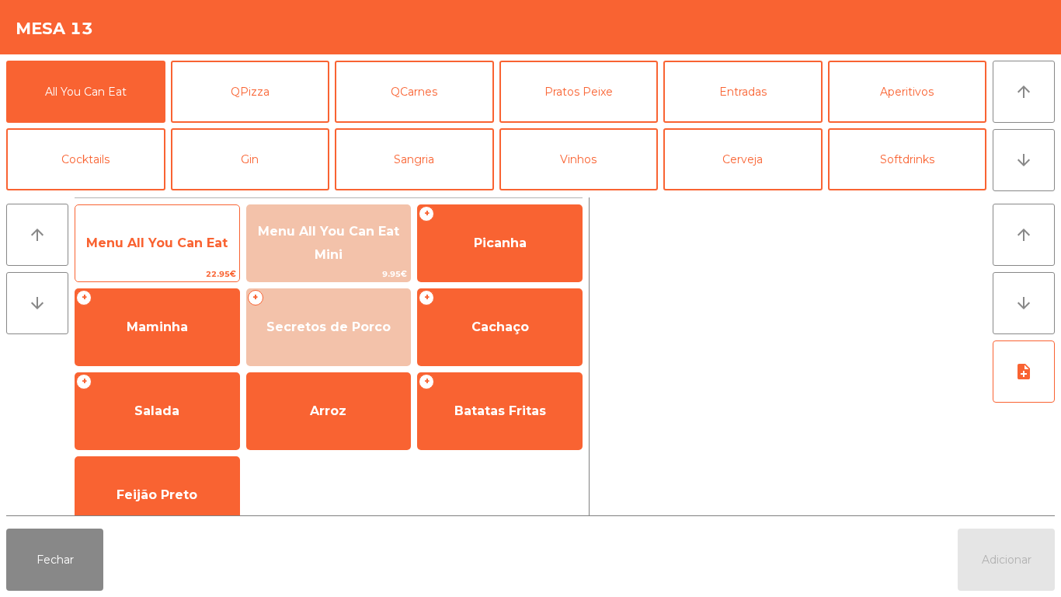
click at [155, 245] on span "Menu All You Can Eat" at bounding box center [156, 242] width 141 height 15
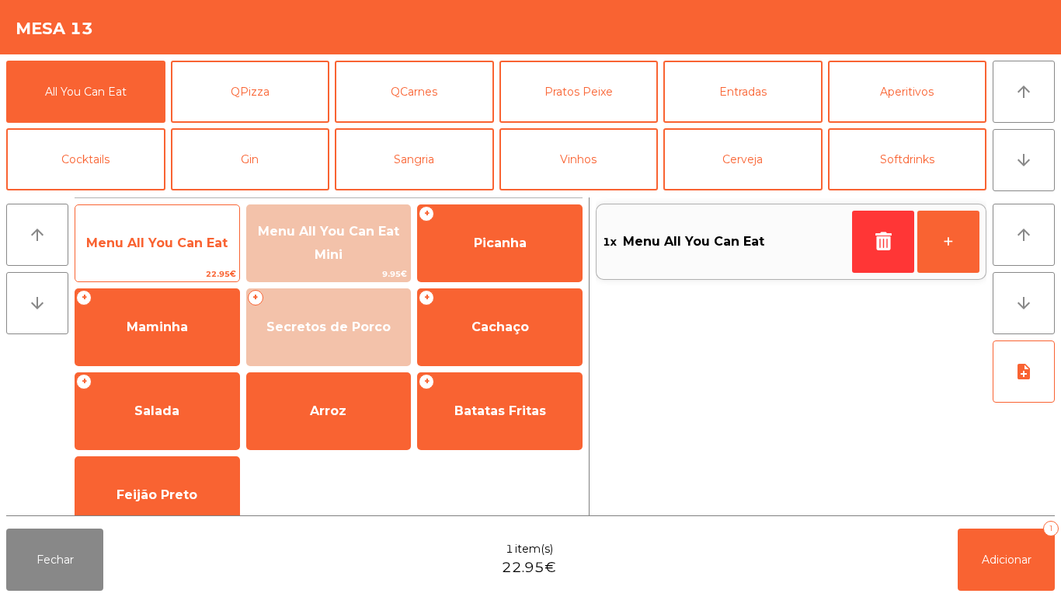
click at [144, 238] on span "Menu All You Can Eat" at bounding box center [156, 242] width 141 height 15
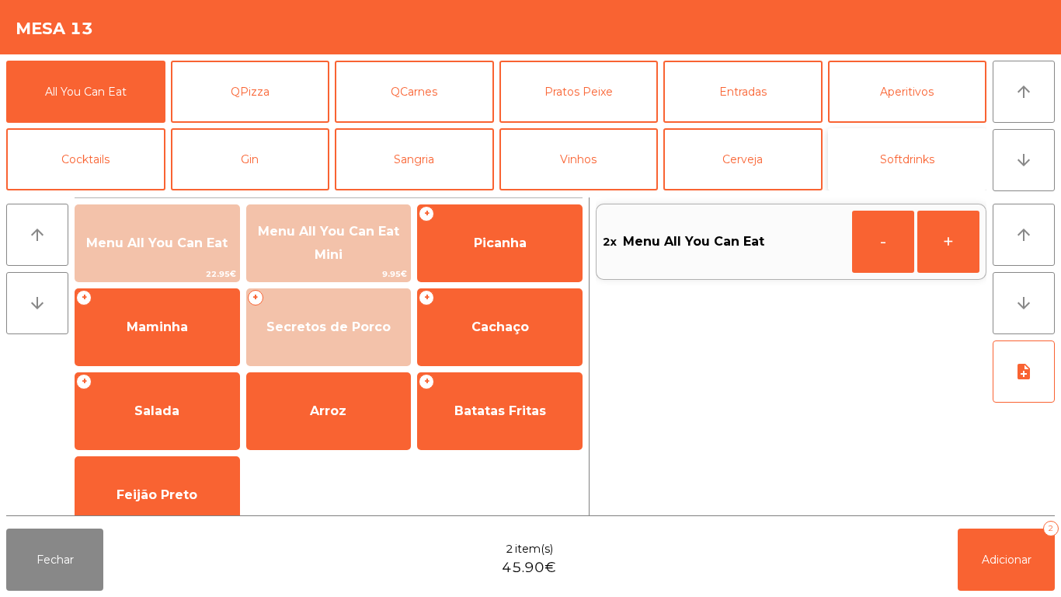
click at [901, 163] on button "Softdrinks" at bounding box center [907, 159] width 159 height 62
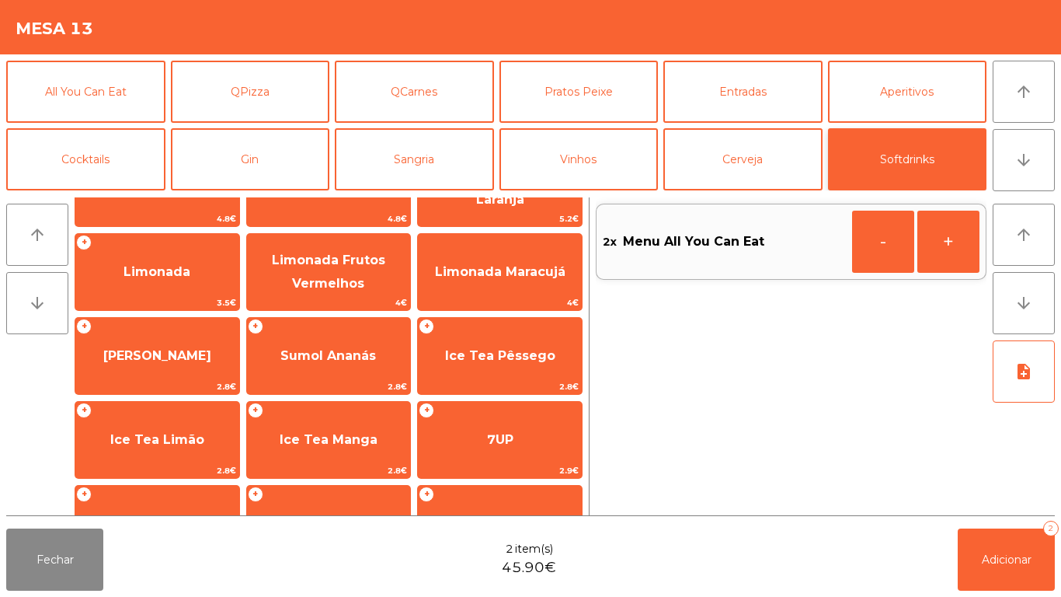
scroll to position [245, 0]
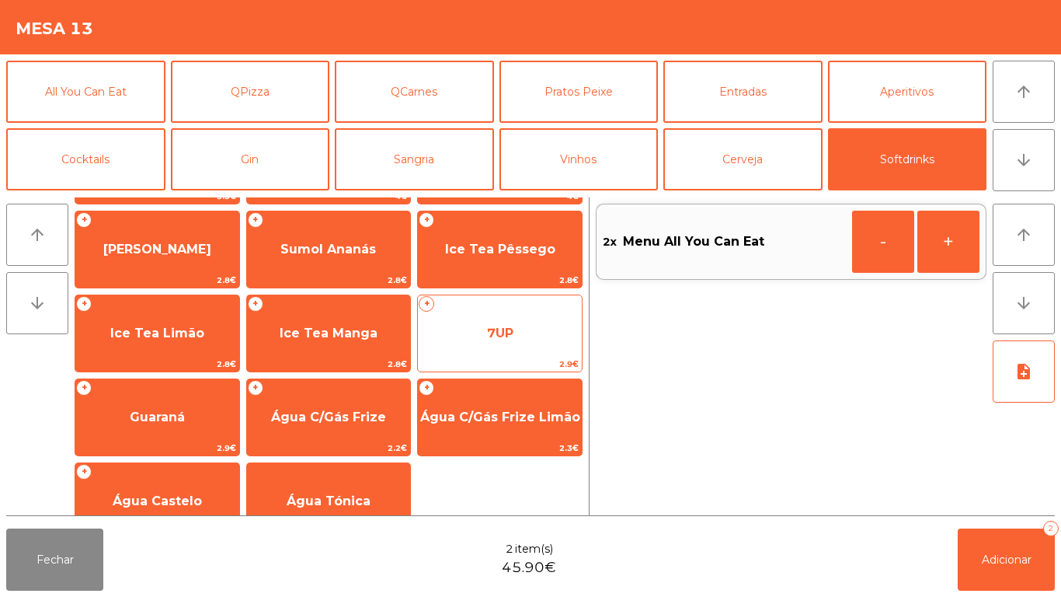
click at [510, 328] on span "7UP" at bounding box center [500, 333] width 26 height 15
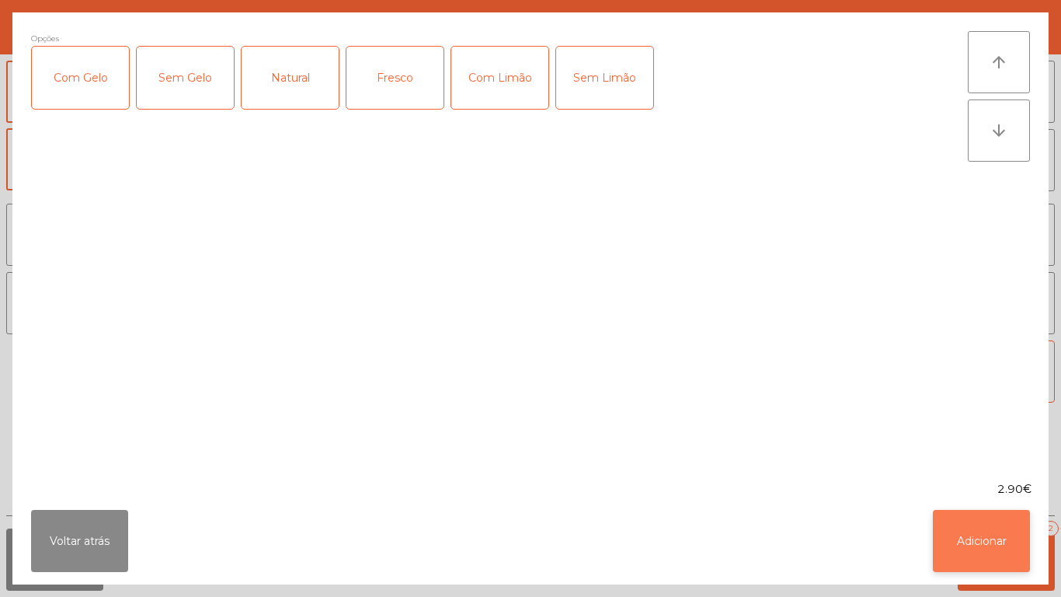
click at [984, 545] on button "Adicionar" at bounding box center [981, 541] width 97 height 62
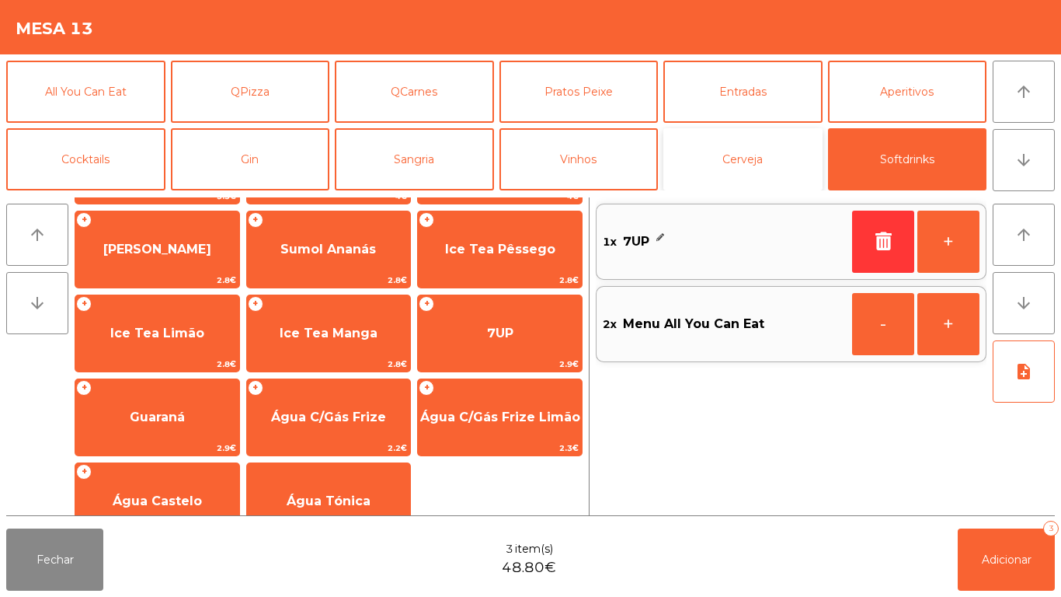
click at [725, 162] on button "Cerveja" at bounding box center [742, 159] width 159 height 62
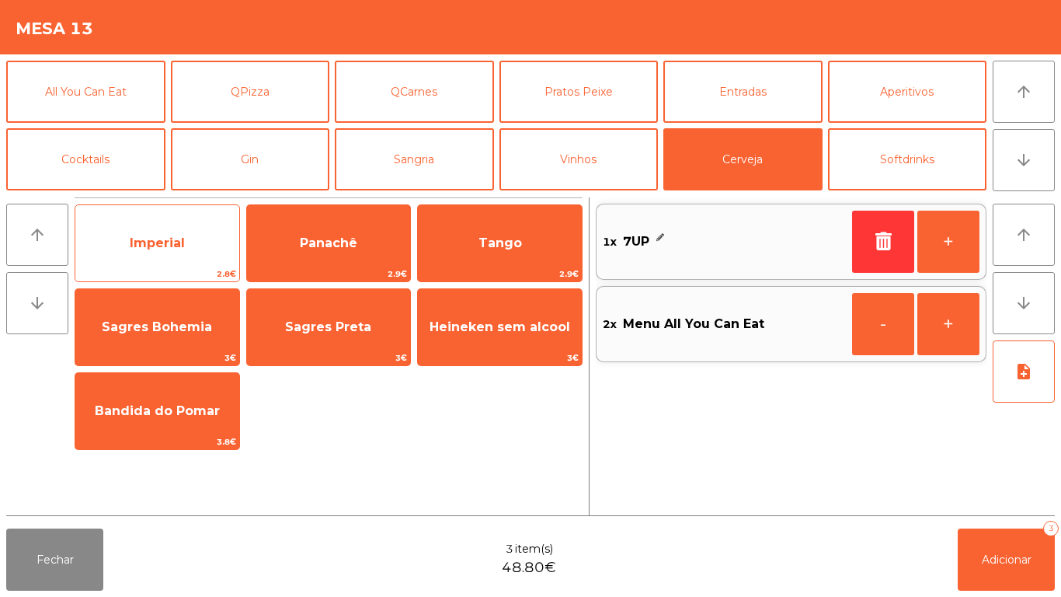
click at [166, 246] on span "Imperial" at bounding box center [157, 242] width 55 height 15
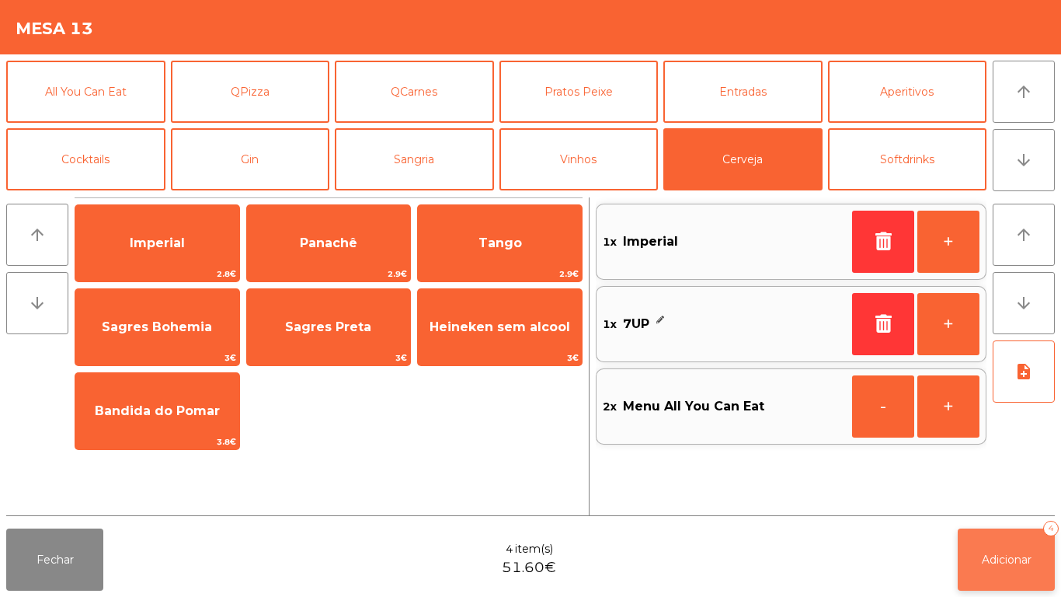
click at [1010, 555] on span "Adicionar" at bounding box center [1007, 559] width 50 height 14
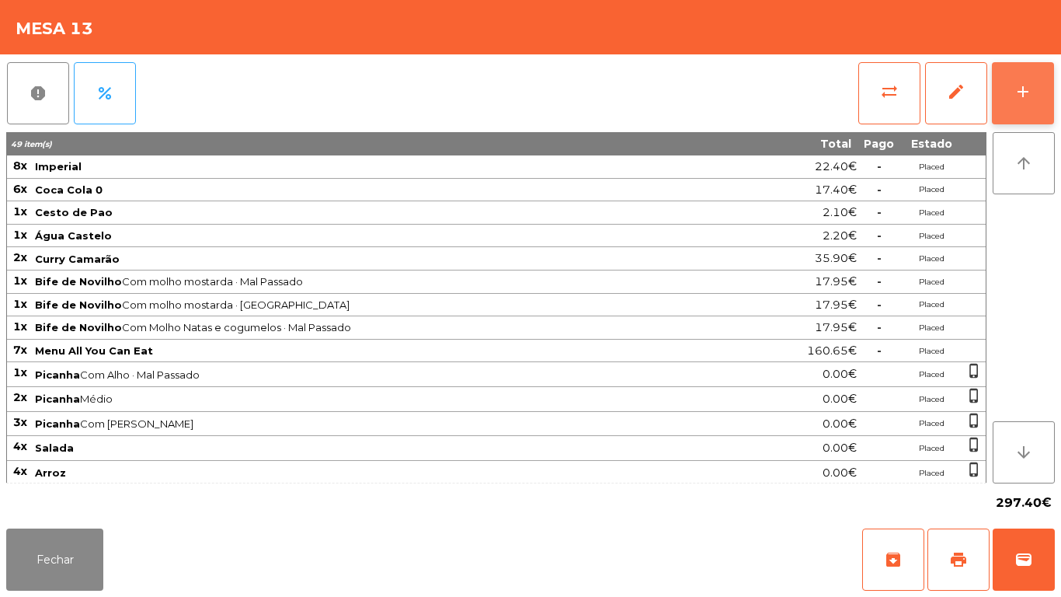
click at [1025, 76] on button "add" at bounding box center [1023, 93] width 62 height 62
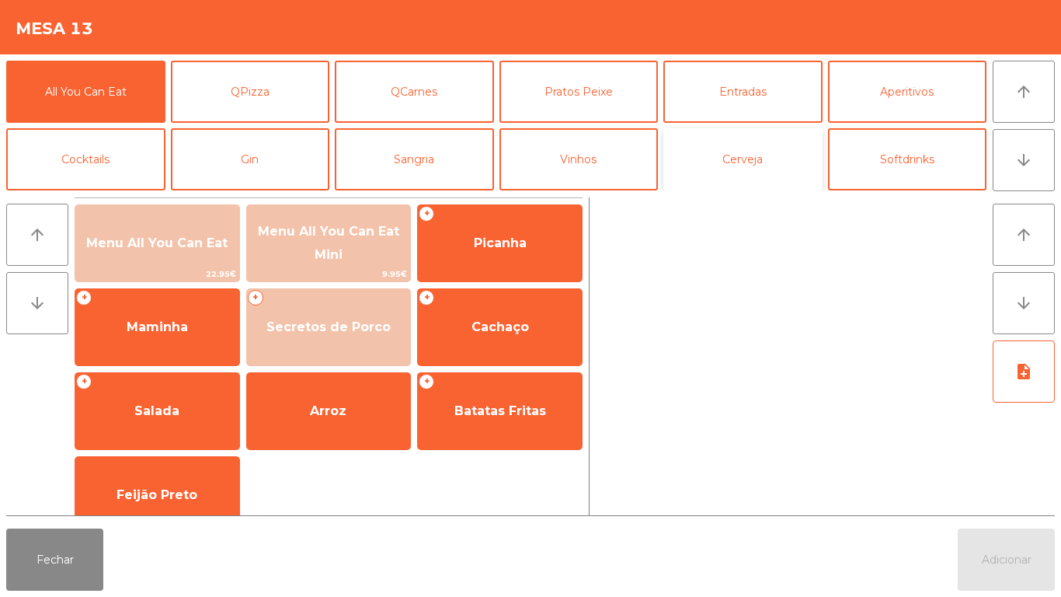
click at [773, 164] on button "Cerveja" at bounding box center [742, 159] width 159 height 62
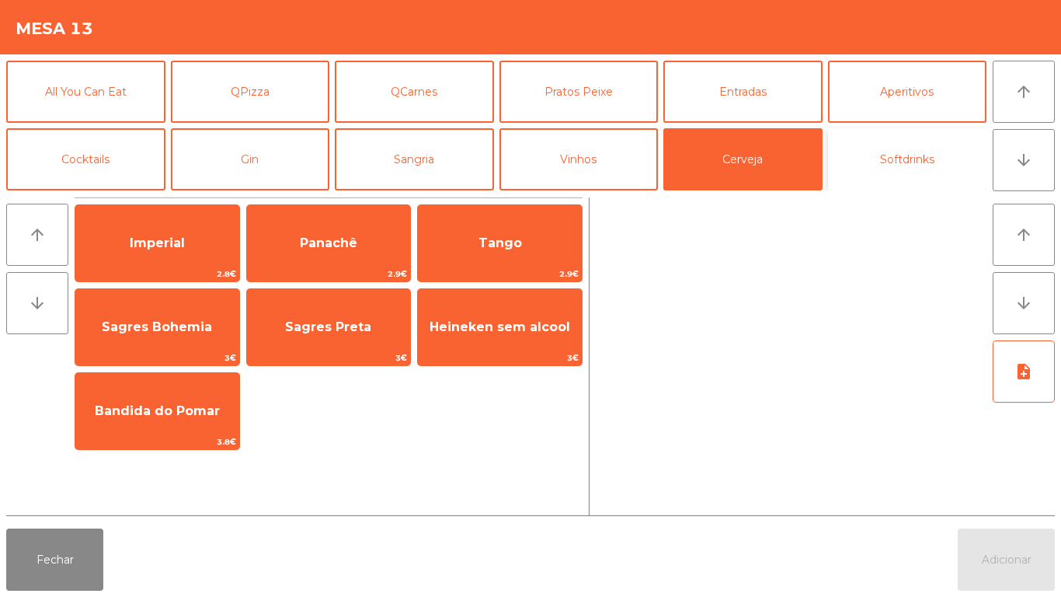
click at [916, 161] on button "Softdrinks" at bounding box center [907, 159] width 159 height 62
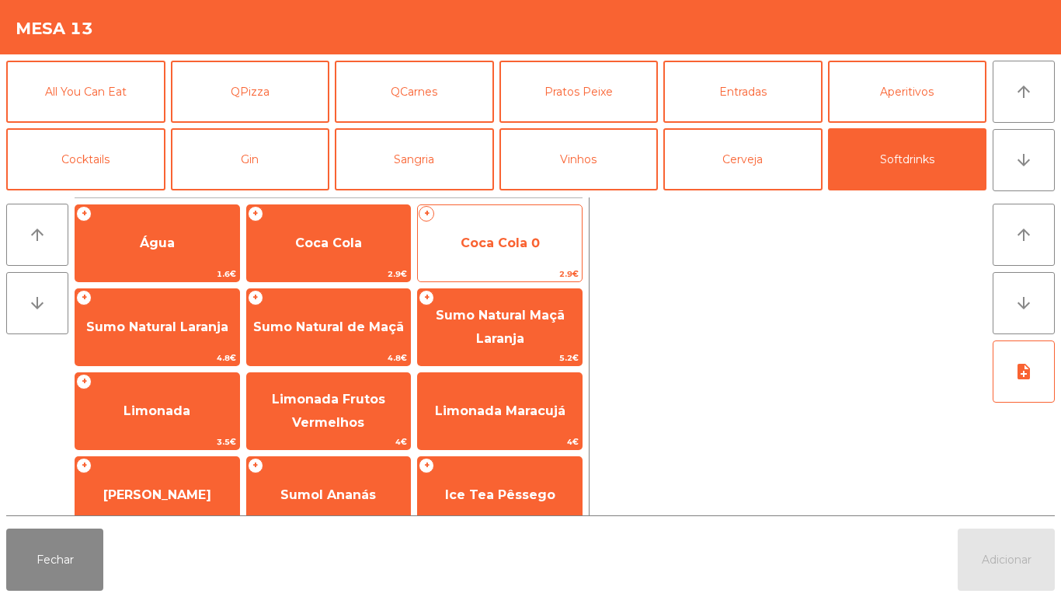
click at [519, 231] on span "Coca Cola 0" at bounding box center [500, 243] width 164 height 42
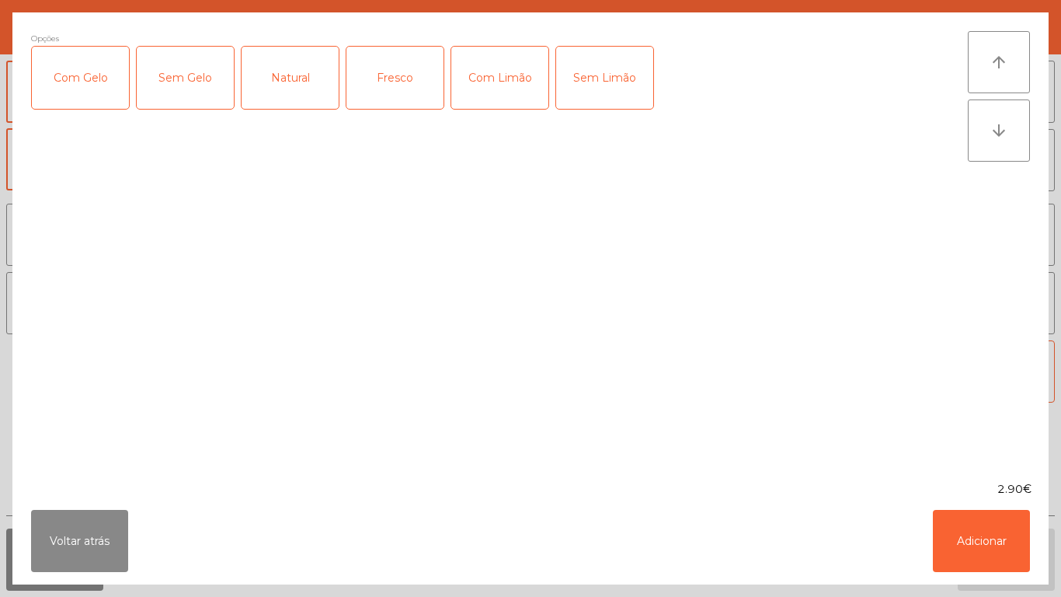
click at [1044, 573] on div "Voltar atrás Adicionar" at bounding box center [530, 540] width 1036 height 87
click at [991, 538] on button "Adicionar" at bounding box center [981, 541] width 97 height 62
click at [1001, 546] on button "Adicionar" at bounding box center [1006, 559] width 97 height 62
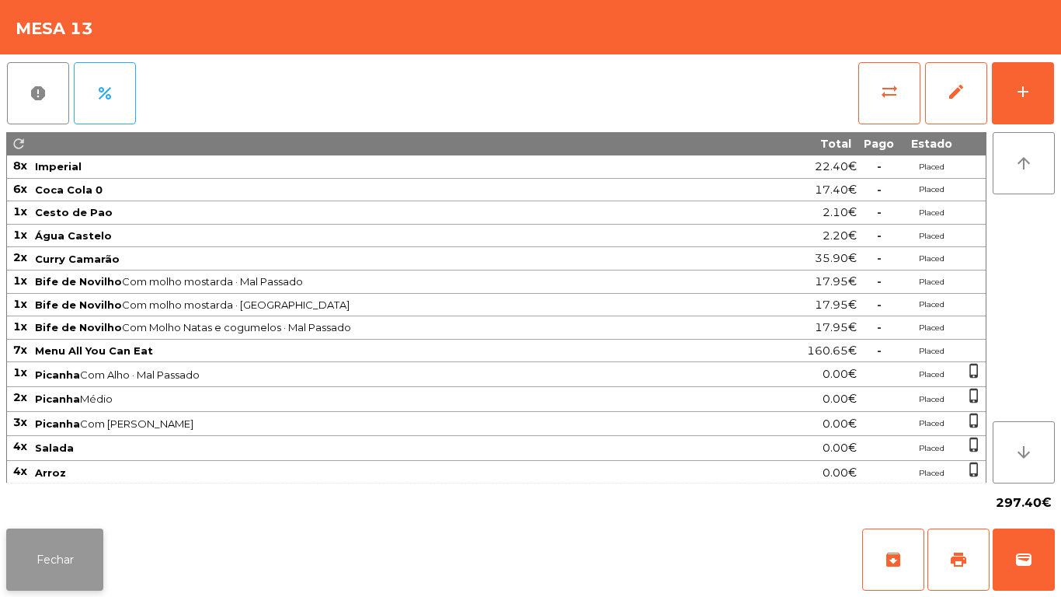
click at [43, 543] on button "Fechar" at bounding box center [54, 559] width 97 height 62
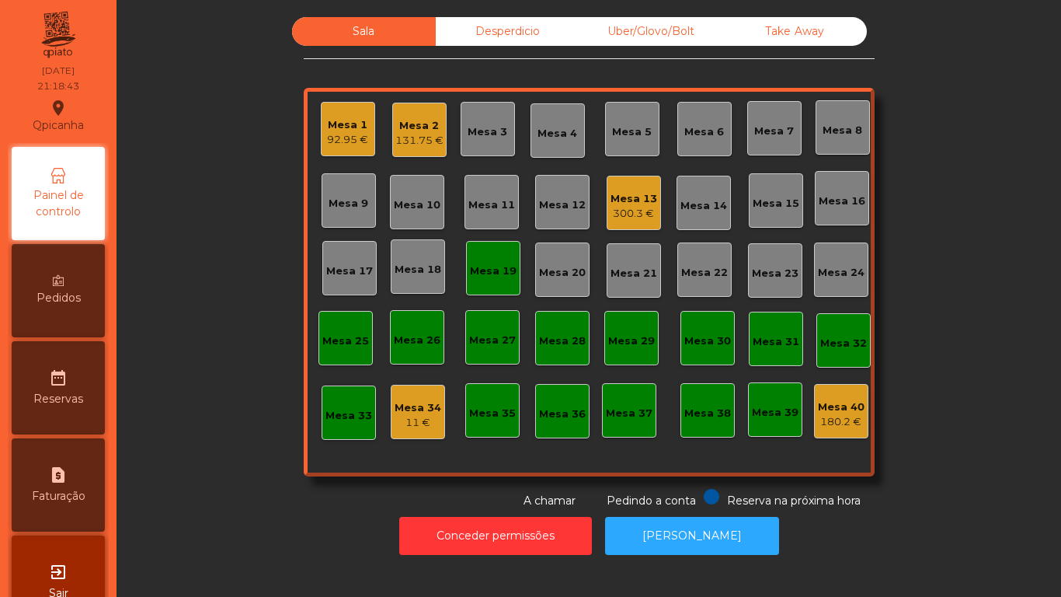
click at [420, 130] on div "Mesa 2" at bounding box center [419, 126] width 48 height 16
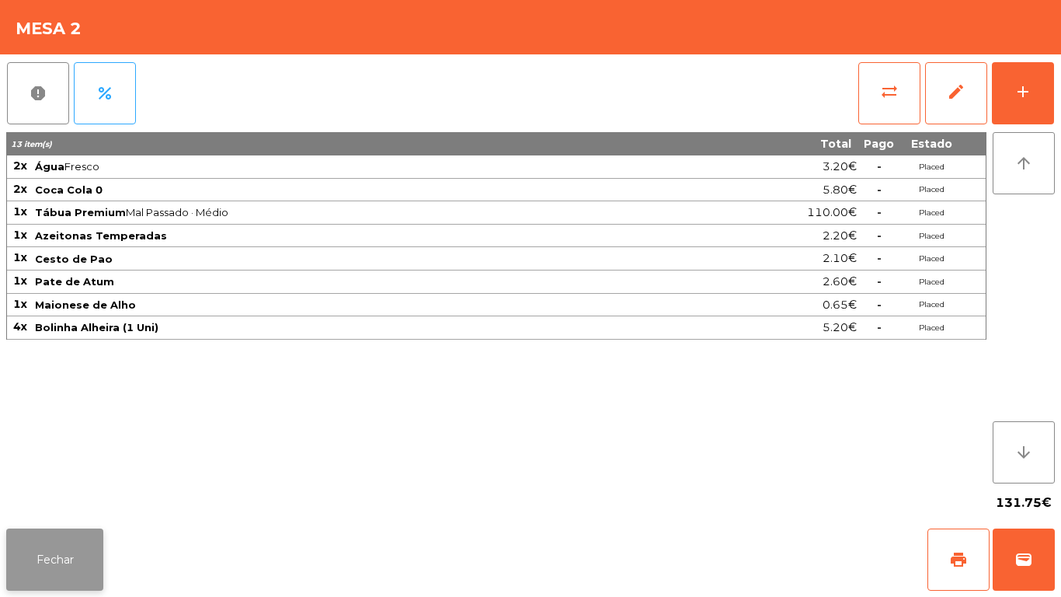
click at [69, 555] on button "Fechar" at bounding box center [54, 559] width 97 height 62
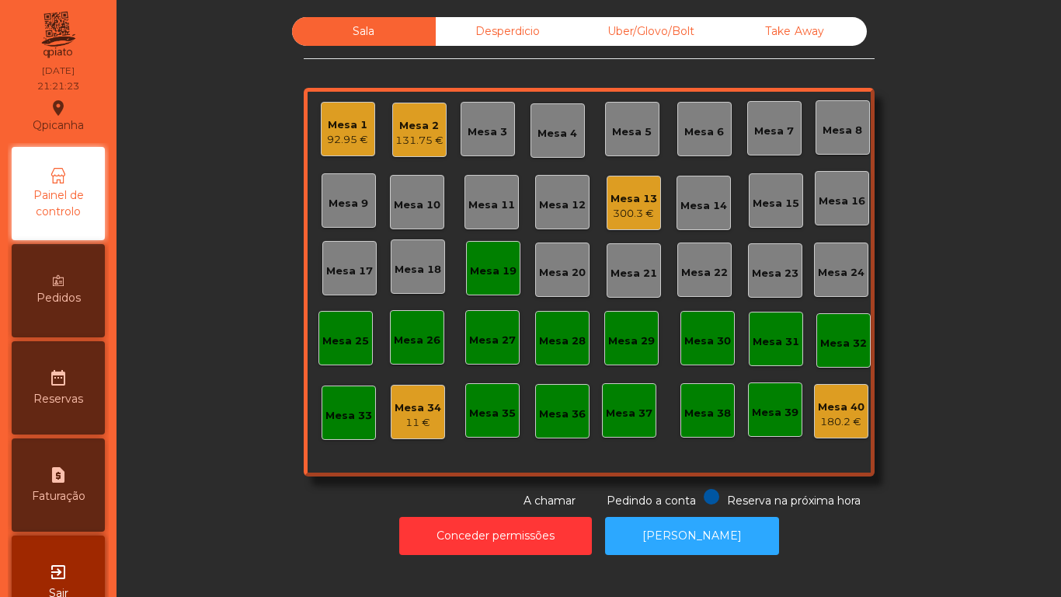
click at [636, 208] on div "300.3 €" at bounding box center [634, 214] width 47 height 16
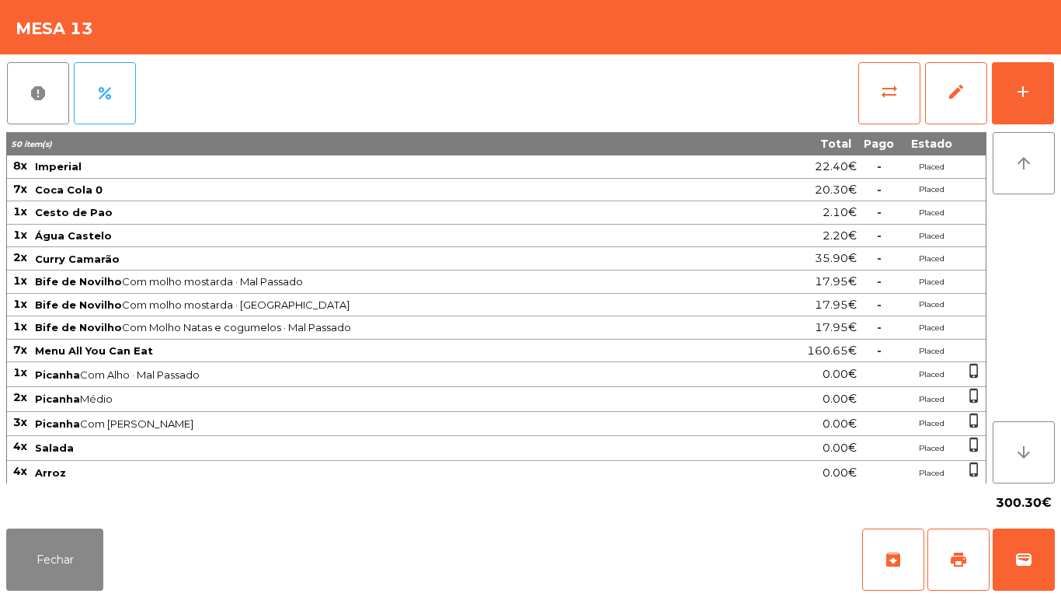
scroll to position [99, 0]
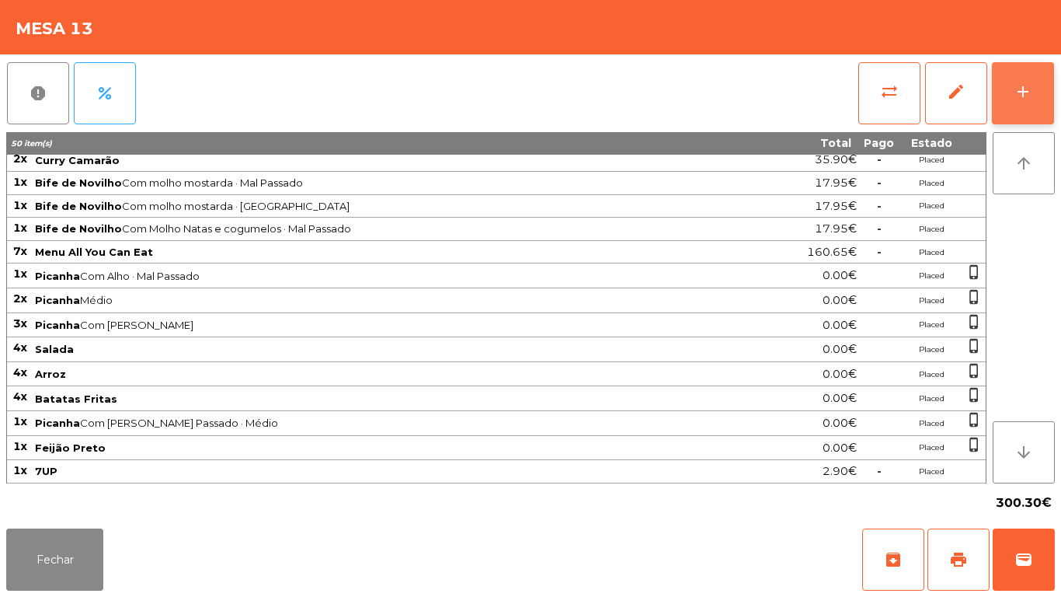
click at [1010, 116] on button "add" at bounding box center [1023, 93] width 62 height 62
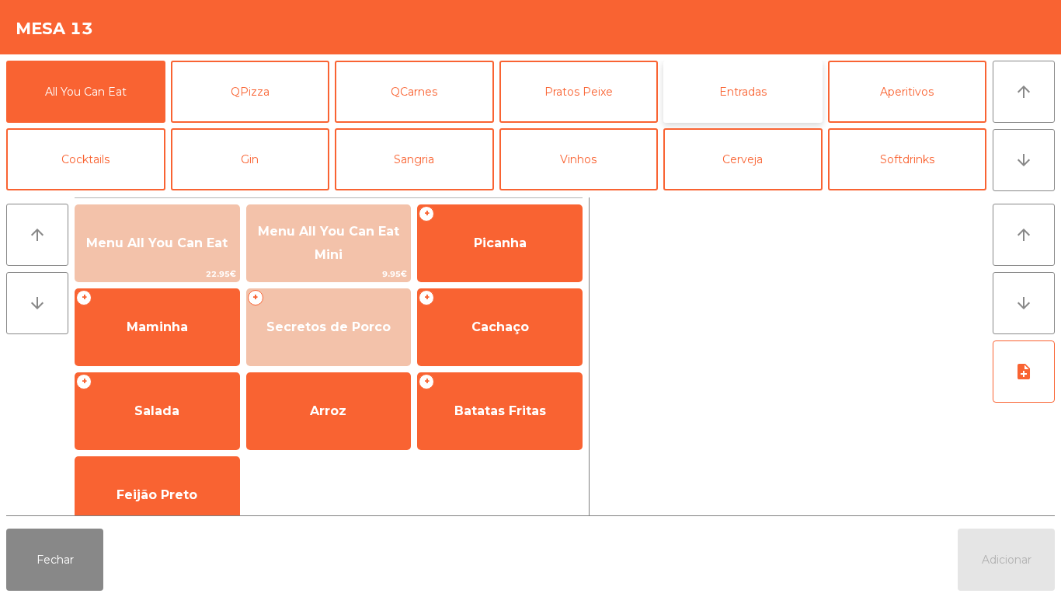
click at [728, 99] on button "Entradas" at bounding box center [742, 92] width 159 height 62
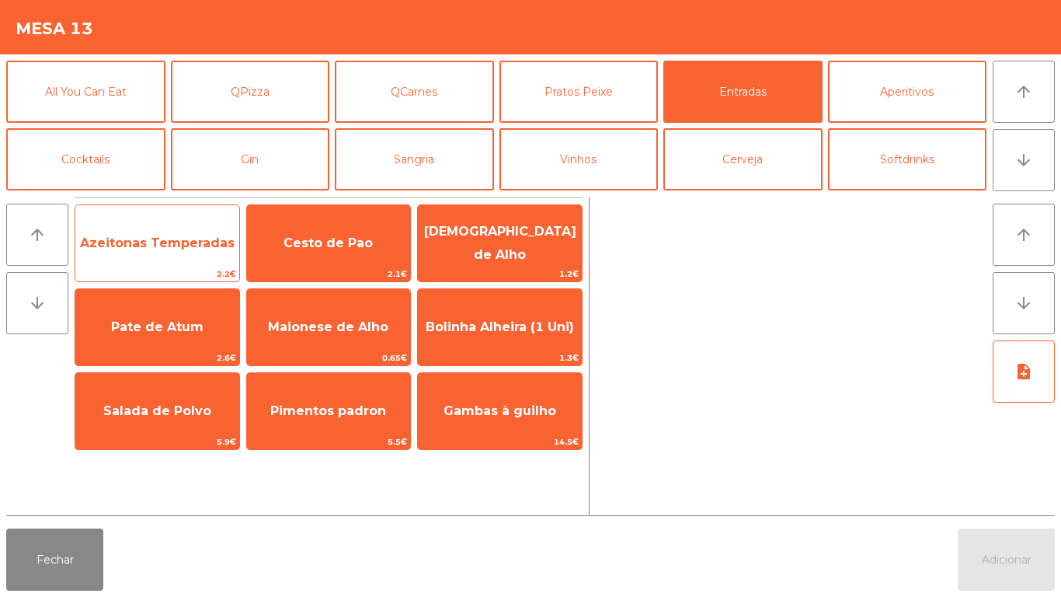
click at [166, 260] on span "Azeitonas Temperadas" at bounding box center [157, 243] width 164 height 42
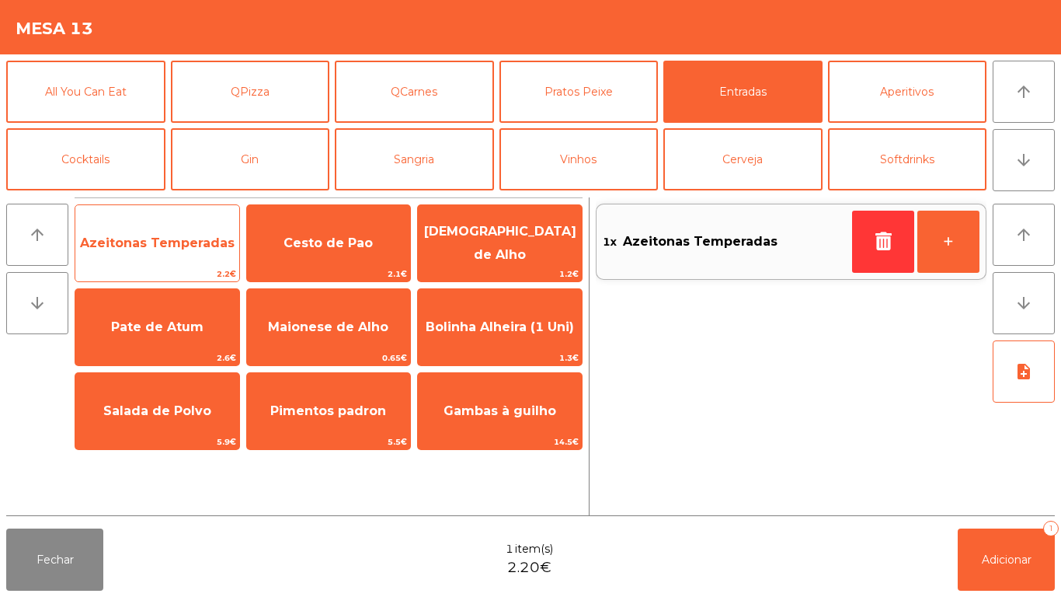
click at [187, 259] on span "Azeitonas Temperadas" at bounding box center [157, 243] width 164 height 42
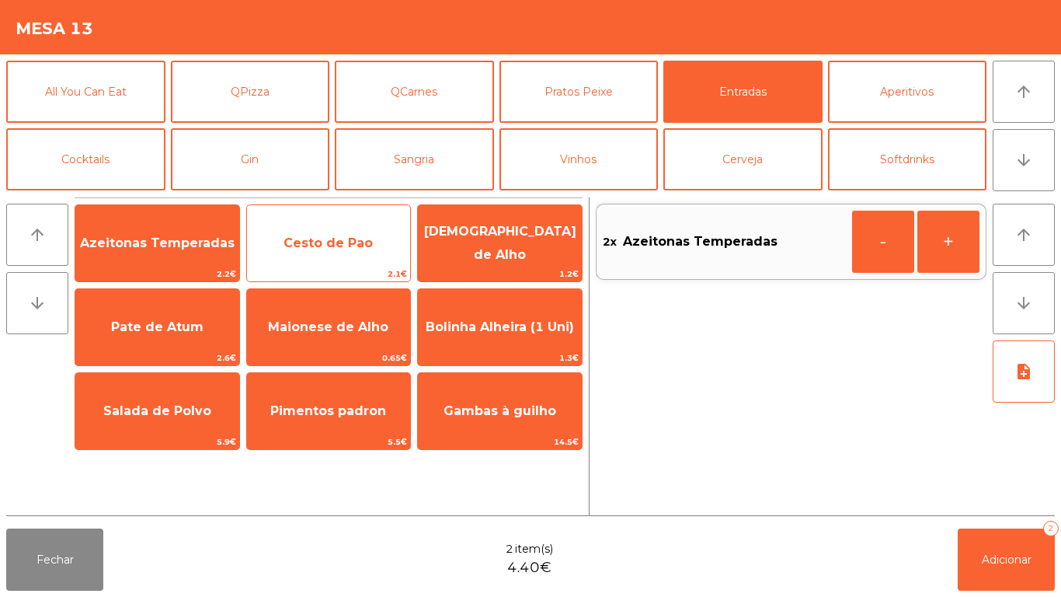
click at [321, 242] on span "Cesto de Pao" at bounding box center [328, 242] width 89 height 15
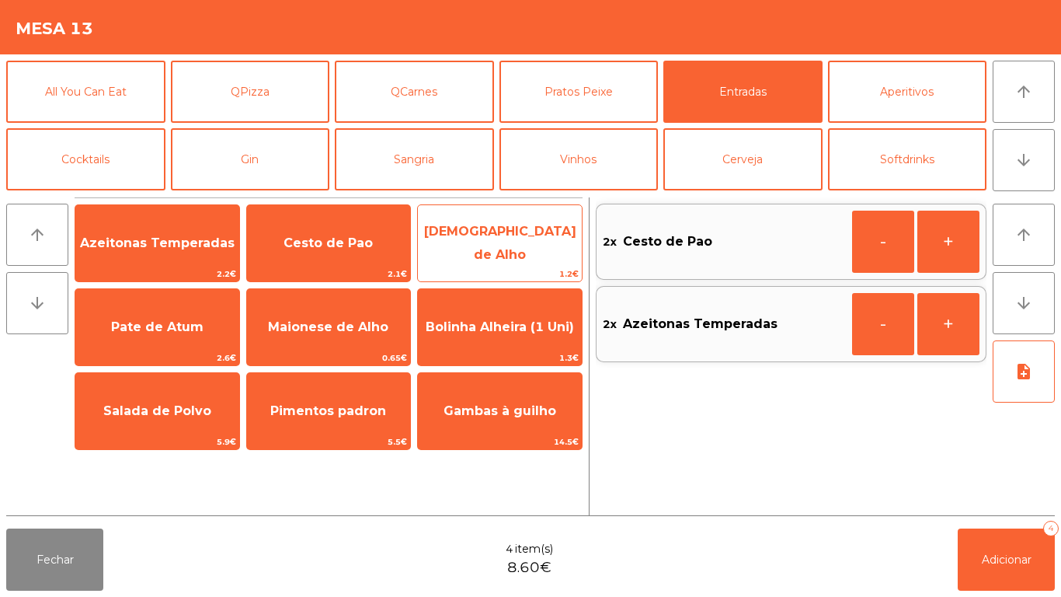
click at [510, 238] on span "[DEMOGRAPHIC_DATA] de Alho" at bounding box center [500, 243] width 152 height 38
click at [498, 249] on span "[DEMOGRAPHIC_DATA] de Alho" at bounding box center [500, 243] width 152 height 38
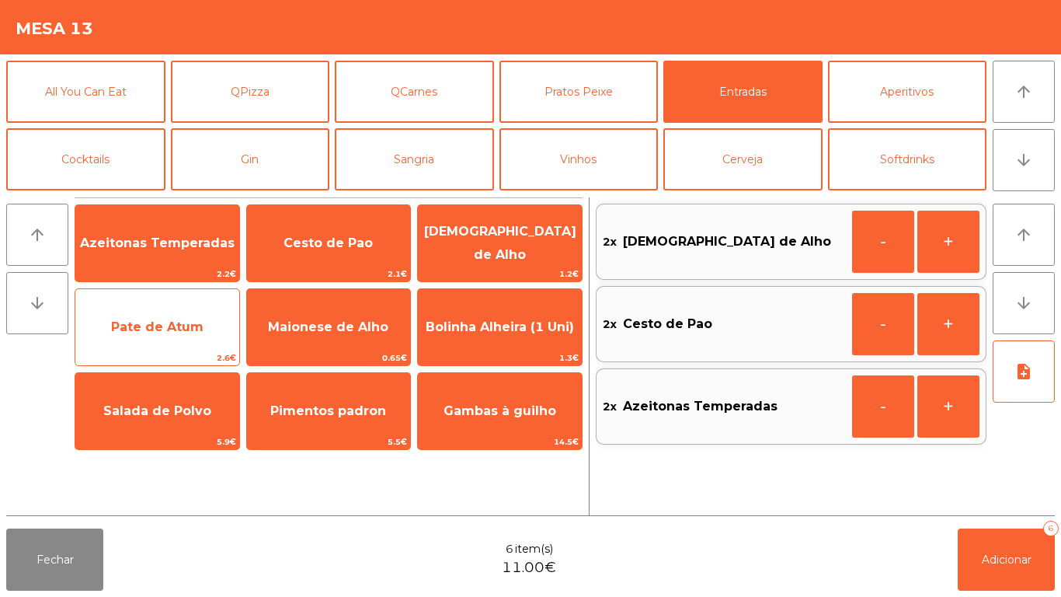
click at [195, 320] on span "Pate de Atum" at bounding box center [157, 326] width 92 height 15
click at [188, 326] on span "Pate de Atum" at bounding box center [157, 326] width 92 height 15
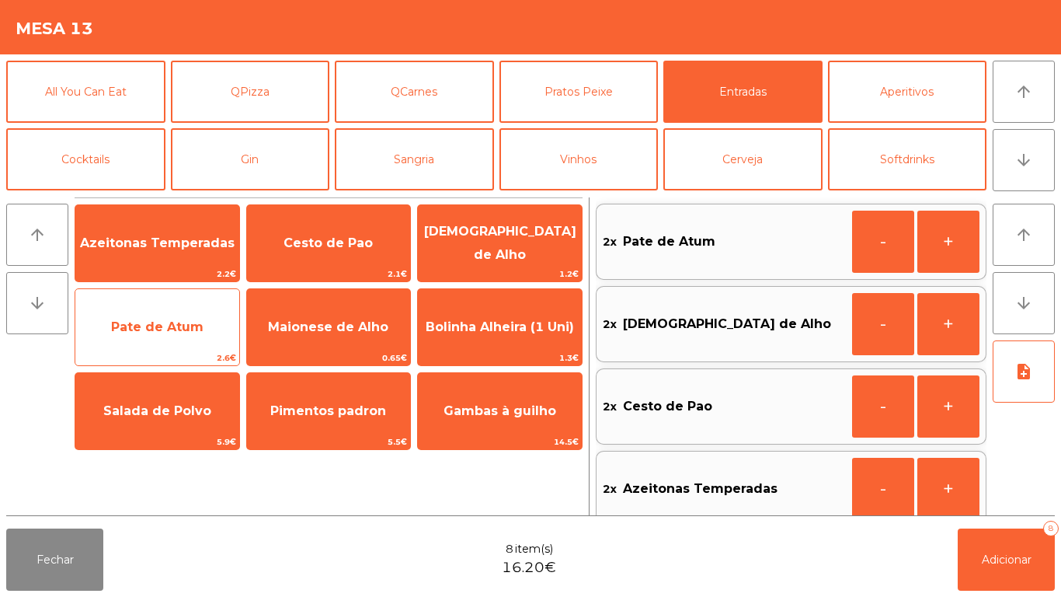
scroll to position [6, 0]
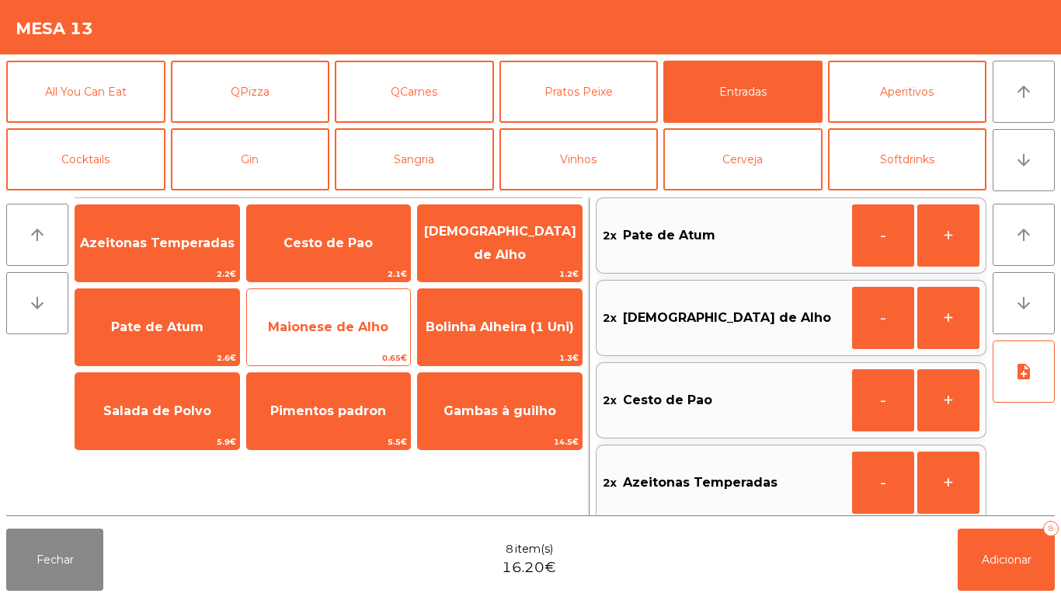
click at [336, 332] on span "Maionese de Alho" at bounding box center [328, 326] width 120 height 15
click at [333, 330] on span "Maionese de Alho" at bounding box center [328, 326] width 120 height 15
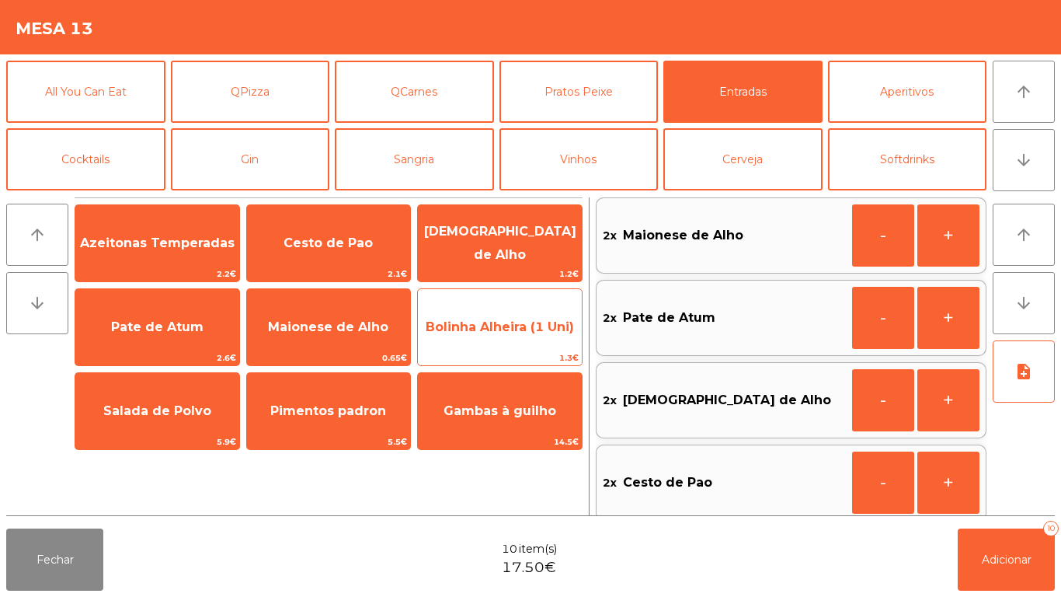
click at [517, 332] on span "Bolinha Alheira (1 Uni)" at bounding box center [500, 326] width 148 height 15
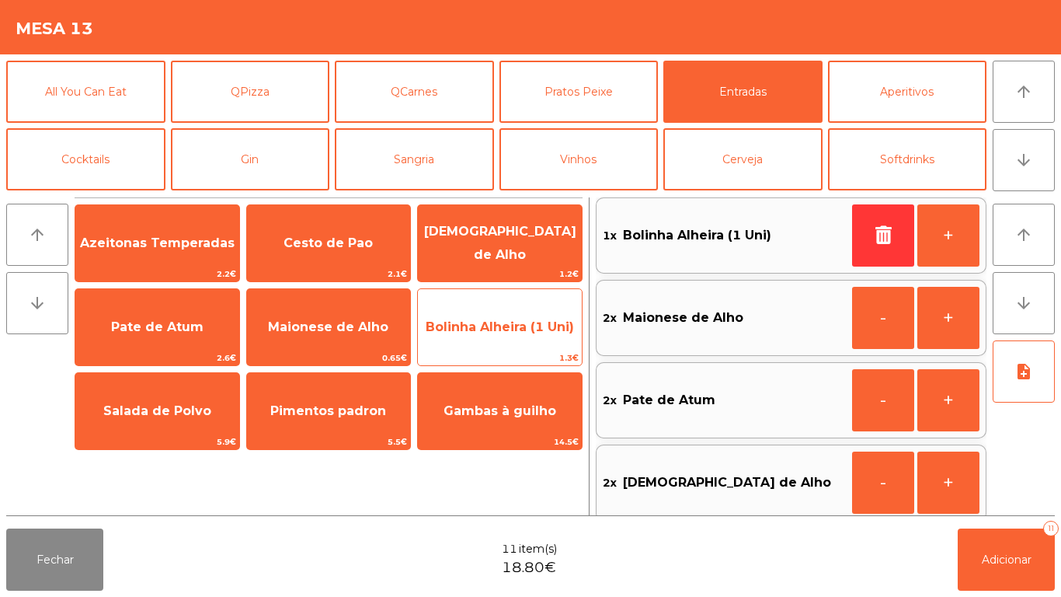
click at [512, 347] on span "Bolinha Alheira (1 Uni)" at bounding box center [500, 327] width 164 height 42
click at [514, 339] on span "Bolinha Alheira (1 Uni)" at bounding box center [500, 327] width 164 height 42
click at [518, 336] on span "Bolinha Alheira (1 Uni)" at bounding box center [500, 327] width 164 height 42
click at [516, 332] on span "Bolinha Alheira (1 Uni)" at bounding box center [500, 326] width 148 height 15
click at [516, 328] on span "Bolinha Alheira (1 Uni)" at bounding box center [500, 326] width 148 height 15
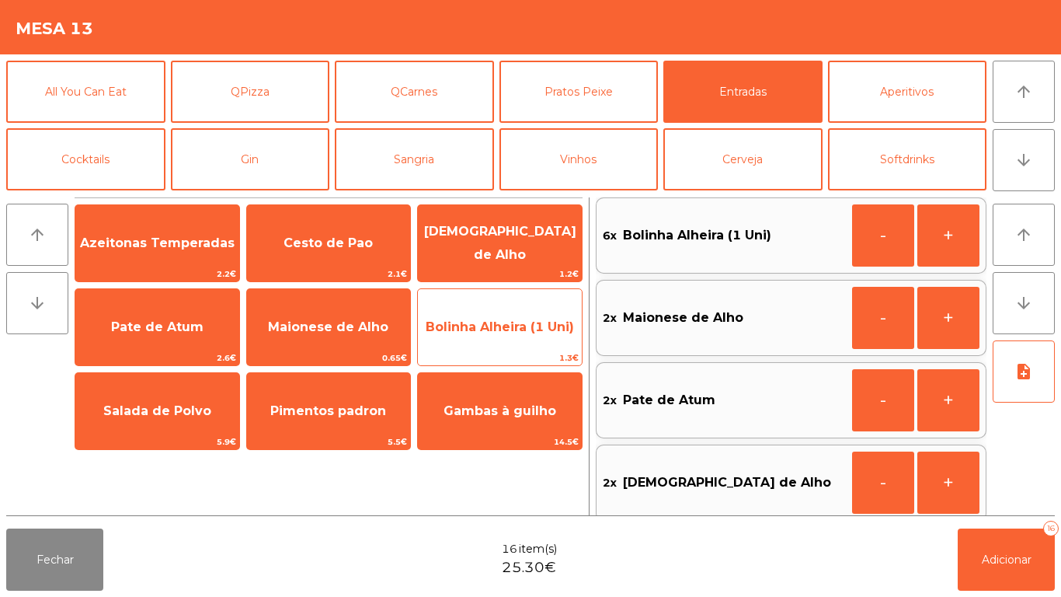
click at [514, 329] on span "Bolinha Alheira (1 Uni)" at bounding box center [500, 326] width 148 height 15
click at [504, 329] on span "Bolinha Alheira (1 Uni)" at bounding box center [500, 326] width 148 height 15
click at [507, 326] on span "Bolinha Alheira (1 Uni)" at bounding box center [500, 326] width 148 height 15
click at [515, 315] on span "Bolinha Alheira (1 Uni)" at bounding box center [500, 327] width 164 height 42
click at [520, 316] on span "Bolinha Alheira (1 Uni)" at bounding box center [500, 327] width 164 height 42
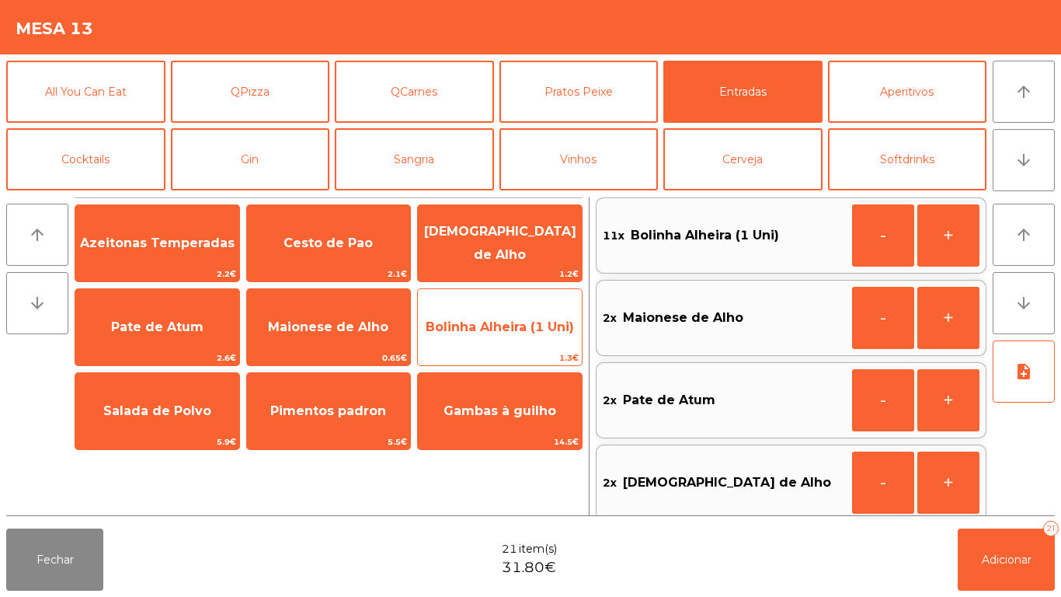
click at [517, 318] on span "Bolinha Alheira (1 Uni)" at bounding box center [500, 327] width 164 height 42
click at [508, 323] on span "Bolinha Alheira (1 Uni)" at bounding box center [500, 326] width 148 height 15
click at [503, 335] on span "Bolinha Alheira (1 Uni)" at bounding box center [500, 327] width 164 height 42
click at [502, 328] on span "Bolinha Alheira (1 Uni)" at bounding box center [500, 326] width 148 height 15
click at [507, 326] on span "Bolinha Alheira (1 Uni)" at bounding box center [500, 326] width 148 height 15
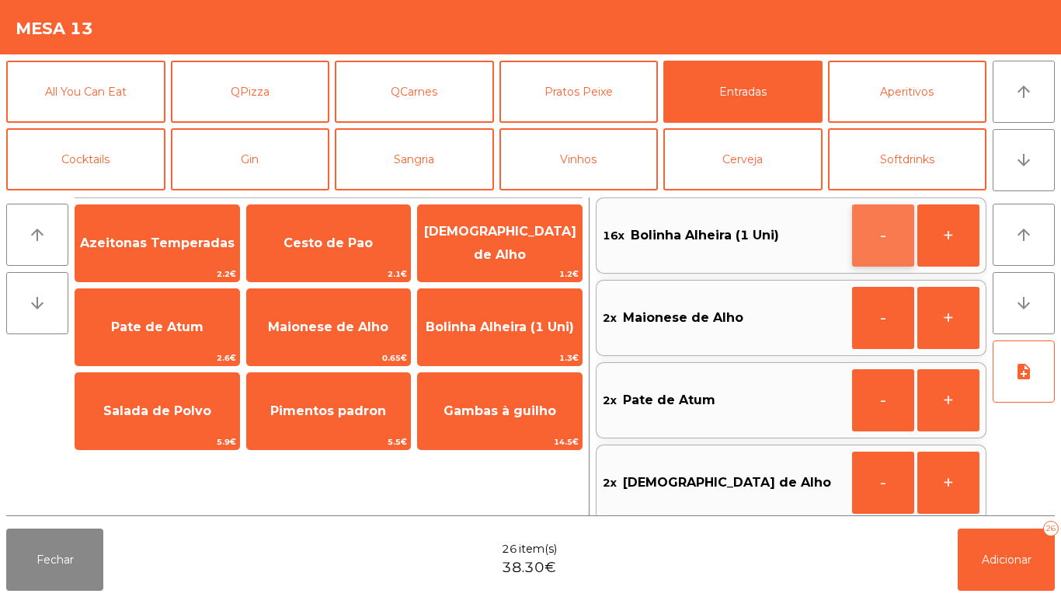
click at [860, 241] on button "-" at bounding box center [883, 235] width 62 height 62
click at [864, 245] on button "-" at bounding box center [883, 235] width 62 height 62
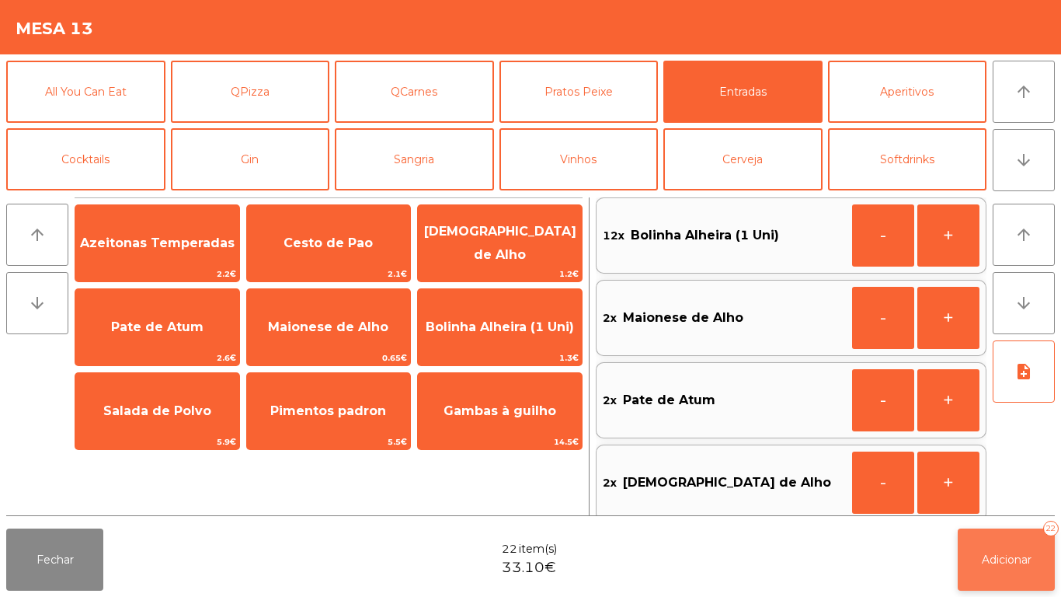
click at [991, 542] on button "Adicionar 22" at bounding box center [1006, 559] width 97 height 62
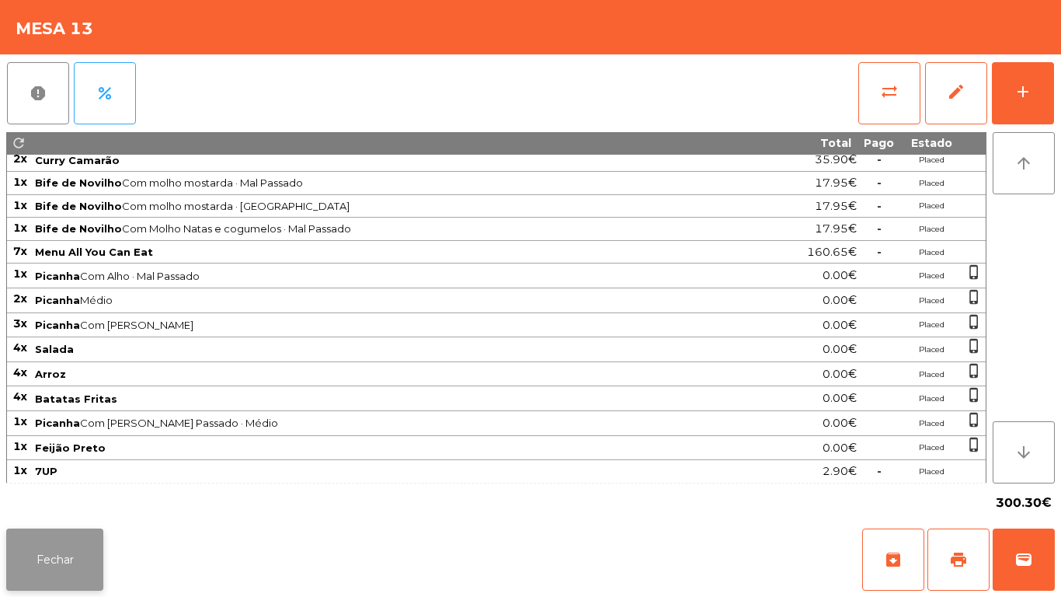
click at [68, 570] on button "Fechar" at bounding box center [54, 559] width 97 height 62
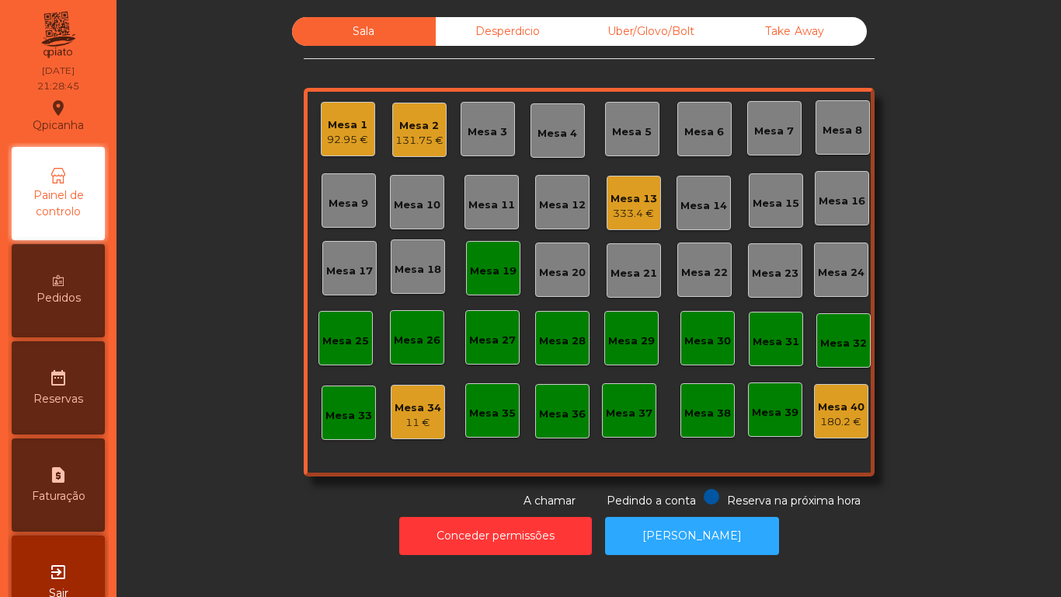
click at [628, 202] on div "Mesa 13" at bounding box center [634, 199] width 47 height 16
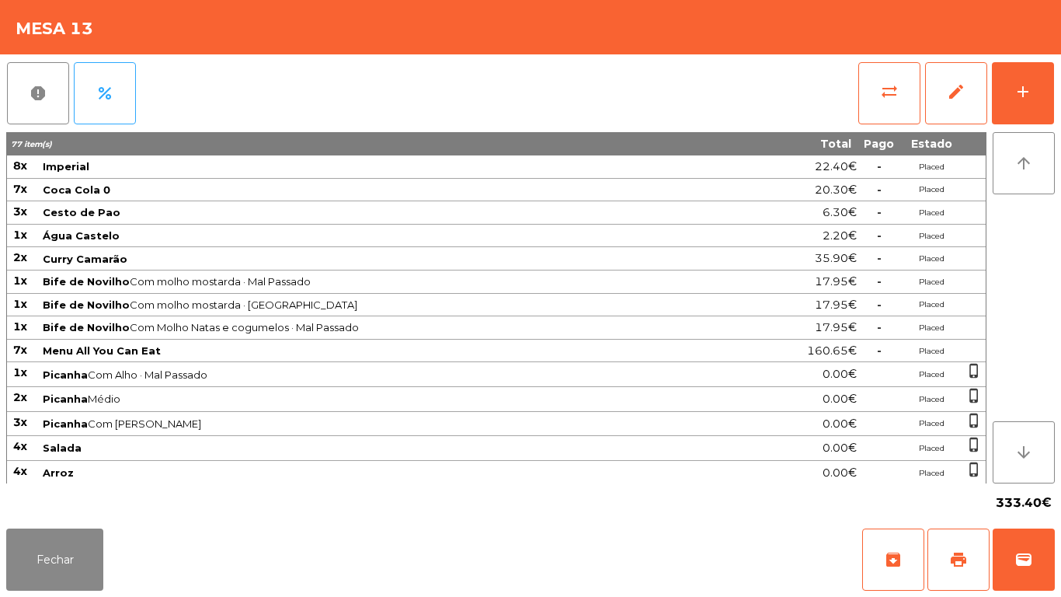
click at [119, 535] on div "Fechar archive print wallet" at bounding box center [530, 559] width 1061 height 75
click at [66, 565] on button "Fechar" at bounding box center [54, 559] width 97 height 62
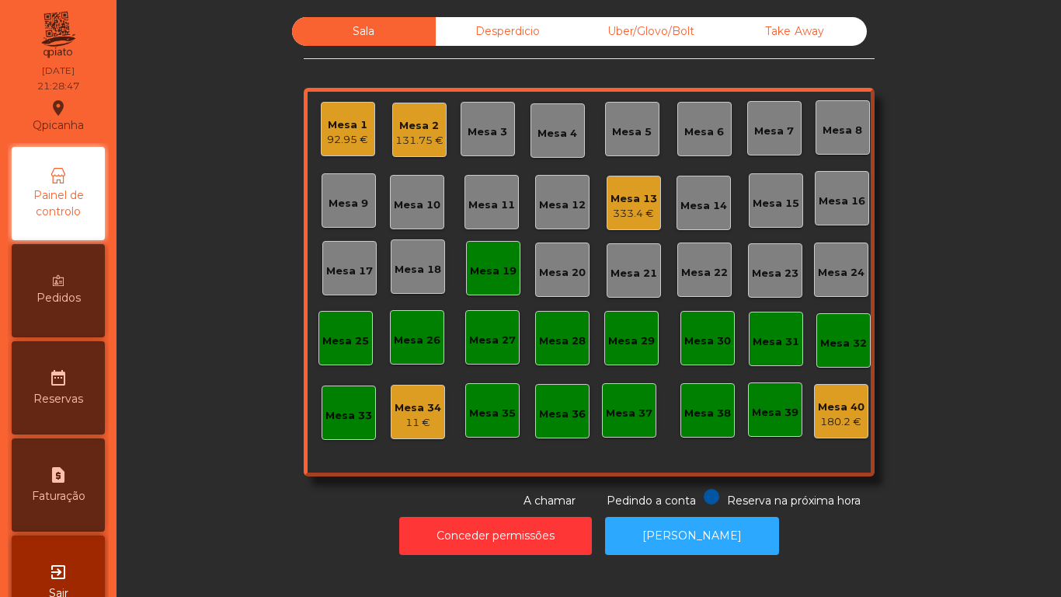
click at [226, 490] on div "Sala Desperdicio Uber/Glovo/Bolt Take Away Mesa 1 92.95 € Mesa 2 131.75 € Mesa …" at bounding box center [589, 263] width 903 height 492
click at [614, 207] on div "333.4 €" at bounding box center [634, 214] width 47 height 16
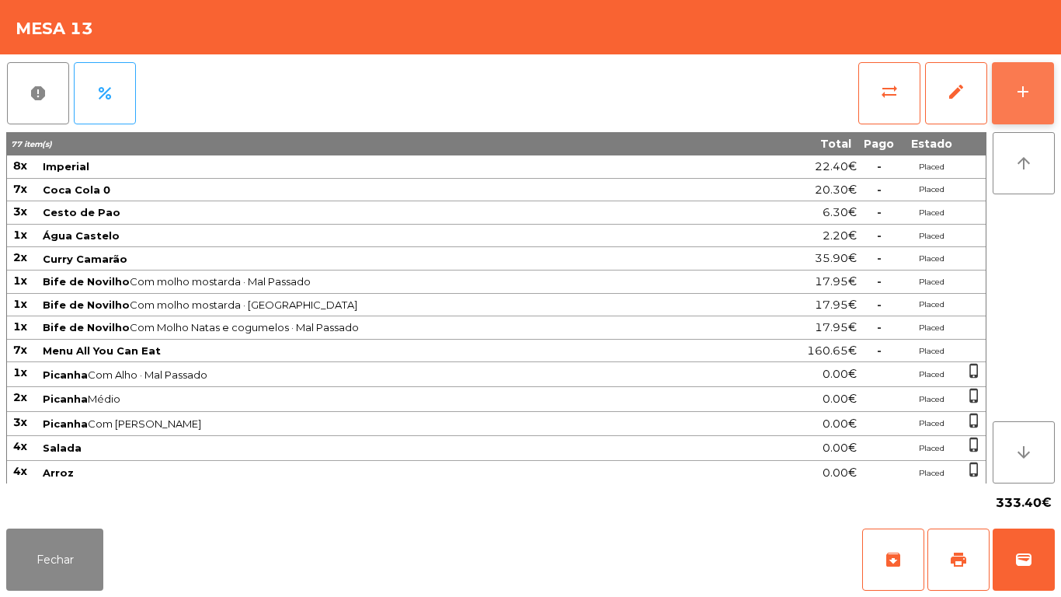
click at [1013, 112] on button "add" at bounding box center [1023, 93] width 62 height 62
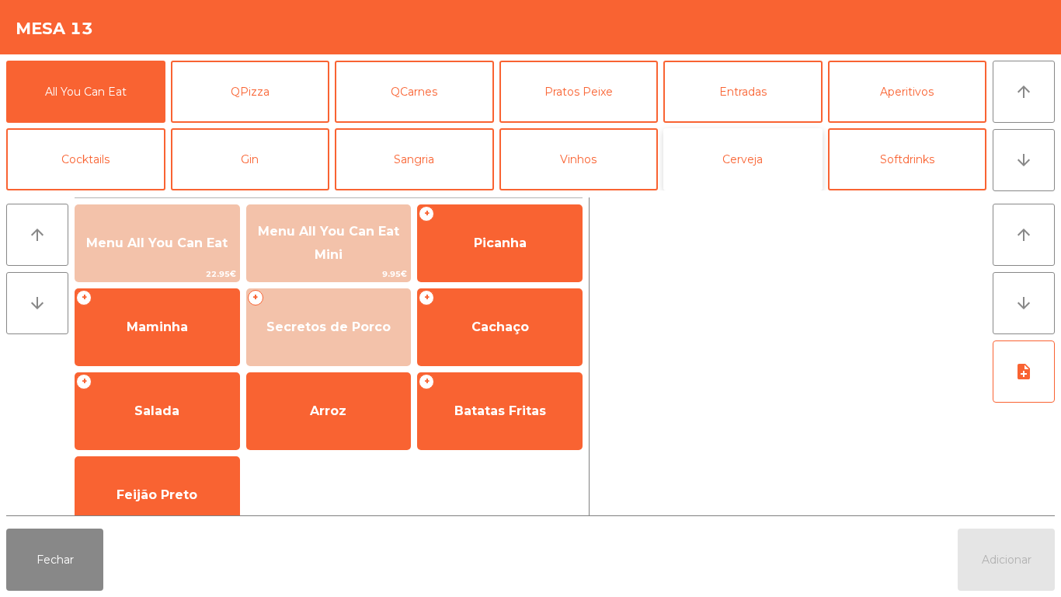
click at [755, 169] on button "Cerveja" at bounding box center [742, 159] width 159 height 62
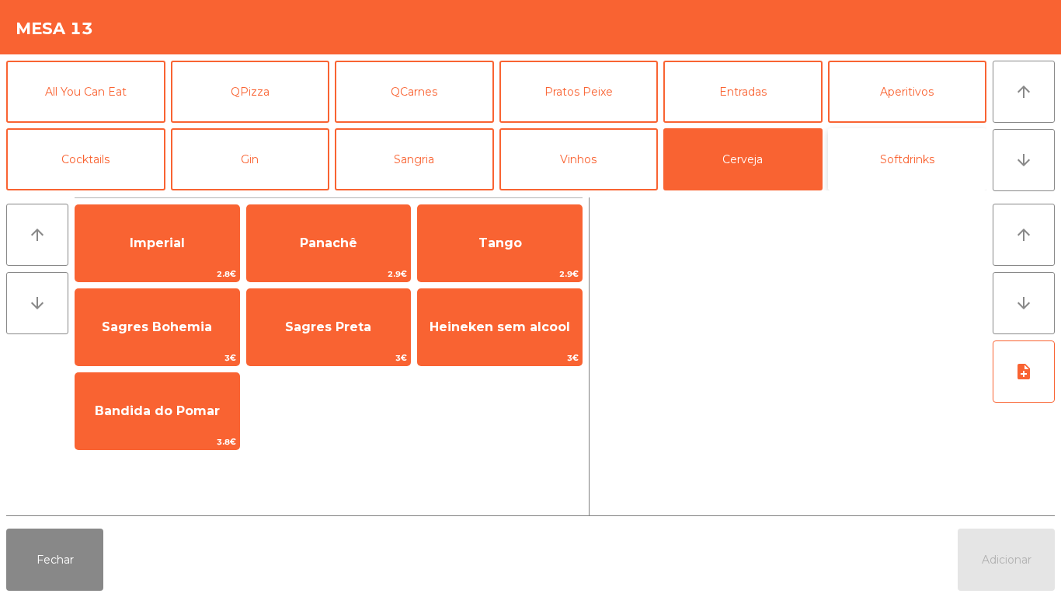
click at [921, 171] on button "Softdrinks" at bounding box center [907, 159] width 159 height 62
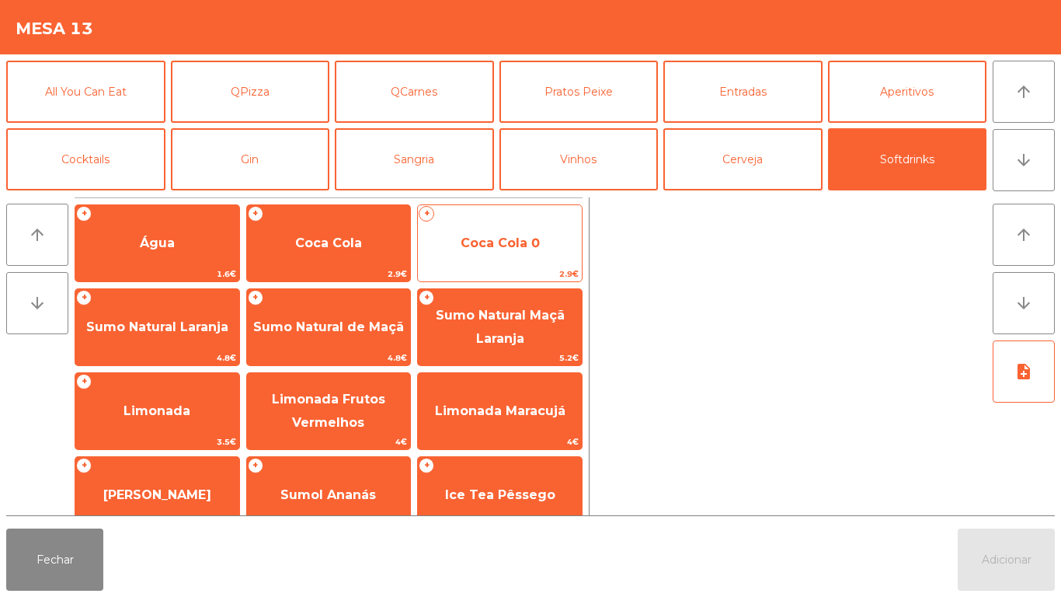
click at [499, 236] on span "Coca Cola 0" at bounding box center [500, 242] width 79 height 15
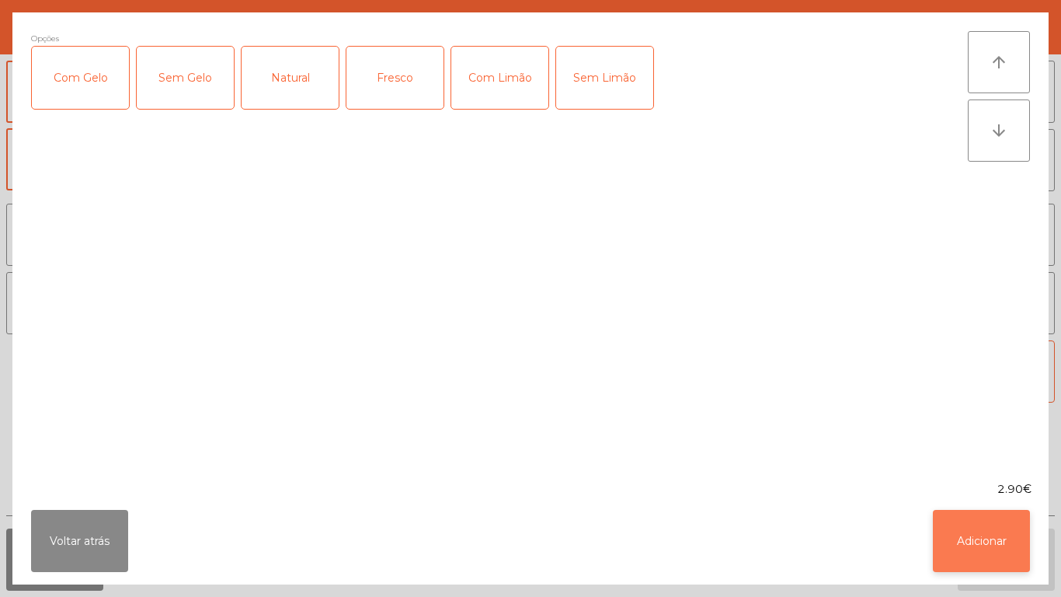
click at [1000, 530] on button "Adicionar" at bounding box center [981, 541] width 97 height 62
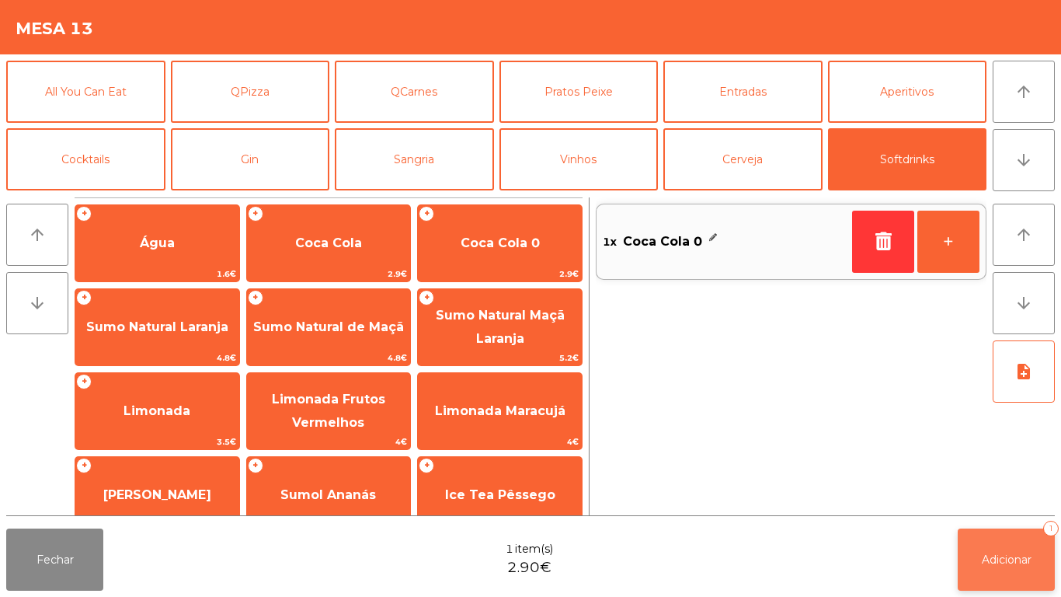
click at [1001, 541] on button "Adicionar 1" at bounding box center [1006, 559] width 97 height 62
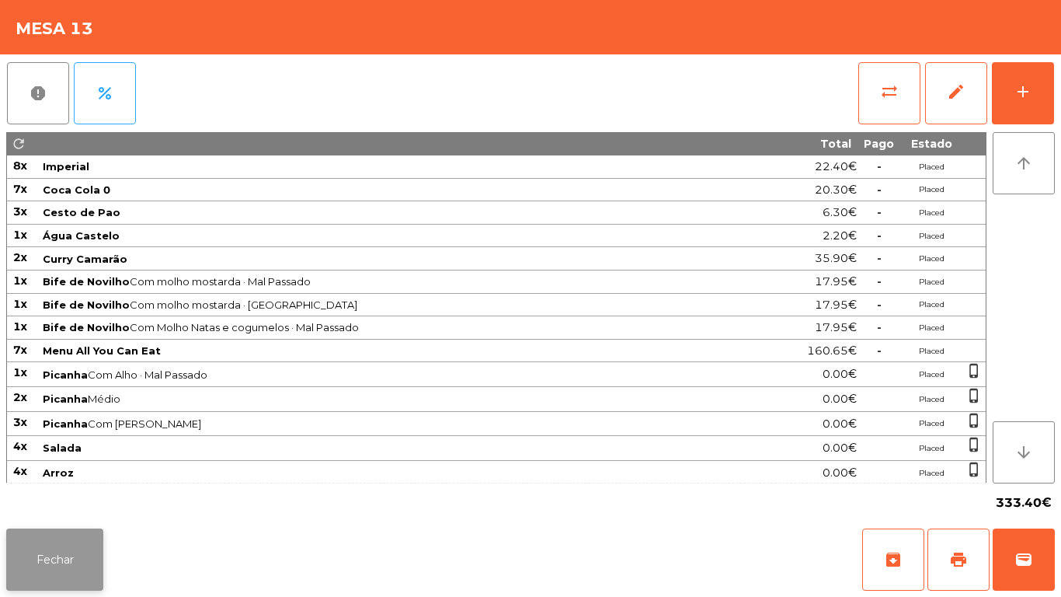
click at [66, 558] on button "Fechar" at bounding box center [54, 559] width 97 height 62
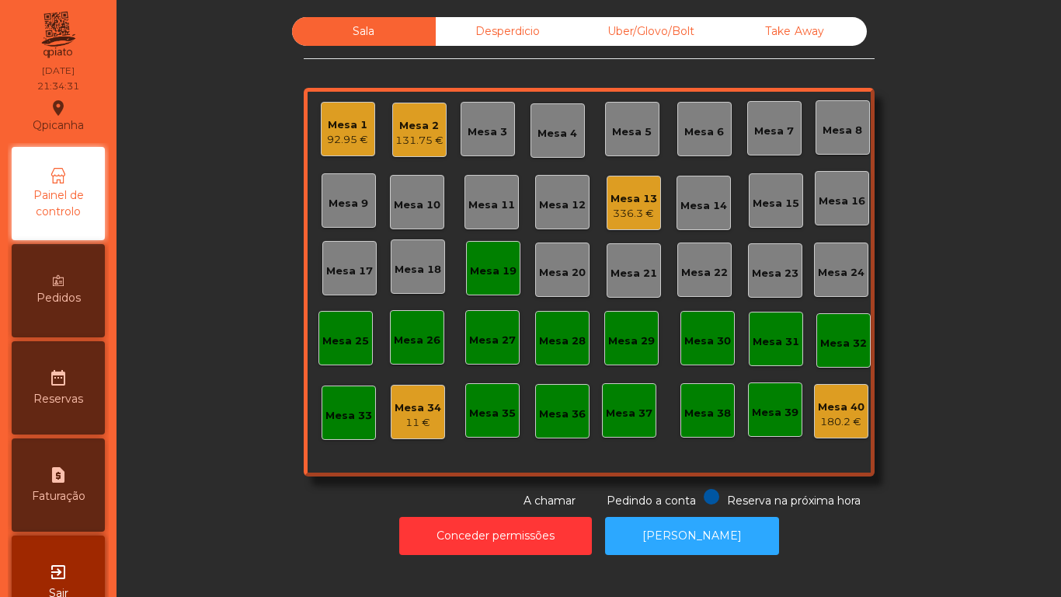
click at [416, 140] on div "131.75 €" at bounding box center [419, 141] width 48 height 16
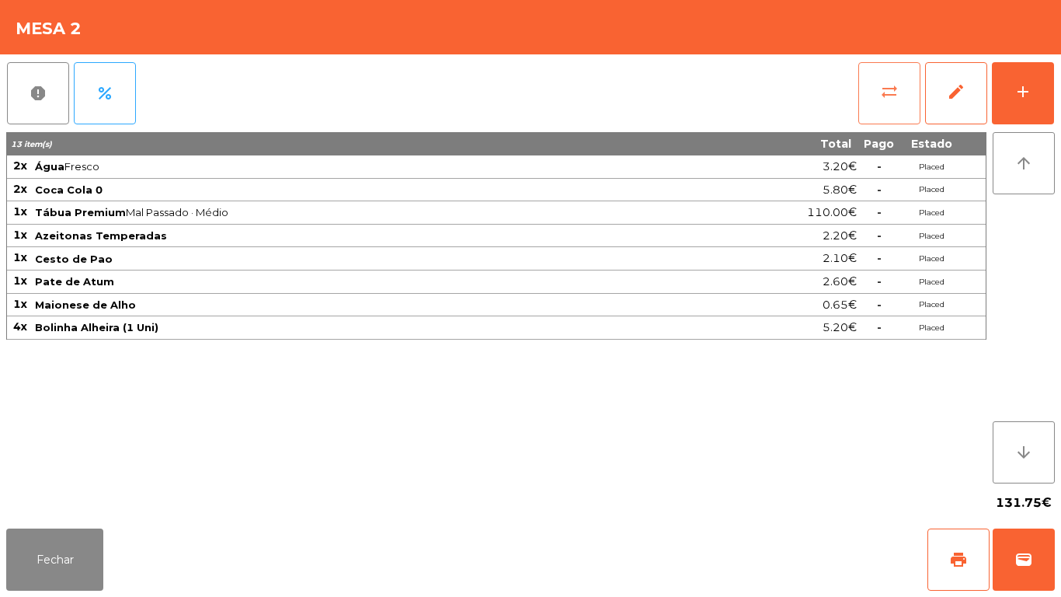
click at [890, 101] on button "sync_alt" at bounding box center [889, 93] width 62 height 62
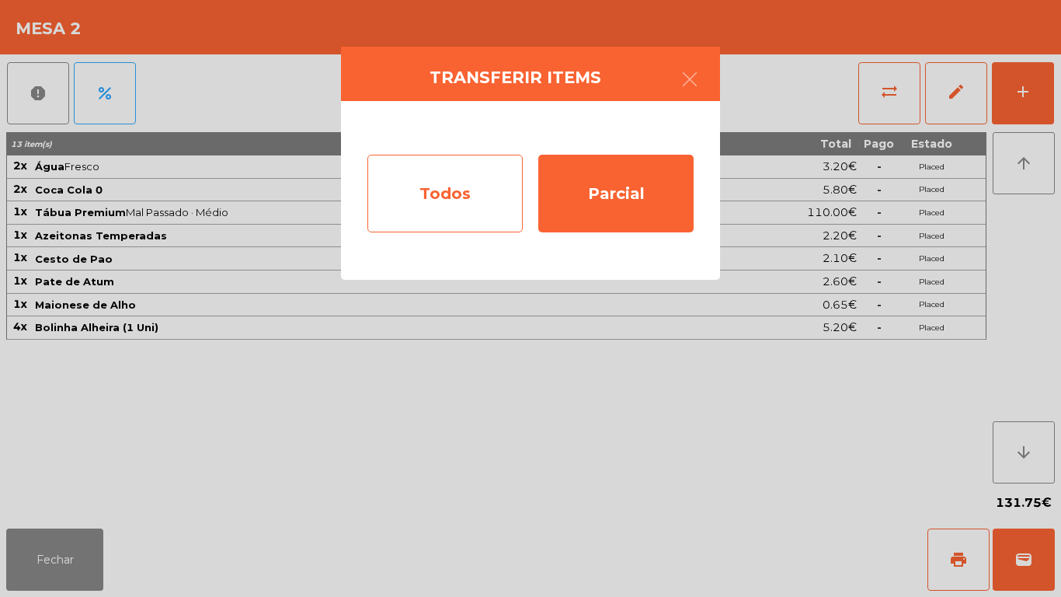
click at [475, 193] on div "Todos" at bounding box center [444, 194] width 155 height 78
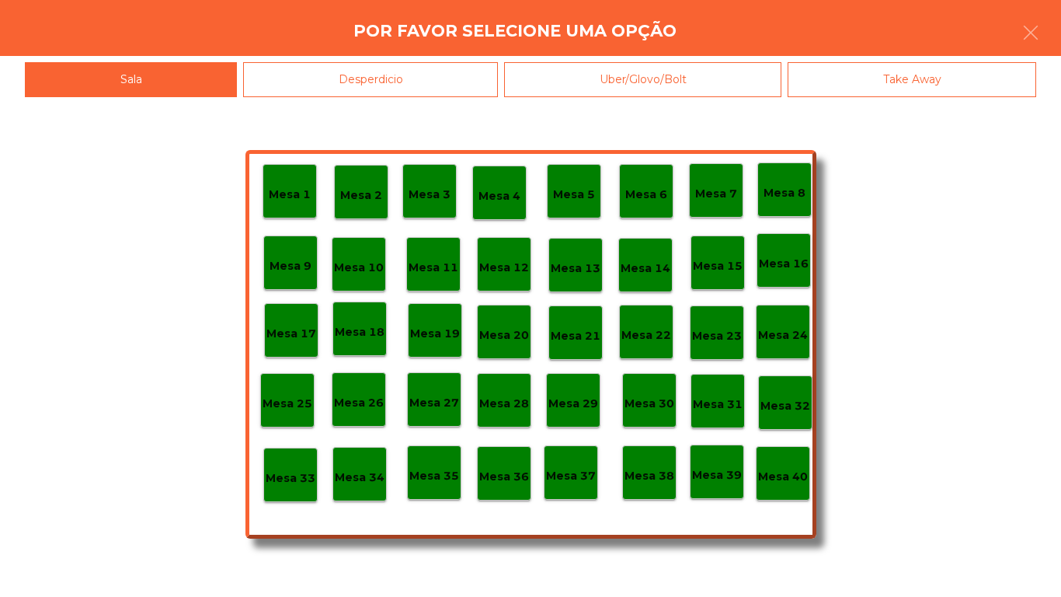
click at [727, 480] on p "Mesa 39" at bounding box center [717, 475] width 50 height 18
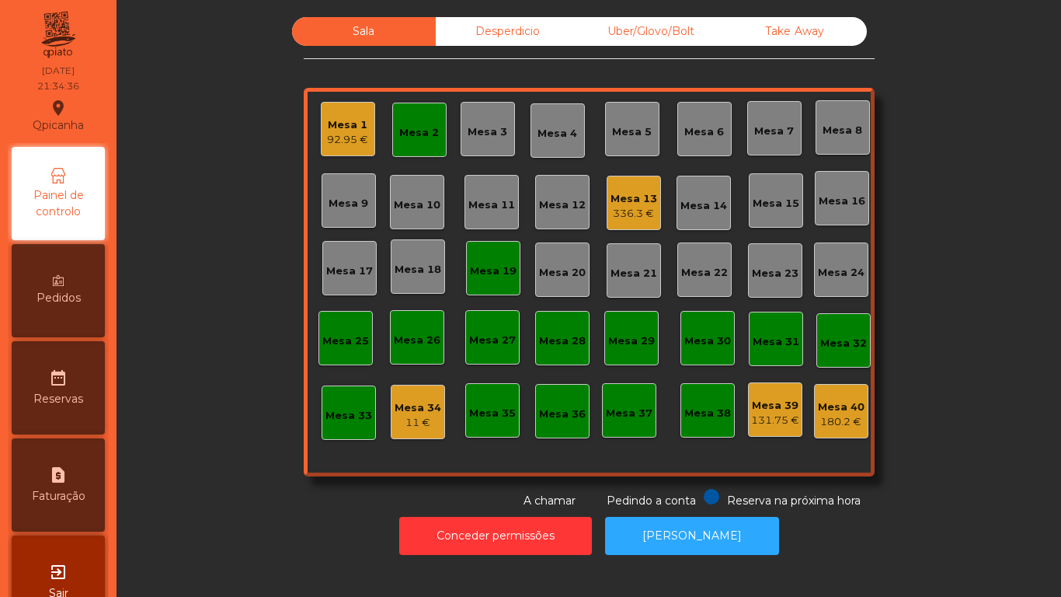
click at [425, 438] on div "Mesa 34 11 €" at bounding box center [418, 412] width 54 height 54
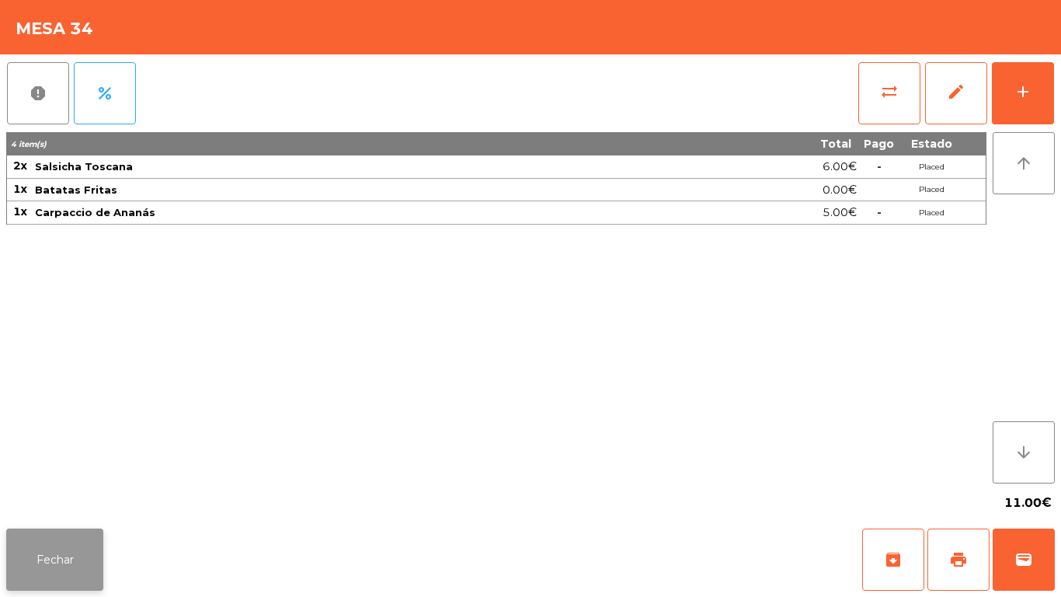
click at [70, 544] on button "Fechar" at bounding box center [54, 559] width 97 height 62
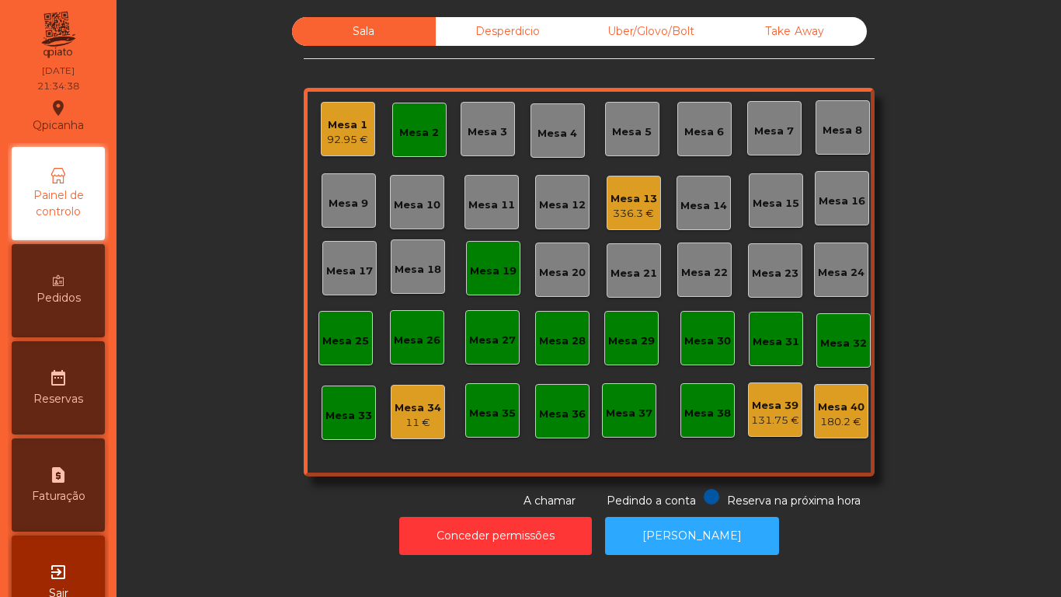
click at [621, 207] on div "336.3 €" at bounding box center [634, 214] width 47 height 16
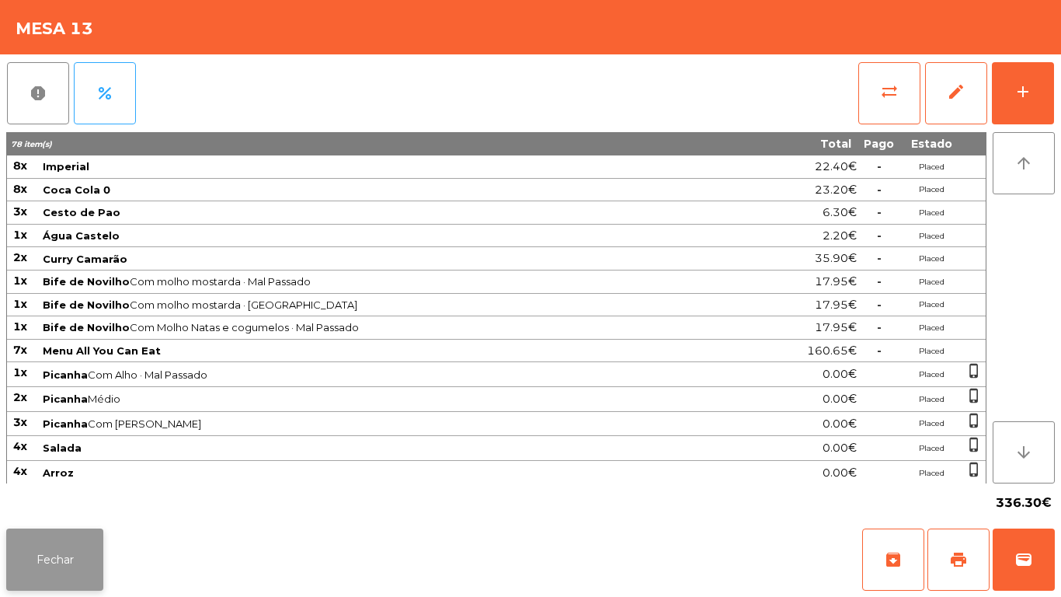
click at [68, 558] on button "Fechar" at bounding box center [54, 559] width 97 height 62
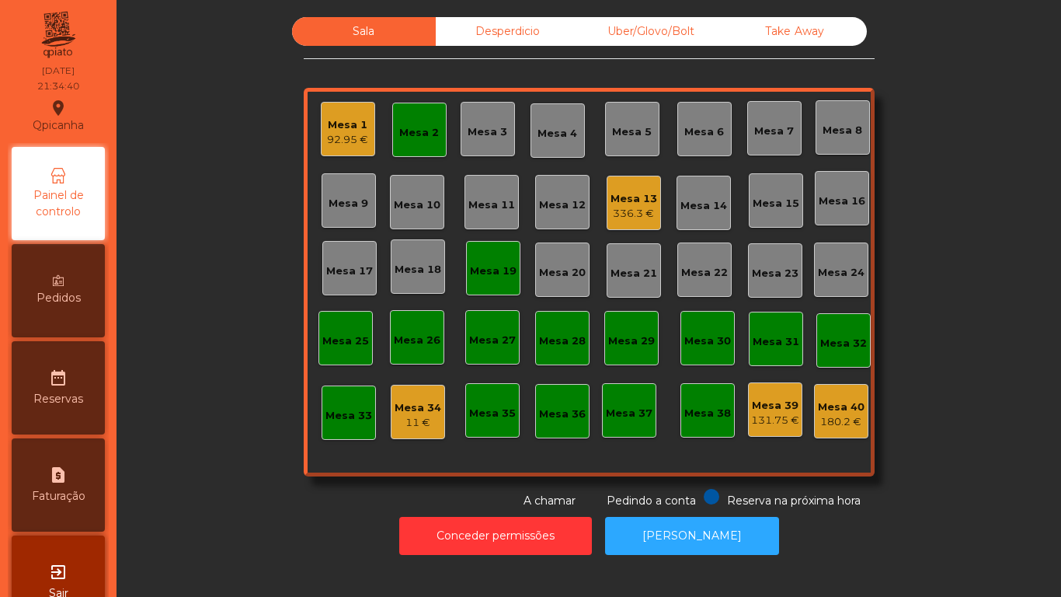
click at [505, 44] on div "Desperdicio" at bounding box center [508, 31] width 144 height 29
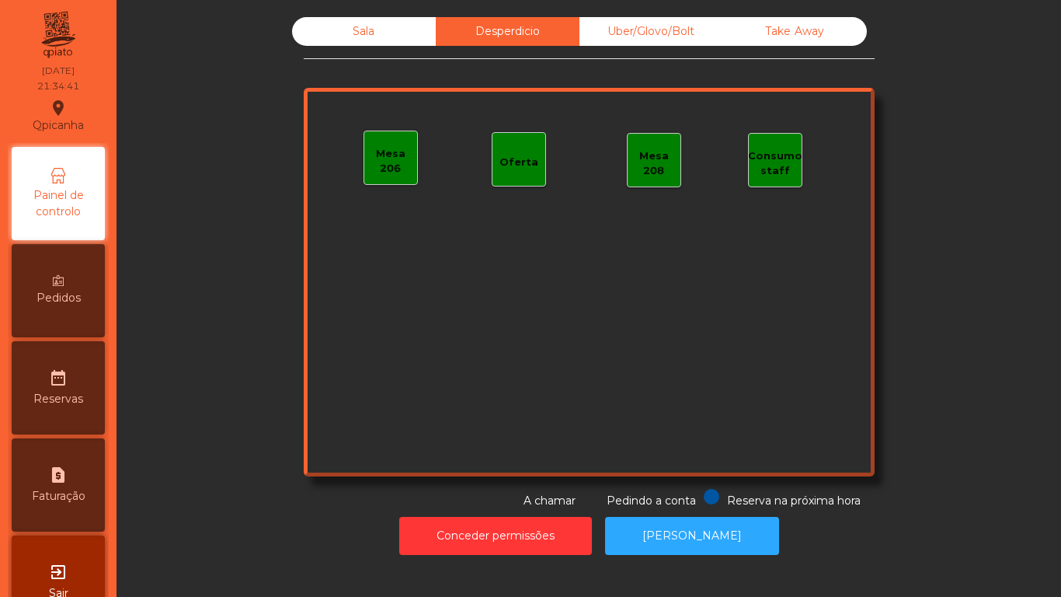
click at [650, 42] on div "Uber/Glovo/Bolt" at bounding box center [652, 31] width 144 height 29
click at [796, 41] on div "Take Away" at bounding box center [795, 31] width 144 height 29
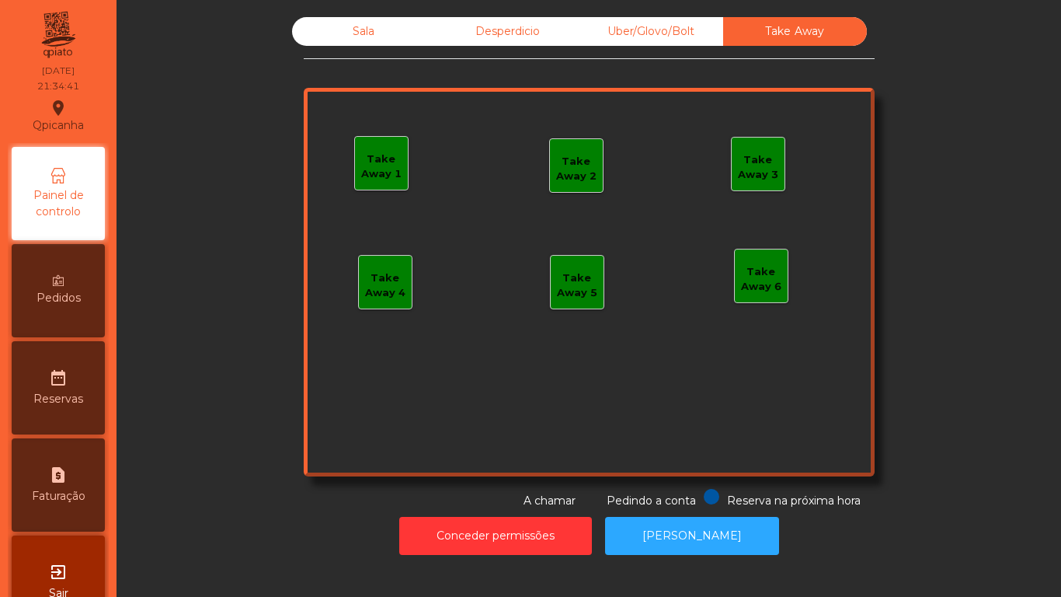
click at [380, 40] on div "Sala" at bounding box center [364, 31] width 144 height 29
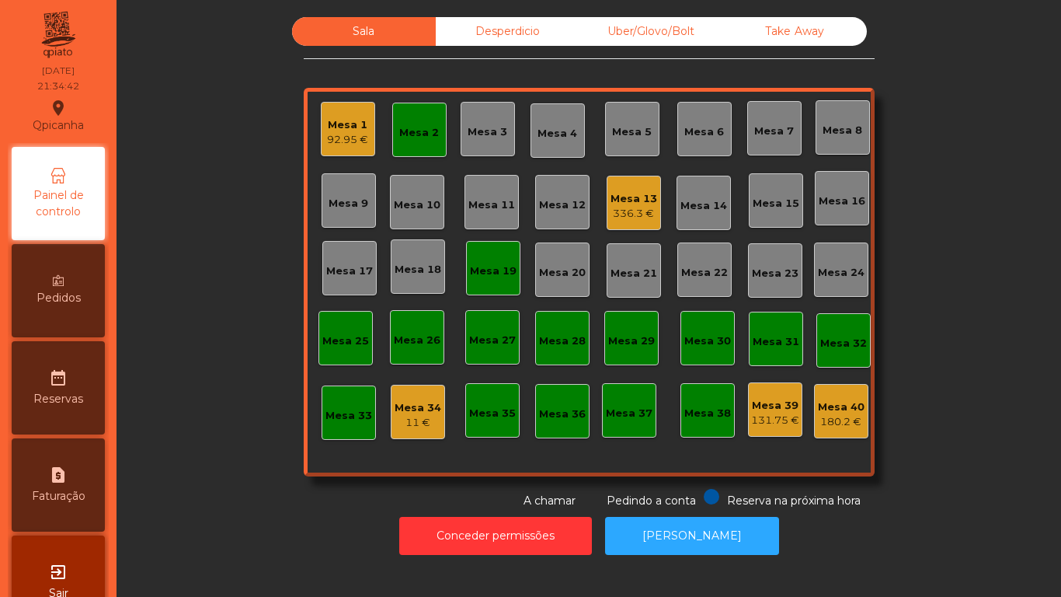
click at [413, 146] on div "Mesa 2" at bounding box center [419, 130] width 54 height 54
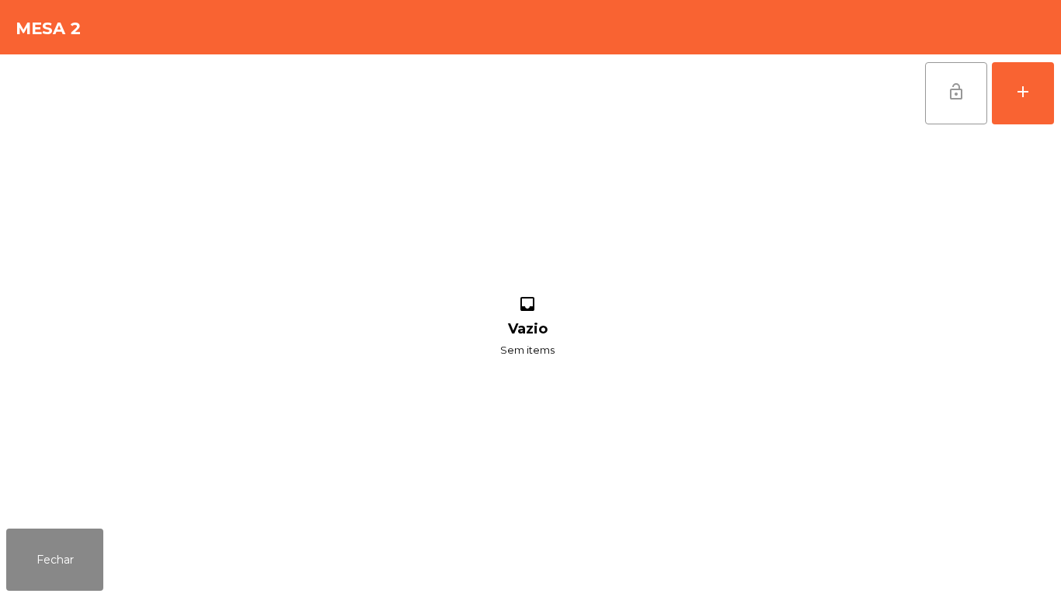
click at [972, 85] on button "lock_open" at bounding box center [956, 93] width 62 height 62
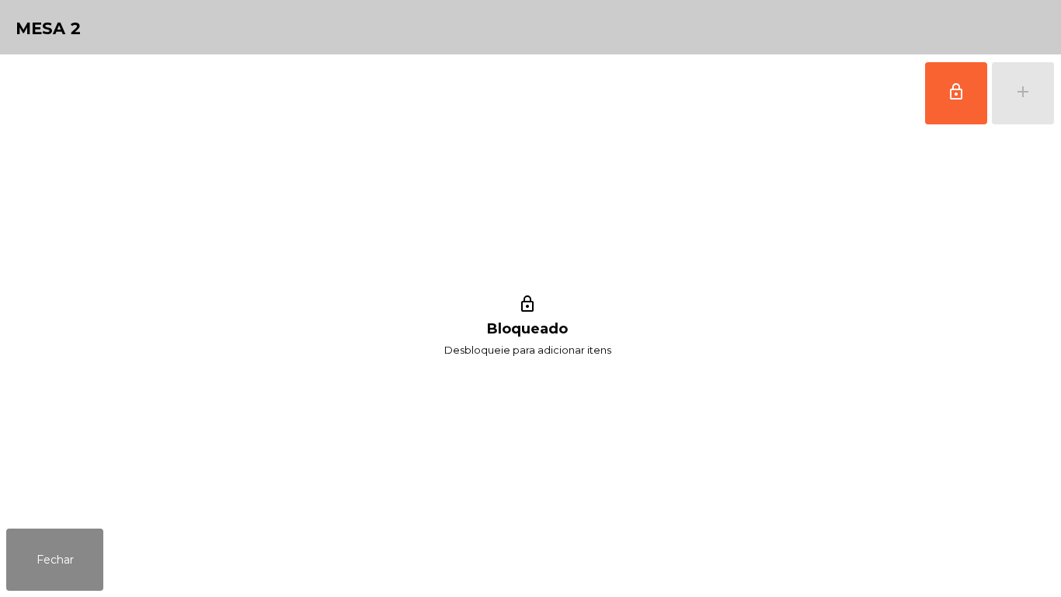
click at [124, 529] on div "Fechar" at bounding box center [530, 559] width 1061 height 75
click at [86, 566] on button "Fechar" at bounding box center [54, 559] width 97 height 62
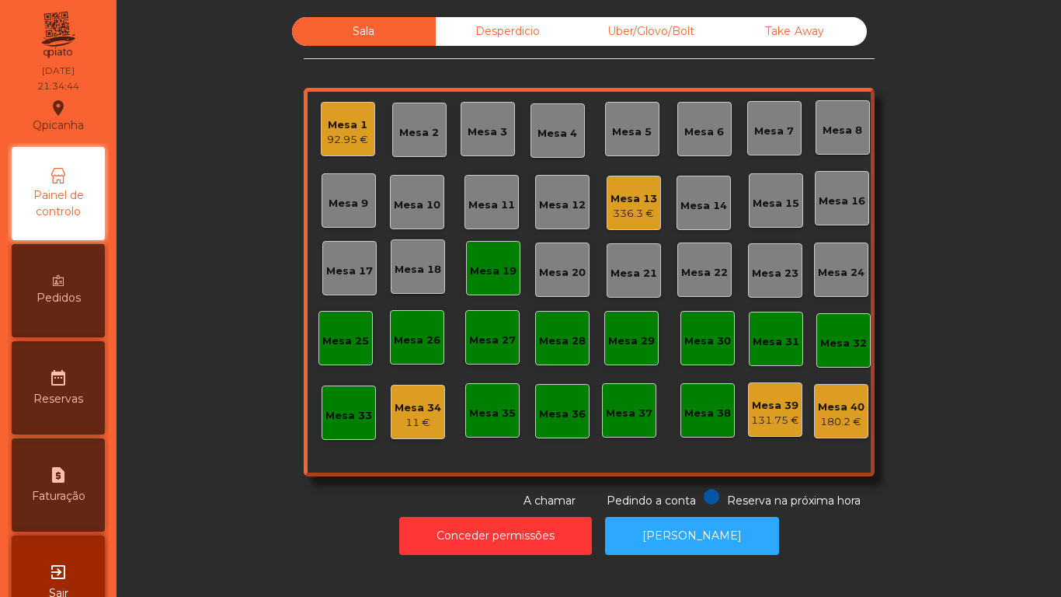
click at [477, 276] on div "Mesa 19" at bounding box center [493, 271] width 47 height 16
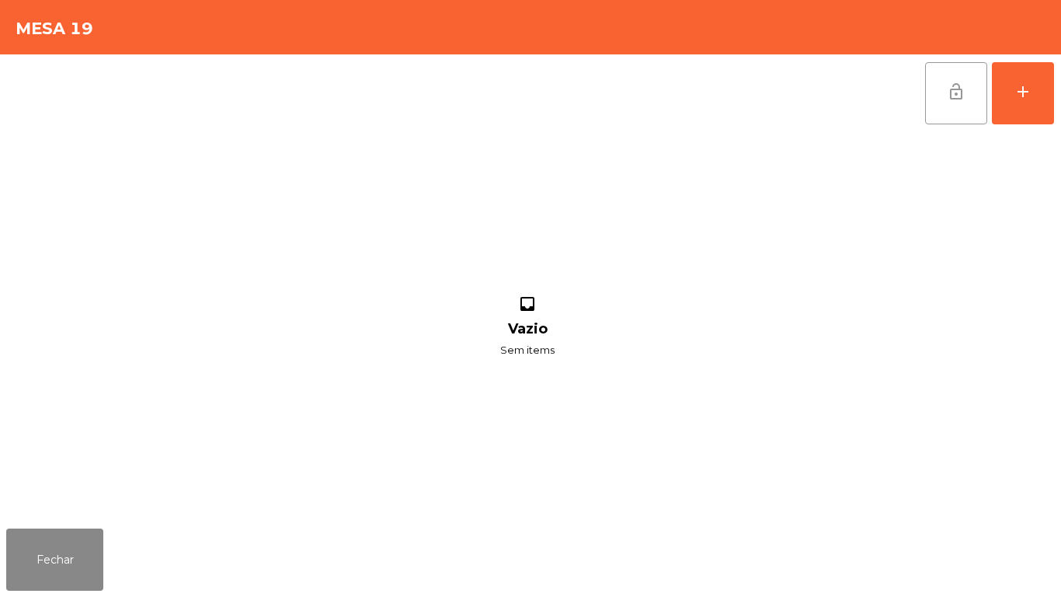
click at [962, 106] on button "lock_open" at bounding box center [956, 93] width 62 height 62
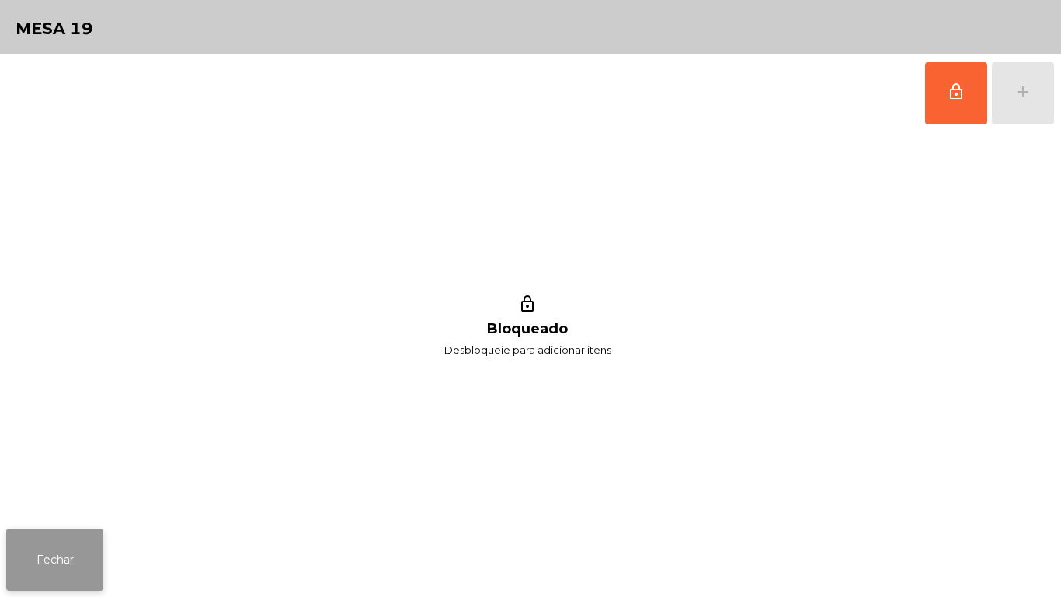
click at [95, 563] on button "Fechar" at bounding box center [54, 559] width 97 height 62
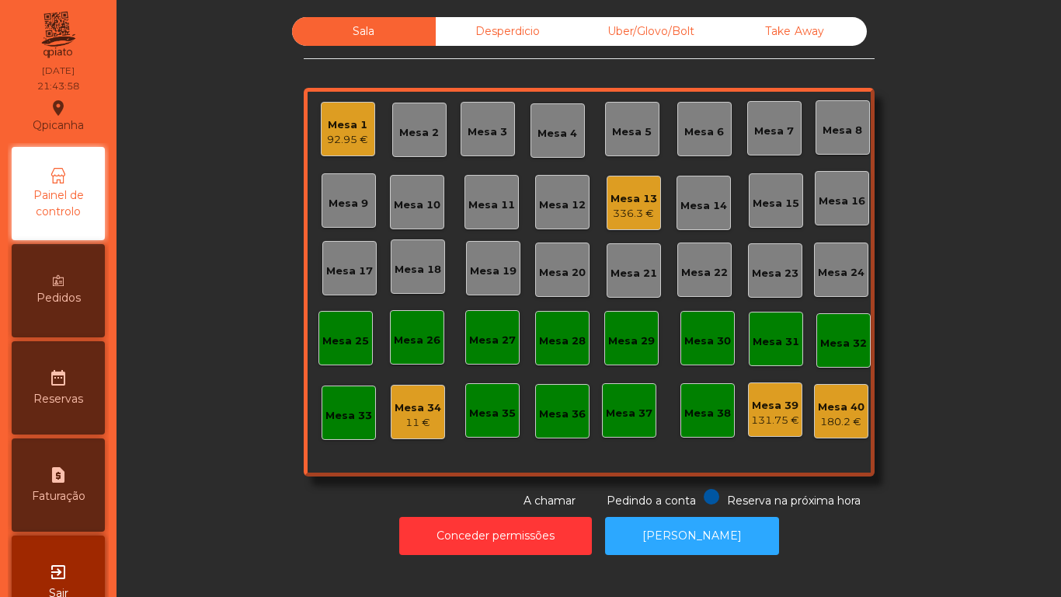
click at [329, 141] on div "92.95 €" at bounding box center [347, 140] width 41 height 16
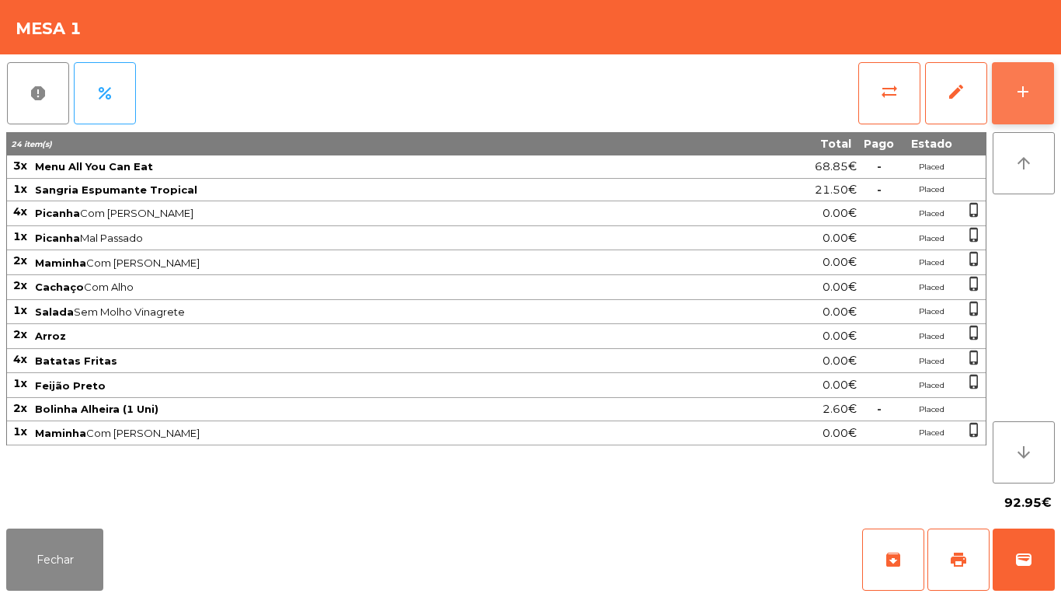
click at [1012, 113] on button "add" at bounding box center [1023, 93] width 62 height 62
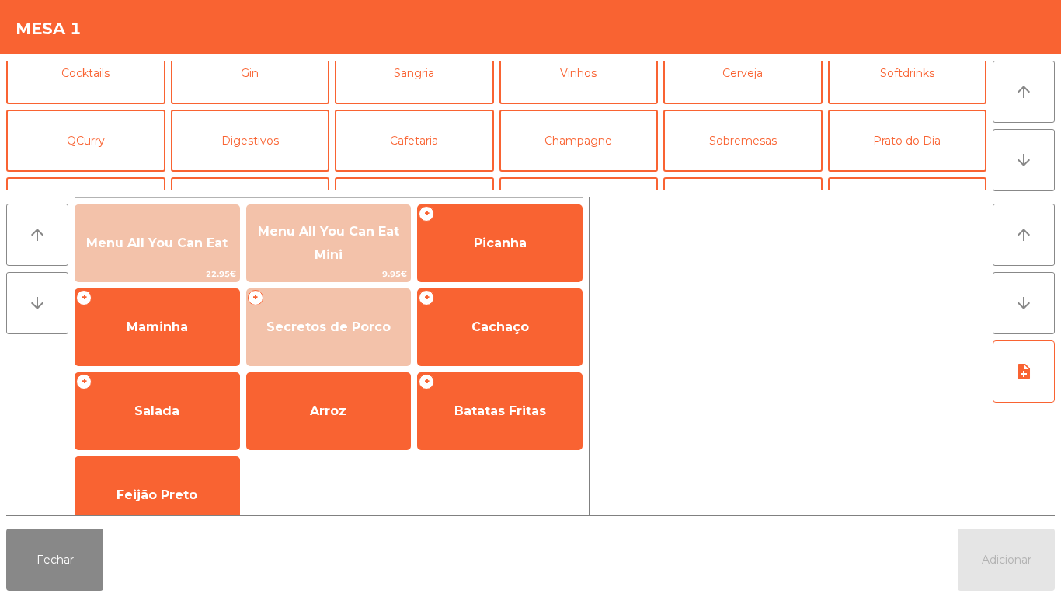
scroll to position [89, 0]
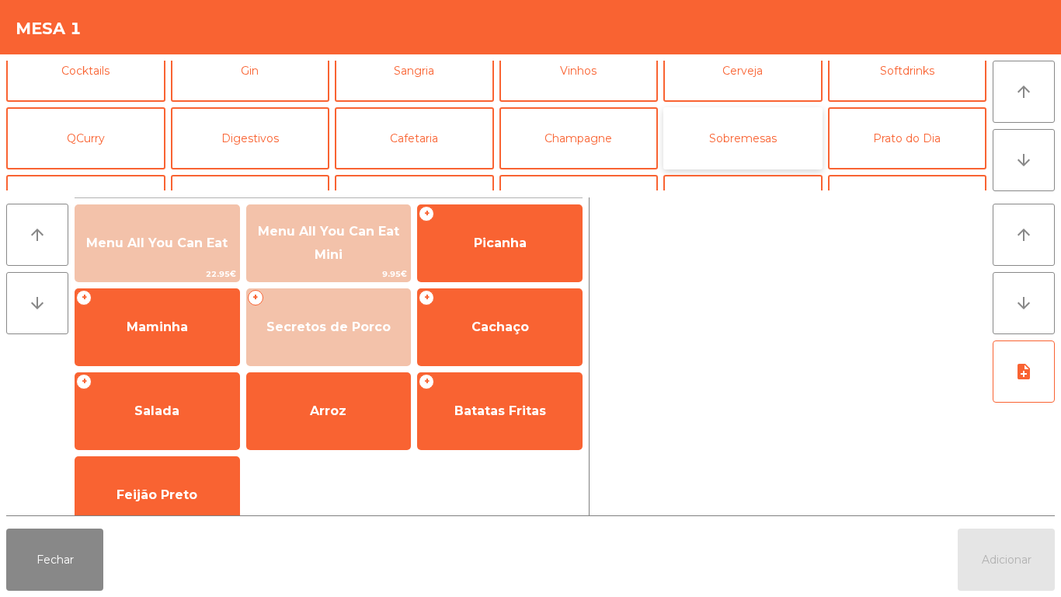
click at [726, 148] on button "Sobremesas" at bounding box center [742, 138] width 159 height 62
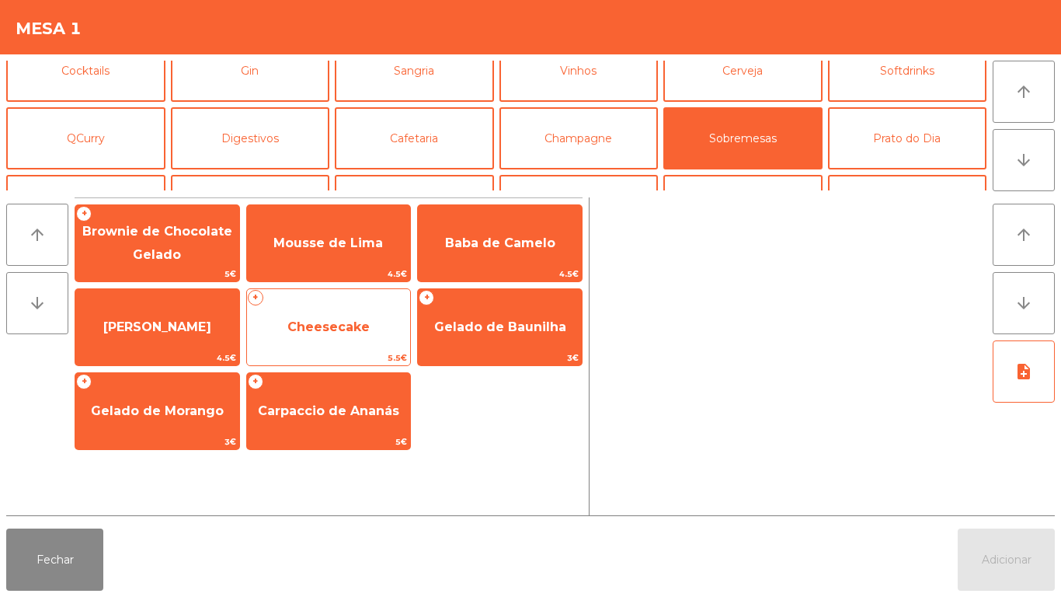
click at [343, 325] on span "Cheesecake" at bounding box center [328, 326] width 82 height 15
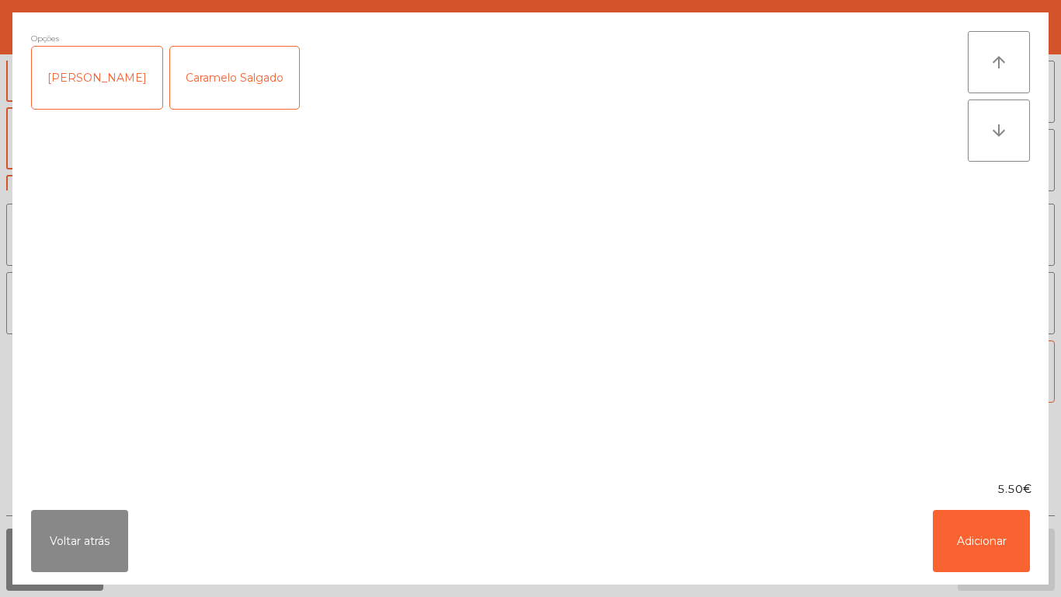
click at [241, 92] on div "Caramelo Salgado" at bounding box center [234, 78] width 129 height 62
click at [966, 547] on button "Adicionar" at bounding box center [981, 541] width 97 height 62
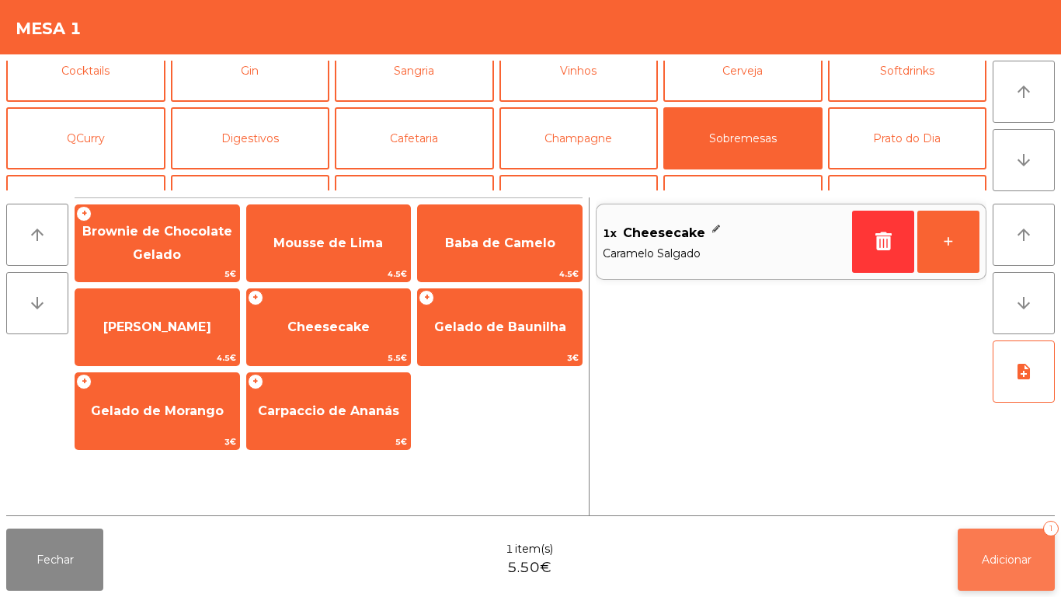
click at [993, 559] on span "Adicionar" at bounding box center [1007, 559] width 50 height 14
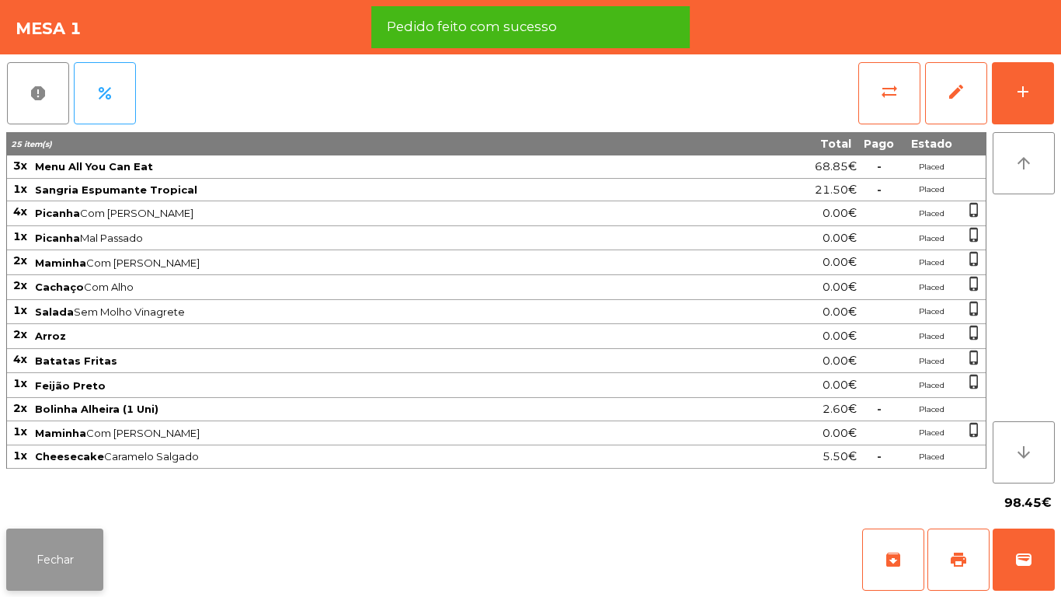
click at [73, 546] on button "Fechar" at bounding box center [54, 559] width 97 height 62
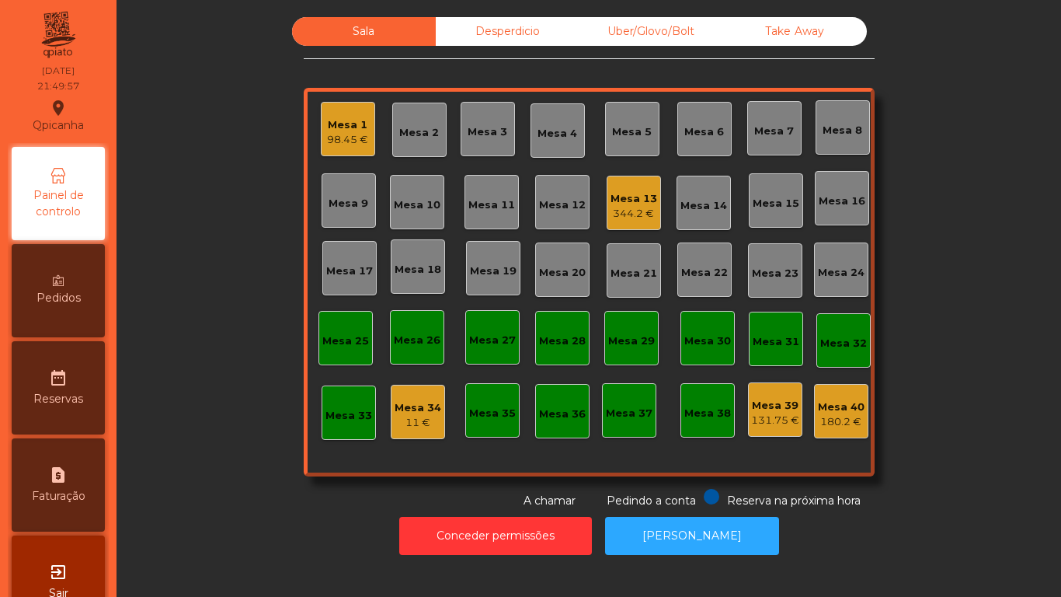
click at [343, 111] on div "Mesa 1 98.45 €" at bounding box center [347, 129] width 41 height 37
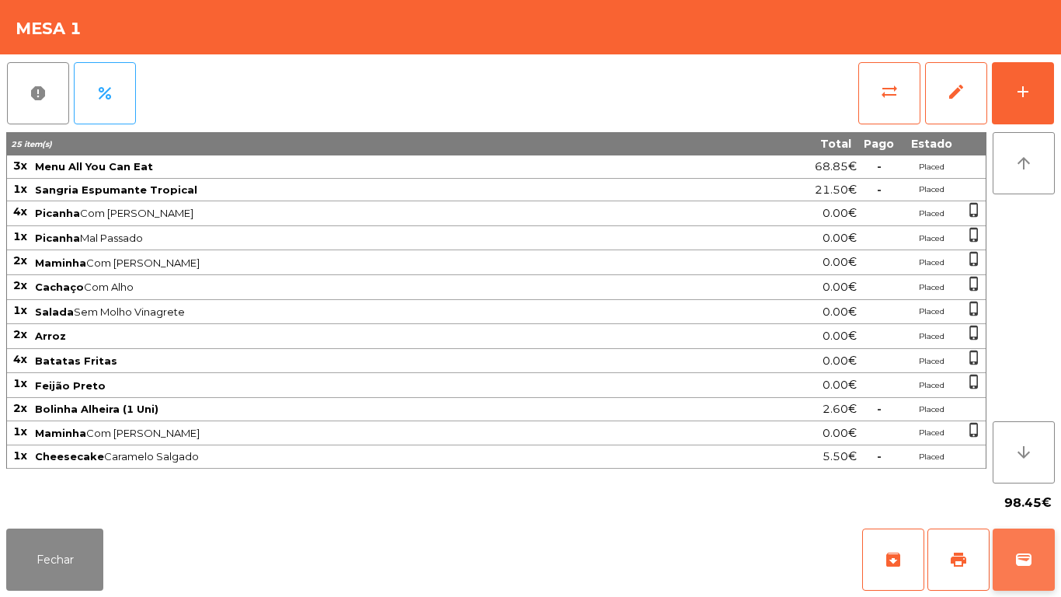
click at [1011, 533] on button "wallet" at bounding box center [1024, 559] width 62 height 62
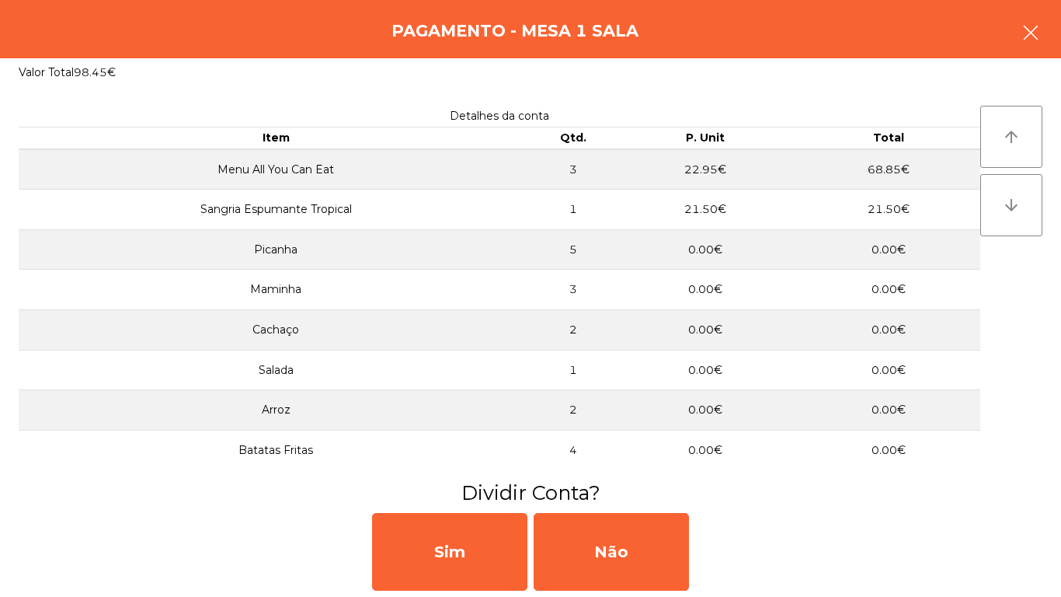
click at [1022, 50] on button "button" at bounding box center [1031, 34] width 44 height 47
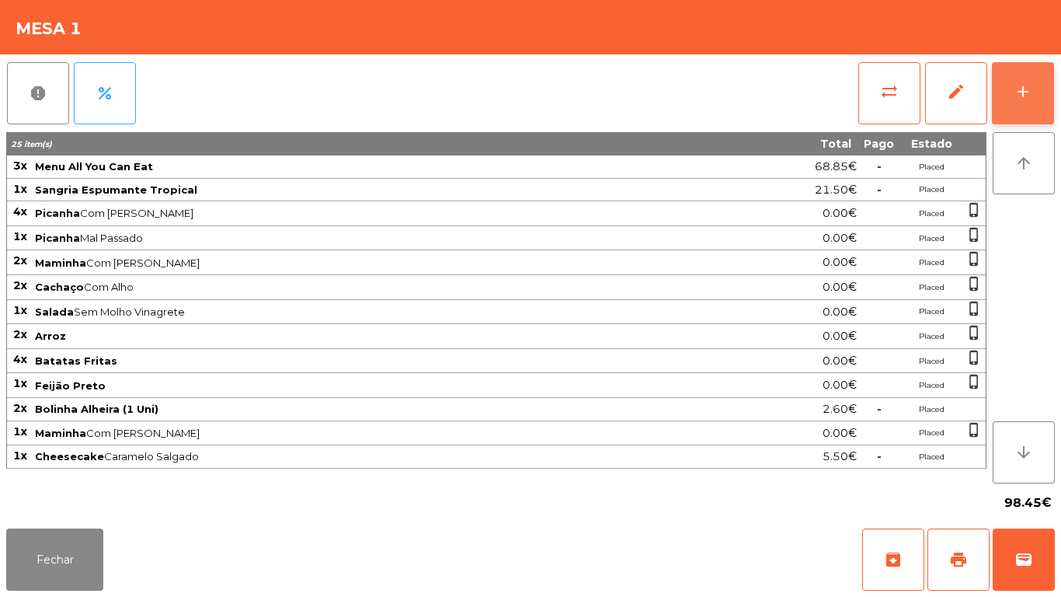
click at [1014, 96] on div "add" at bounding box center [1023, 91] width 19 height 19
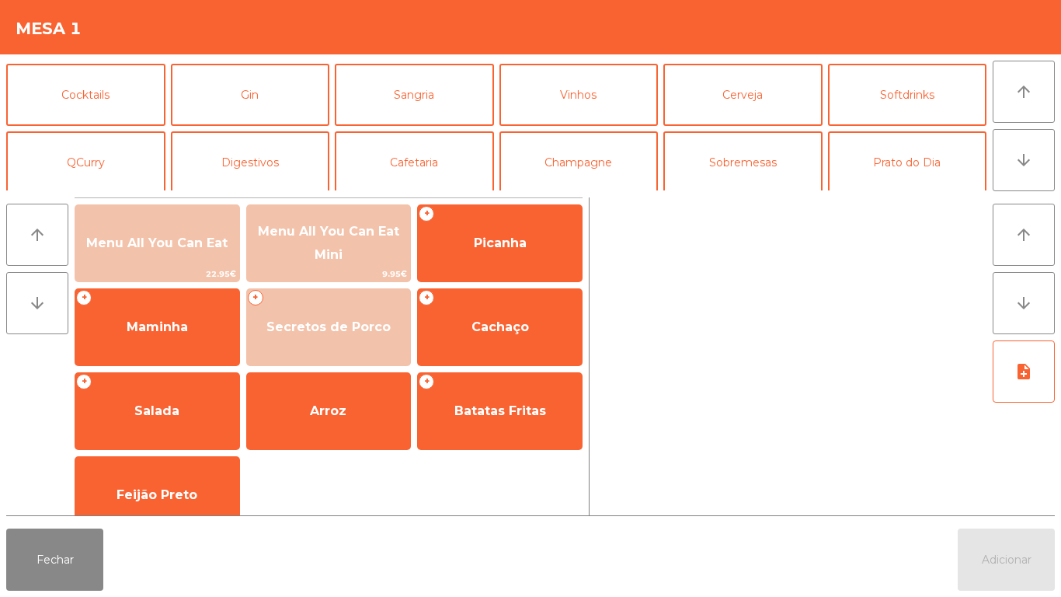
scroll to position [78, 0]
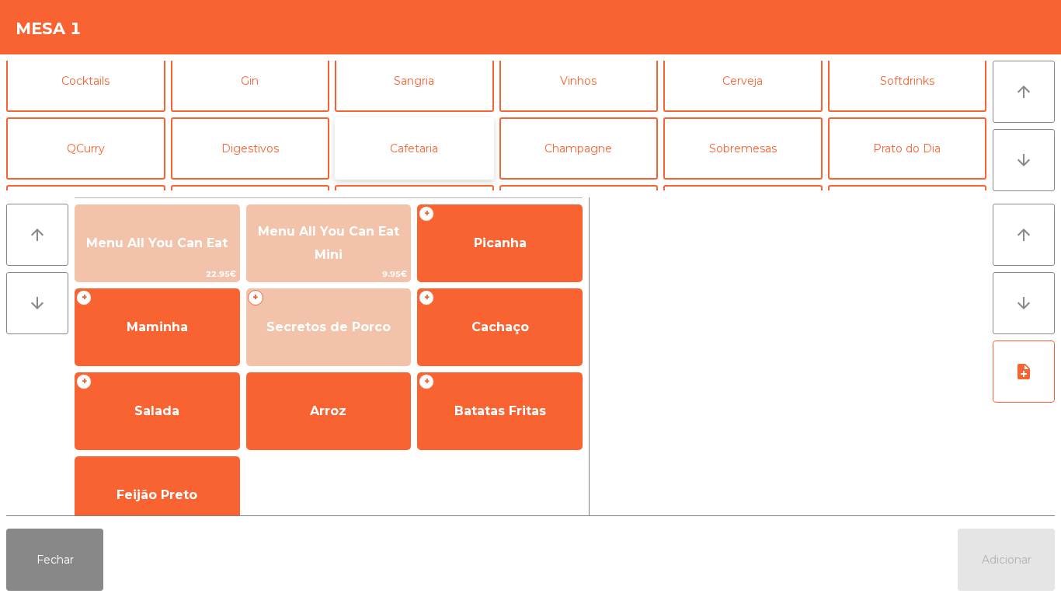
click at [423, 158] on button "Cafetaria" at bounding box center [414, 148] width 159 height 62
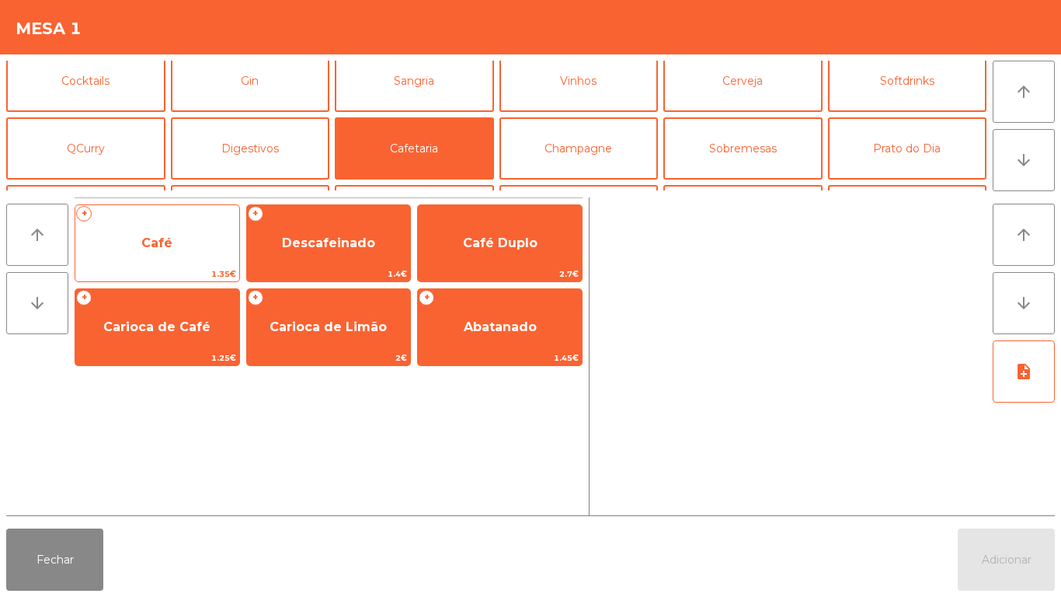
click at [184, 251] on span "Café" at bounding box center [157, 243] width 164 height 42
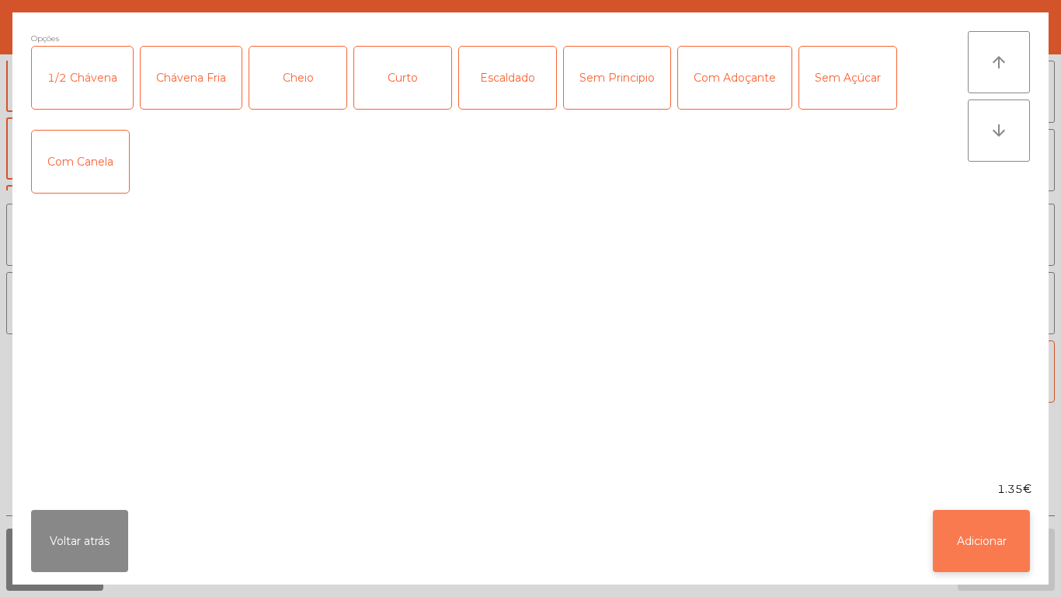
click at [957, 544] on button "Adicionar" at bounding box center [981, 541] width 97 height 62
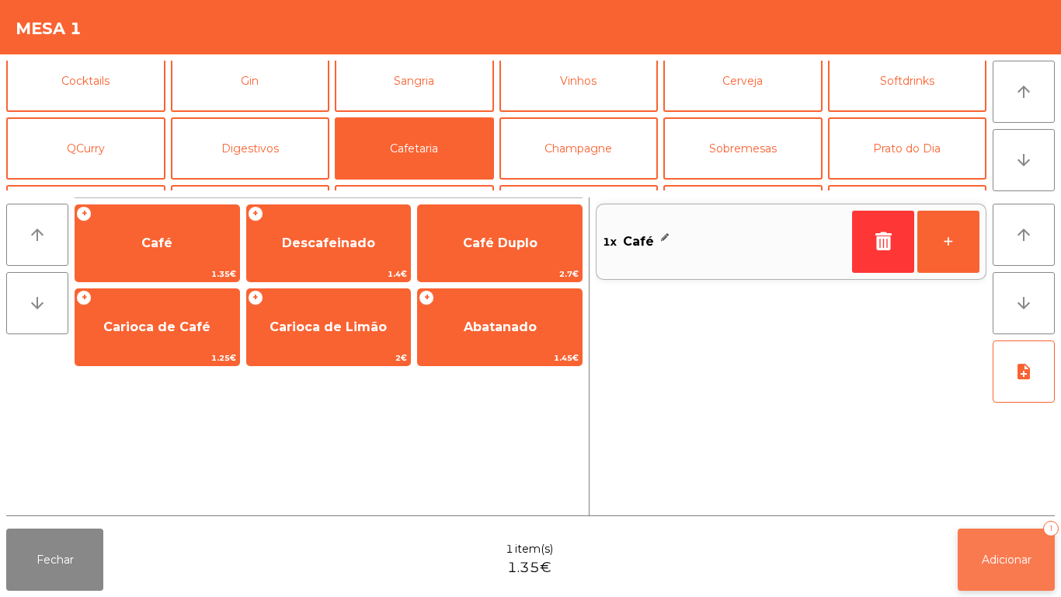
click at [1002, 570] on button "Adicionar 1" at bounding box center [1006, 559] width 97 height 62
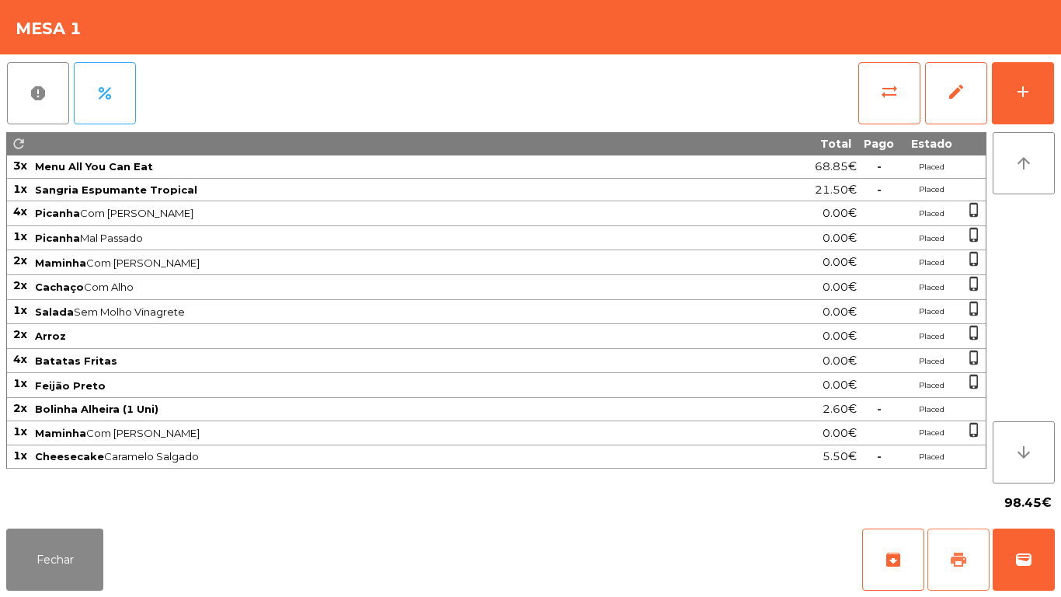
click at [945, 551] on button "print" at bounding box center [959, 559] width 62 height 62
click at [1052, 560] on button "wallet" at bounding box center [1024, 559] width 62 height 62
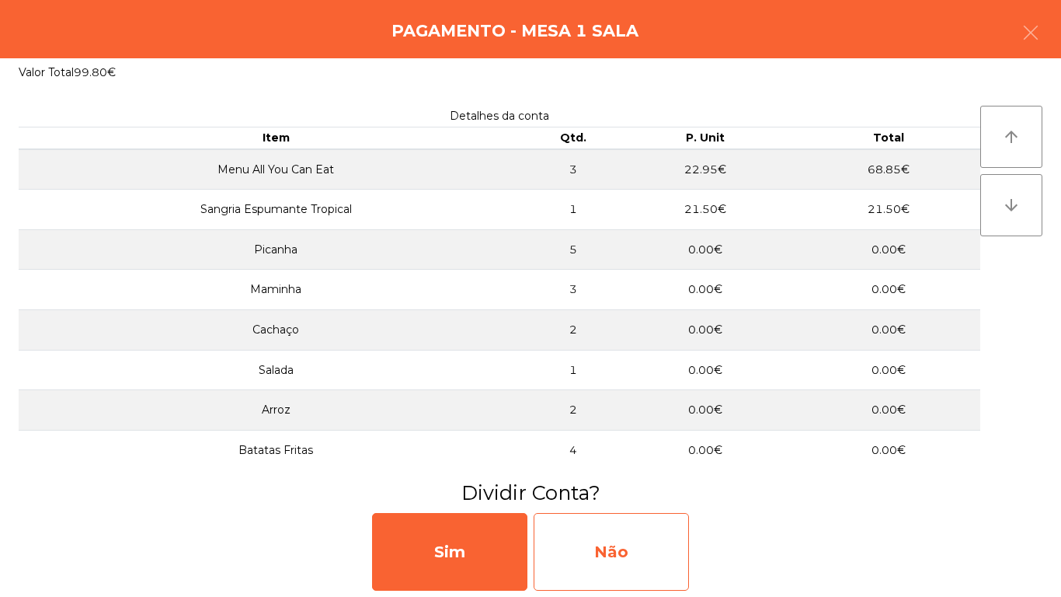
click at [621, 522] on div "Não" at bounding box center [611, 552] width 155 height 78
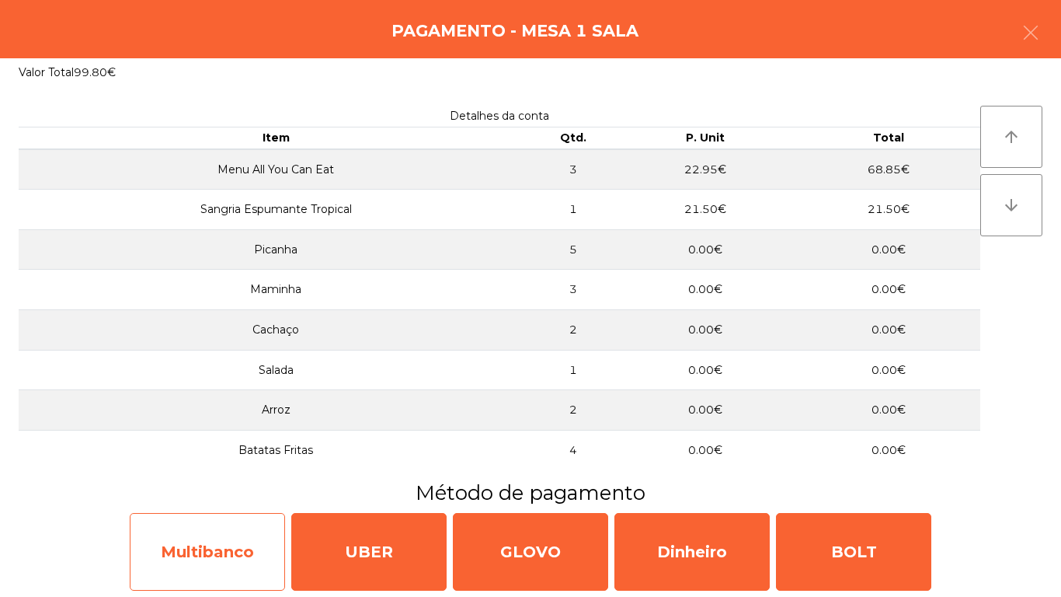
click at [235, 529] on div "Multibanco" at bounding box center [207, 552] width 155 height 78
select select "**"
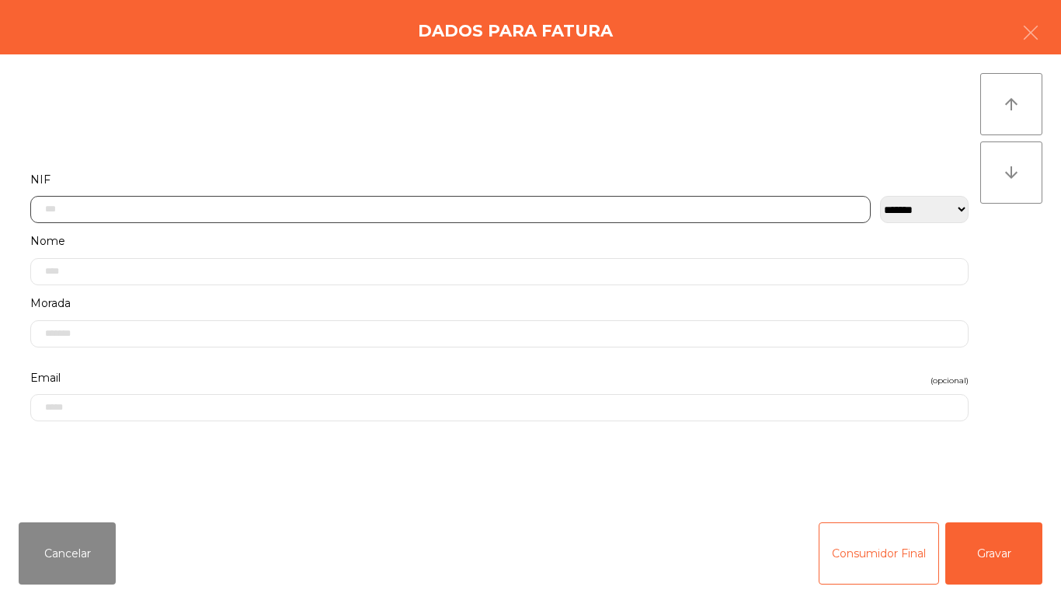
click at [249, 208] on input "text" at bounding box center [450, 209] width 841 height 27
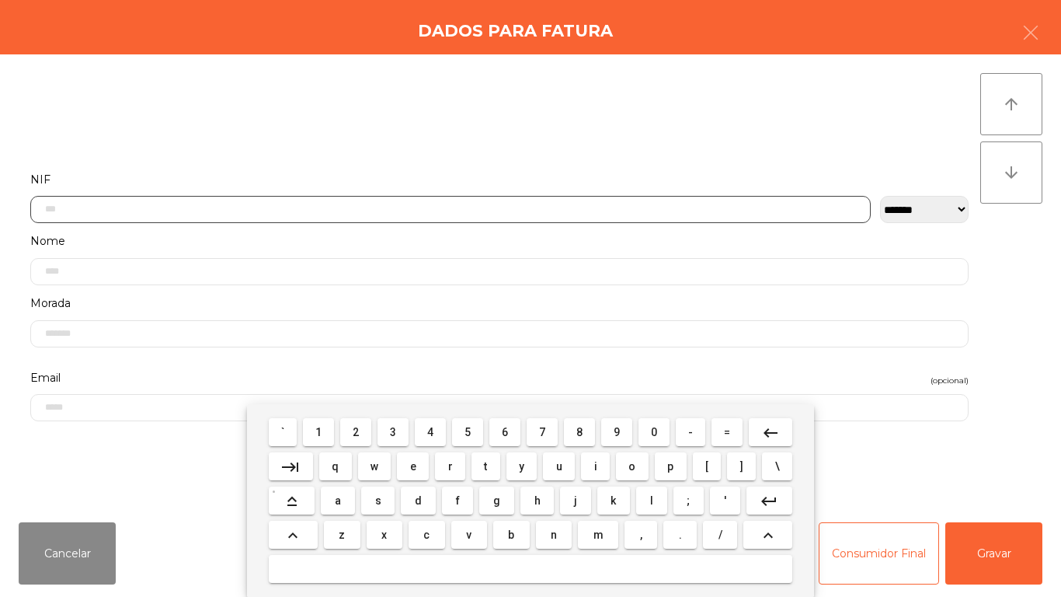
scroll to position [95, 0]
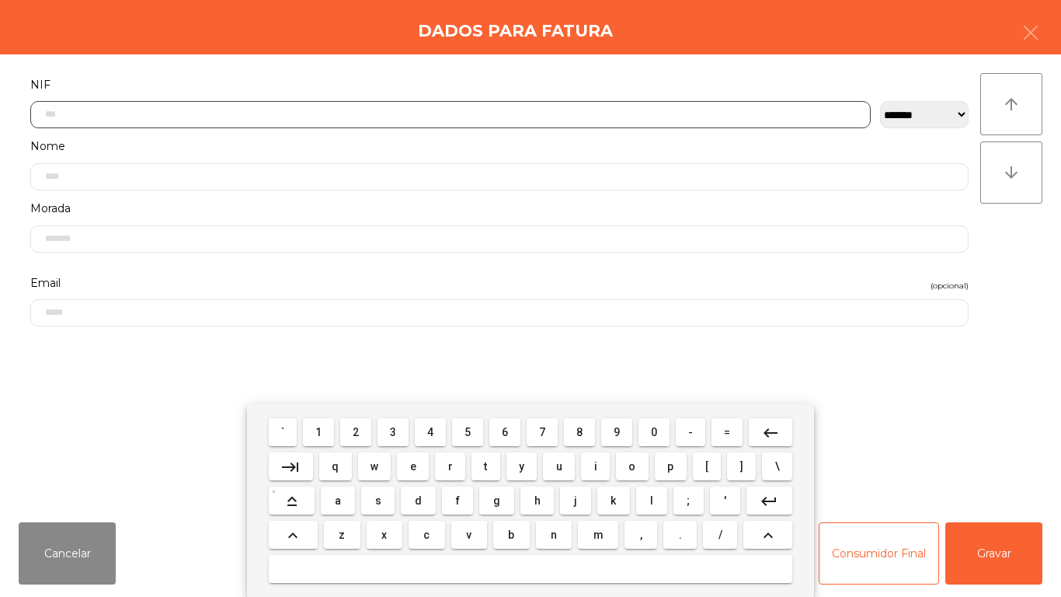
click at [357, 432] on span "2" at bounding box center [356, 432] width 6 height 12
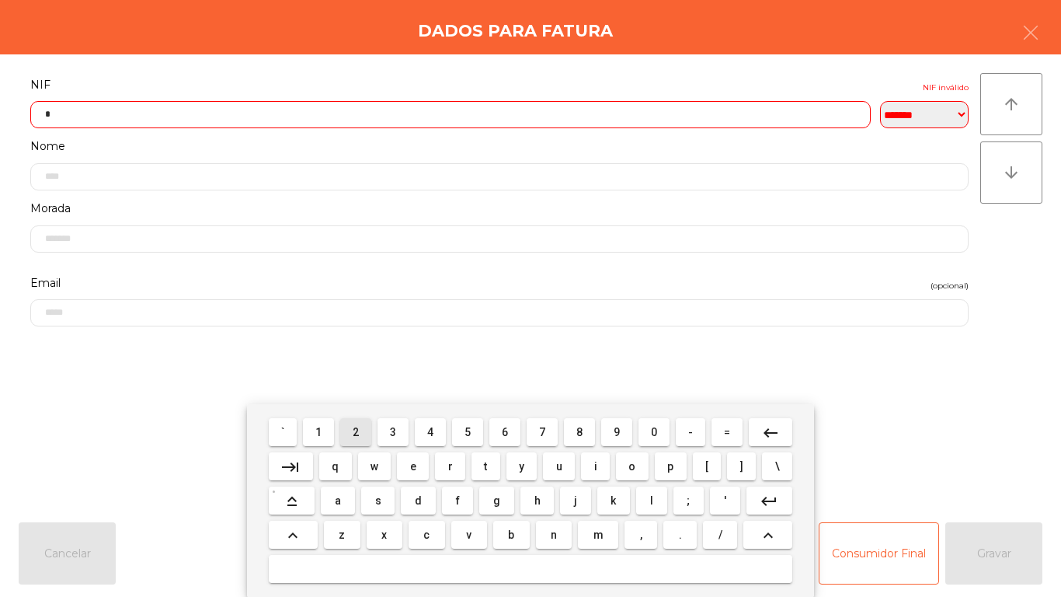
click at [319, 431] on span "1" at bounding box center [318, 432] width 6 height 12
click at [393, 432] on span "3" at bounding box center [393, 432] width 6 height 12
click at [468, 432] on span "5" at bounding box center [468, 432] width 6 height 12
click at [654, 431] on span "0" at bounding box center [654, 432] width 6 height 12
click at [543, 431] on span "7" at bounding box center [542, 432] width 6 height 12
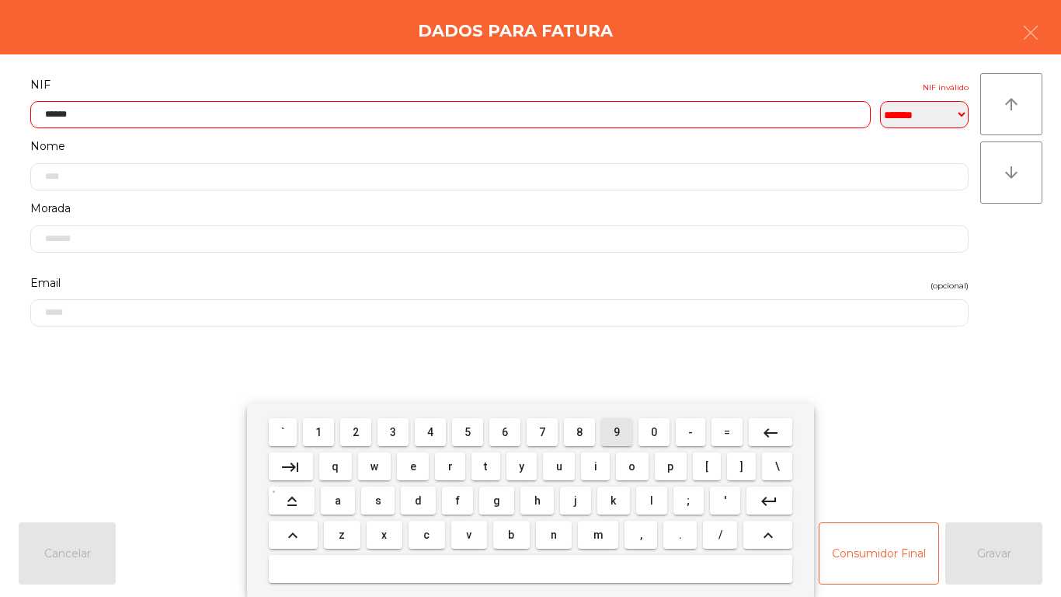
click at [617, 431] on span "9" at bounding box center [617, 432] width 6 height 12
click at [539, 430] on span "7" at bounding box center [542, 432] width 6 height 12
click at [580, 429] on span "8" at bounding box center [579, 432] width 6 height 12
type input "*********"
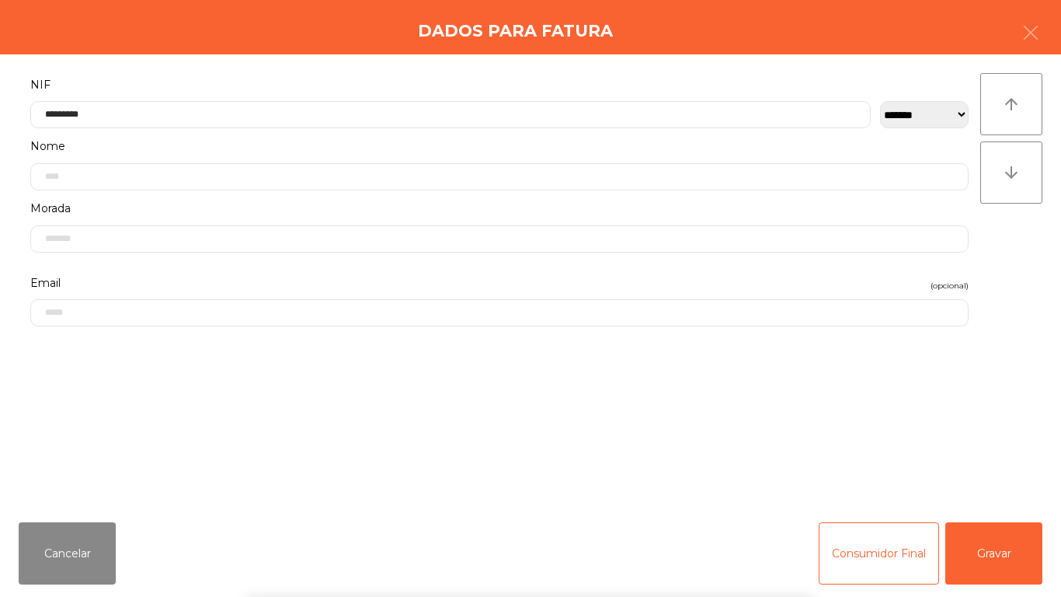
click at [949, 416] on div "` 1 2 3 4 5 6 7 8 9 0 - = keyboard_backspace keyboard_tab q w e r t y u i o p […" at bounding box center [530, 500] width 1061 height 193
click at [978, 531] on button "Gravar" at bounding box center [993, 553] width 97 height 62
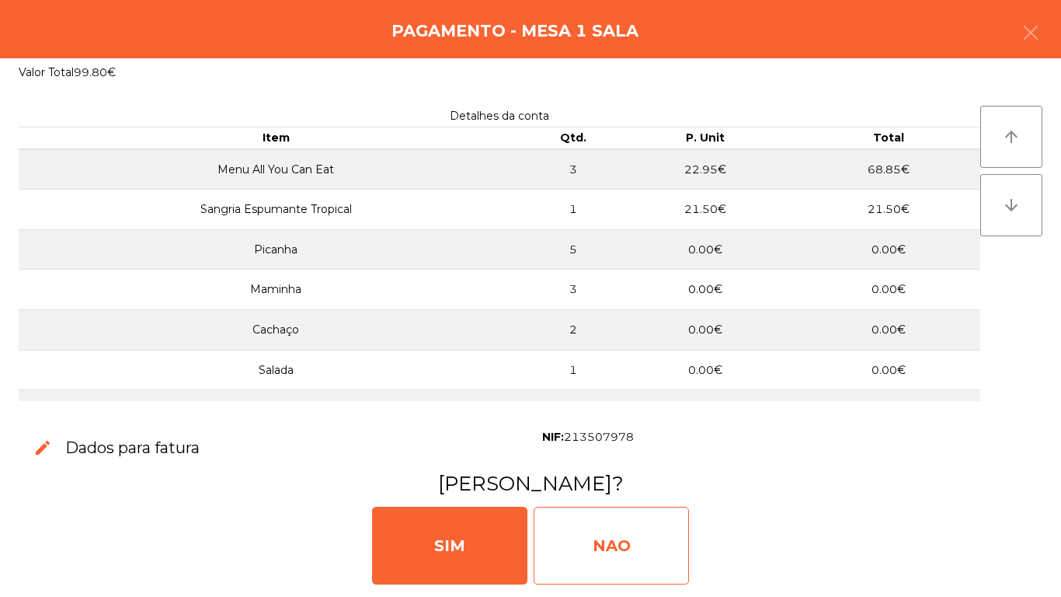
click at [621, 544] on div "NAO" at bounding box center [611, 546] width 155 height 78
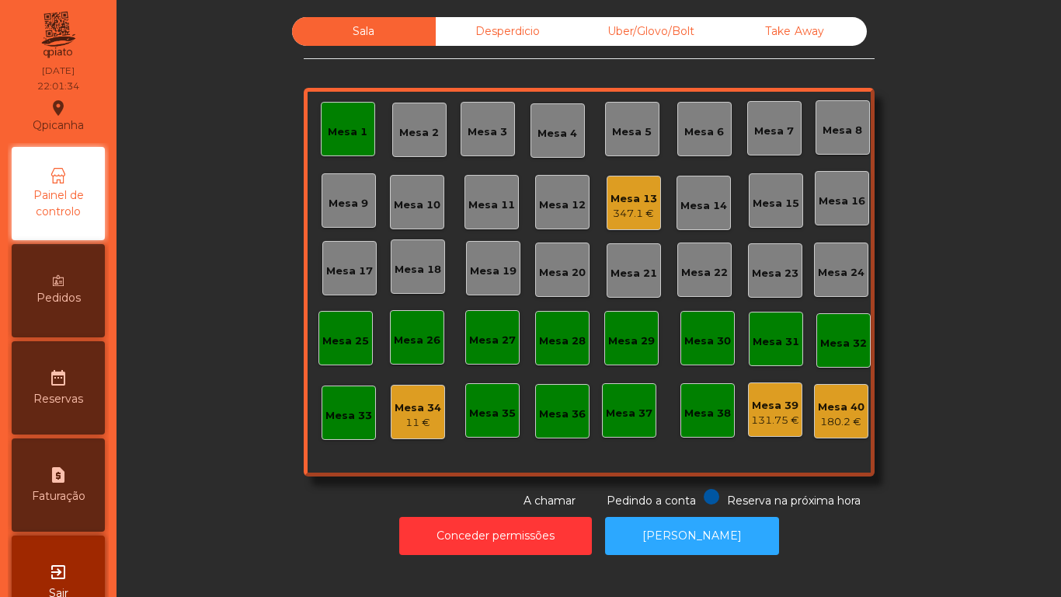
click at [328, 138] on div "Mesa 1" at bounding box center [348, 132] width 40 height 16
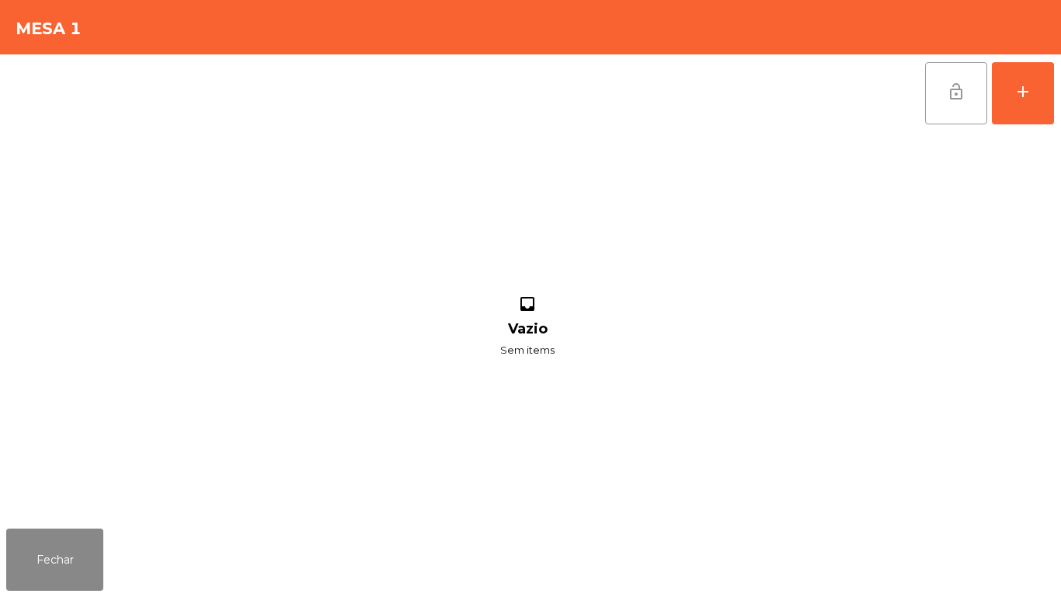
click at [939, 117] on button "lock_open" at bounding box center [956, 93] width 62 height 62
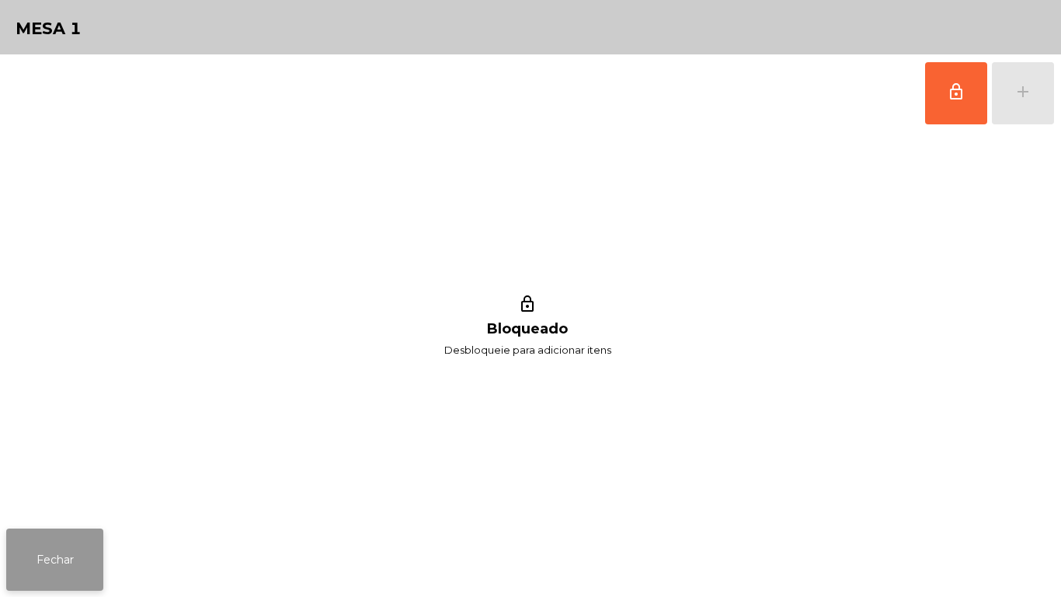
click at [78, 556] on button "Fechar" at bounding box center [54, 559] width 97 height 62
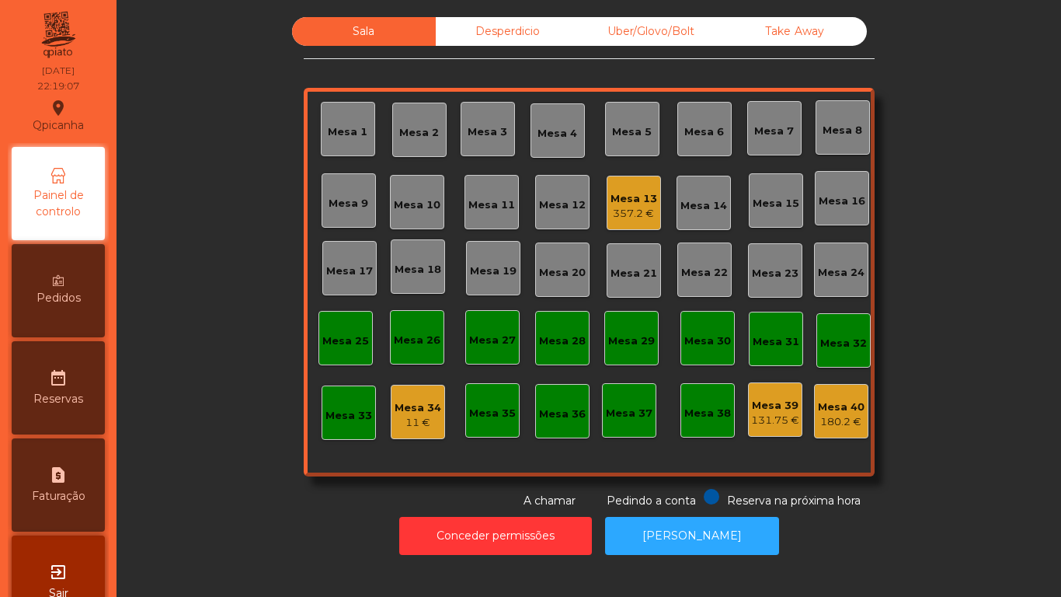
click at [622, 200] on div "Mesa 13" at bounding box center [634, 199] width 47 height 16
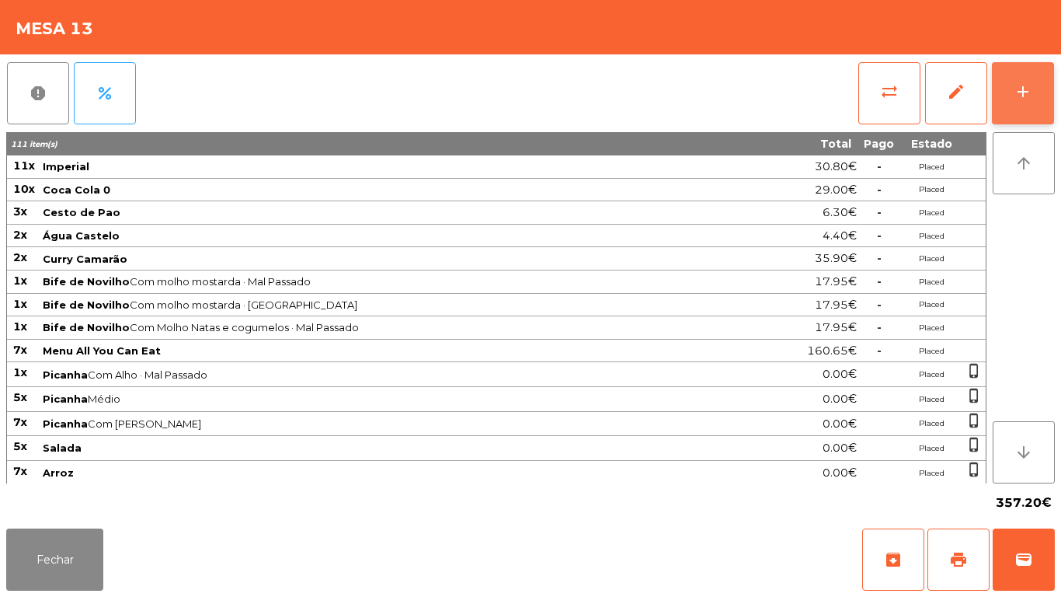
click at [1030, 92] on div "add" at bounding box center [1023, 91] width 19 height 19
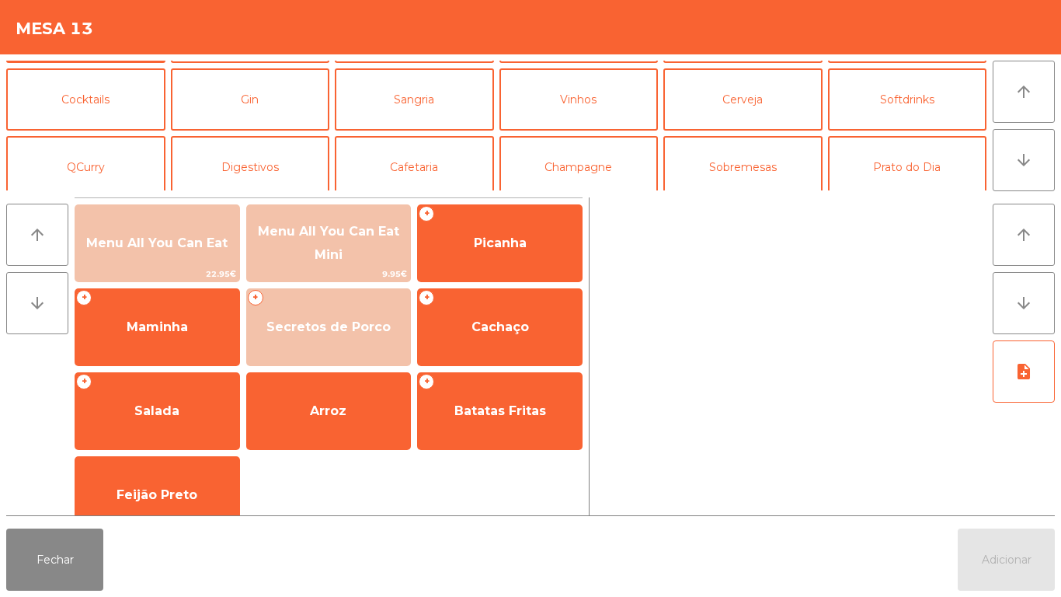
scroll to position [73, 0]
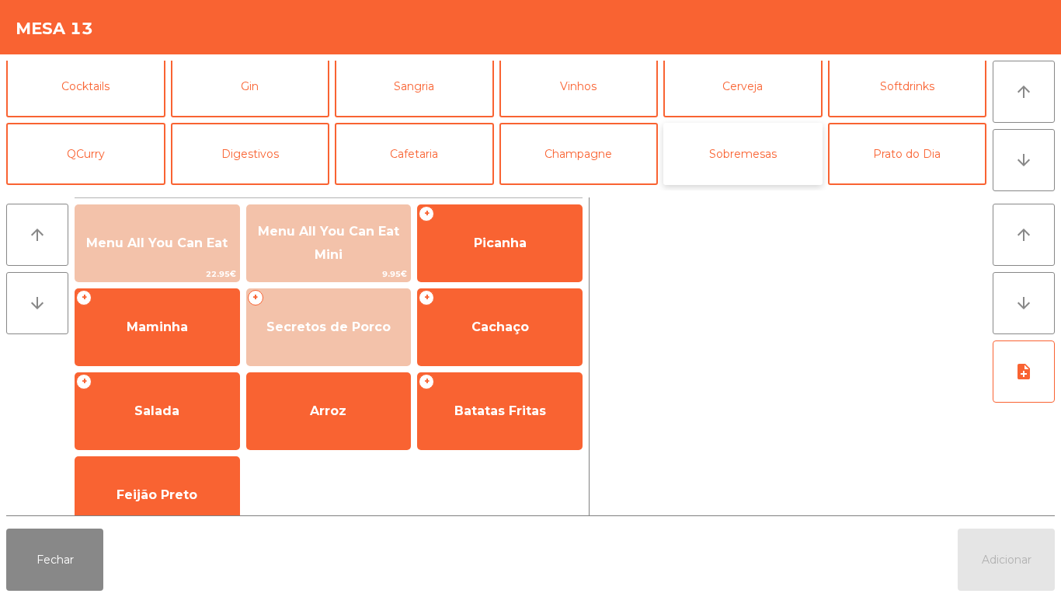
click at [751, 149] on button "Sobremesas" at bounding box center [742, 154] width 159 height 62
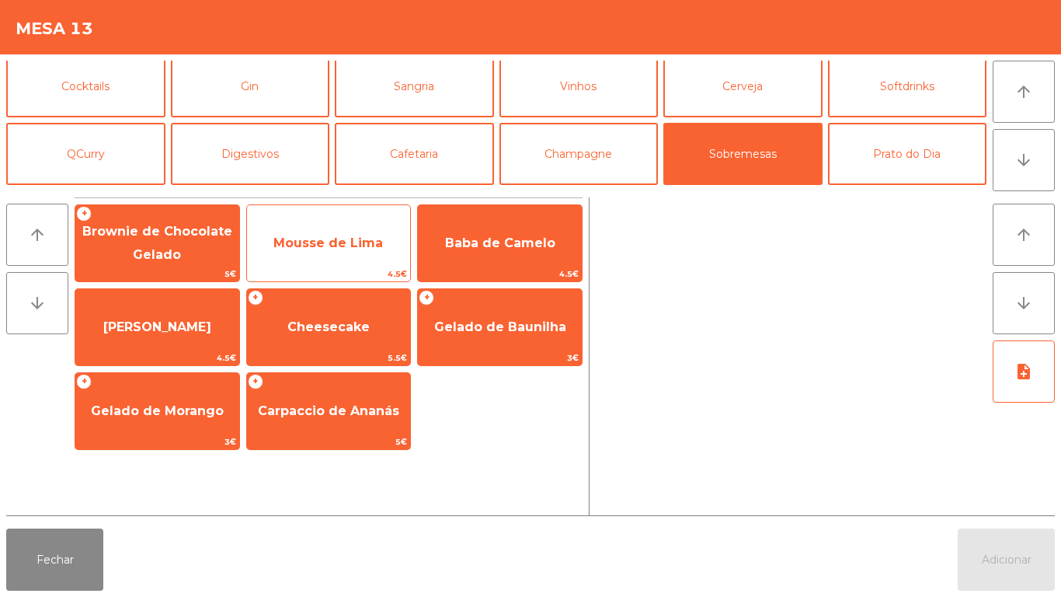
click at [354, 241] on span "Mousse de Lima" at bounding box center [328, 242] width 110 height 15
click at [355, 238] on span "Mousse de Lima" at bounding box center [328, 242] width 110 height 15
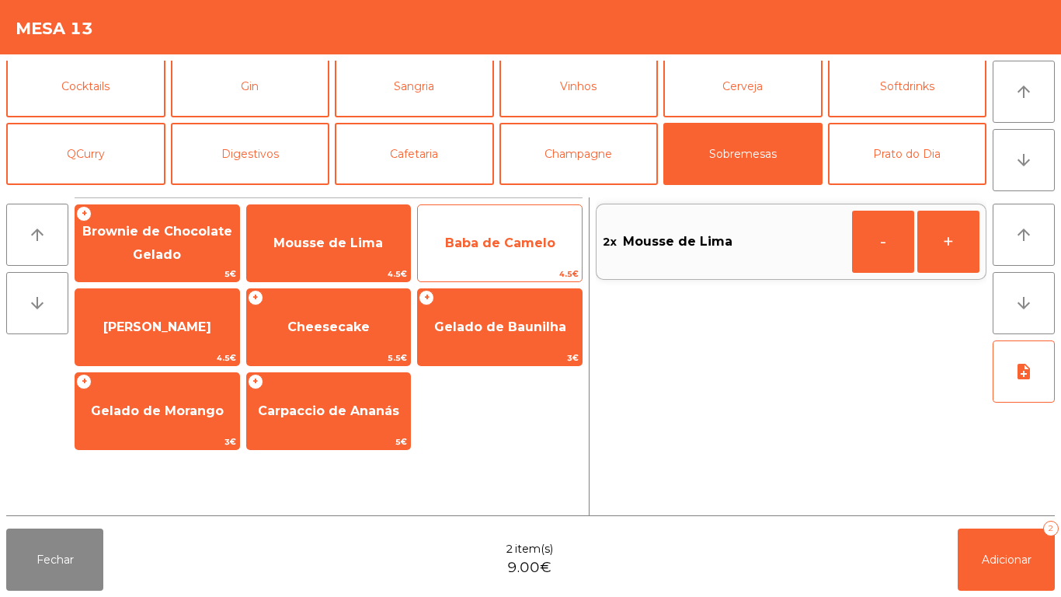
click at [527, 245] on span "Baba de Camelo" at bounding box center [500, 242] width 110 height 15
click at [533, 248] on span "Baba de Camelo" at bounding box center [500, 242] width 110 height 15
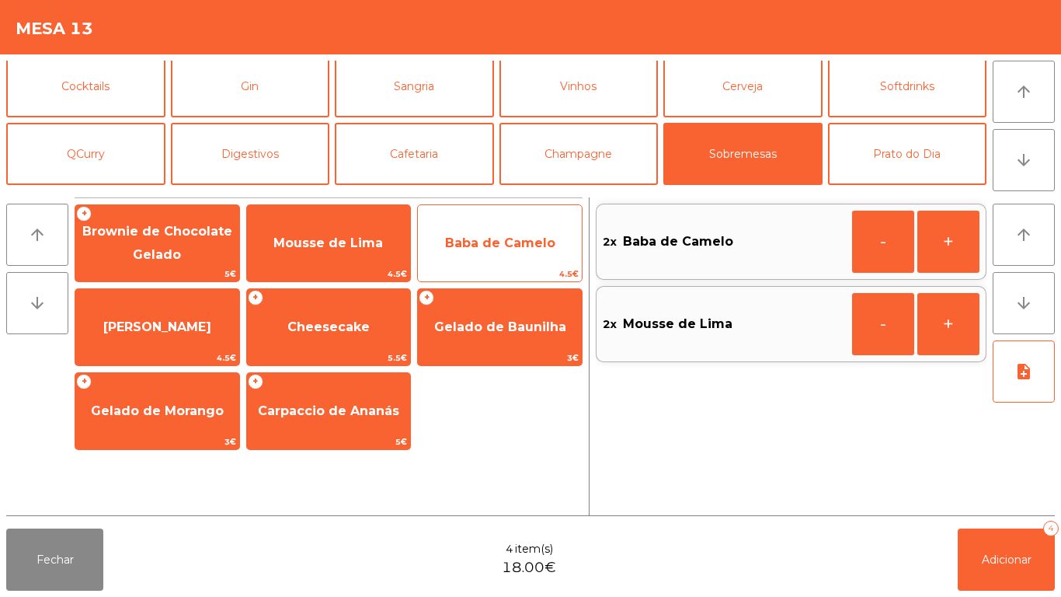
click at [514, 235] on span "Baba de Camelo" at bounding box center [500, 242] width 110 height 15
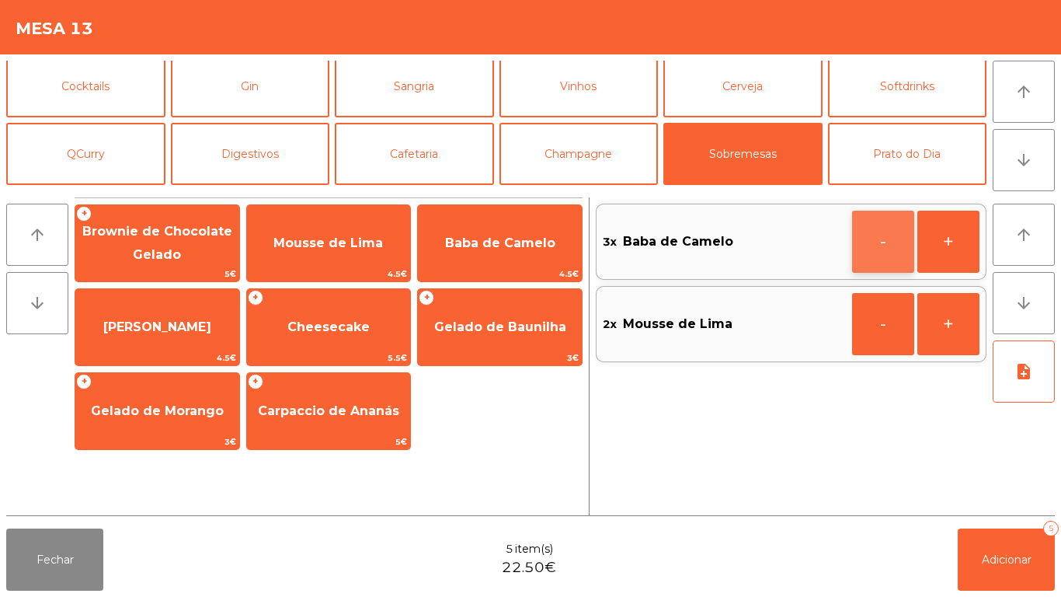
click at [874, 232] on button "-" at bounding box center [883, 242] width 62 height 62
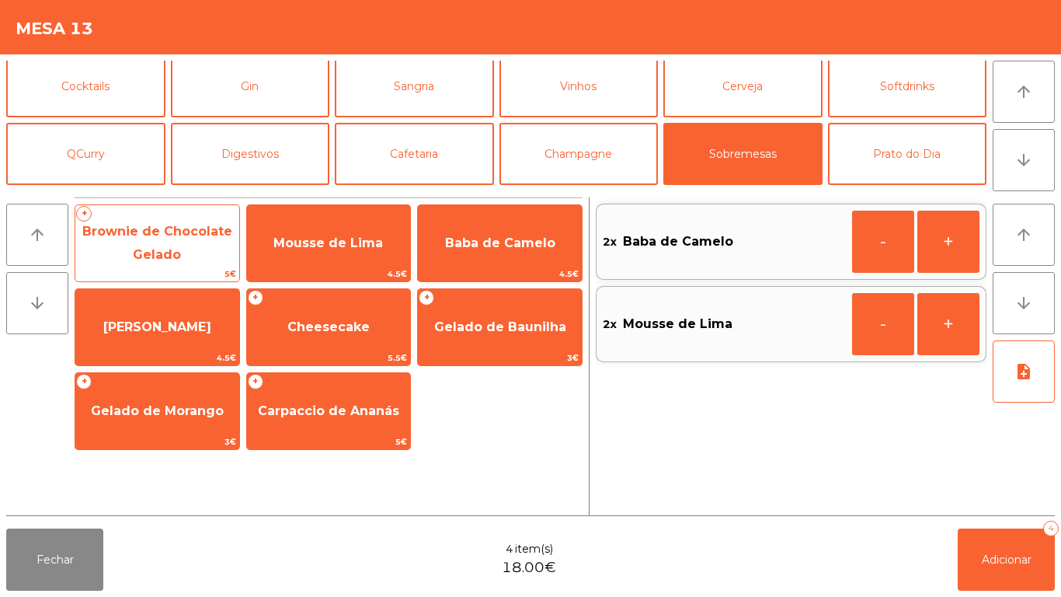
click at [190, 245] on span "Brownie de Chocolate Gelado" at bounding box center [157, 244] width 164 height 66
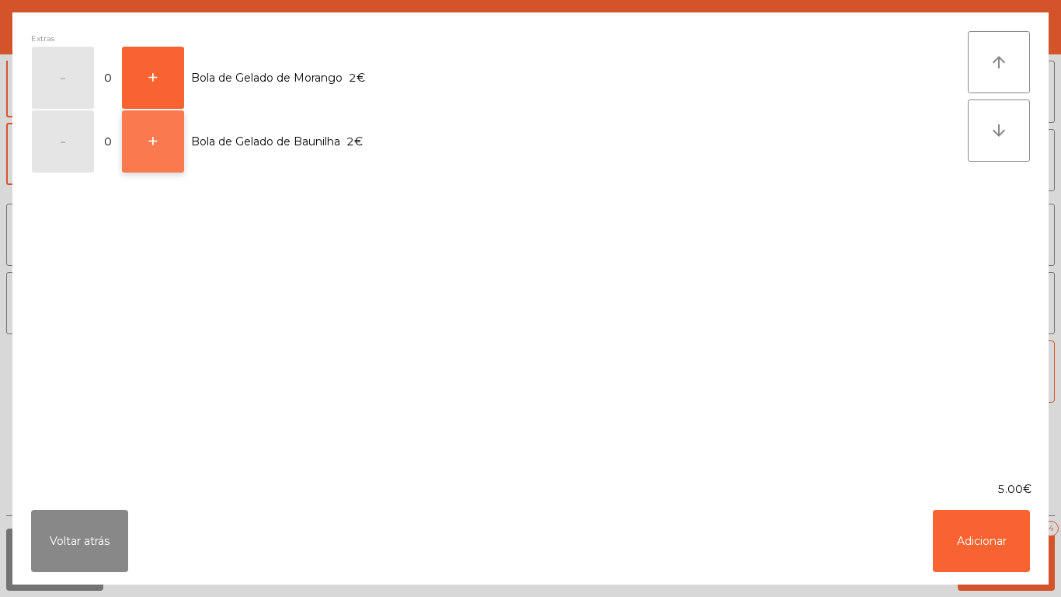
click at [142, 151] on button "+" at bounding box center [153, 141] width 62 height 62
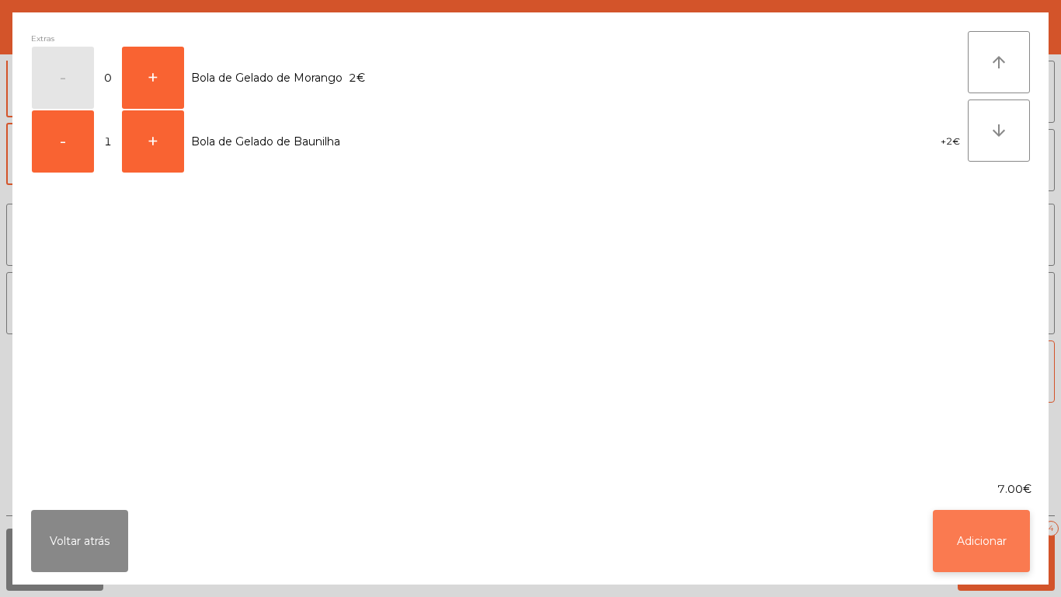
click at [973, 550] on button "Adicionar" at bounding box center [981, 541] width 97 height 62
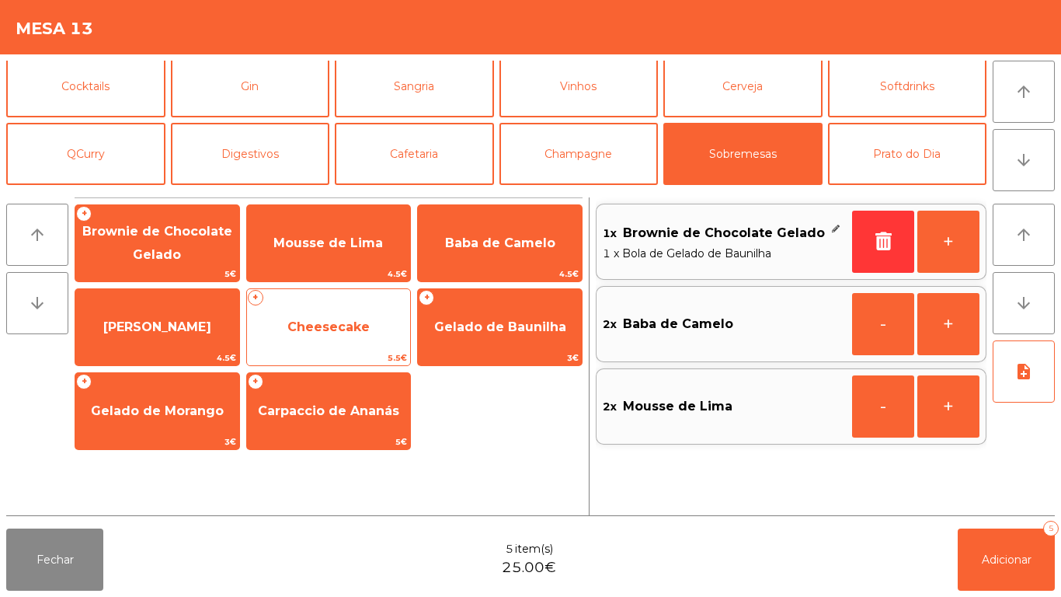
click at [318, 306] on span "Cheesecake" at bounding box center [329, 327] width 164 height 42
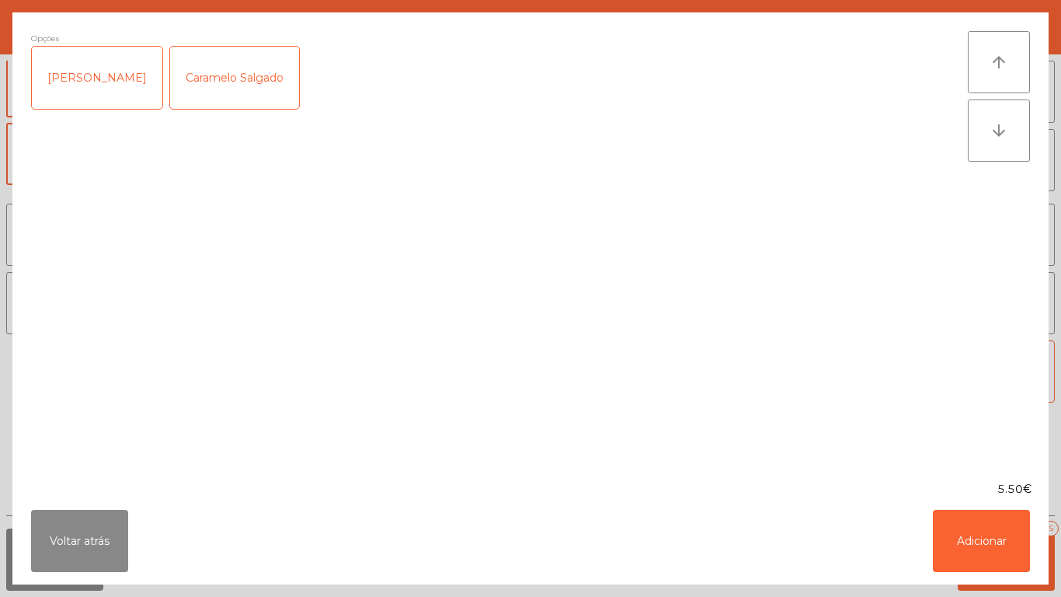
click at [270, 96] on div "Caramelo Salgado" at bounding box center [234, 78] width 129 height 62
click at [965, 596] on ngb-modal-window "Opções (Caramelo Salgado) Frutos Vermelhos Caramelo Salgado arrow_upward arrow_…" at bounding box center [530, 298] width 1061 height 597
click at [998, 524] on button "Adicionar" at bounding box center [981, 541] width 97 height 62
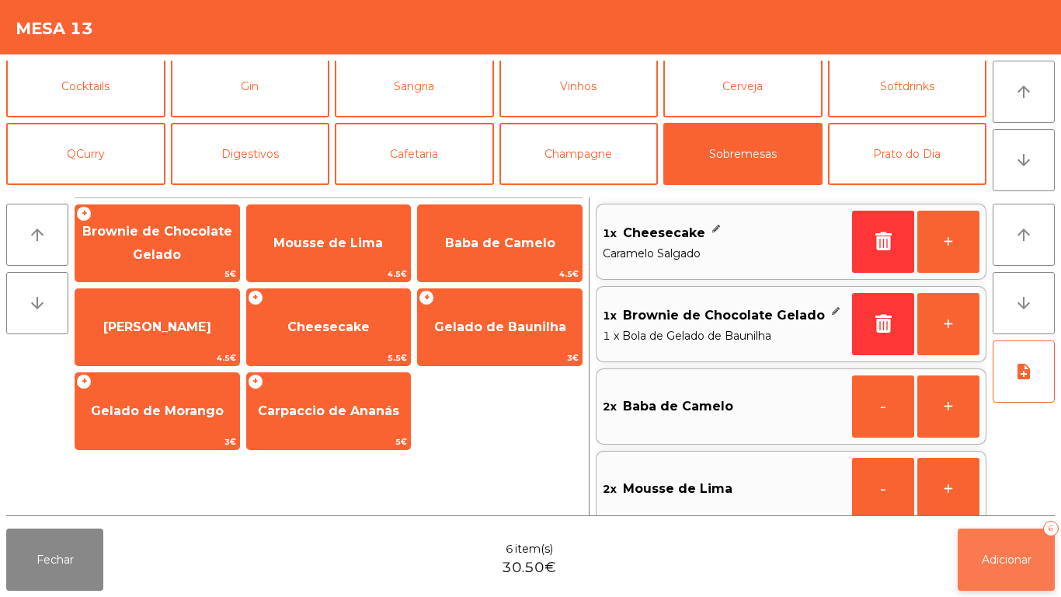
click at [999, 569] on button "Adicionar 6" at bounding box center [1006, 559] width 97 height 62
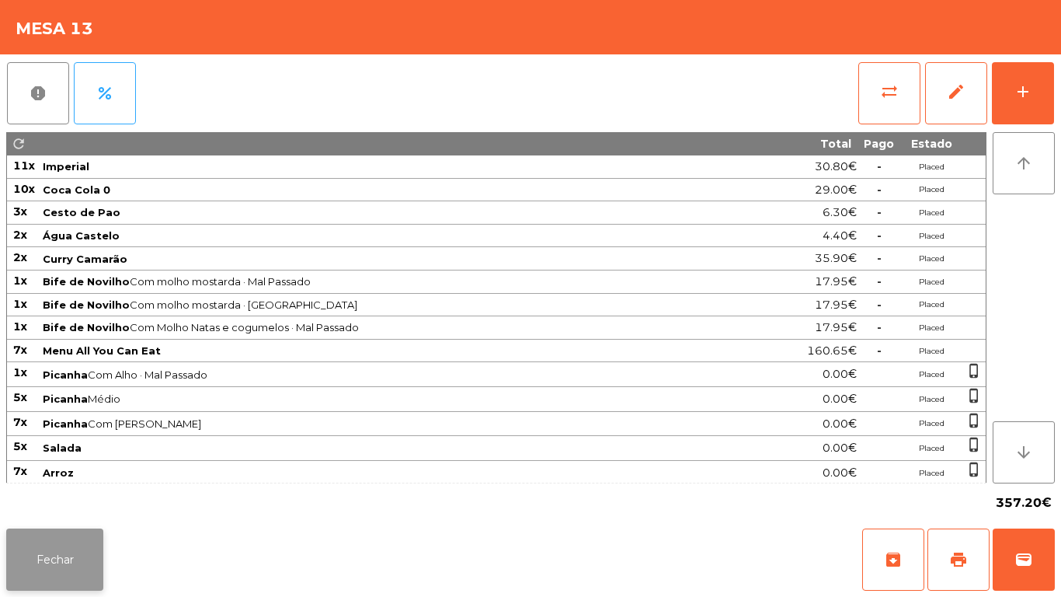
click at [61, 532] on button "Fechar" at bounding box center [54, 559] width 97 height 62
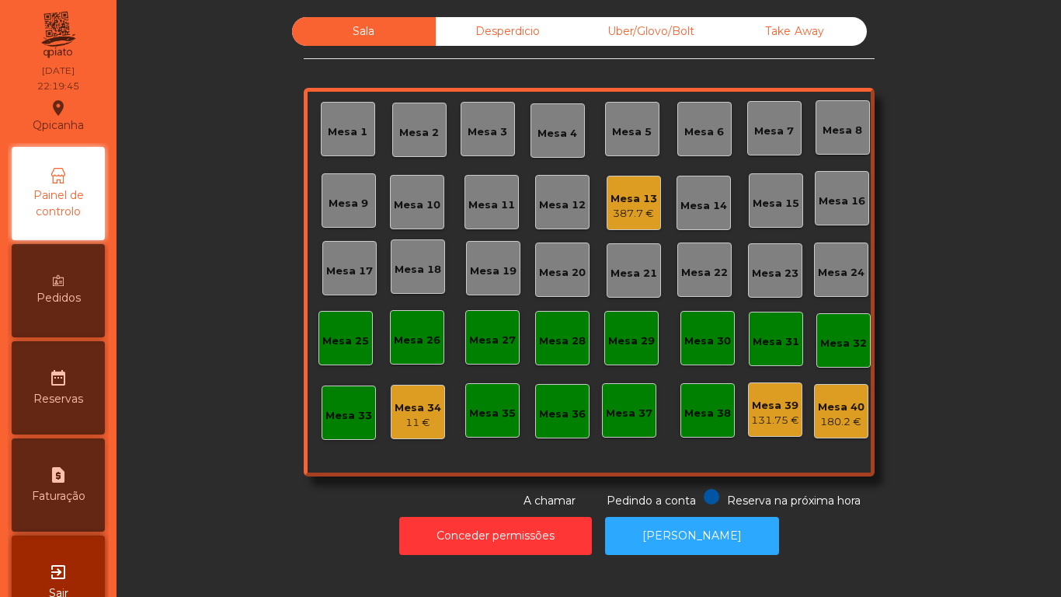
click at [645, 207] on div "387.7 €" at bounding box center [634, 214] width 47 height 16
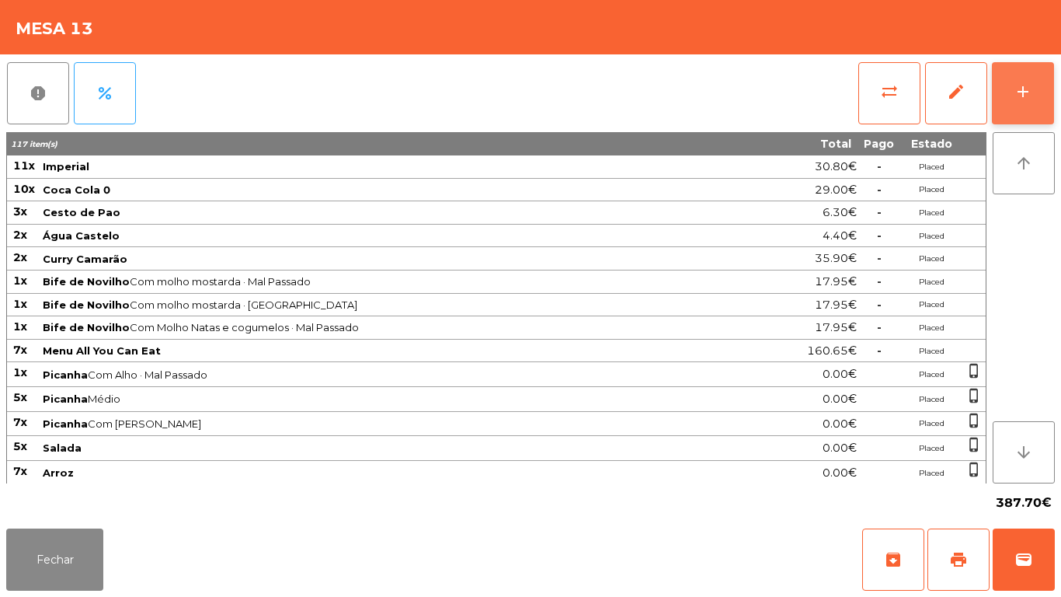
click at [1015, 91] on div "add" at bounding box center [1023, 91] width 19 height 19
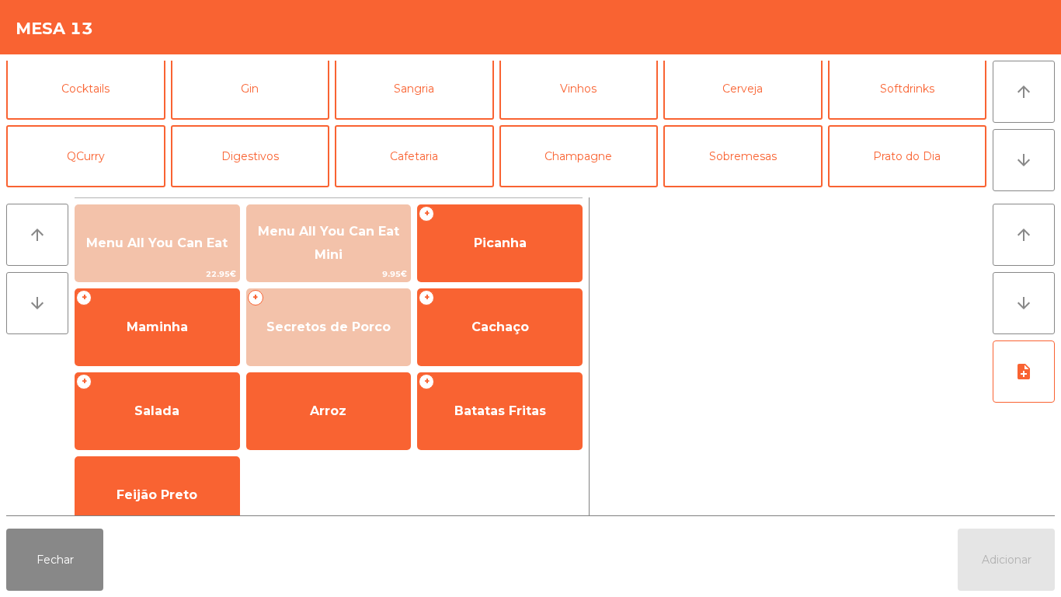
scroll to position [70, 0]
click at [750, 151] on button "Sobremesas" at bounding box center [742, 157] width 159 height 62
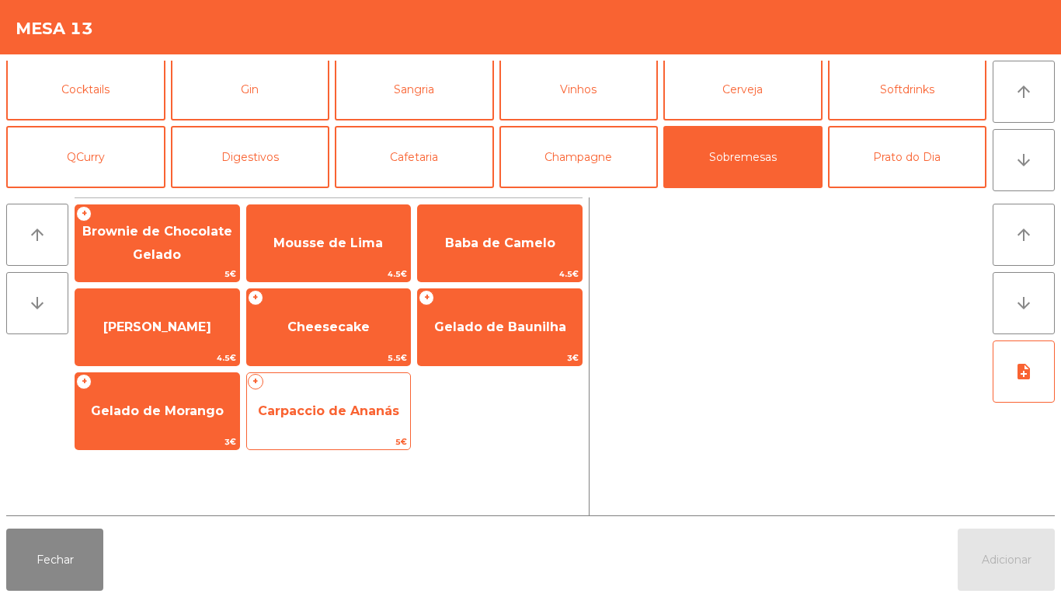
click at [303, 402] on span "Carpaccio de Ananás" at bounding box center [329, 411] width 164 height 42
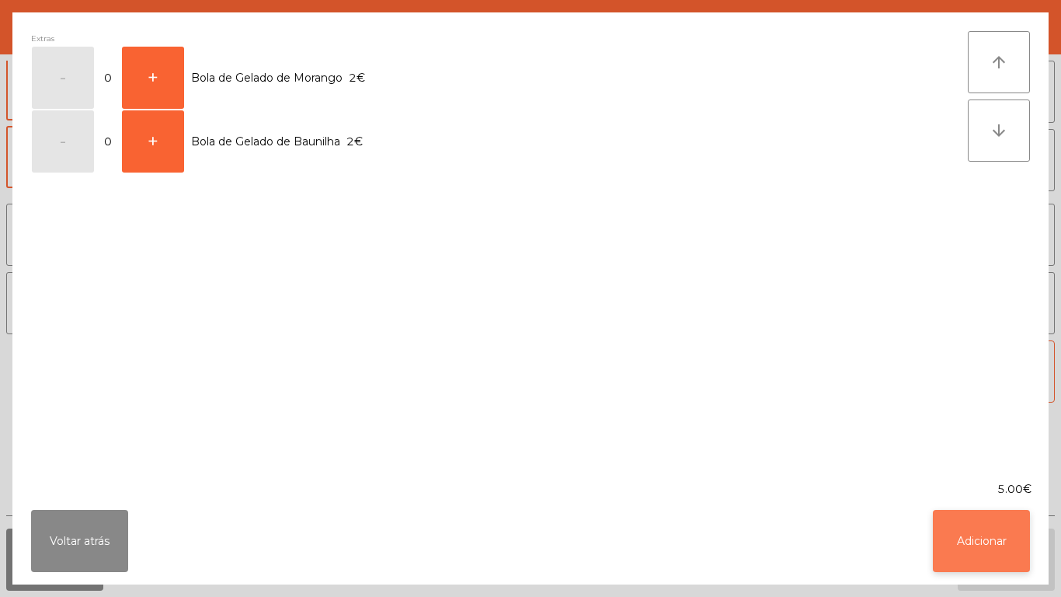
click at [956, 515] on button "Adicionar" at bounding box center [981, 541] width 97 height 62
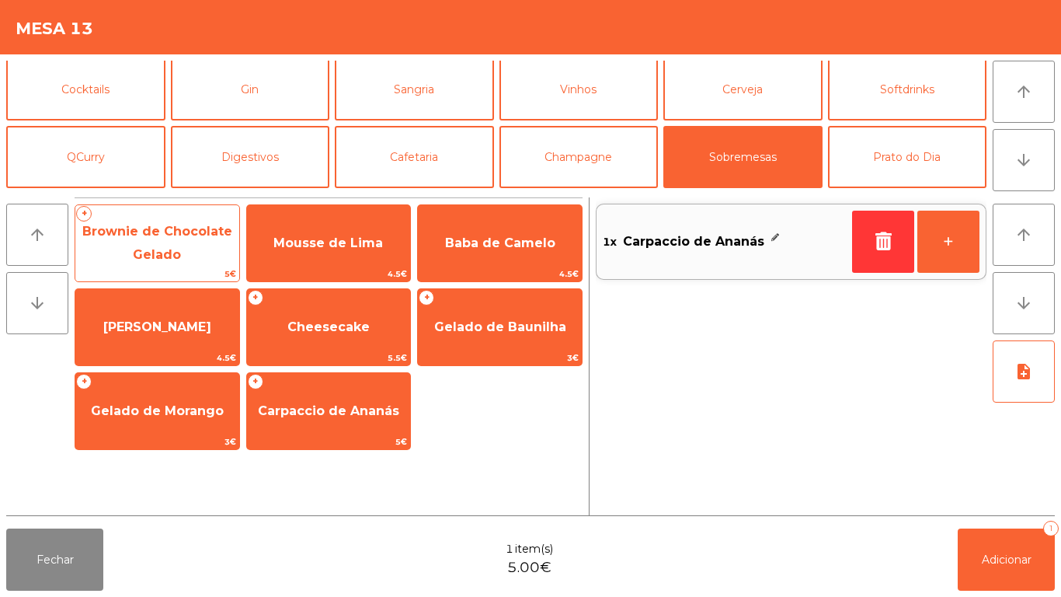
click at [225, 238] on span "Brownie de Chocolate Gelado" at bounding box center [157, 244] width 164 height 66
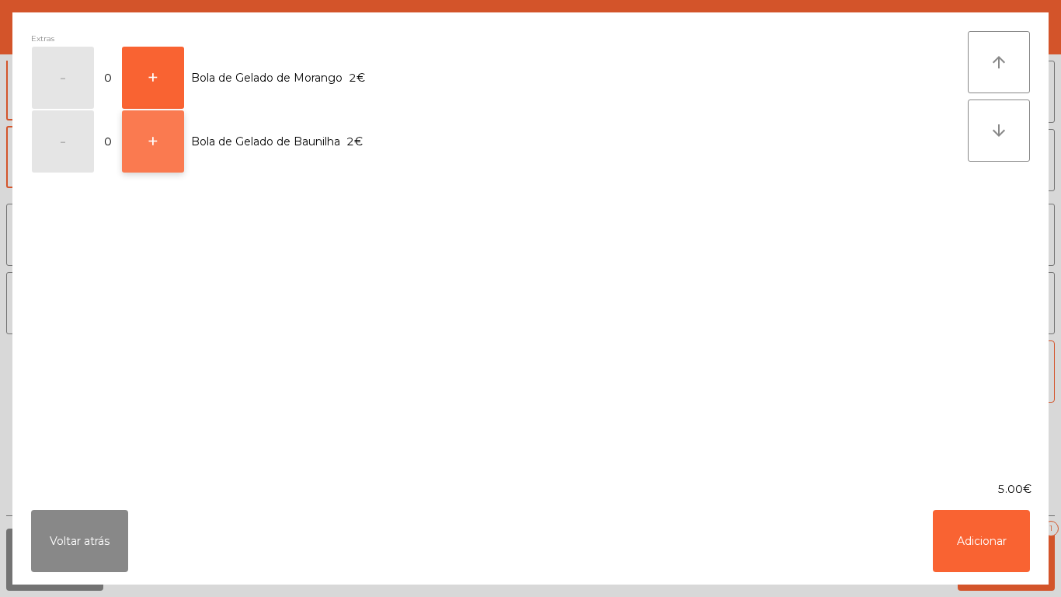
click at [162, 144] on button "+" at bounding box center [153, 141] width 62 height 62
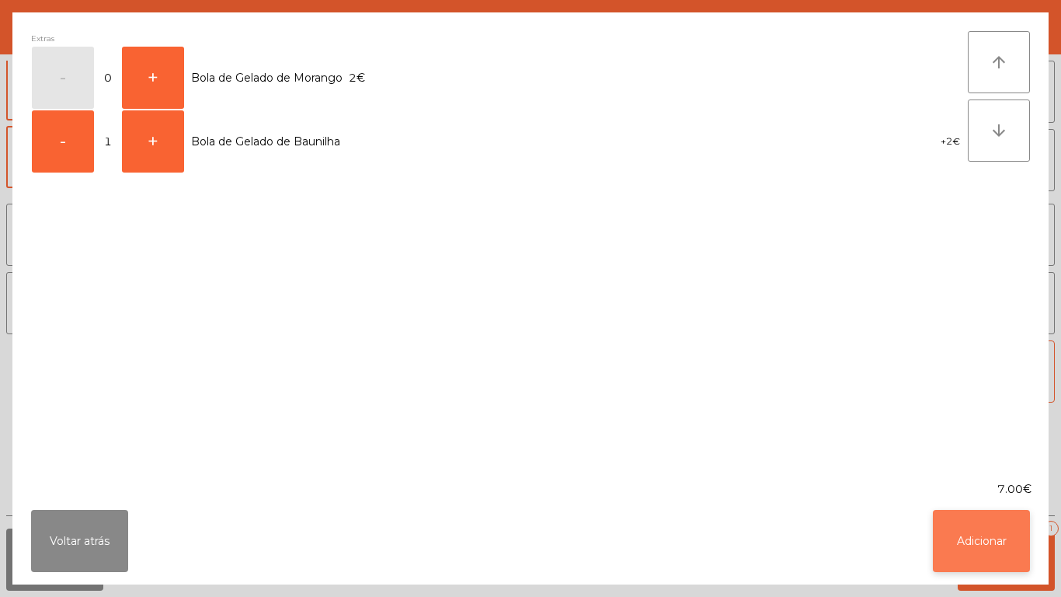
click at [988, 537] on button "Adicionar" at bounding box center [981, 541] width 97 height 62
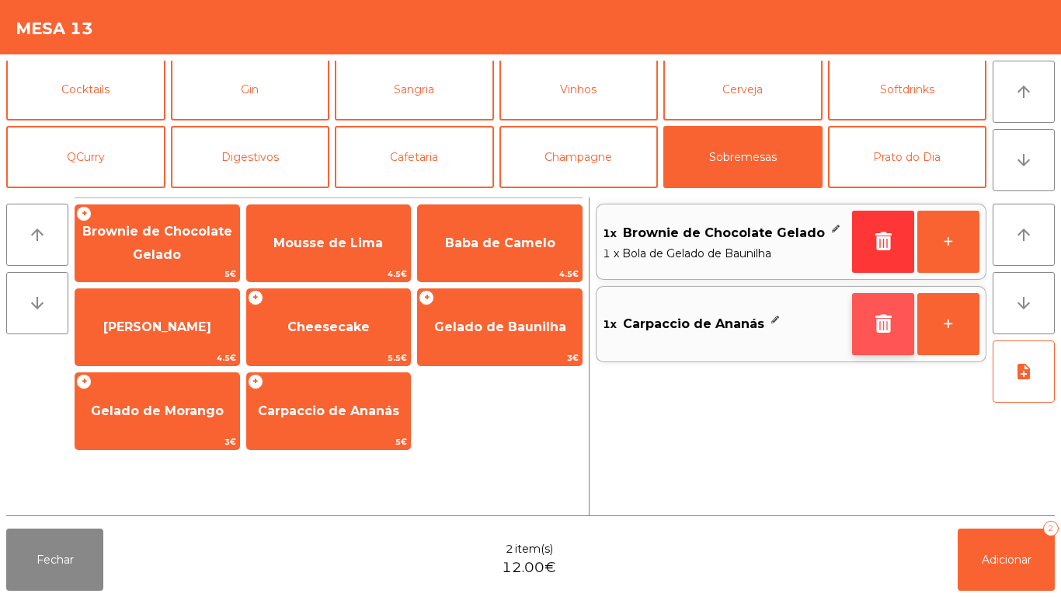
click at [876, 312] on button "button" at bounding box center [883, 324] width 62 height 62
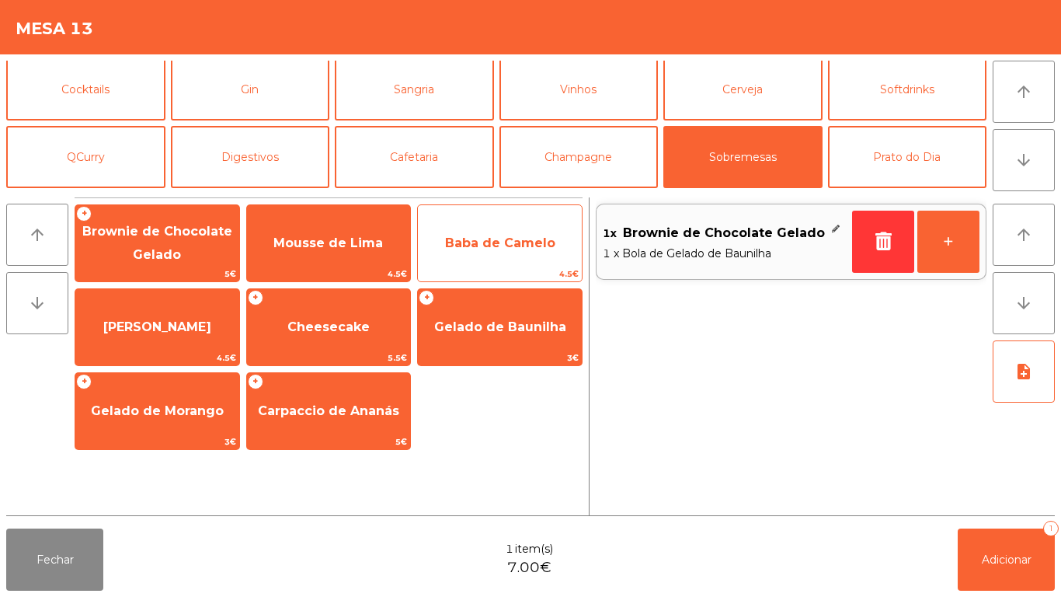
click at [506, 244] on span "Baba de Camelo" at bounding box center [500, 242] width 110 height 15
click at [486, 244] on span "Baba de Camelo" at bounding box center [500, 242] width 110 height 15
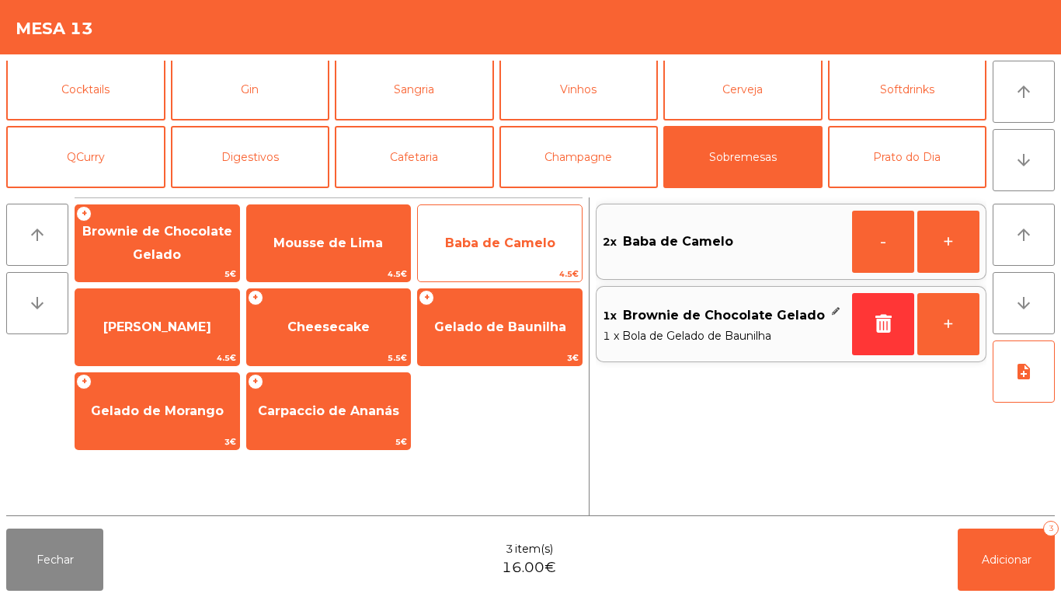
click at [493, 238] on span "Baba de Camelo" at bounding box center [500, 242] width 110 height 15
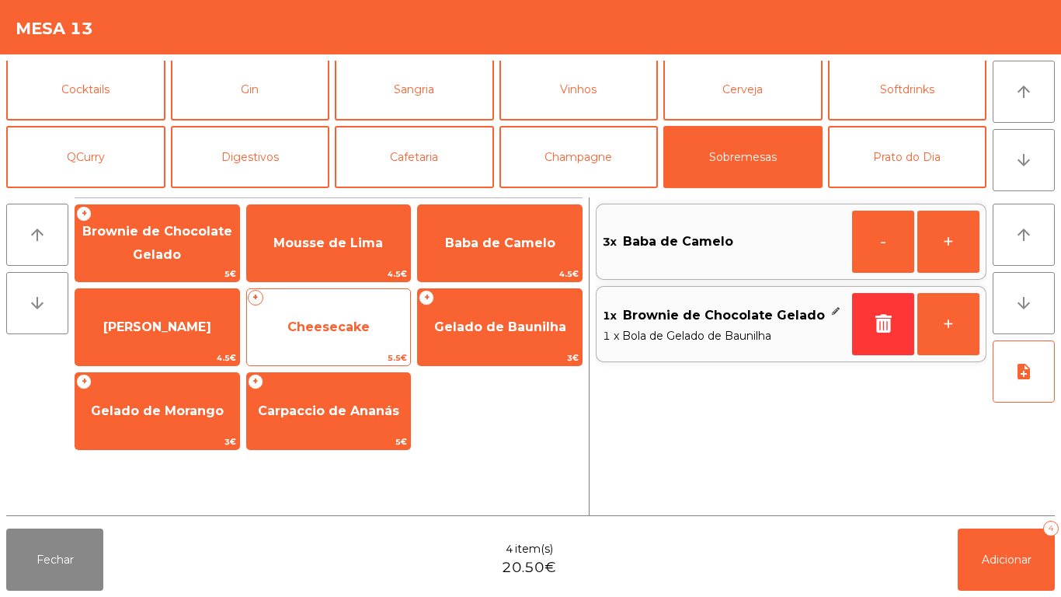
click at [325, 335] on span "Cheesecake" at bounding box center [329, 327] width 164 height 42
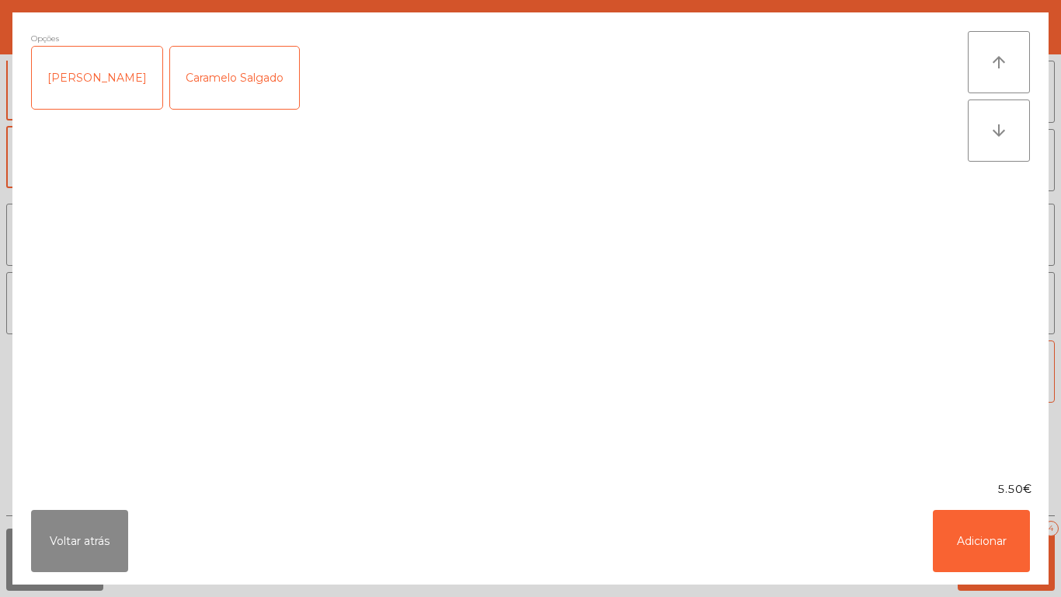
click at [95, 99] on div "[PERSON_NAME]" at bounding box center [97, 78] width 131 height 62
click at [980, 534] on button "Adicionar" at bounding box center [981, 541] width 97 height 62
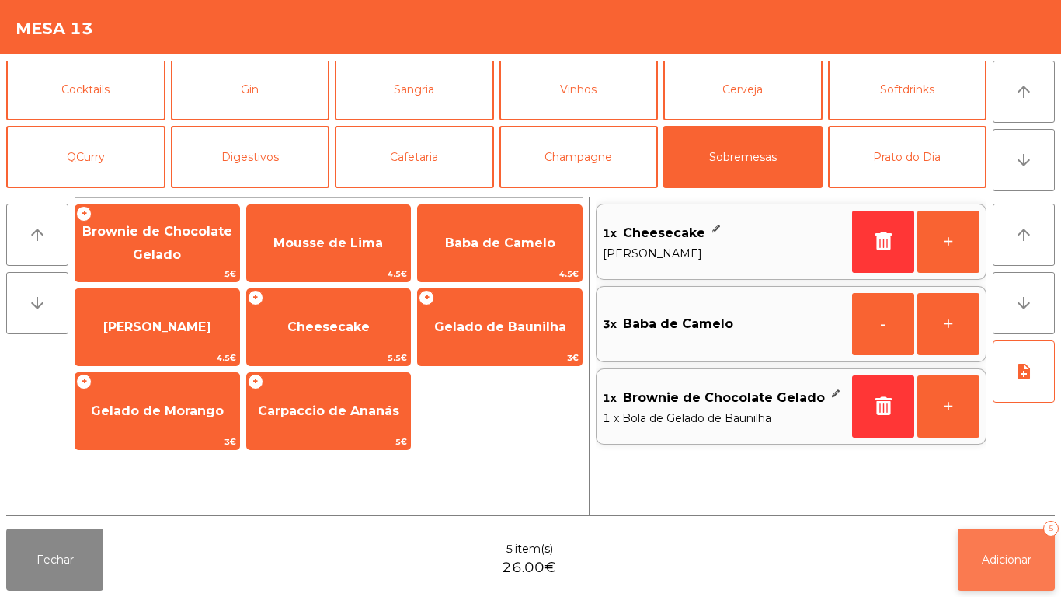
click at [1010, 553] on span "Adicionar" at bounding box center [1007, 559] width 50 height 14
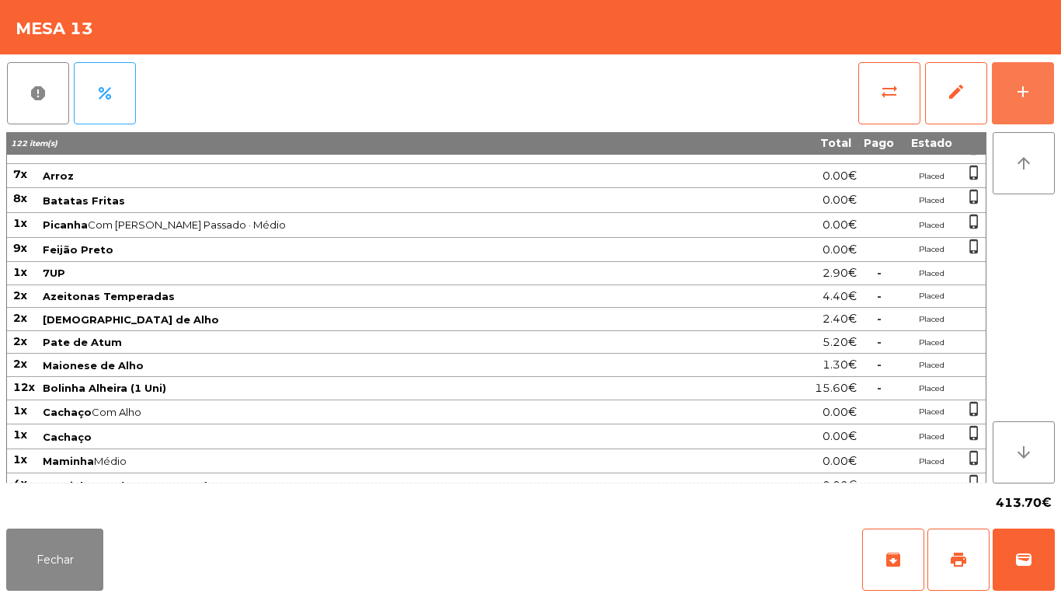
scroll to position [473, 0]
